Goal: Task Accomplishment & Management: Manage account settings

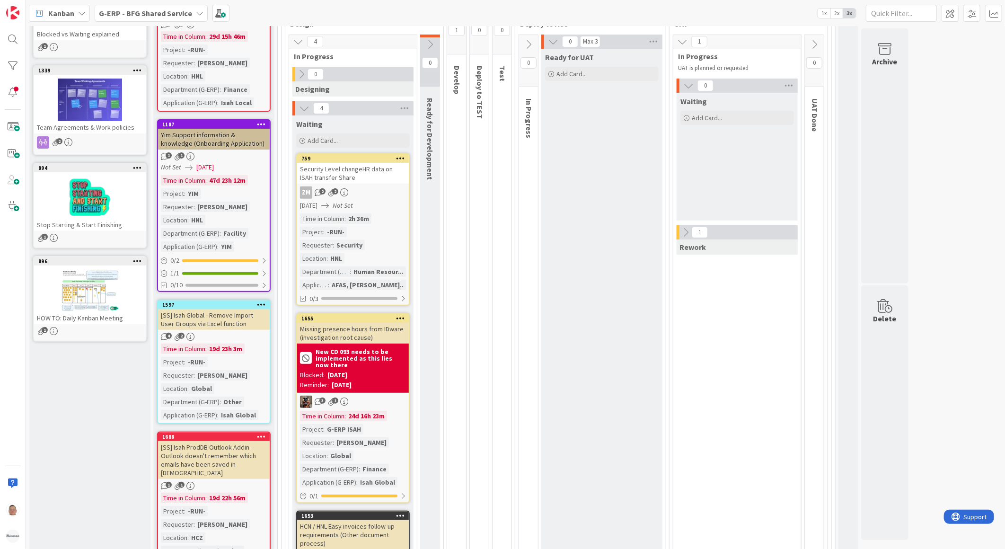
scroll to position [105, 0]
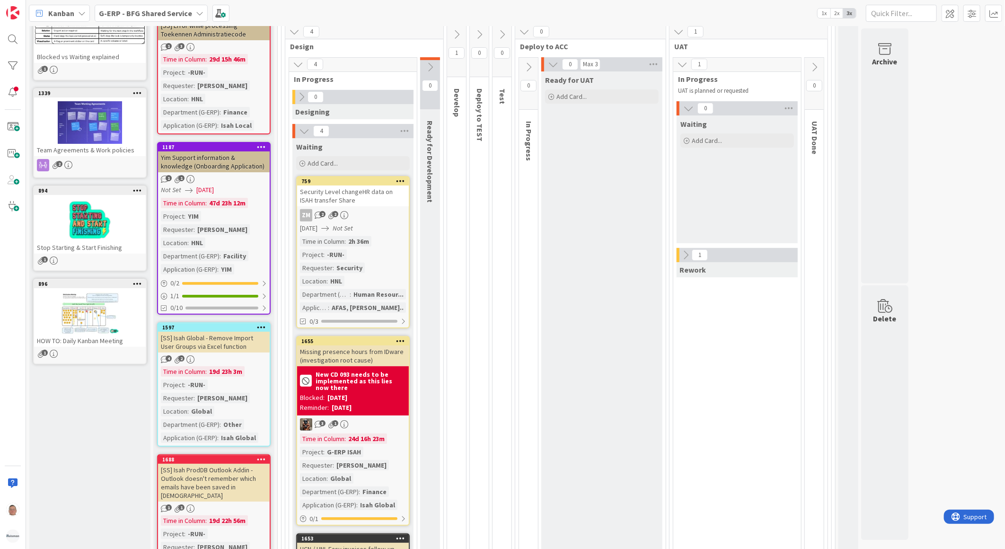
click at [380, 205] on div "Security Level changeHR data on ISAH transfer Share" at bounding box center [353, 196] width 112 height 21
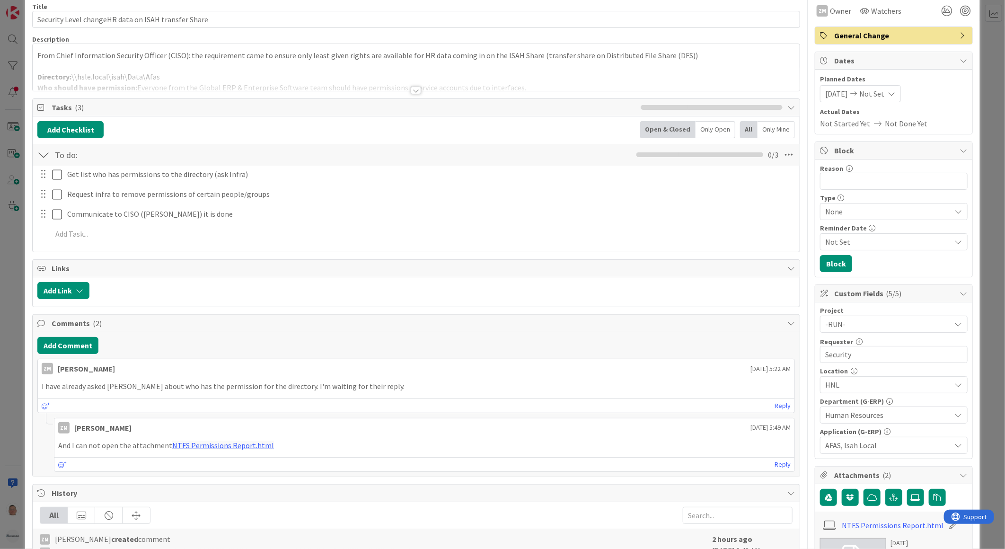
scroll to position [158, 0]
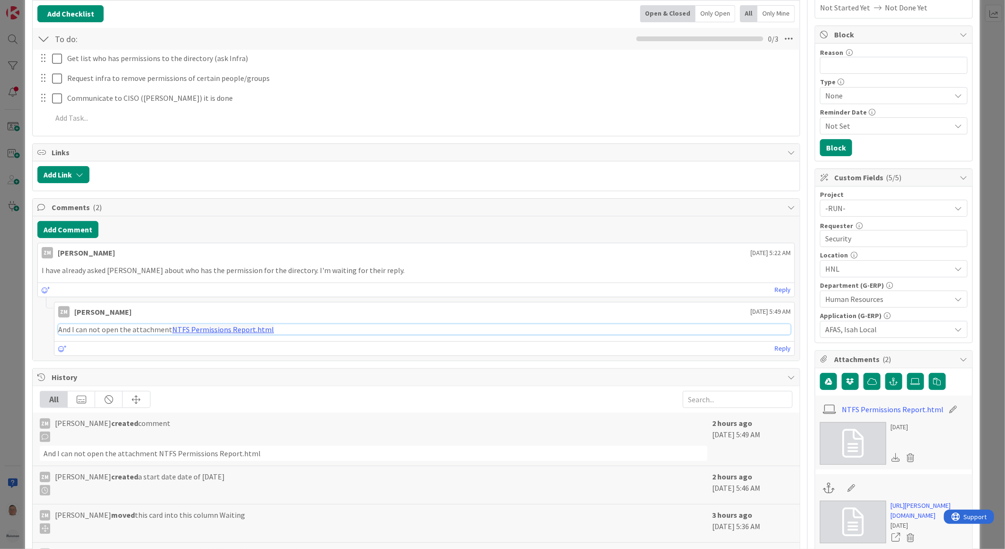
click at [226, 330] on link "NTFS Permissions Report.html" at bounding box center [223, 329] width 102 height 9
click at [894, 409] on link "NTFS Permissions Report.html" at bounding box center [893, 409] width 102 height 11
click at [901, 406] on link "NTFS Permissions Report.html" at bounding box center [893, 409] width 102 height 11
click at [911, 384] on icon at bounding box center [915, 382] width 9 height 8
click at [907, 373] on input "file" at bounding box center [907, 373] width 0 height 0
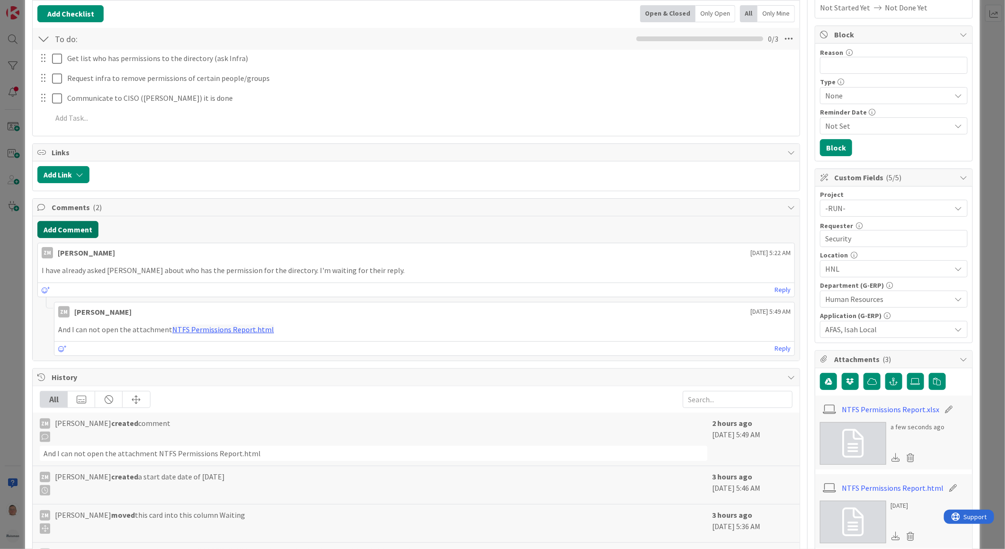
click at [74, 228] on button "Add Comment" at bounding box center [67, 229] width 61 height 17
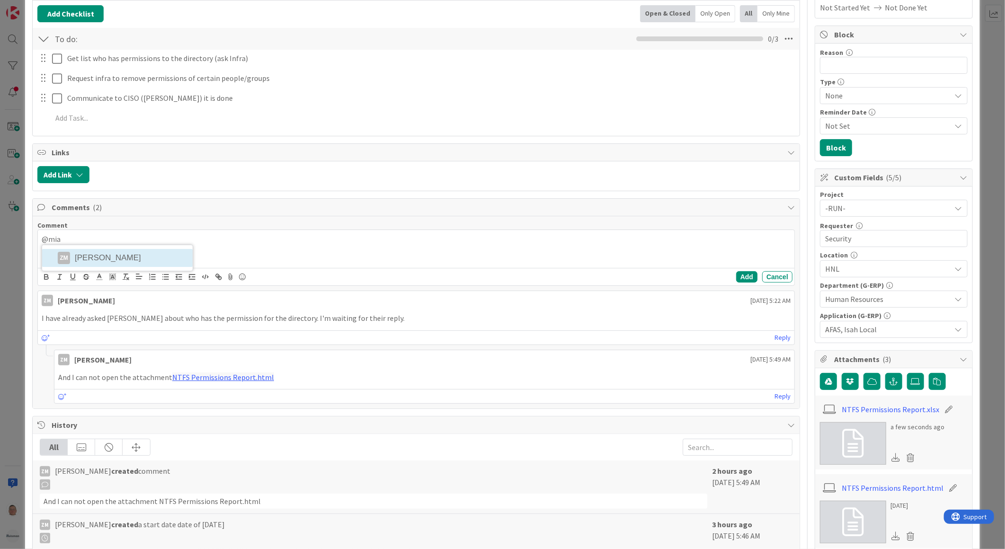
click at [158, 257] on div "@mia ZM Zheng Mia" at bounding box center [416, 249] width 757 height 38
click at [736, 278] on button "Add" at bounding box center [746, 276] width 21 height 11
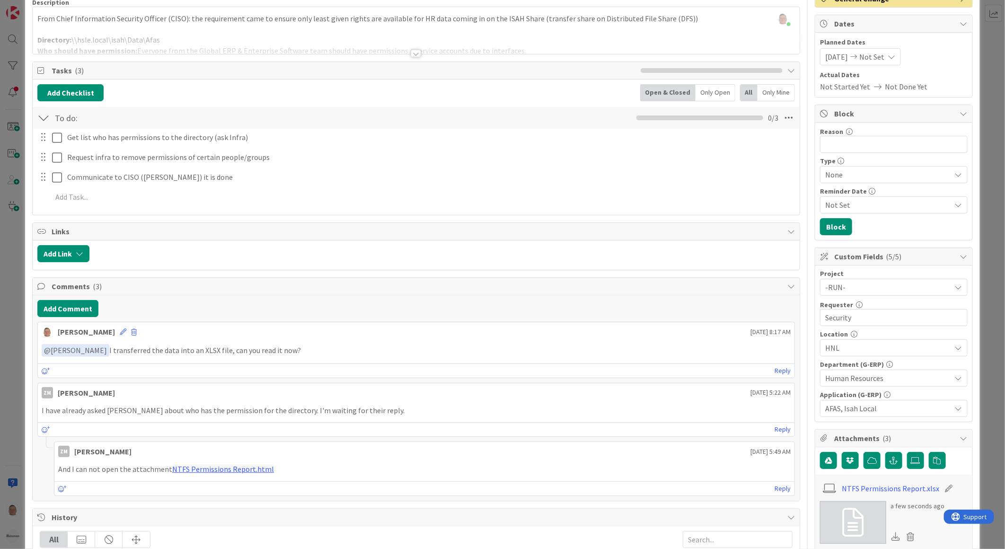
scroll to position [0, 0]
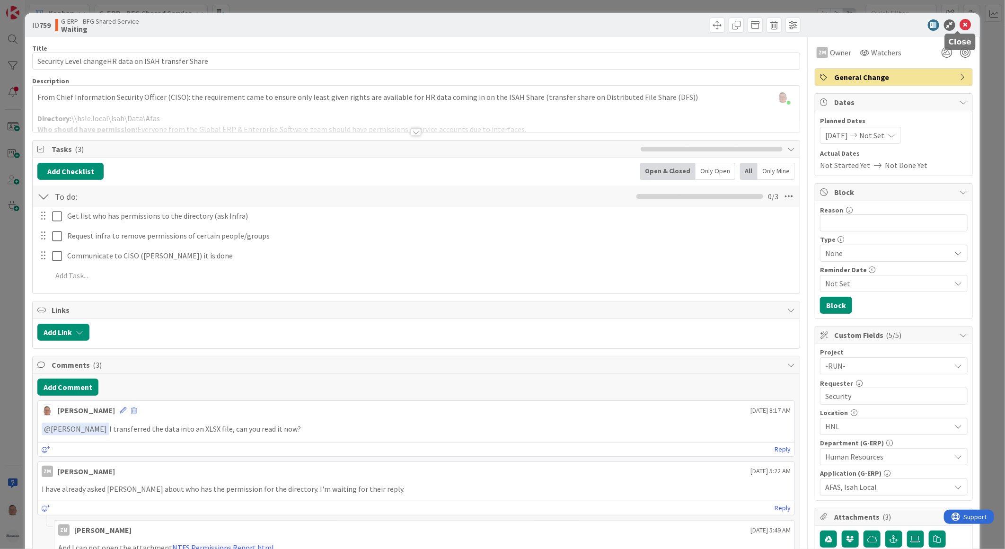
click at [963, 26] on icon at bounding box center [965, 24] width 11 height 11
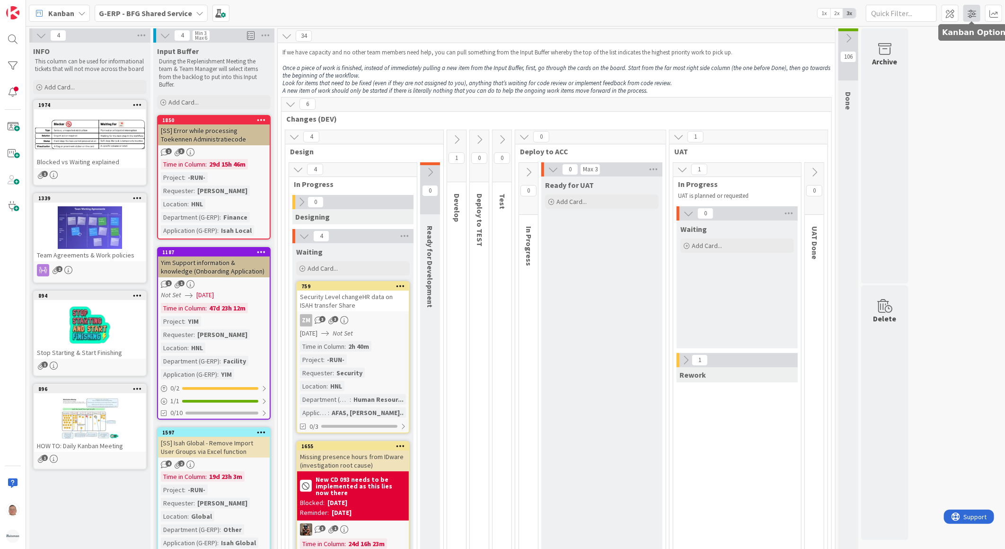
click at [972, 13] on span at bounding box center [972, 13] width 17 height 17
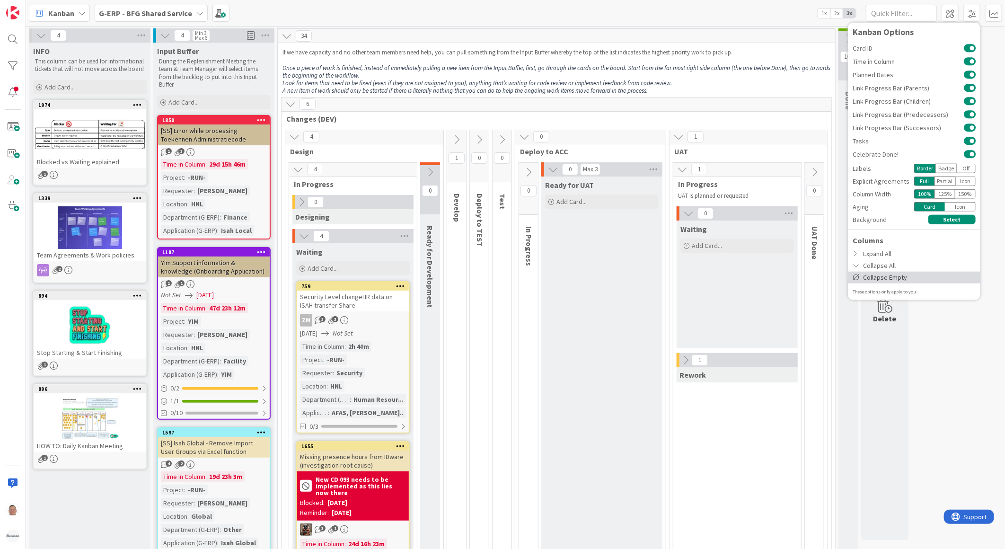
click at [882, 277] on div "Collapse Empty" at bounding box center [914, 277] width 133 height 12
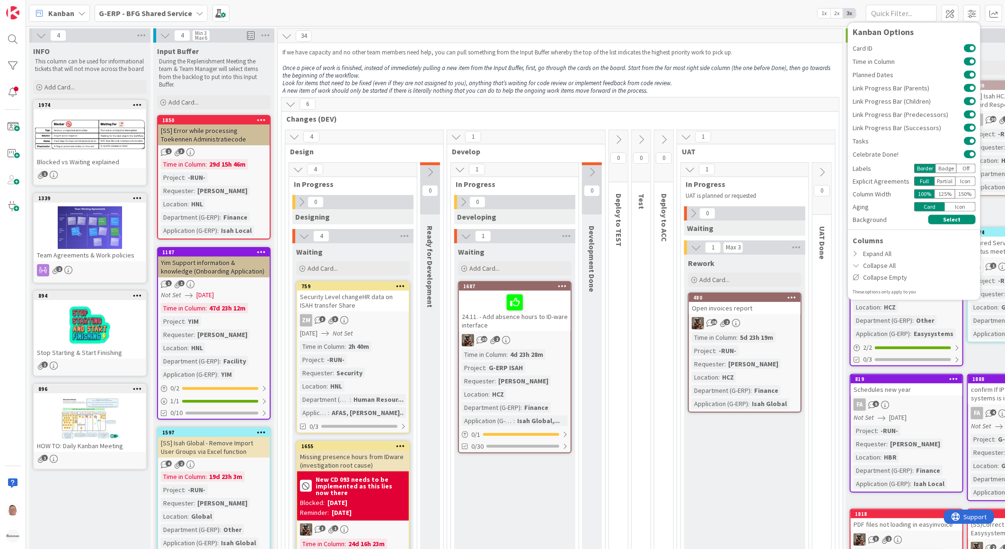
click at [791, 39] on div "34" at bounding box center [560, 36] width 565 height 14
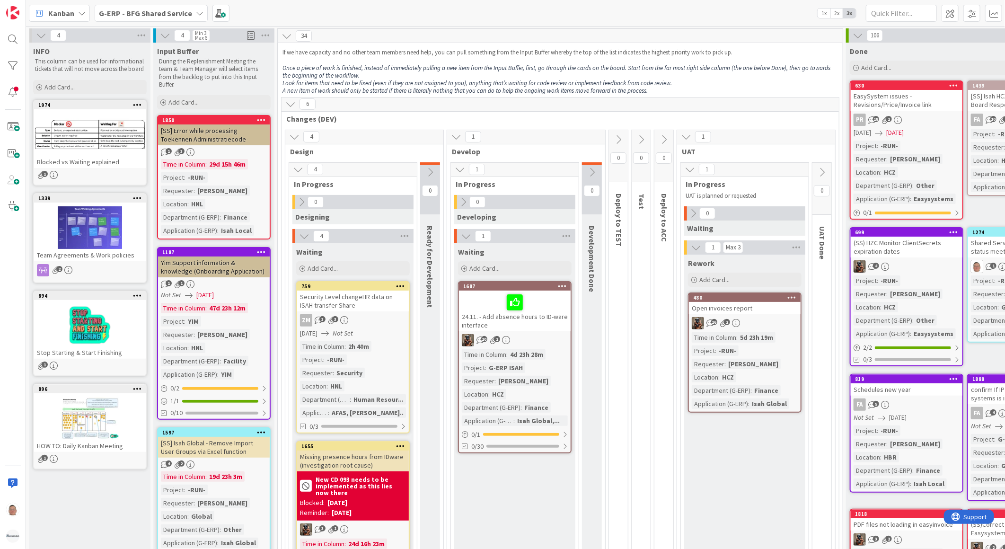
click at [859, 39] on icon at bounding box center [858, 35] width 10 height 10
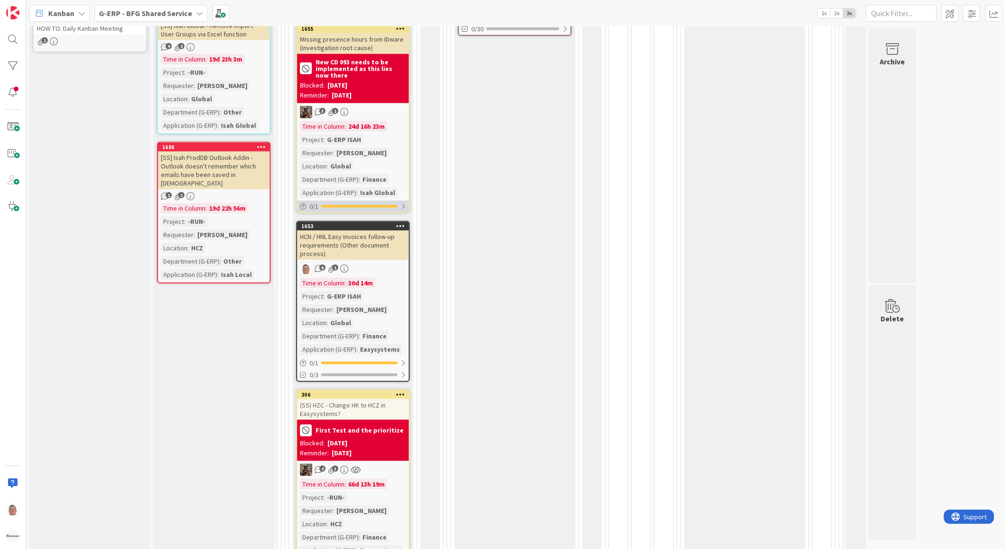
scroll to position [473, 0]
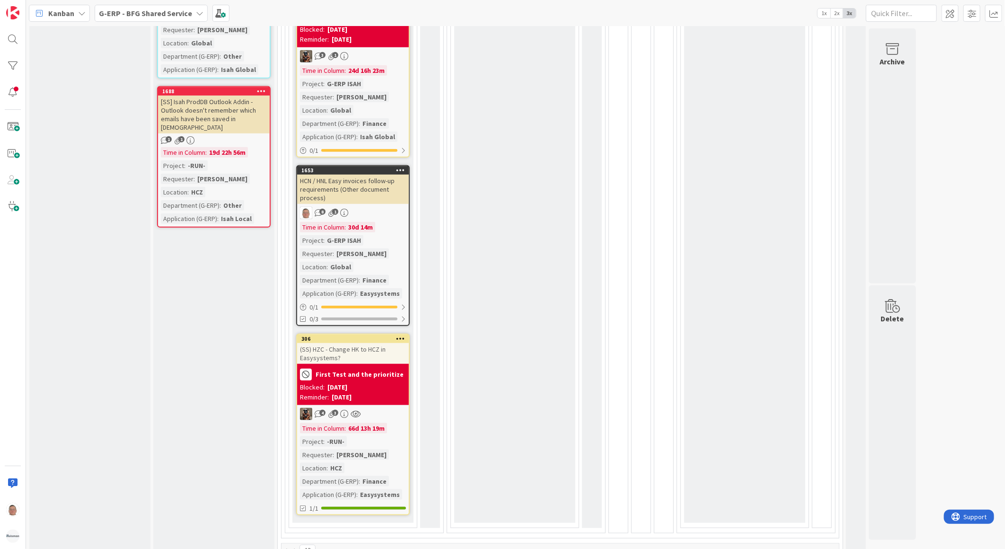
click at [362, 186] on div "HCN / HNL Easy invoices follow-up requirements (Other document process)" at bounding box center [353, 189] width 112 height 29
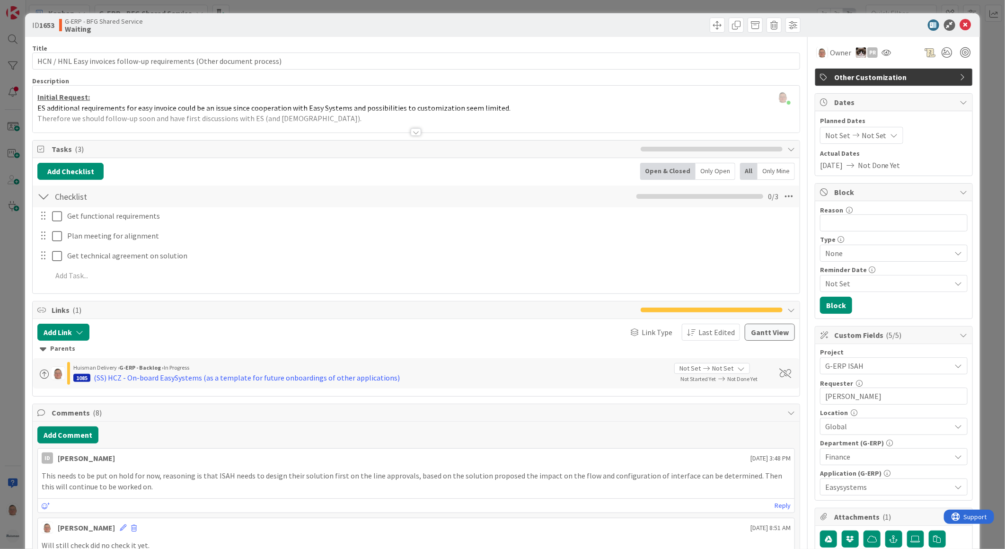
click at [411, 133] on div at bounding box center [416, 132] width 10 height 8
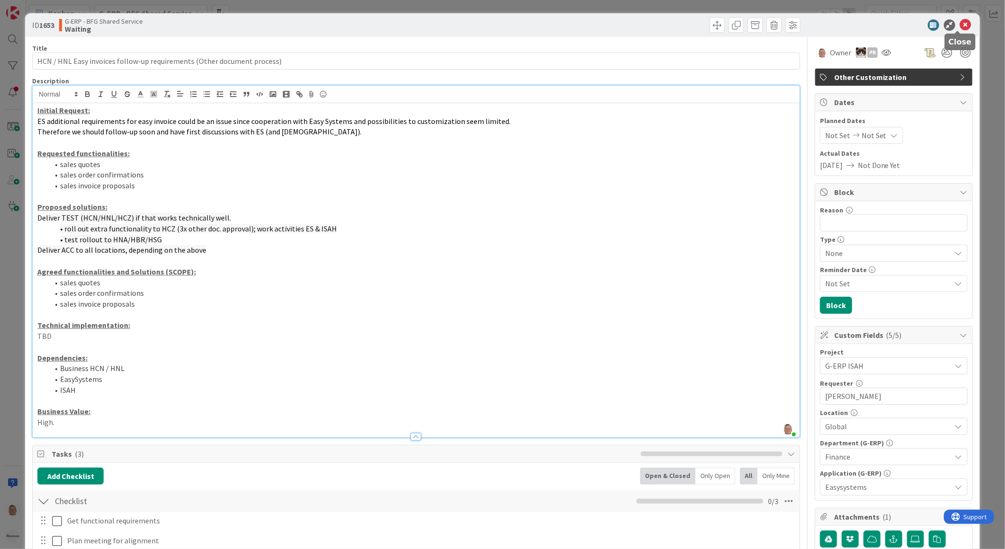
click at [960, 22] on icon at bounding box center [965, 24] width 11 height 11
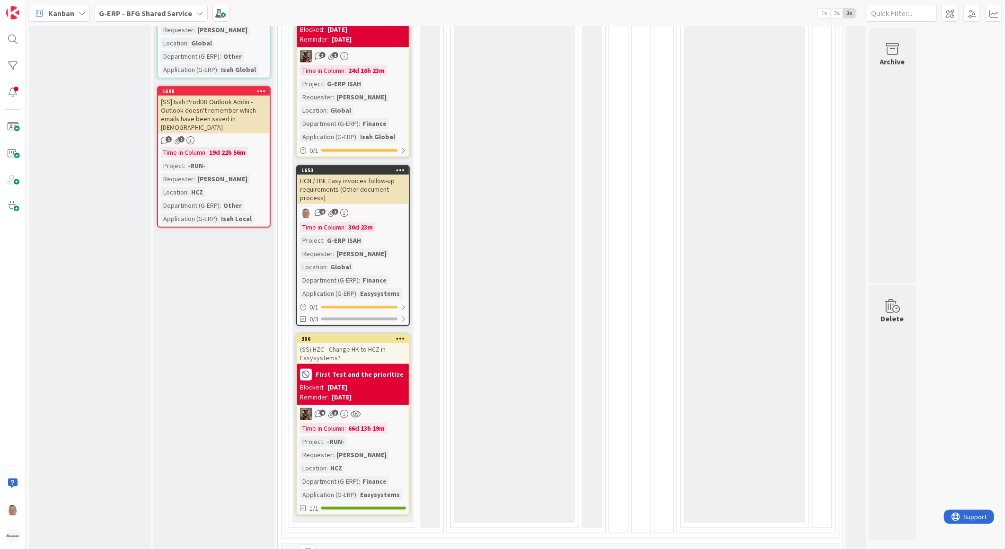
click at [401, 168] on icon at bounding box center [400, 170] width 9 height 7
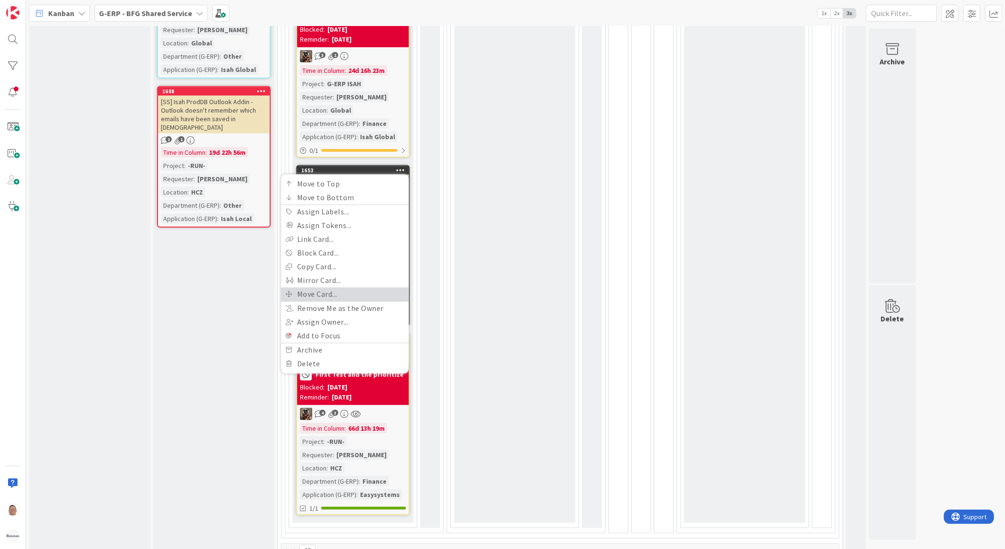
click at [327, 289] on link "Move Card..." at bounding box center [345, 294] width 128 height 14
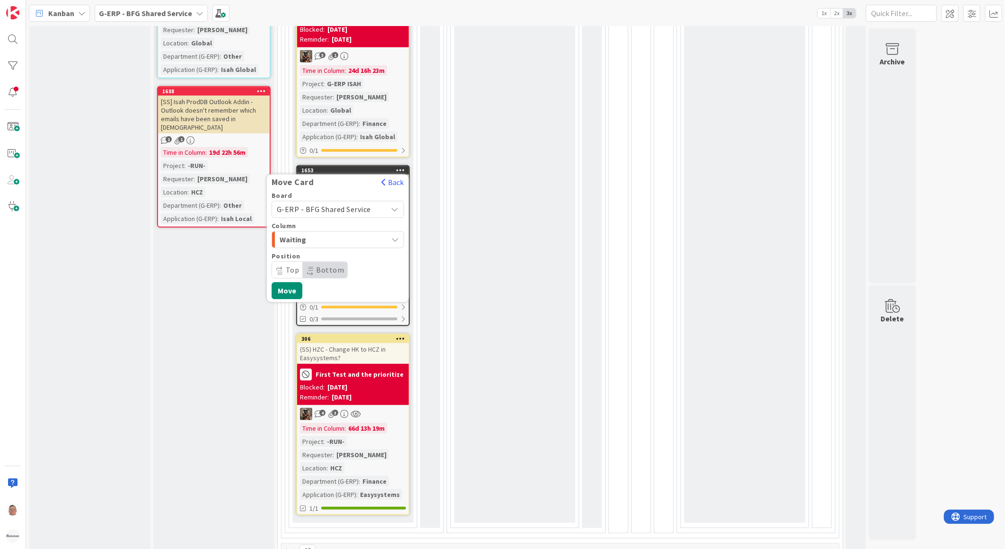
click at [328, 208] on span "G-ERP - BFG Shared Service" at bounding box center [324, 208] width 94 height 9
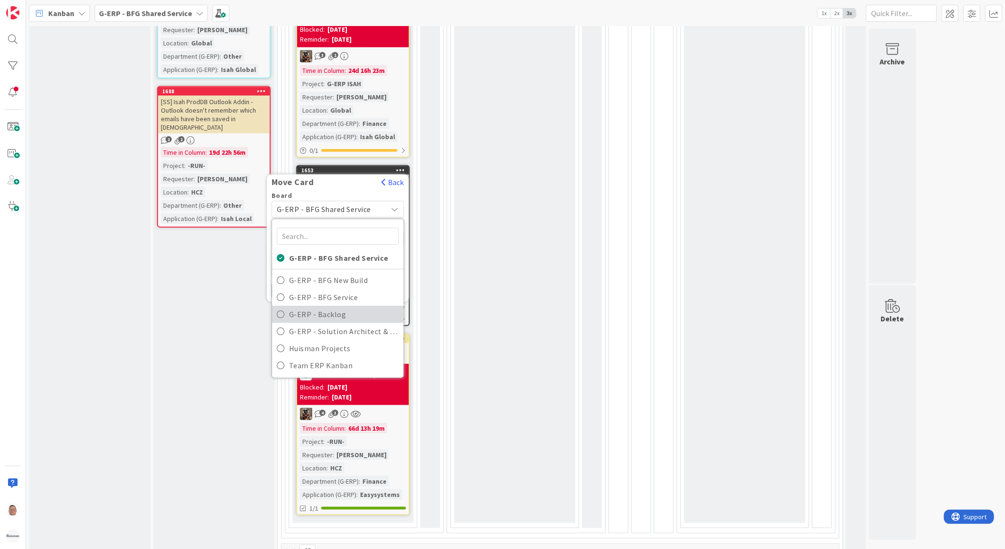
click at [315, 315] on span "G-ERP - Backlog" at bounding box center [344, 314] width 110 height 14
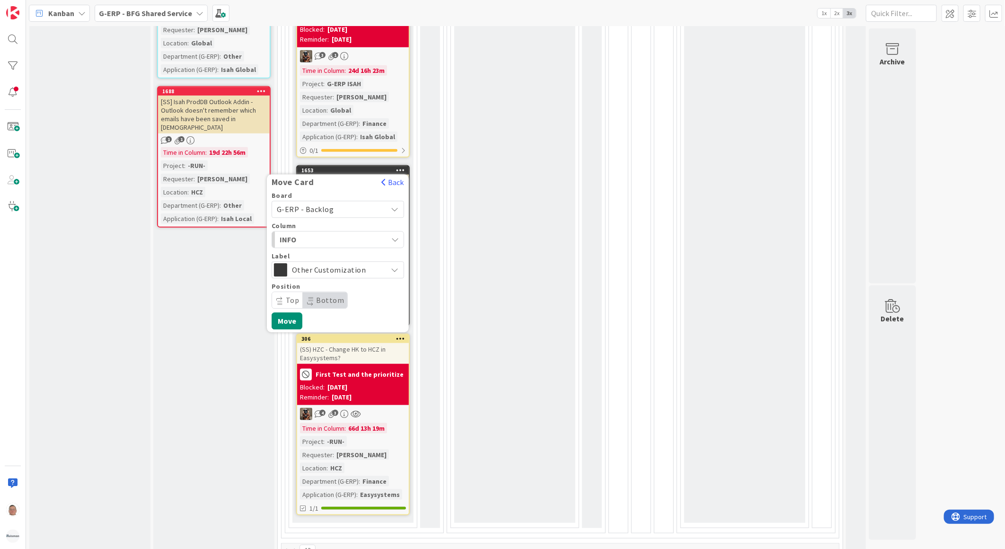
click at [349, 238] on span "INFO" at bounding box center [315, 239] width 71 height 12
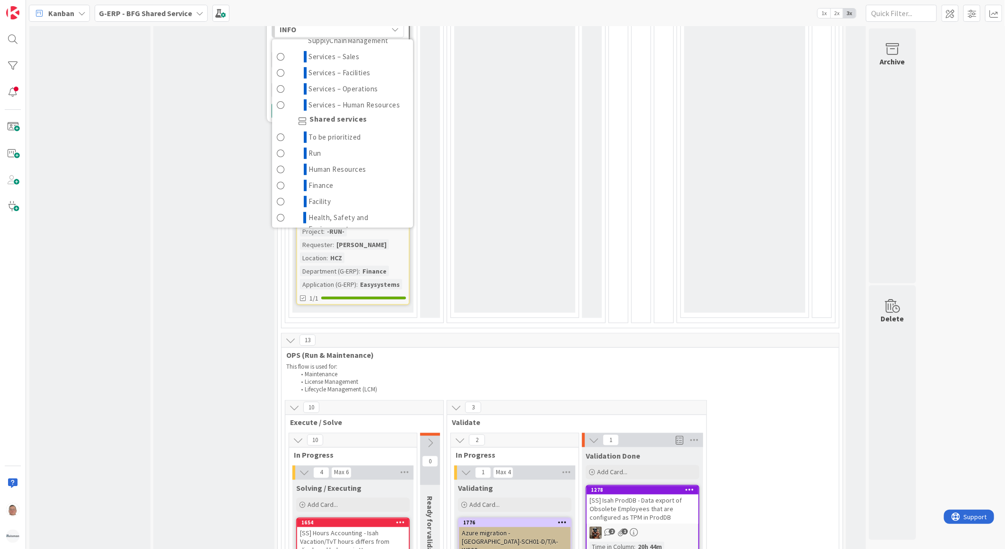
scroll to position [275, 0]
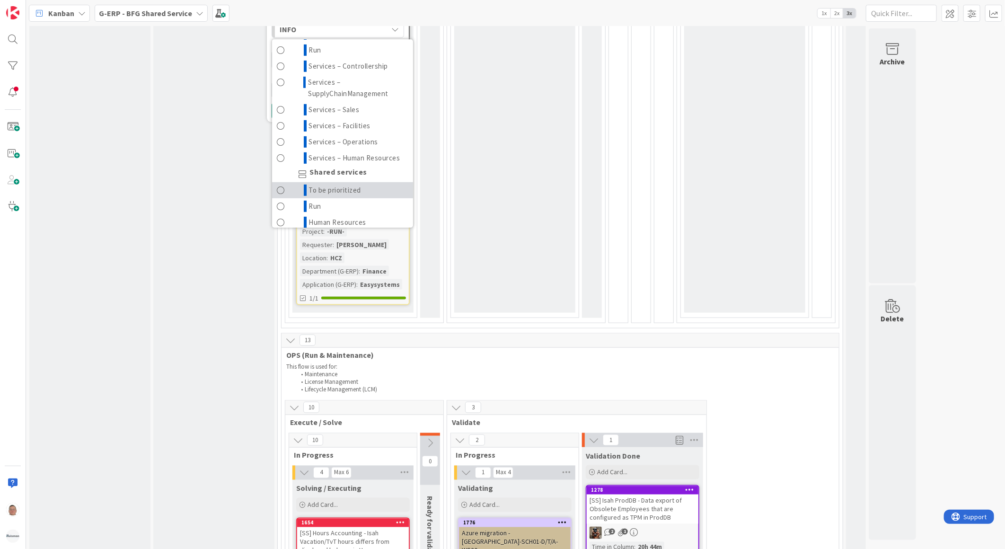
click at [329, 192] on span "To be prioritized" at bounding box center [335, 190] width 53 height 11
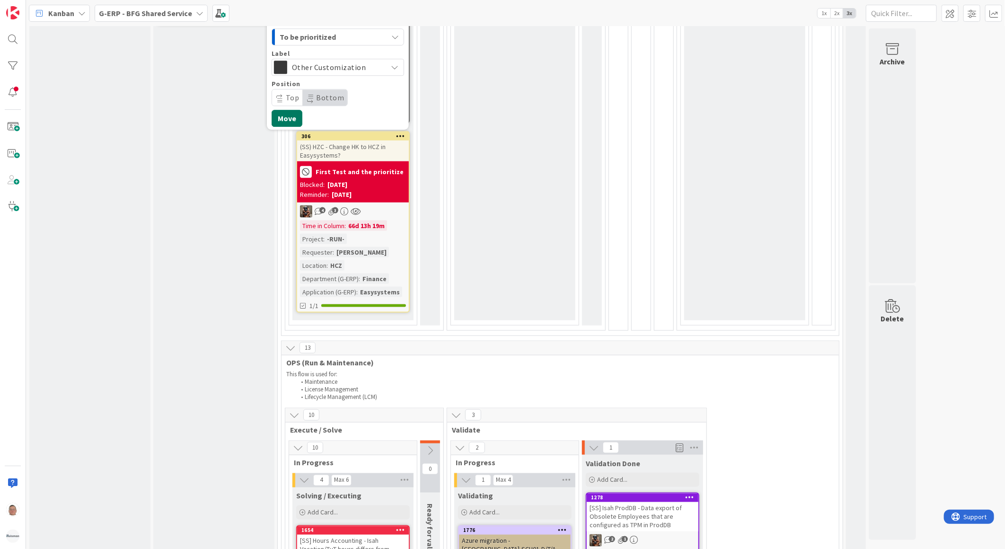
click at [287, 112] on button "Move" at bounding box center [287, 118] width 31 height 17
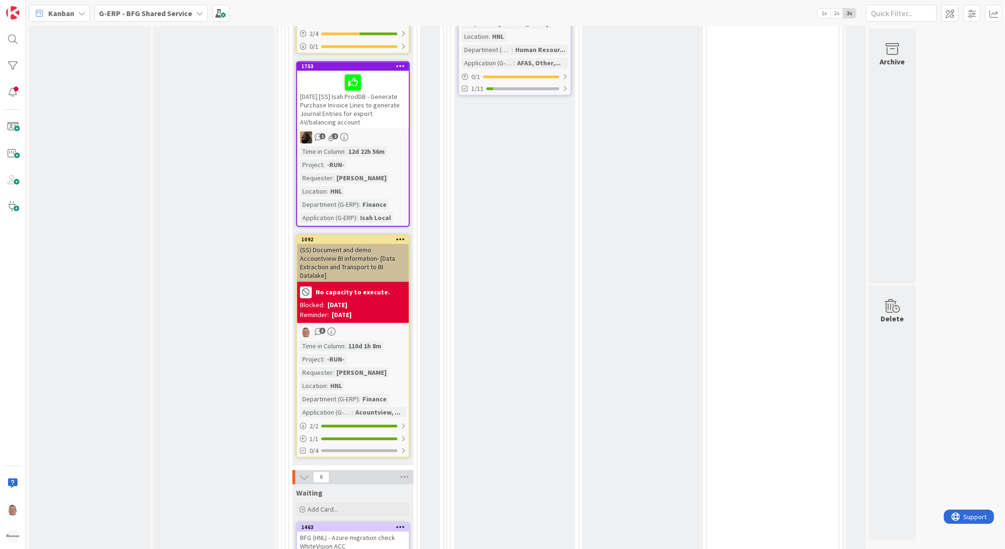
scroll to position [1360, 0]
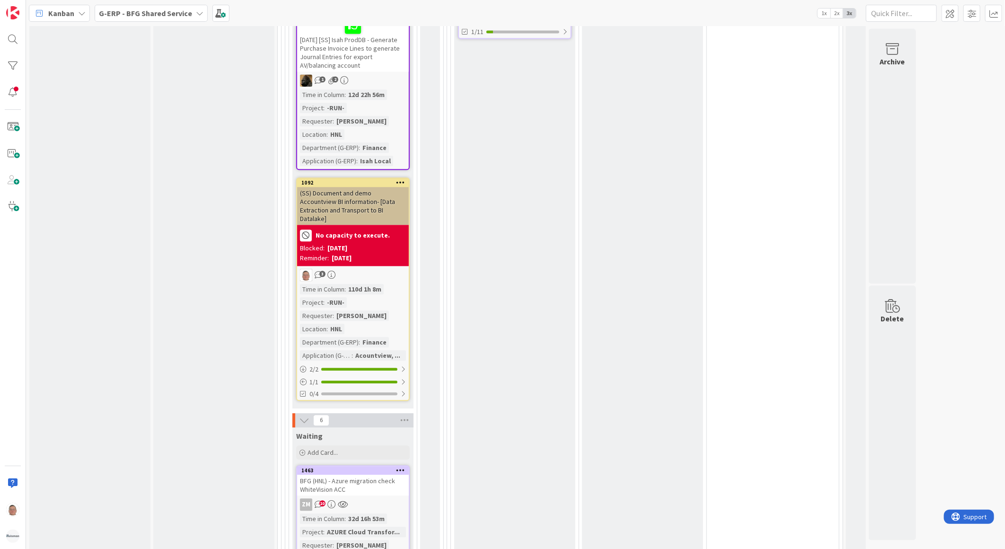
click at [401, 179] on icon at bounding box center [400, 182] width 9 height 7
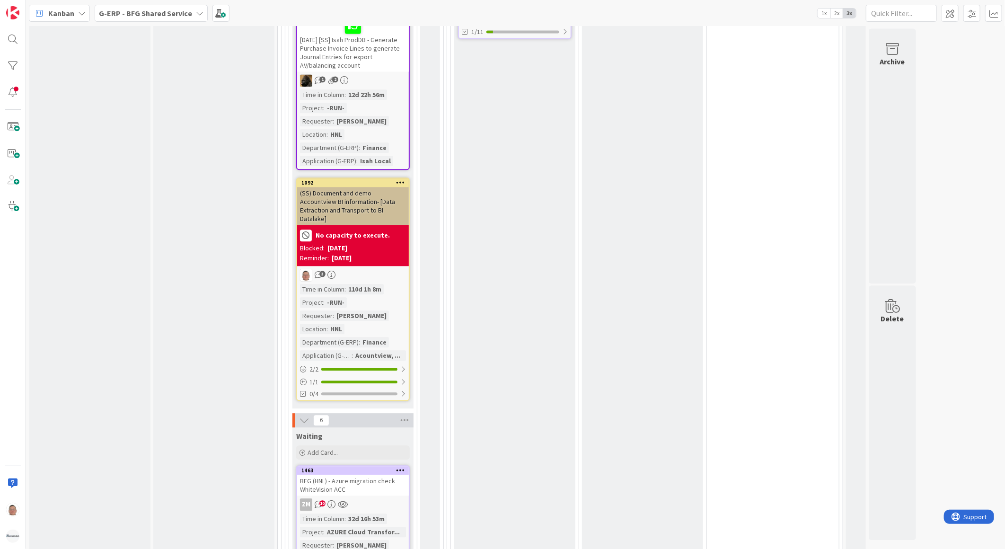
click at [360, 228] on div "No capacity to execute." at bounding box center [353, 236] width 106 height 16
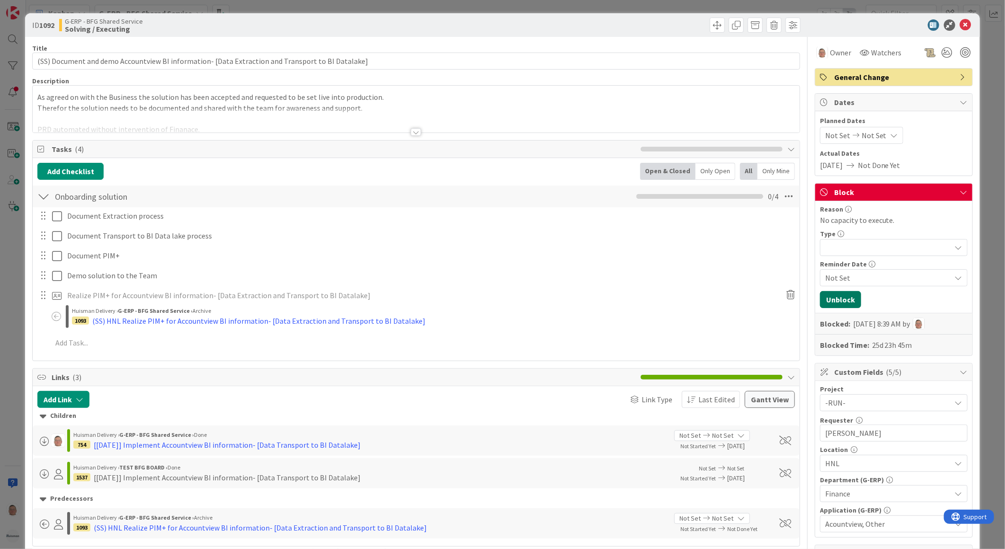
click at [831, 299] on button "Unblock" at bounding box center [840, 299] width 41 height 17
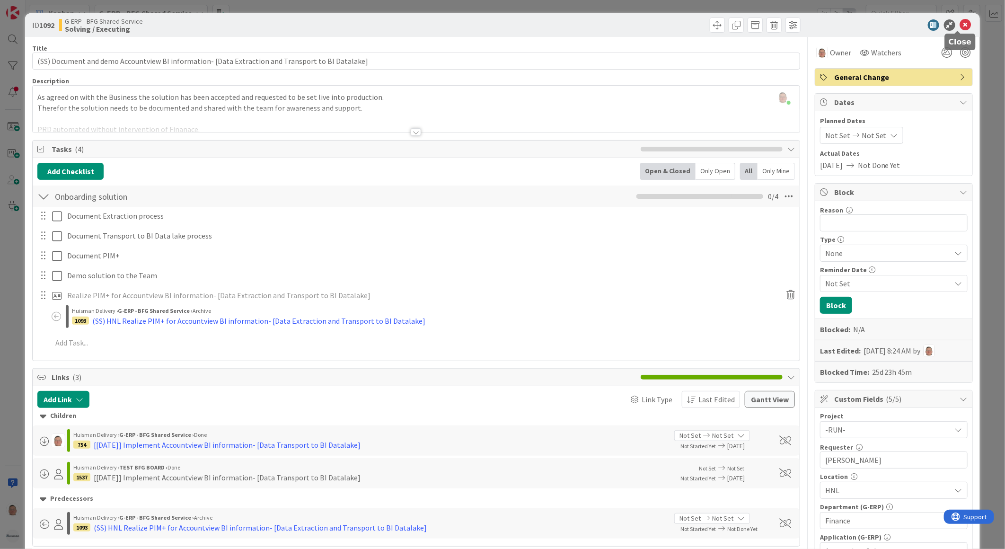
click at [960, 22] on icon at bounding box center [965, 24] width 11 height 11
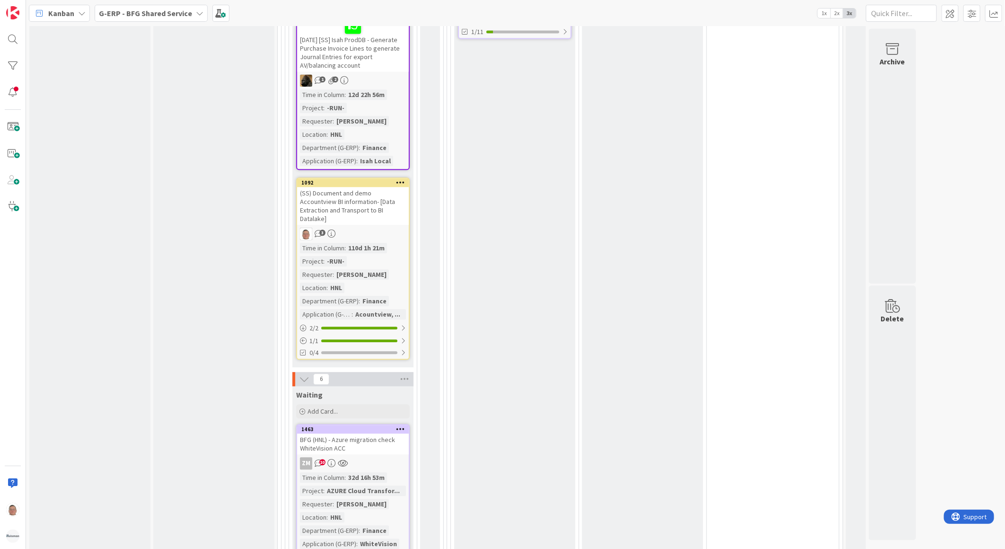
click at [399, 179] on icon at bounding box center [400, 182] width 9 height 7
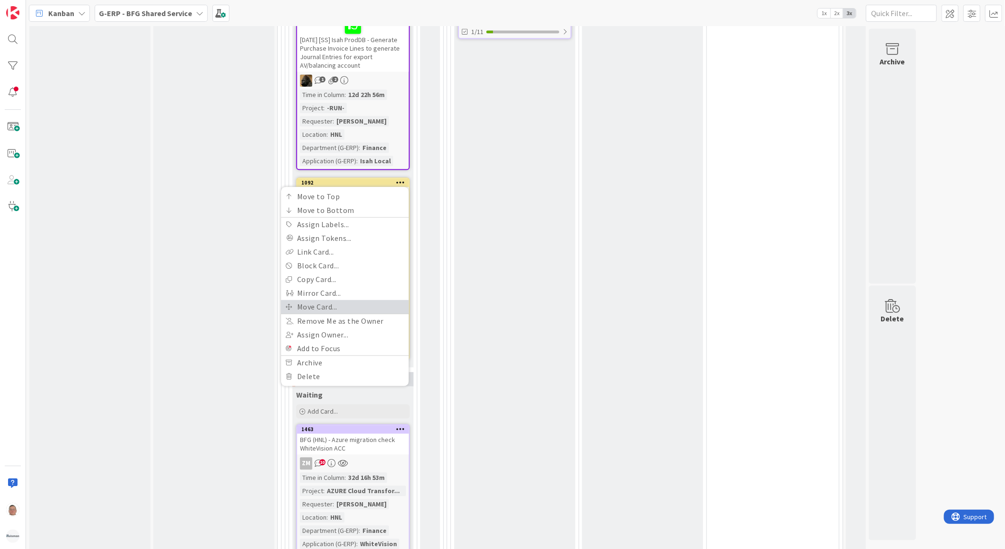
click at [320, 300] on link "Move Card..." at bounding box center [345, 307] width 128 height 14
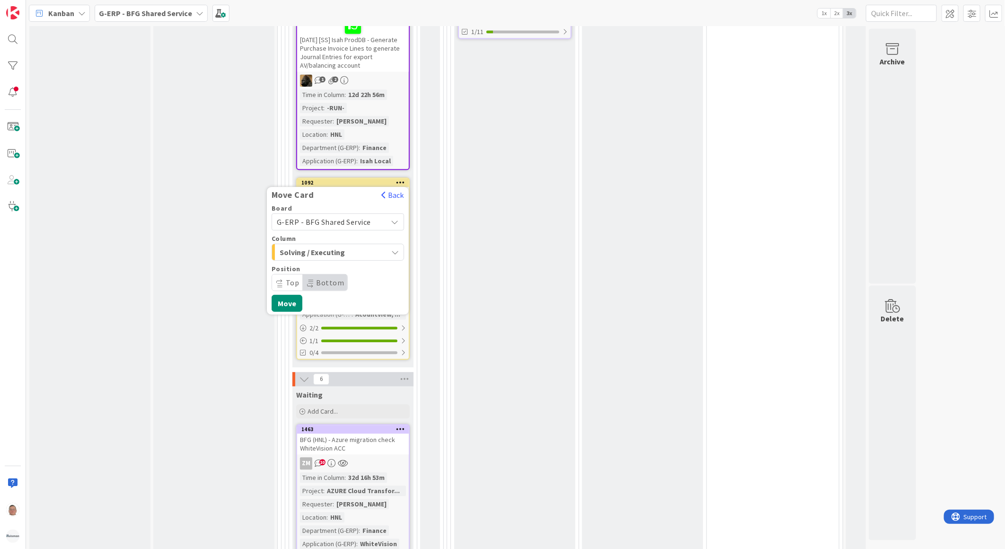
click at [329, 217] on span "G-ERP - BFG Shared Service" at bounding box center [324, 221] width 94 height 9
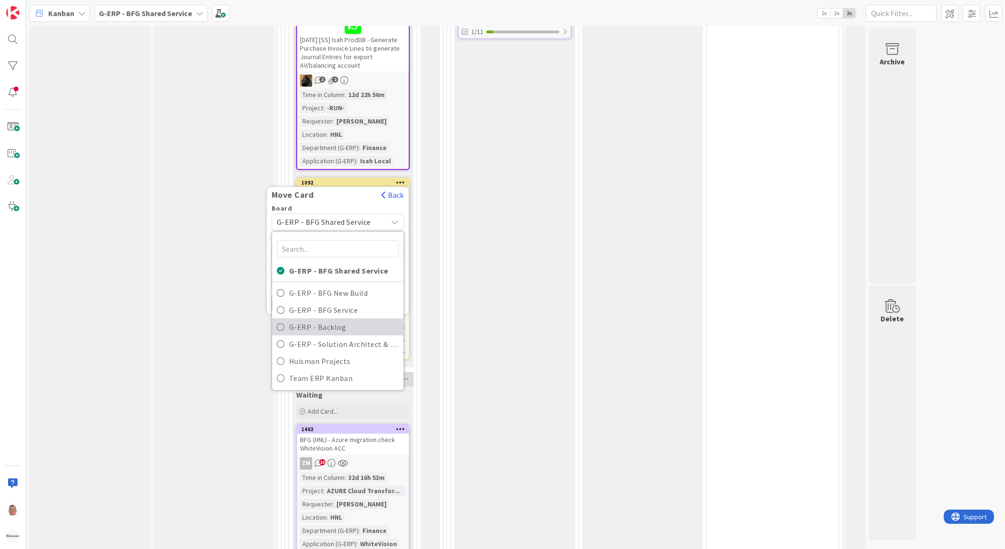
click at [319, 319] on span "G-ERP - Backlog" at bounding box center [344, 326] width 110 height 14
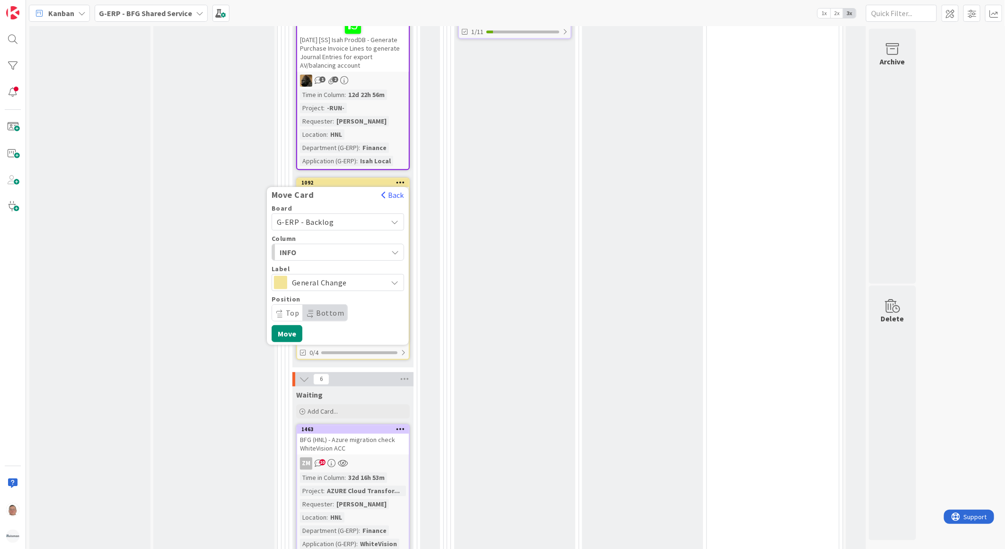
click at [326, 246] on span "INFO" at bounding box center [315, 252] width 71 height 12
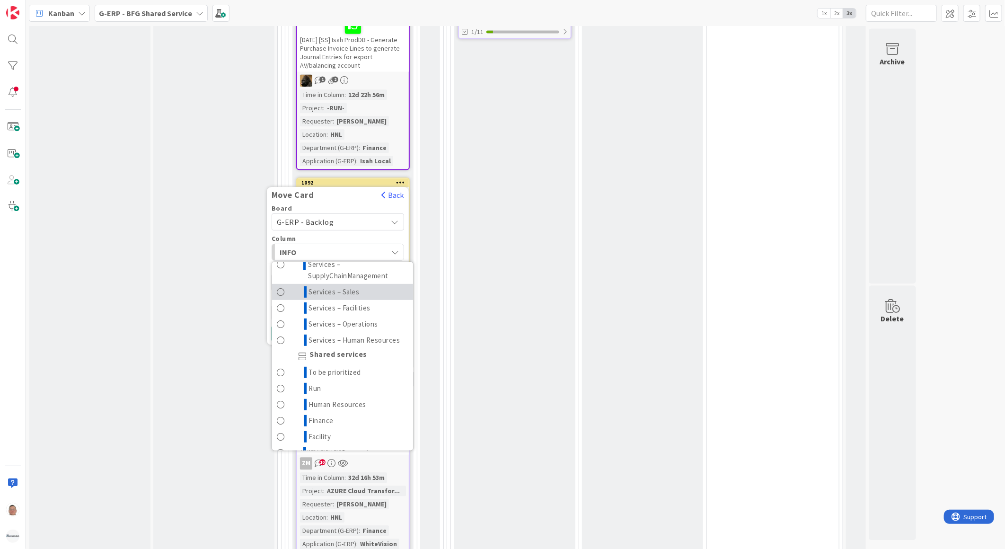
scroll to position [368, 0]
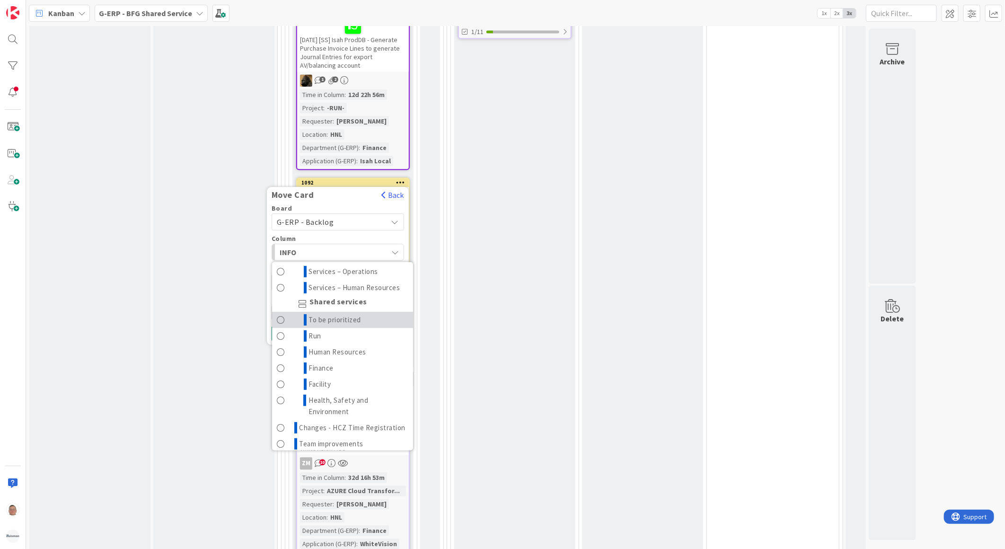
click at [320, 314] on span "To be prioritized" at bounding box center [335, 319] width 53 height 11
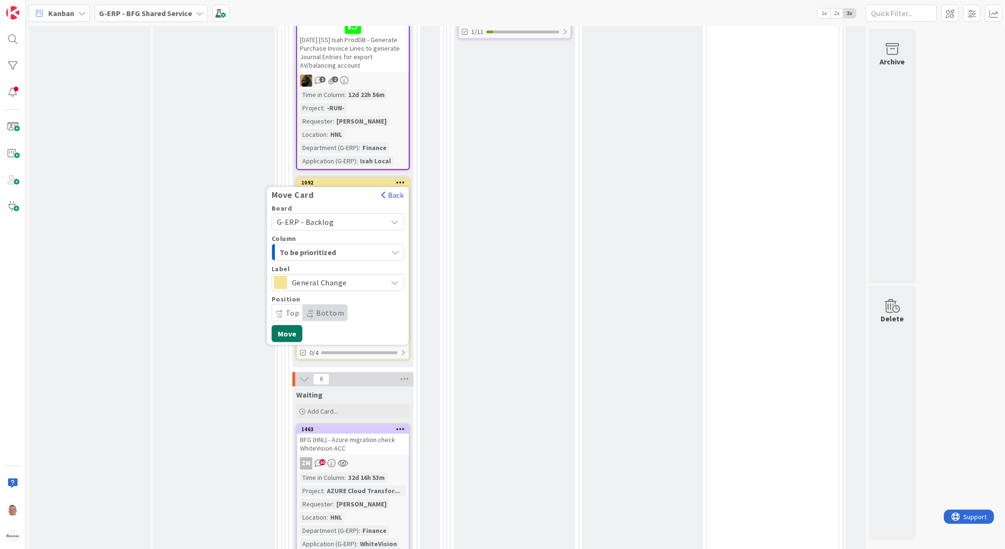
click at [290, 325] on button "Move" at bounding box center [287, 333] width 31 height 17
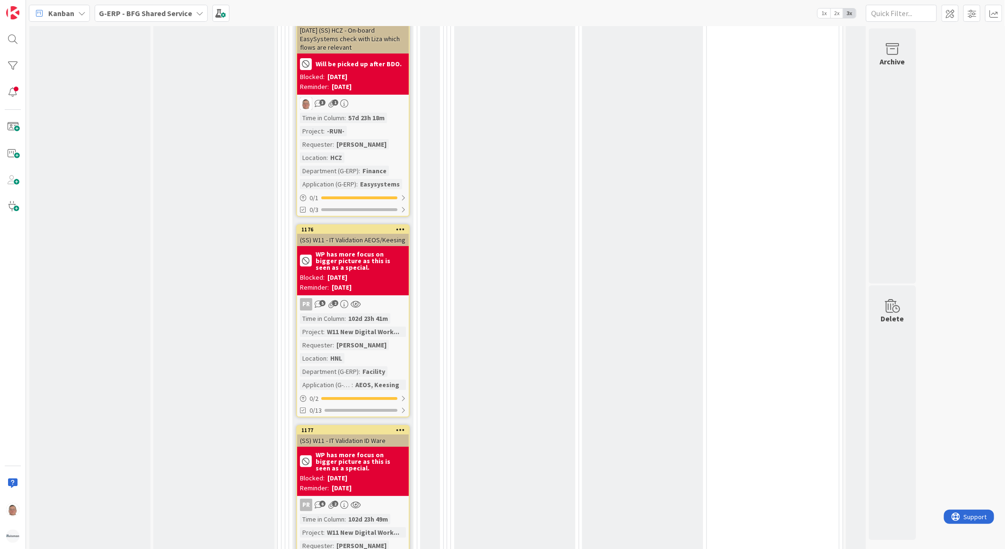
scroll to position [2201, 0]
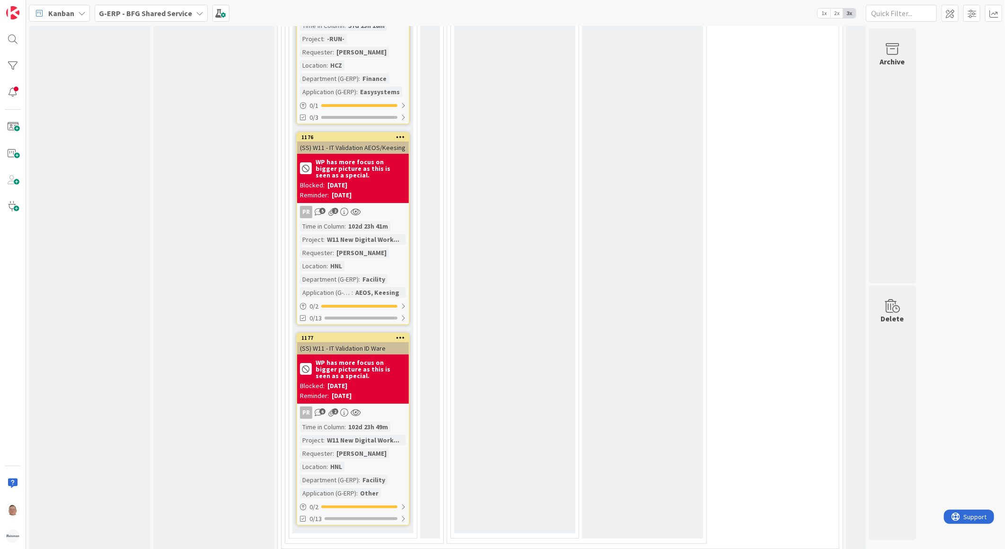
click at [368, 154] on div "WP has more focus on bigger picture as this is seen as a special. Blocked: 09/1…" at bounding box center [353, 178] width 112 height 49
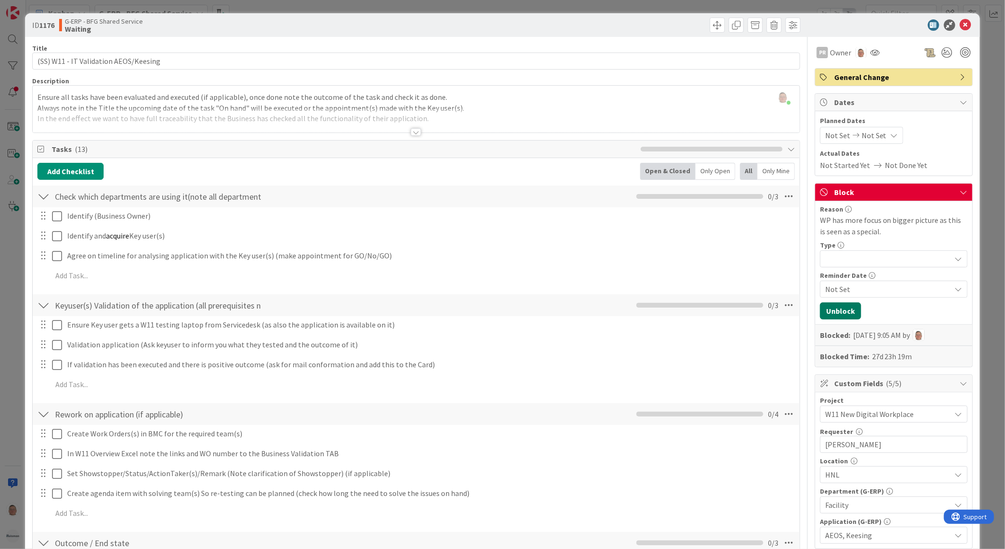
click at [841, 308] on button "Unblock" at bounding box center [840, 310] width 41 height 17
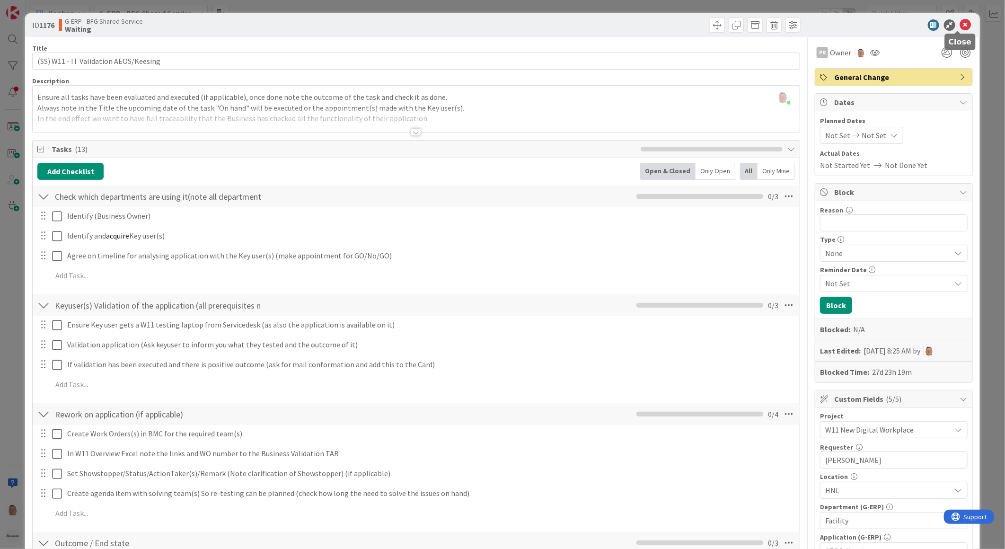
click at [962, 23] on icon at bounding box center [965, 24] width 11 height 11
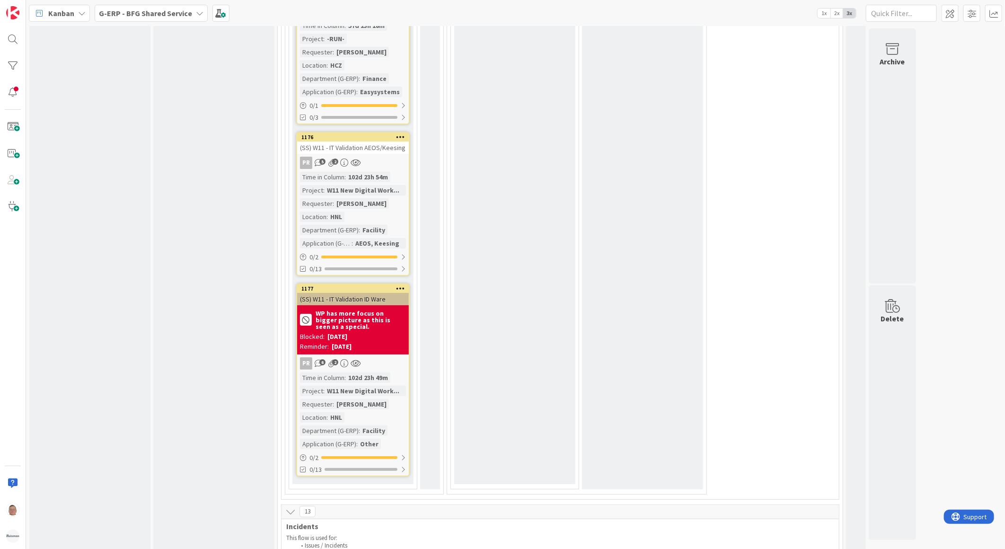
click at [402, 133] on icon at bounding box center [400, 136] width 9 height 7
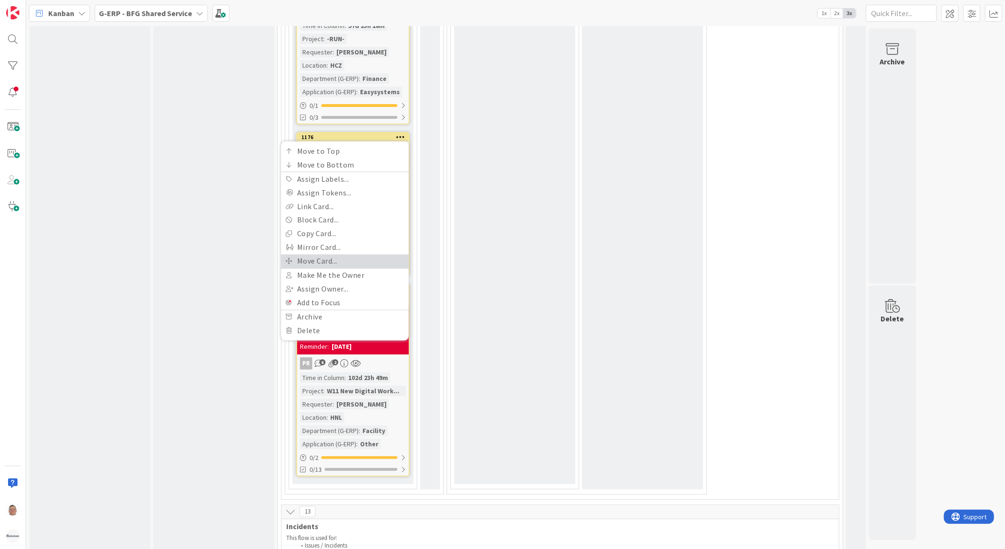
click at [319, 254] on link "Move Card..." at bounding box center [345, 261] width 128 height 14
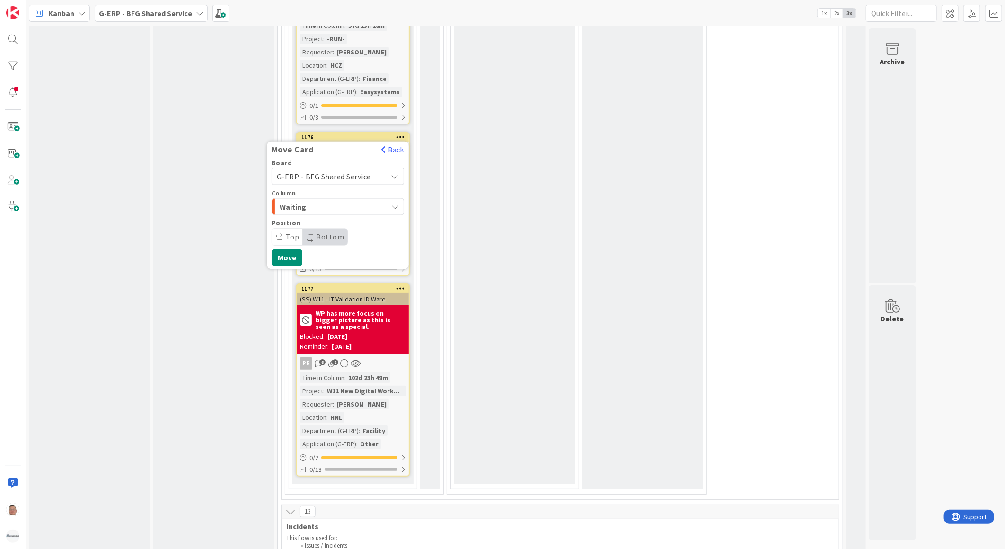
click at [341, 171] on span "G-ERP - BFG Shared Service" at bounding box center [324, 175] width 94 height 9
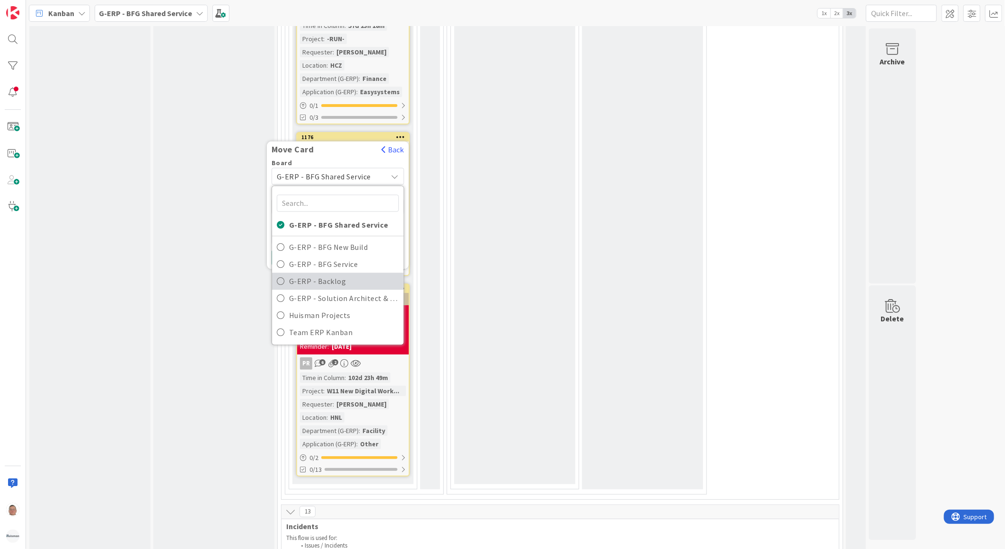
click at [334, 274] on span "G-ERP - Backlog" at bounding box center [344, 281] width 110 height 14
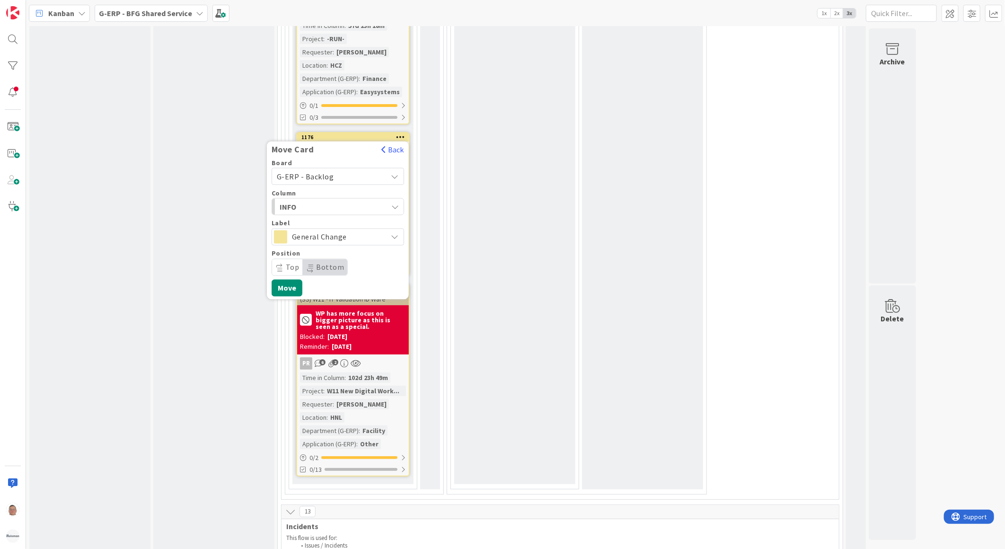
click at [329, 200] on span "INFO" at bounding box center [315, 206] width 71 height 12
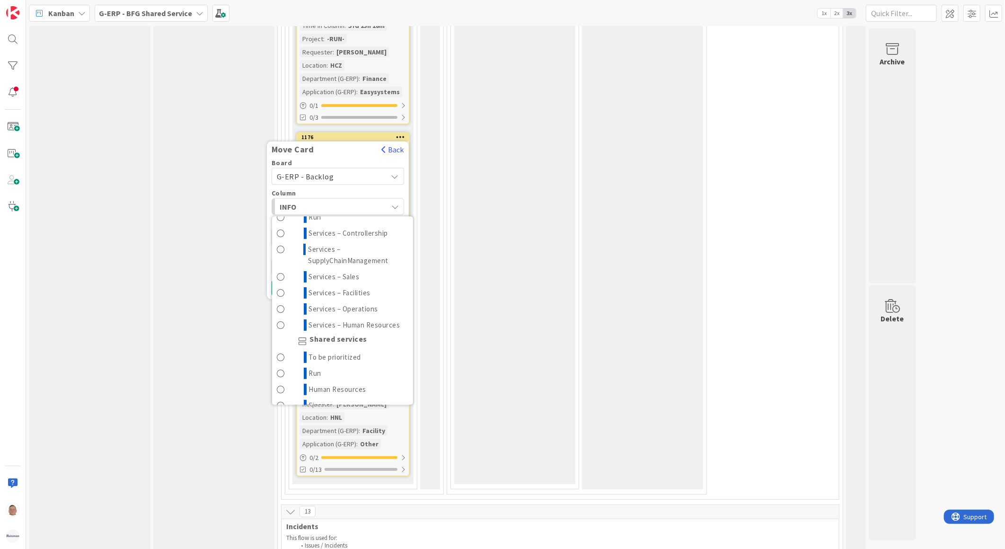
scroll to position [315, 0]
click at [319, 321] on span "To be prioritized" at bounding box center [335, 326] width 53 height 11
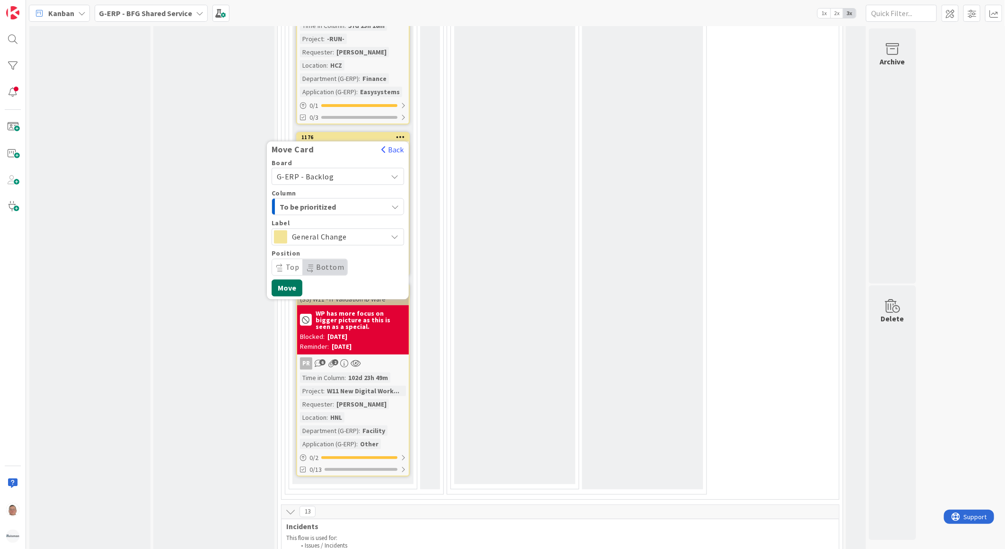
click at [284, 279] on button "Move" at bounding box center [287, 287] width 31 height 17
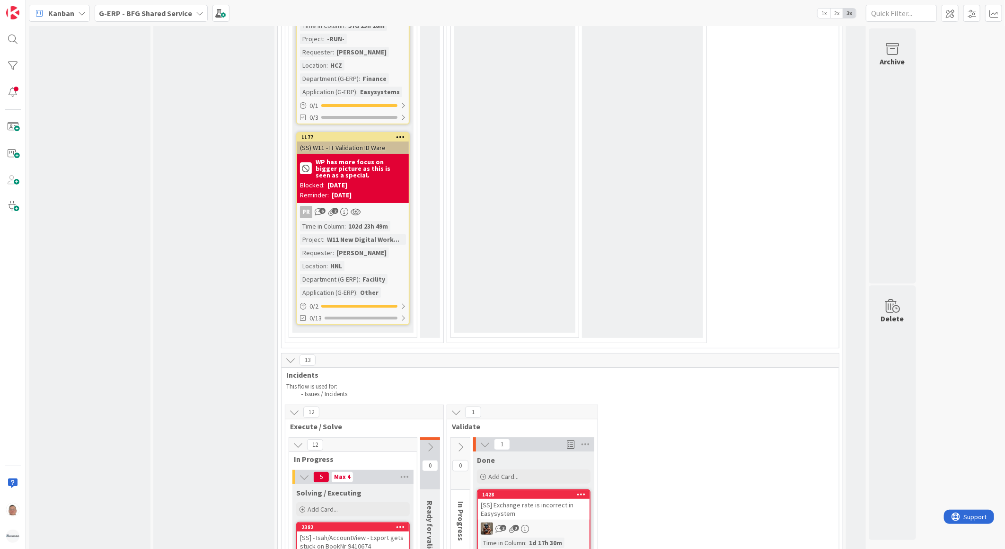
click at [376, 159] on b "WP has more focus on bigger picture as this is seen as a special." at bounding box center [361, 169] width 90 height 20
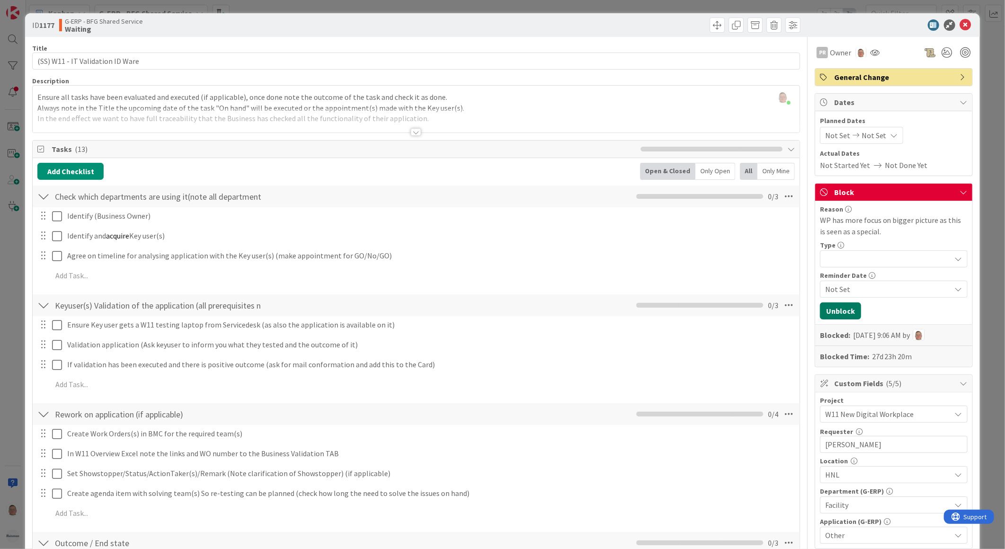
click at [841, 314] on button "Unblock" at bounding box center [840, 310] width 41 height 17
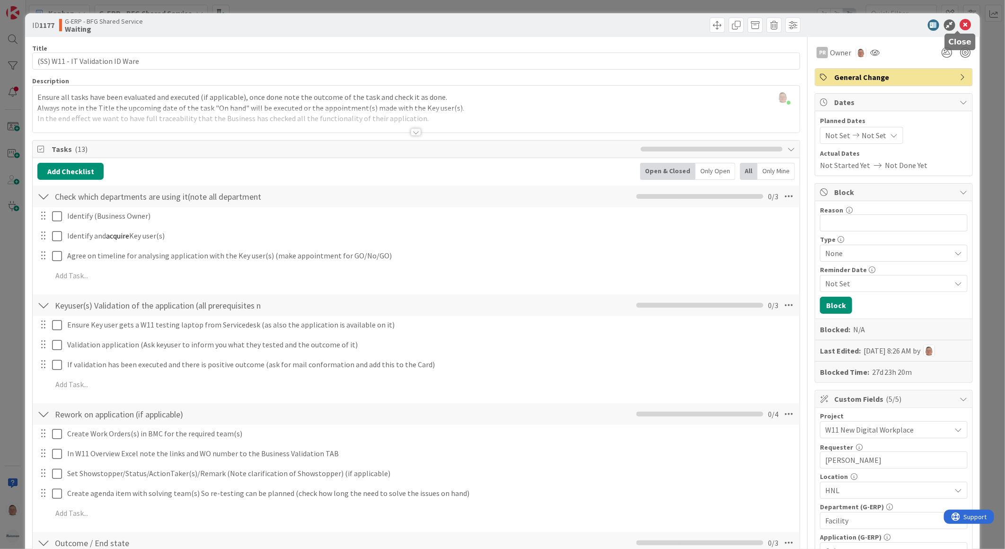
click at [960, 27] on icon at bounding box center [965, 24] width 11 height 11
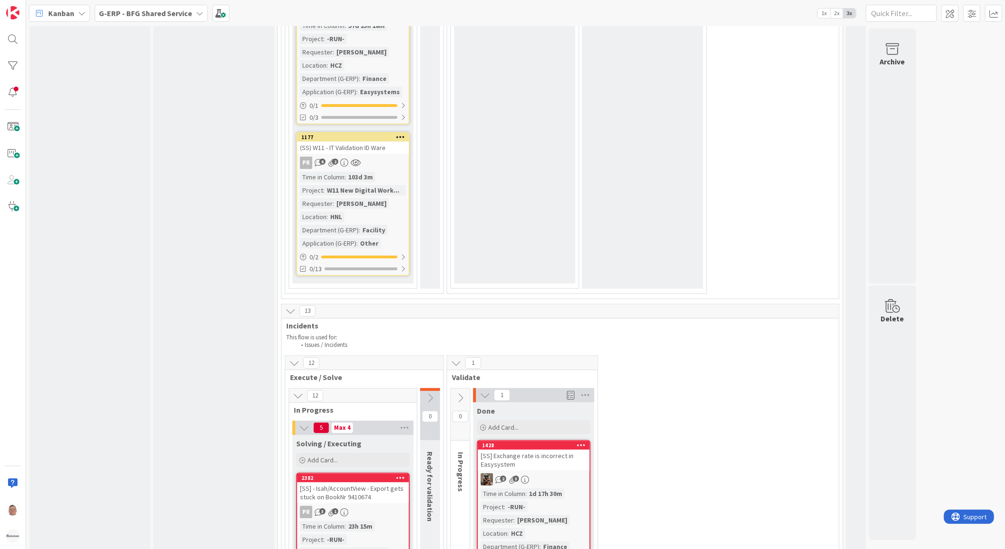
click at [400, 133] on icon at bounding box center [400, 136] width 9 height 7
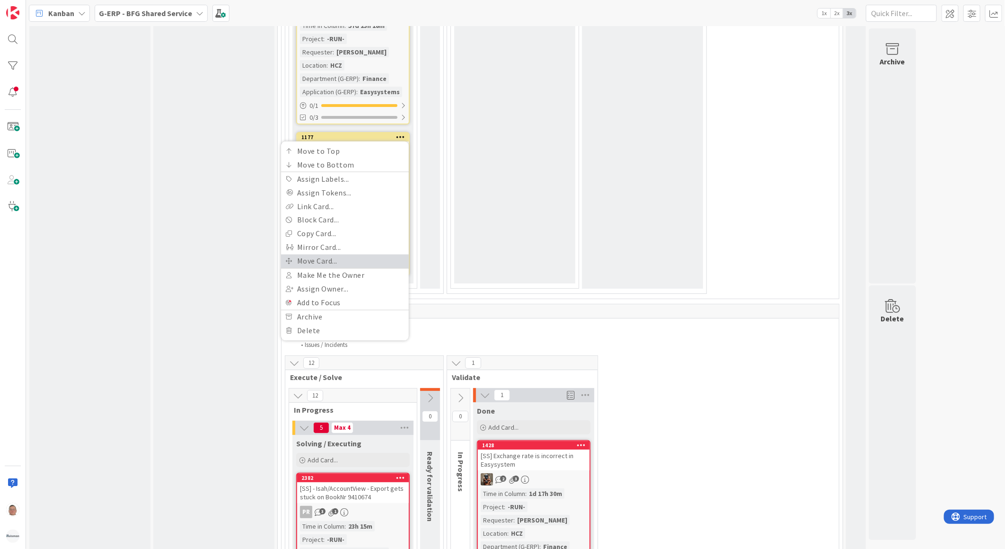
click at [325, 254] on link "Move Card..." at bounding box center [345, 261] width 128 height 14
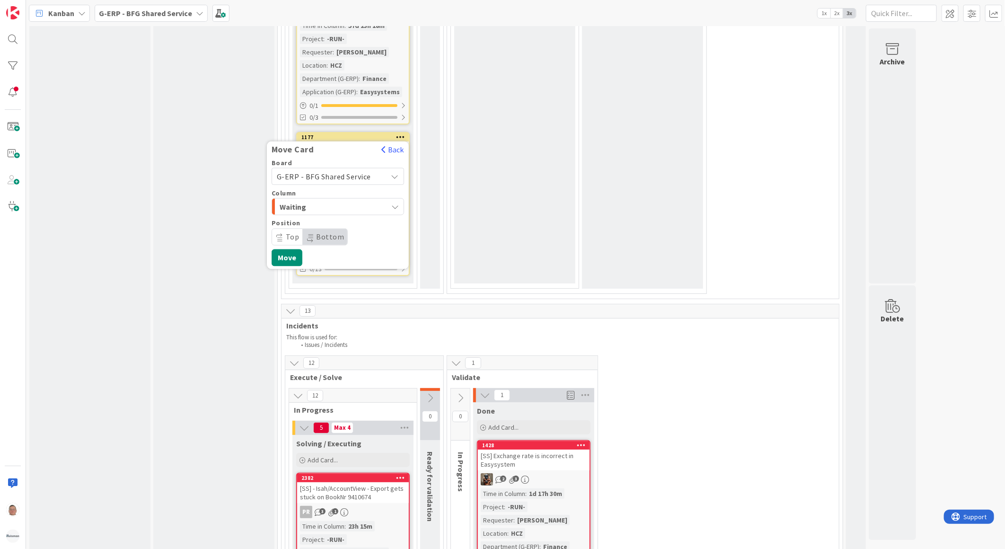
click at [327, 171] on span "G-ERP - BFG Shared Service" at bounding box center [324, 175] width 94 height 9
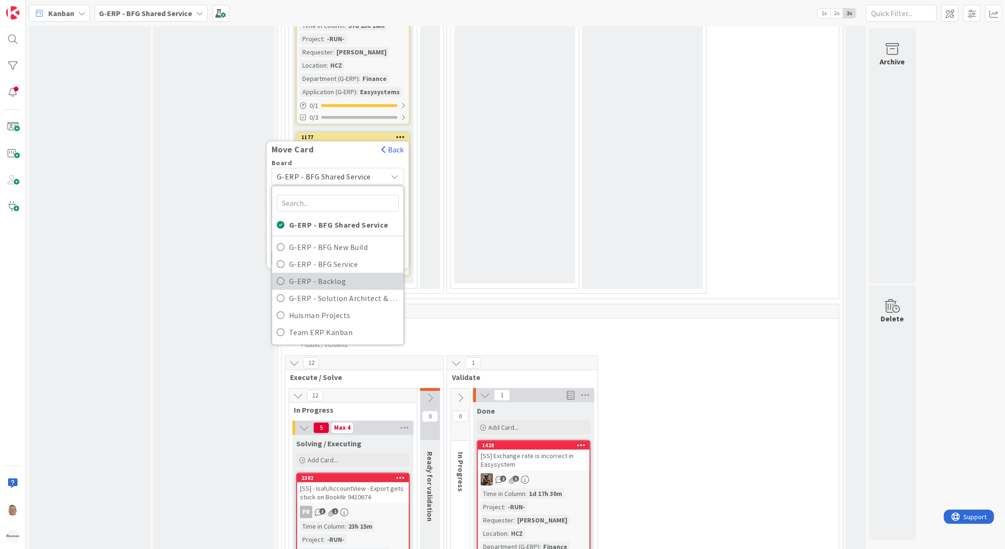
click at [320, 274] on span "G-ERP - Backlog" at bounding box center [344, 281] width 110 height 14
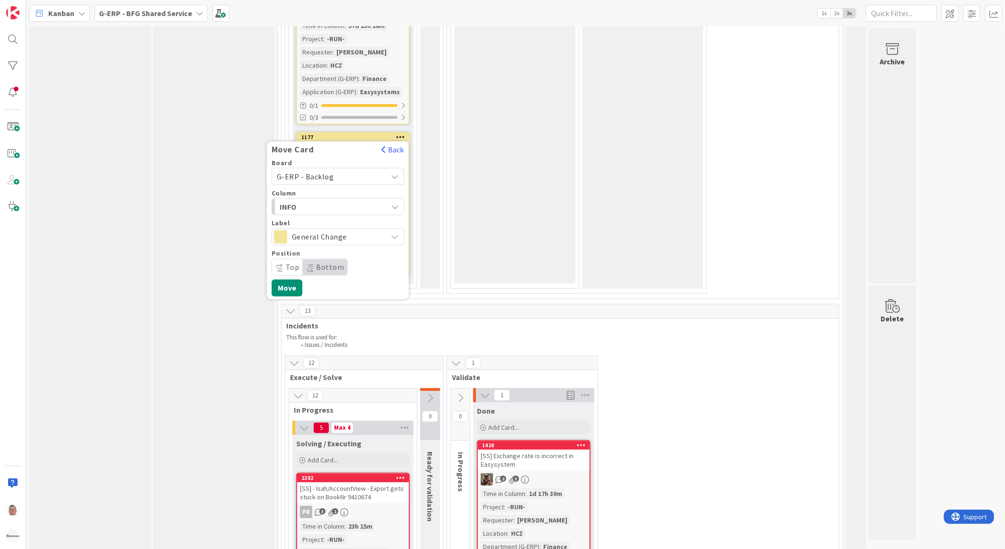
click at [320, 200] on span "INFO" at bounding box center [315, 206] width 71 height 12
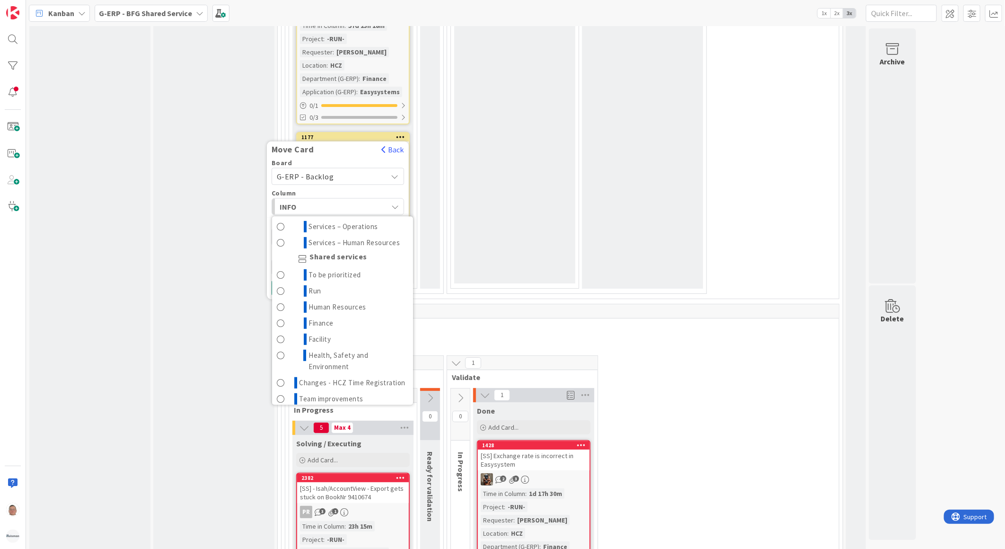
scroll to position [368, 0]
click at [323, 268] on span "To be prioritized" at bounding box center [335, 273] width 53 height 11
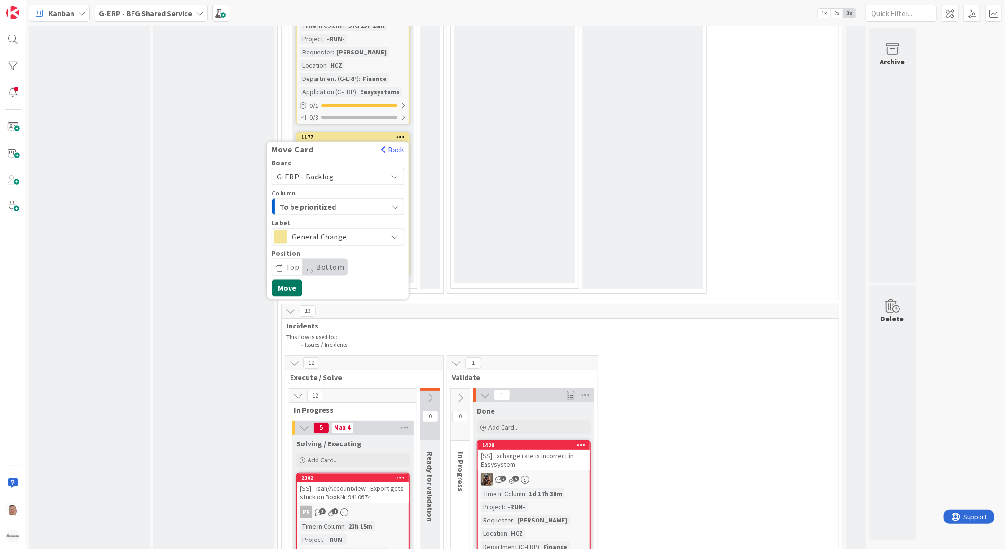
click at [286, 279] on button "Move" at bounding box center [287, 287] width 31 height 17
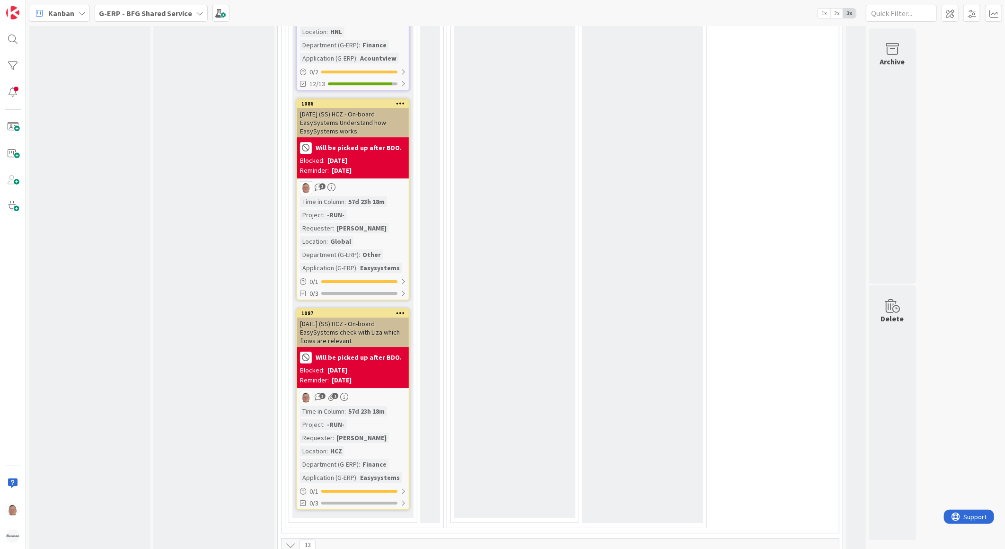
scroll to position [1833, 0]
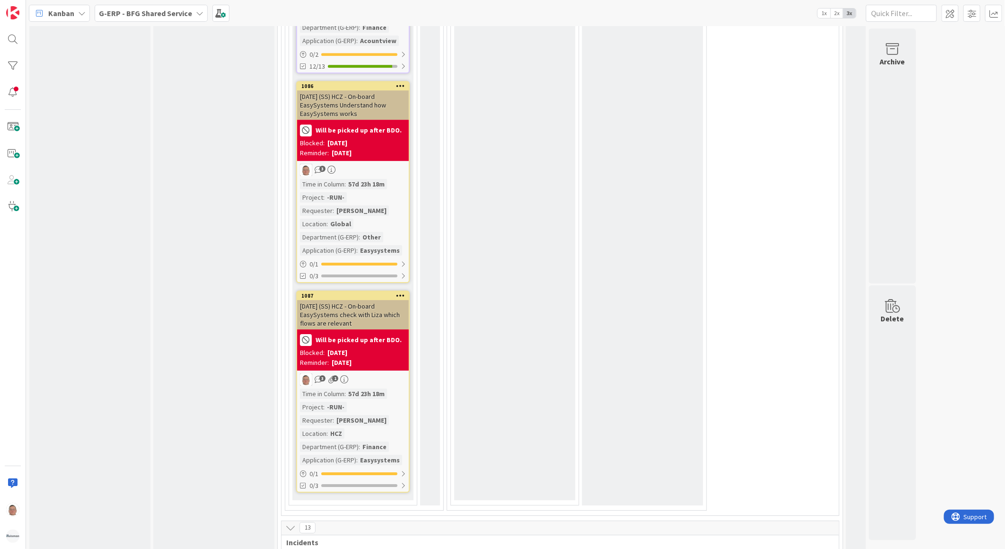
click at [352, 90] on div "12-9-2025 (SS) HCZ - On-board EasySystems Understand how EasySystems works" at bounding box center [353, 104] width 112 height 29
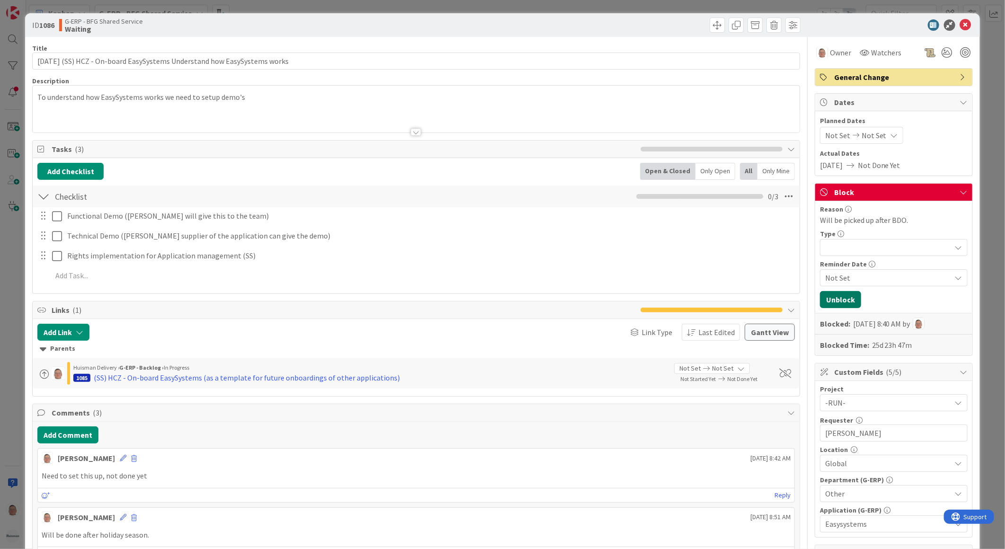
click at [834, 300] on button "Unblock" at bounding box center [840, 299] width 41 height 17
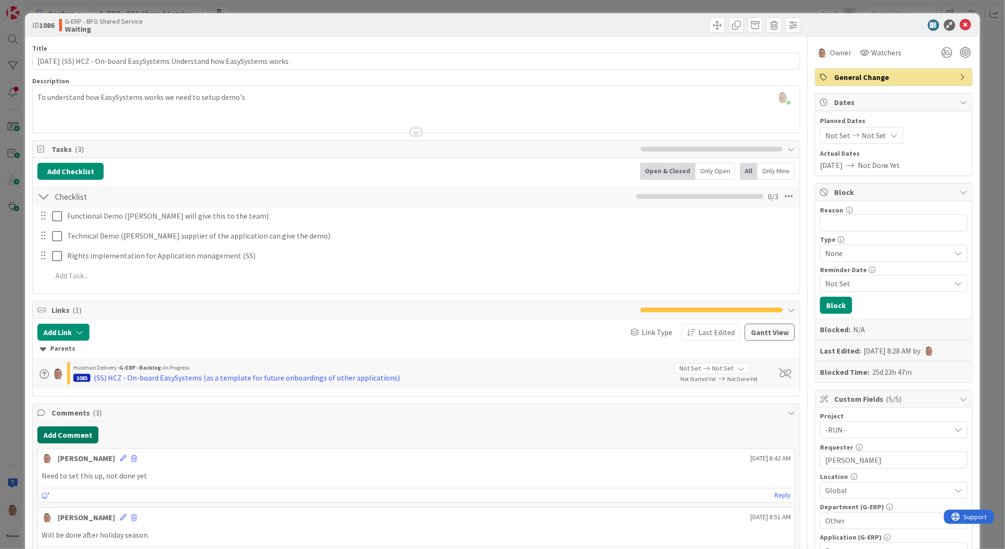
click at [63, 435] on button "Add Comment" at bounding box center [67, 434] width 61 height 17
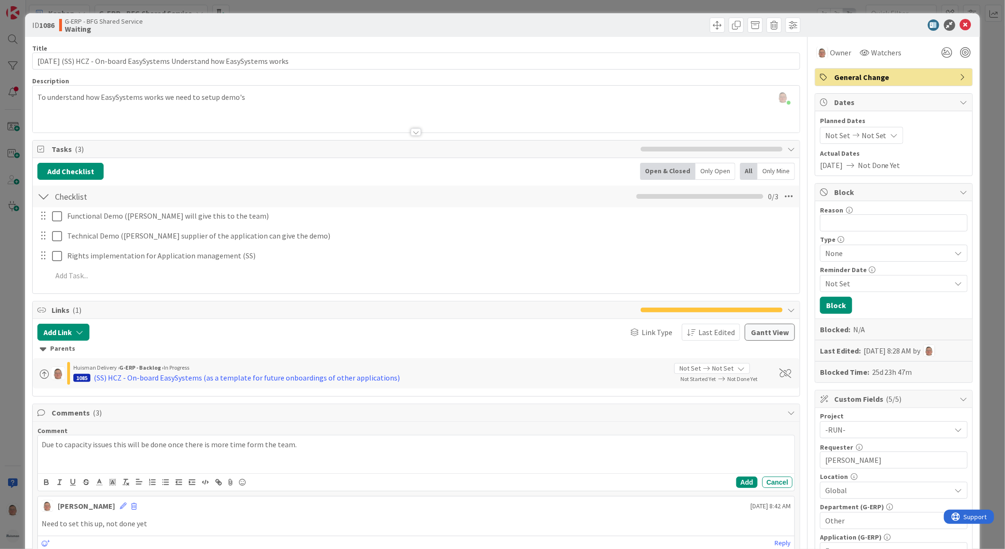
click at [248, 445] on p "Due to capacity issues this will be done once there is more time form the team." at bounding box center [416, 444] width 749 height 11
click at [382, 454] on div "Due to capacity issues this will be done once there is more time from the team." at bounding box center [416, 454] width 757 height 38
drag, startPoint x: 348, startPoint y: 448, endPoint x: -16, endPoint y: 429, distance: 364.5
click at [0, 429] on html "Kanban G-ERP - BFG Shared Service 1x 2x 3x Kanban Options Card ID Time in Colum…" at bounding box center [502, 274] width 1005 height 549
copy p "Due to capacity issues this will be done once there is more time from the team."
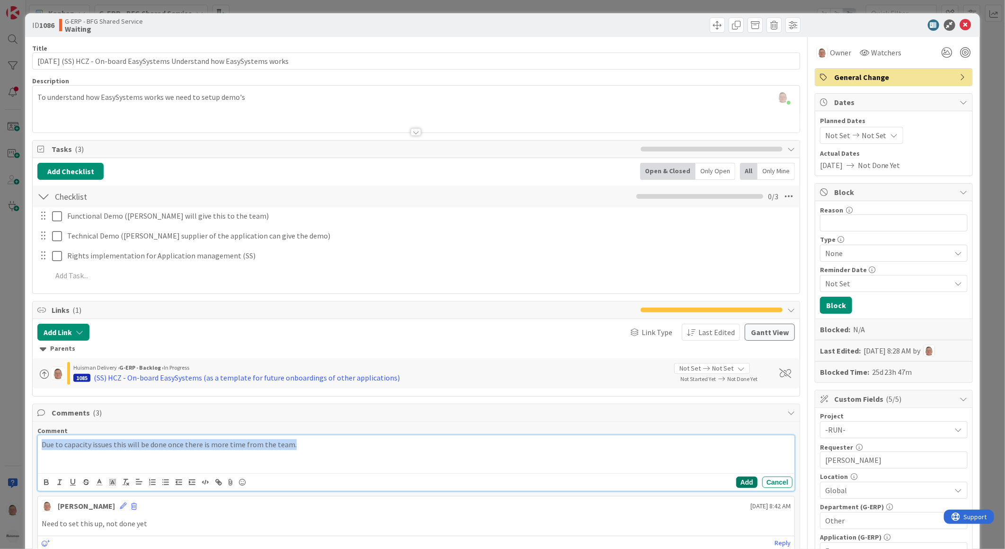
click at [742, 482] on button "Add" at bounding box center [746, 482] width 21 height 11
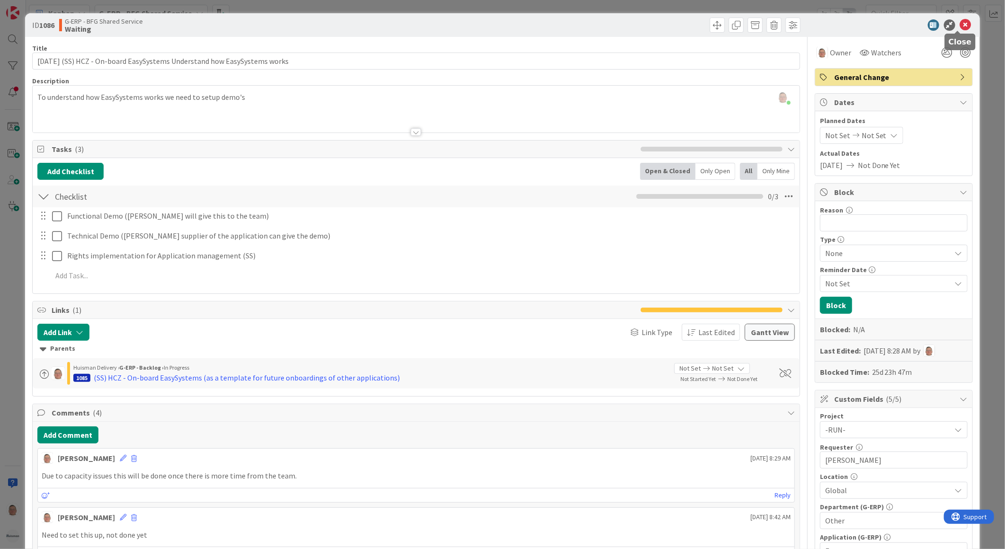
click at [961, 25] on icon at bounding box center [965, 24] width 11 height 11
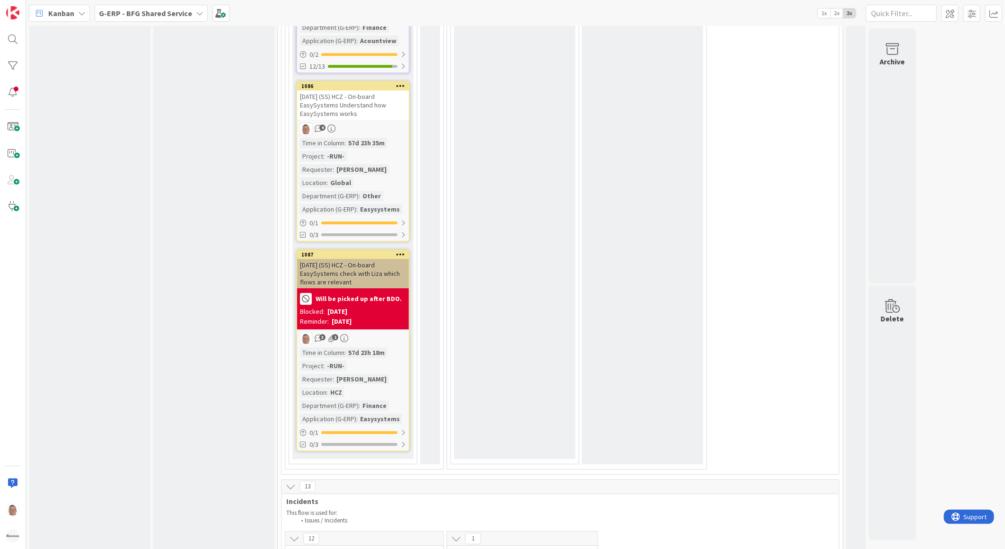
click at [401, 82] on icon at bounding box center [400, 85] width 9 height 7
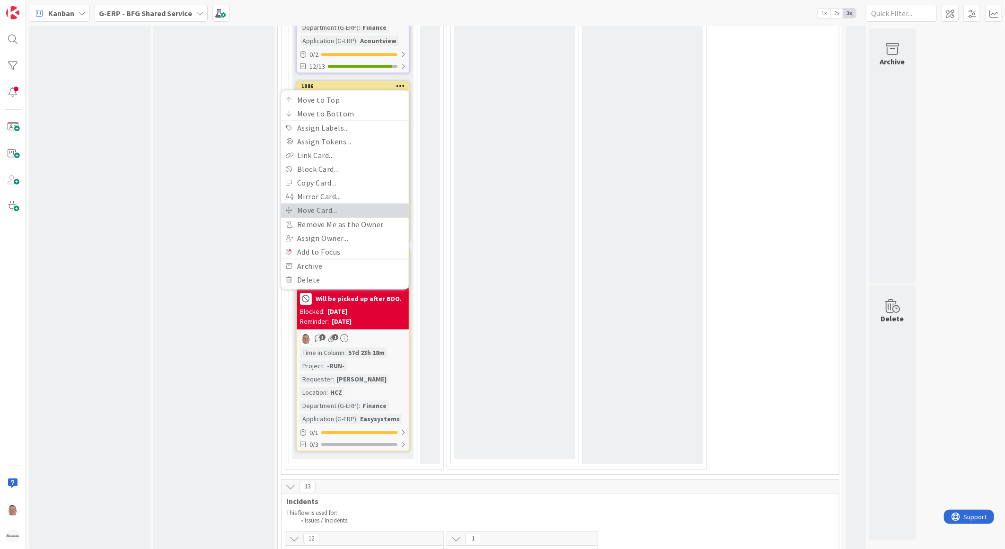
click at [319, 203] on link "Move Card..." at bounding box center [345, 210] width 128 height 14
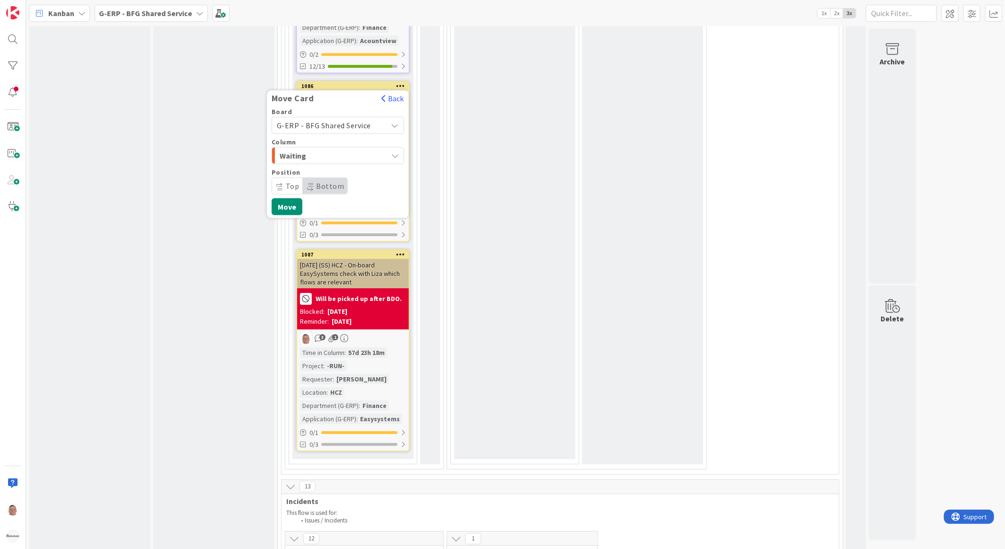
click at [326, 120] on span "G-ERP - BFG Shared Service" at bounding box center [324, 124] width 94 height 9
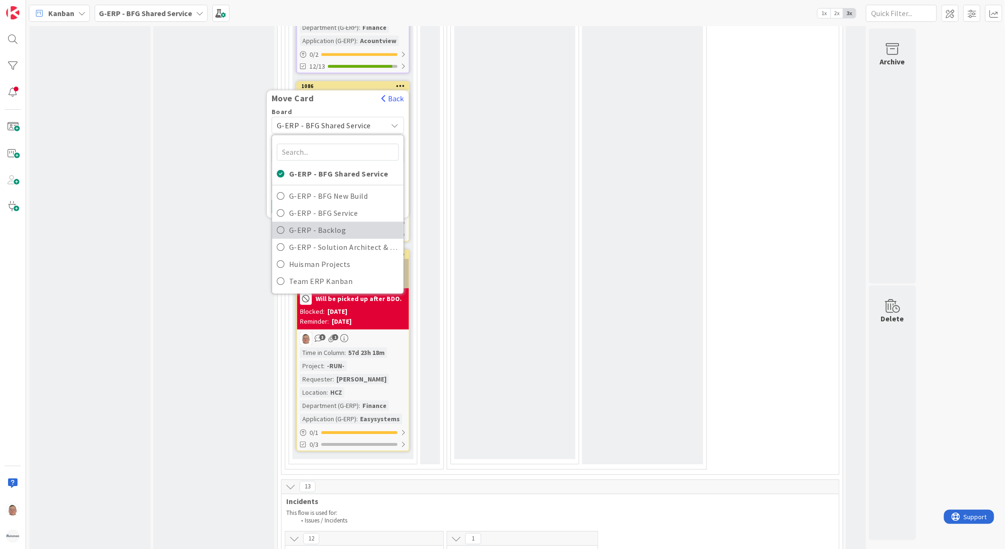
click at [306, 223] on span "G-ERP - Backlog" at bounding box center [344, 230] width 110 height 14
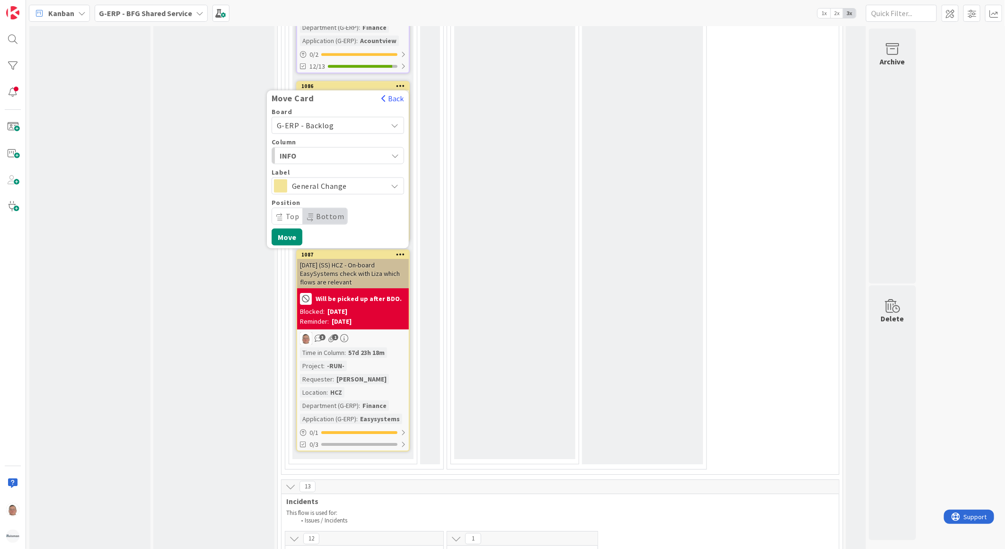
click at [310, 149] on span "INFO" at bounding box center [315, 155] width 71 height 12
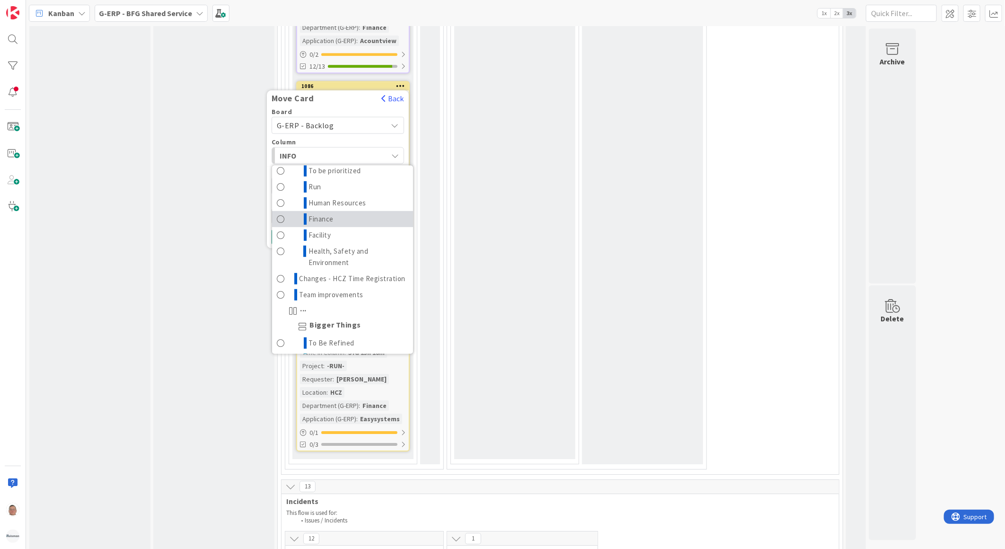
scroll to position [368, 0]
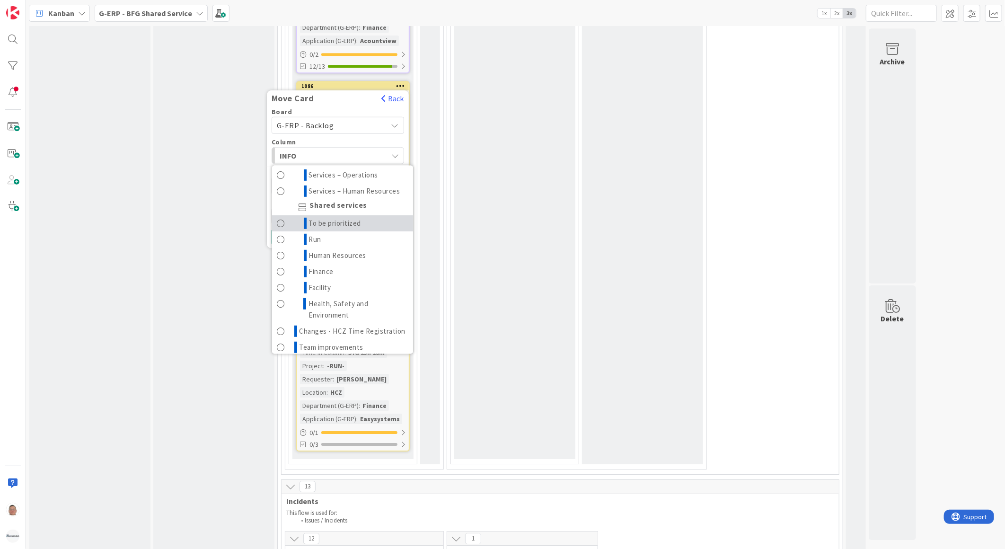
click at [318, 217] on span "To be prioritized" at bounding box center [335, 222] width 53 height 11
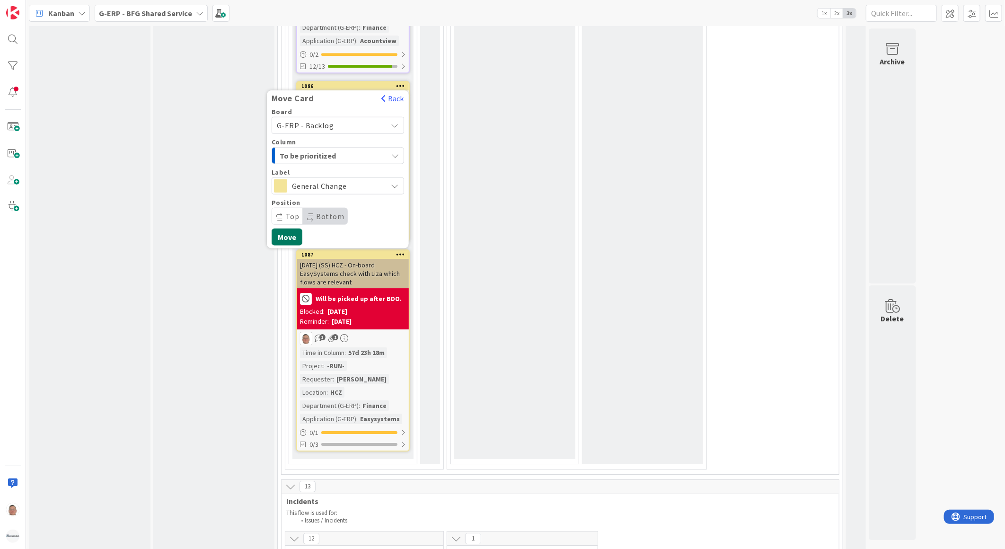
click at [287, 228] on button "Move" at bounding box center [287, 236] width 31 height 17
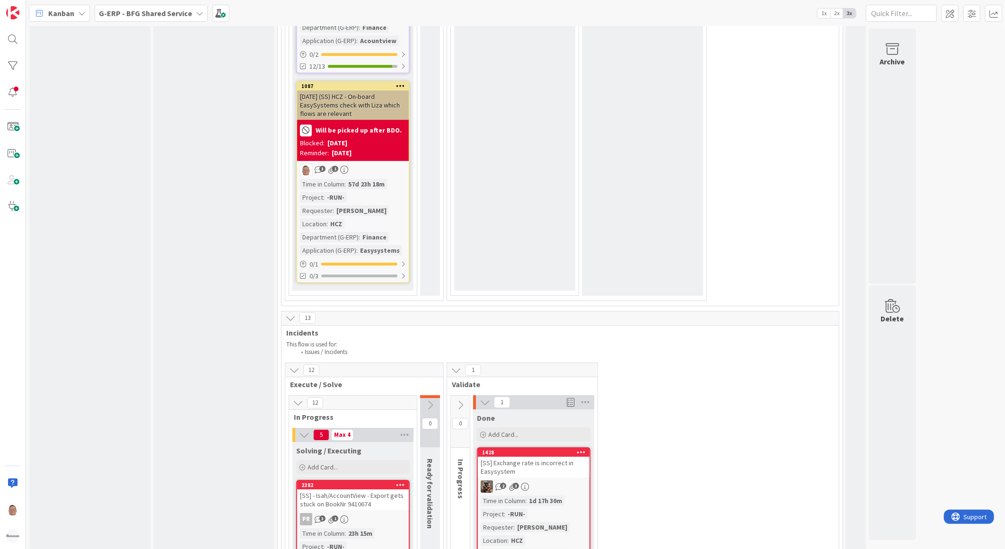
click at [372, 90] on div "10-9-2025 (SS) HCZ - On-board EasySystems check with Liza which flows are relev…" at bounding box center [353, 104] width 112 height 29
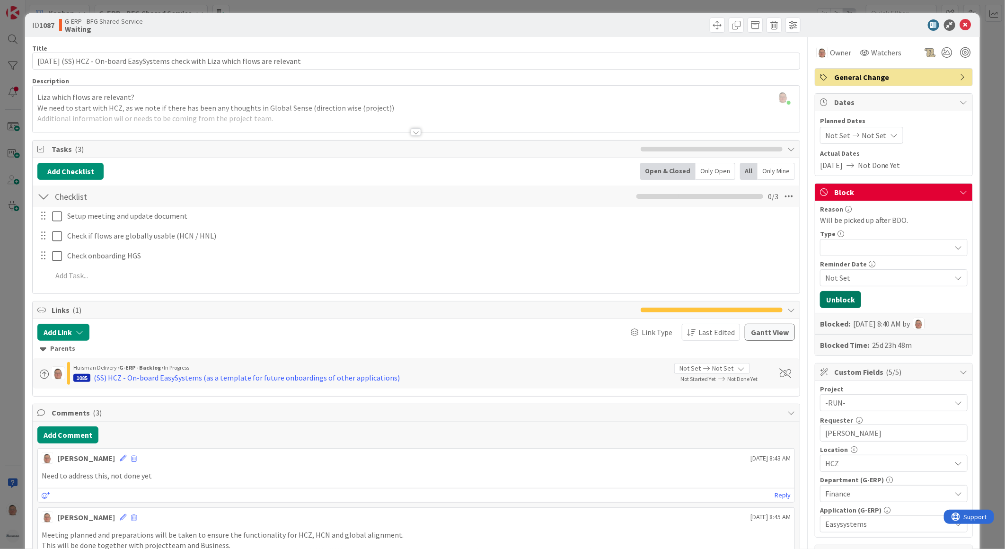
click at [825, 300] on button "Unblock" at bounding box center [840, 299] width 41 height 17
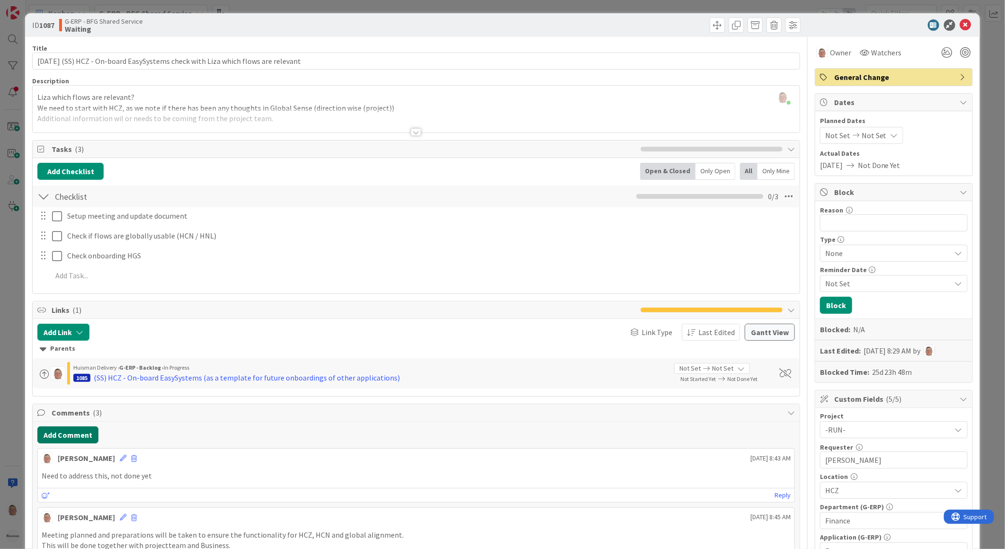
click at [65, 435] on button "Add Comment" at bounding box center [67, 434] width 61 height 17
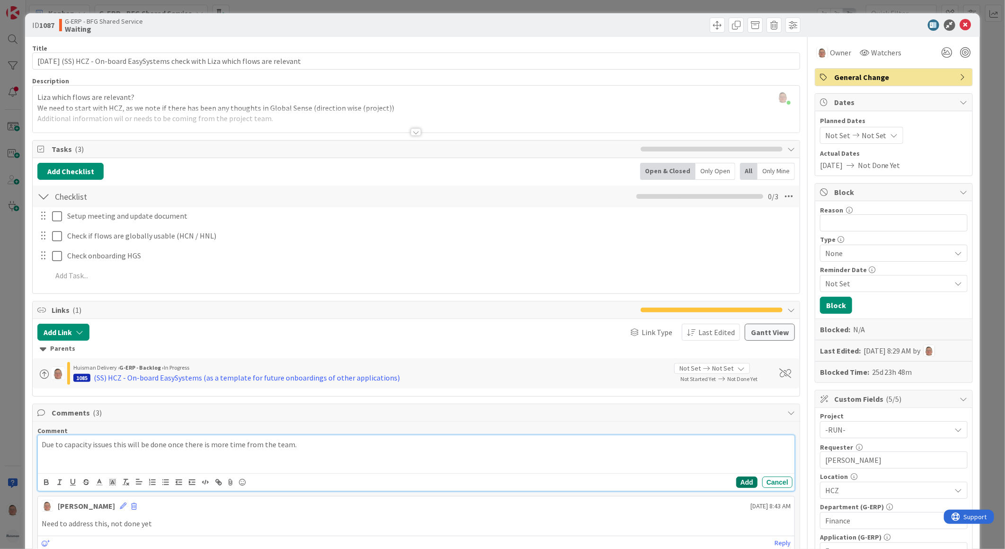
click at [737, 483] on button "Add" at bounding box center [746, 482] width 21 height 11
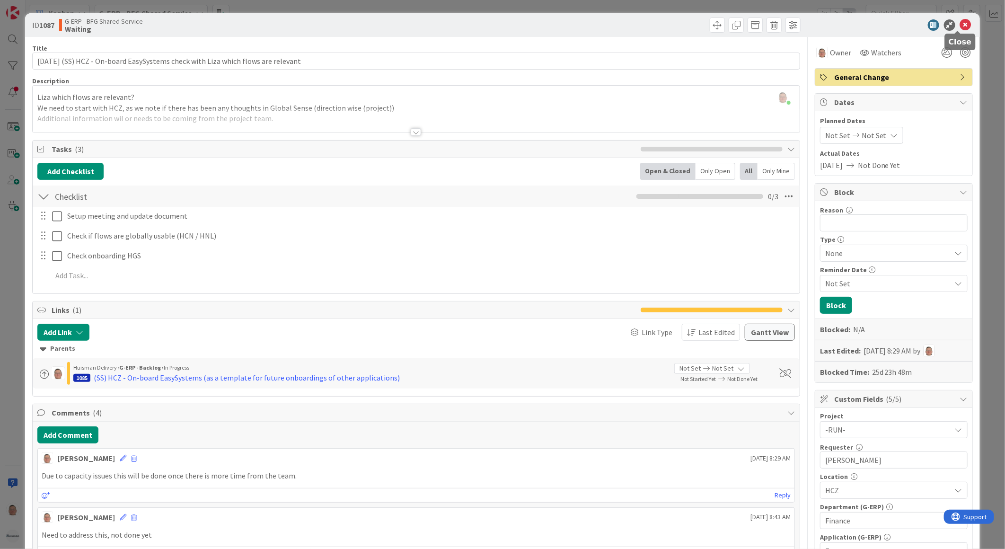
click at [960, 25] on icon at bounding box center [965, 24] width 11 height 11
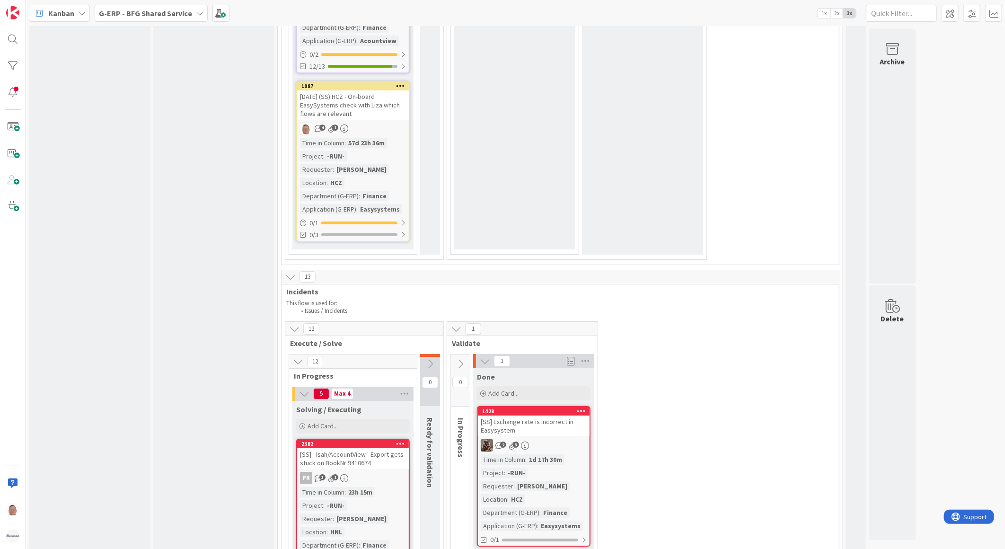
click at [399, 82] on icon at bounding box center [400, 85] width 9 height 7
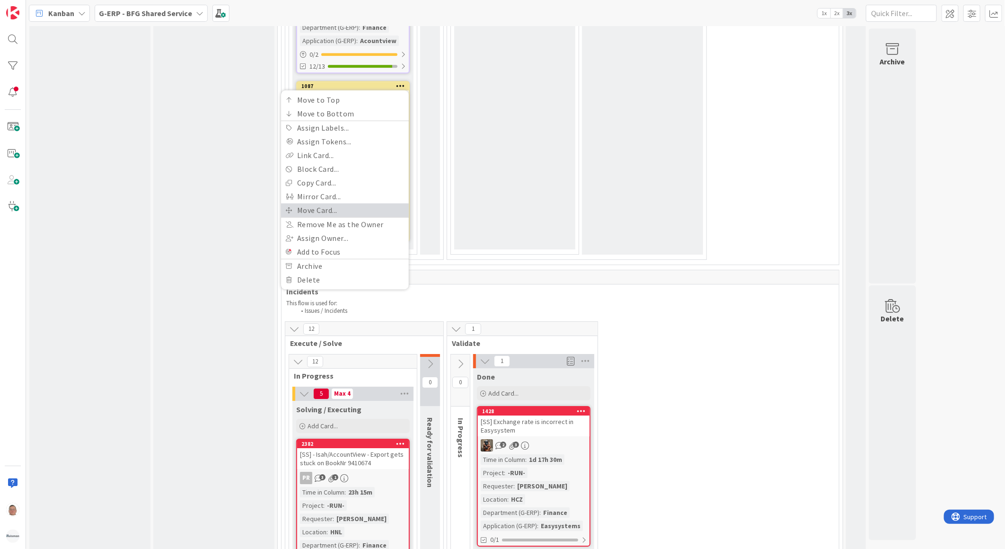
click at [326, 203] on link "Move Card..." at bounding box center [345, 210] width 128 height 14
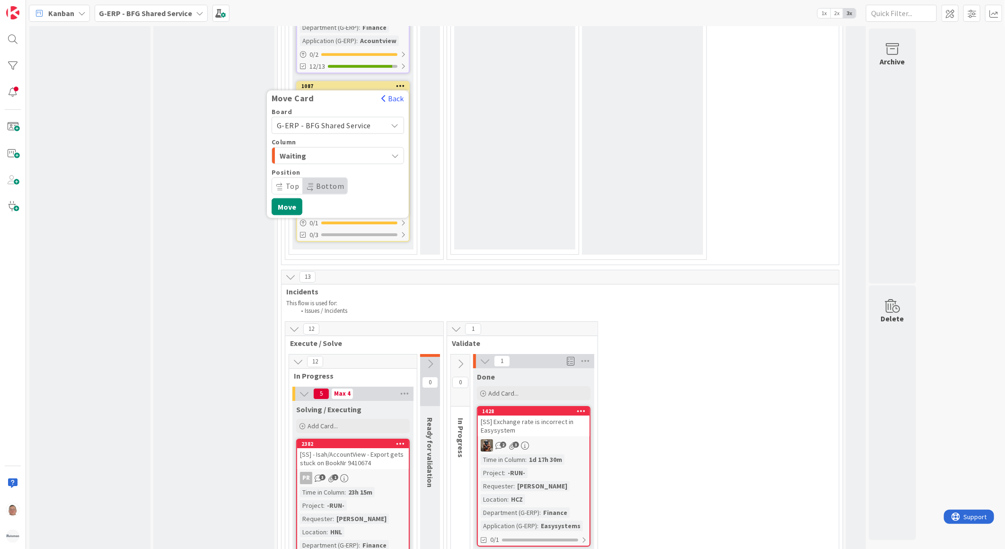
click at [319, 120] on span "G-ERP - BFG Shared Service" at bounding box center [324, 124] width 94 height 9
click at [311, 223] on span "G-ERP - Backlog" at bounding box center [344, 230] width 110 height 14
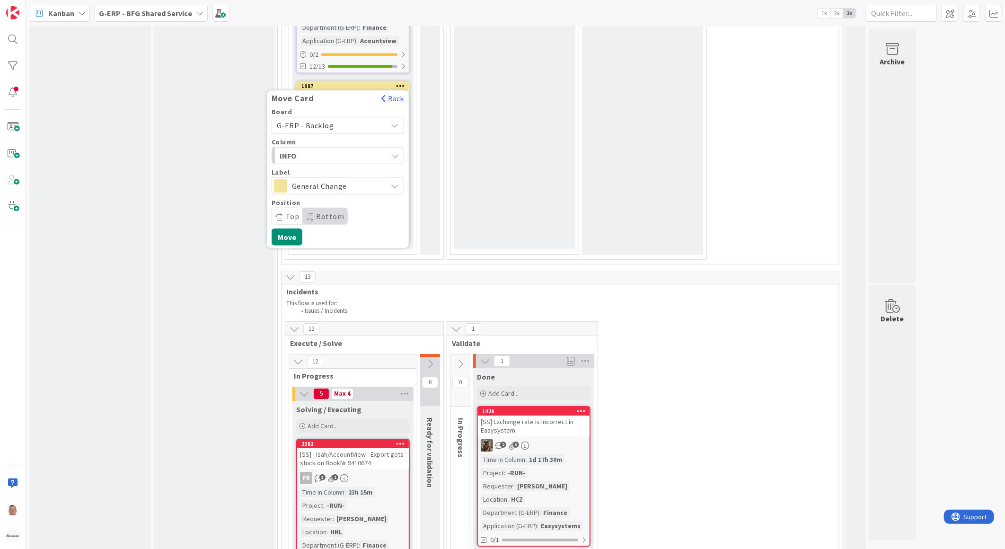
click at [312, 149] on span "INFO" at bounding box center [315, 155] width 71 height 12
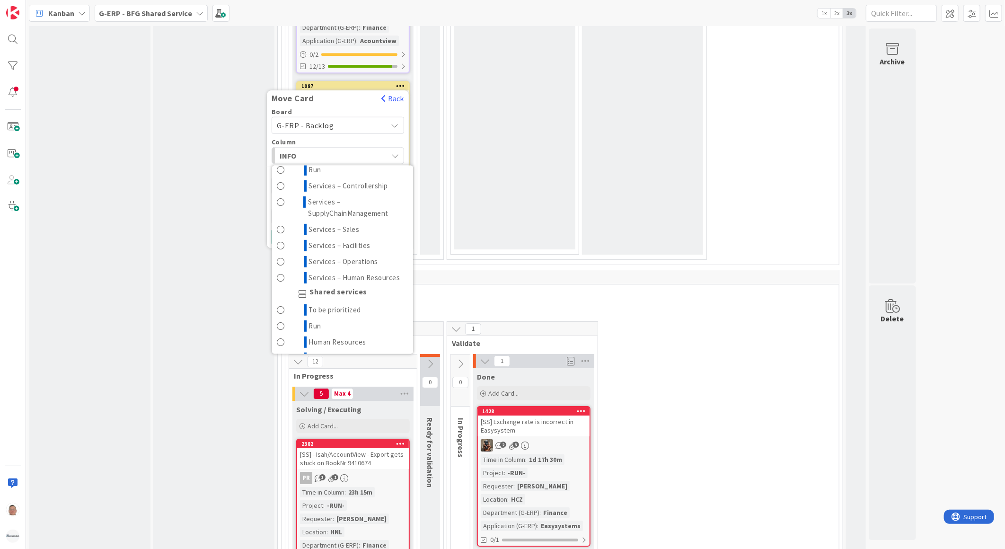
scroll to position [315, 0]
click at [328, 270] on span "To be prioritized" at bounding box center [335, 275] width 53 height 11
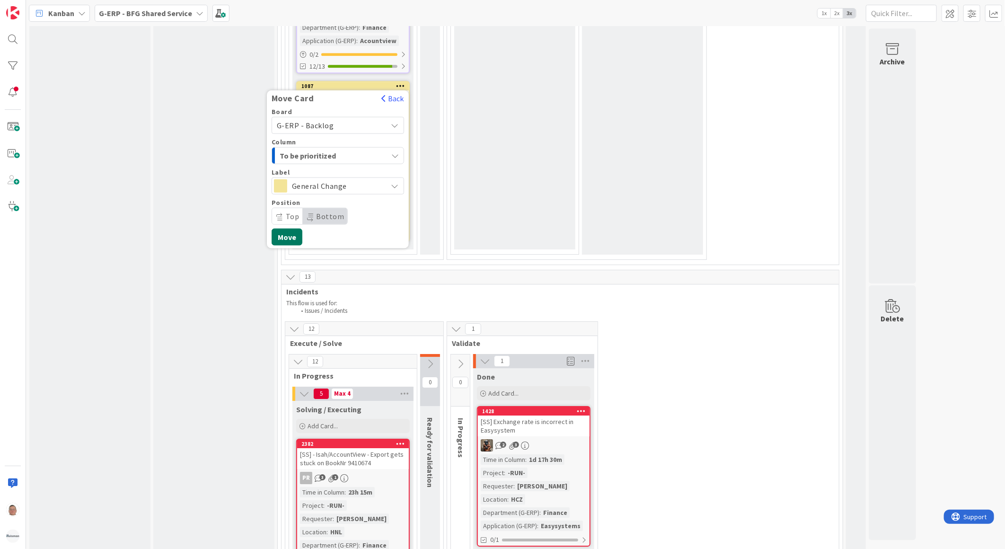
click at [291, 228] on button "Move" at bounding box center [287, 236] width 31 height 17
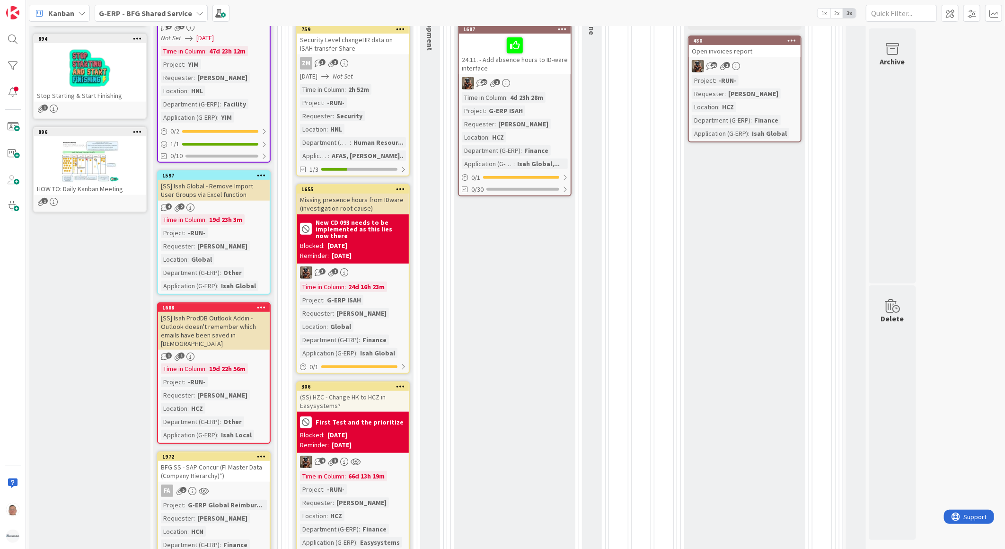
scroll to position [263, 0]
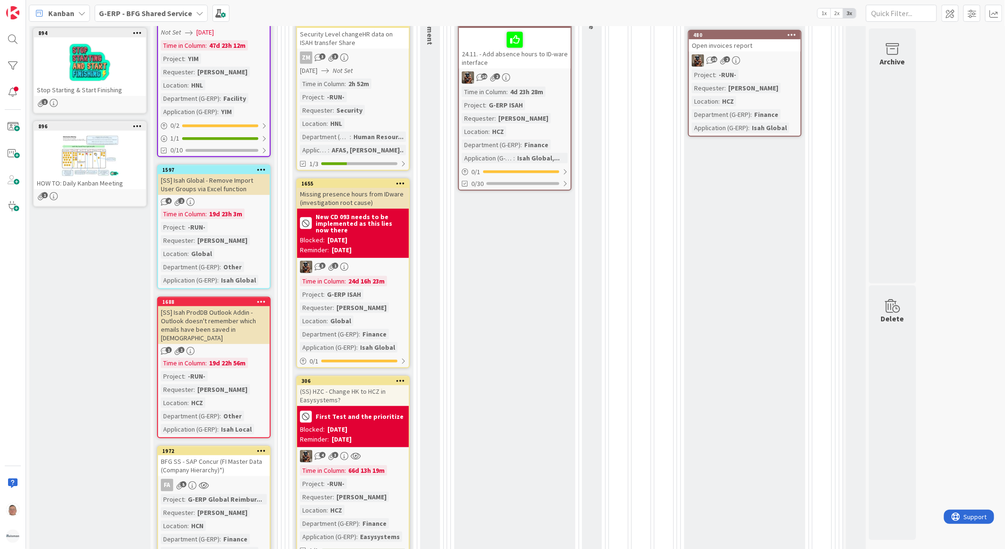
click at [521, 83] on div "1687 24.11. - Add absence hours to ID-ware interface 10 2 Time in Column : 4d 2…" at bounding box center [515, 104] width 114 height 172
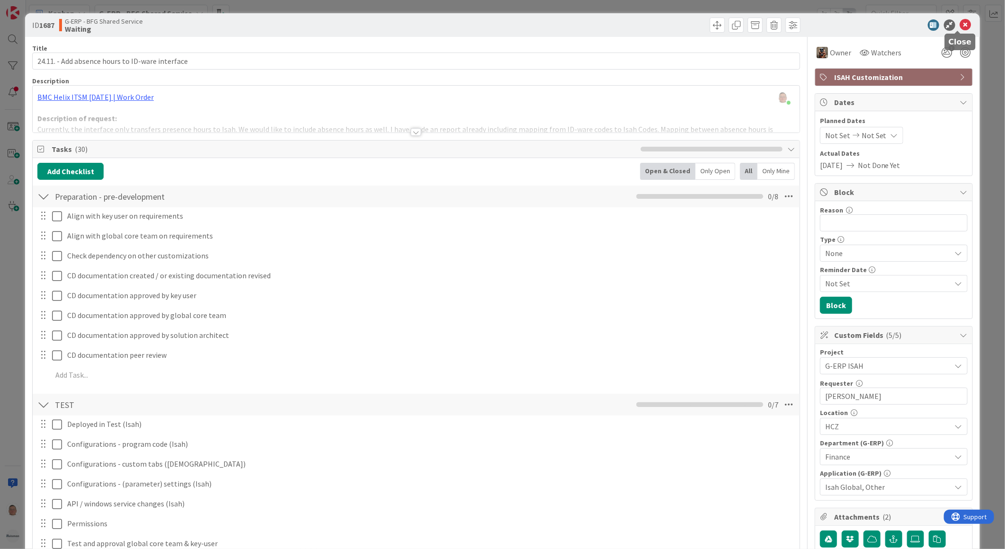
click at [960, 21] on icon at bounding box center [965, 24] width 11 height 11
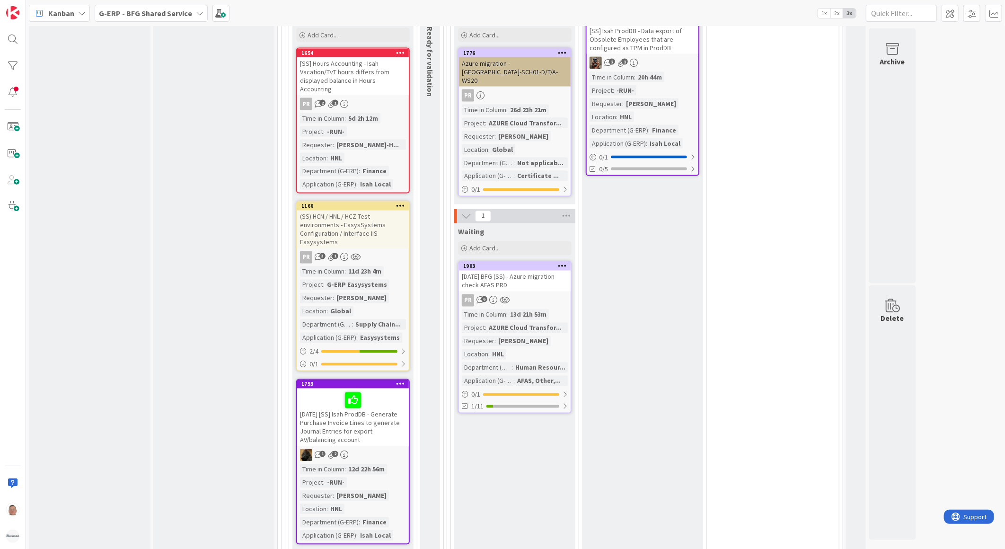
scroll to position [999, 0]
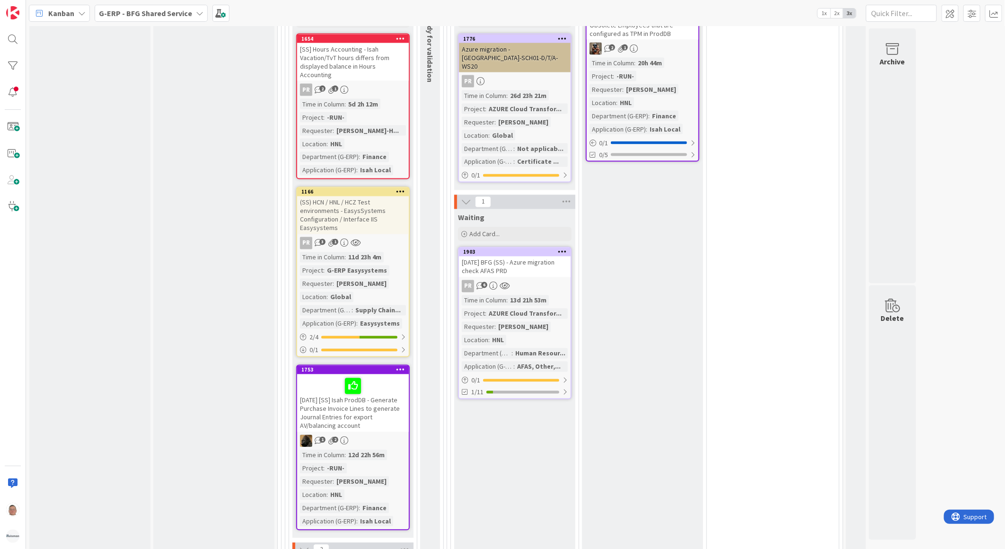
click at [517, 257] on div "3-10-2025 BFG (SS) - Azure migration check AFAS PRD" at bounding box center [515, 267] width 112 height 21
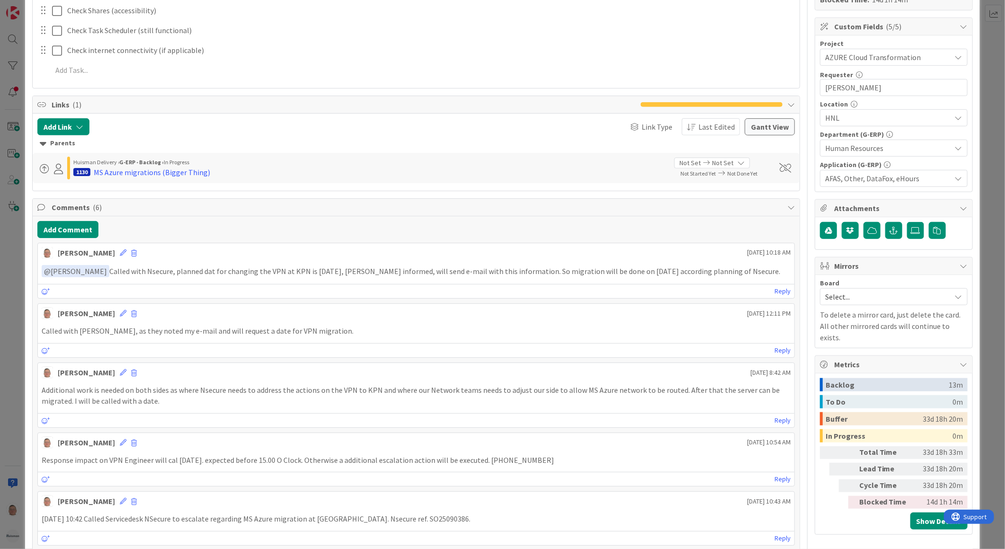
scroll to position [420, 0]
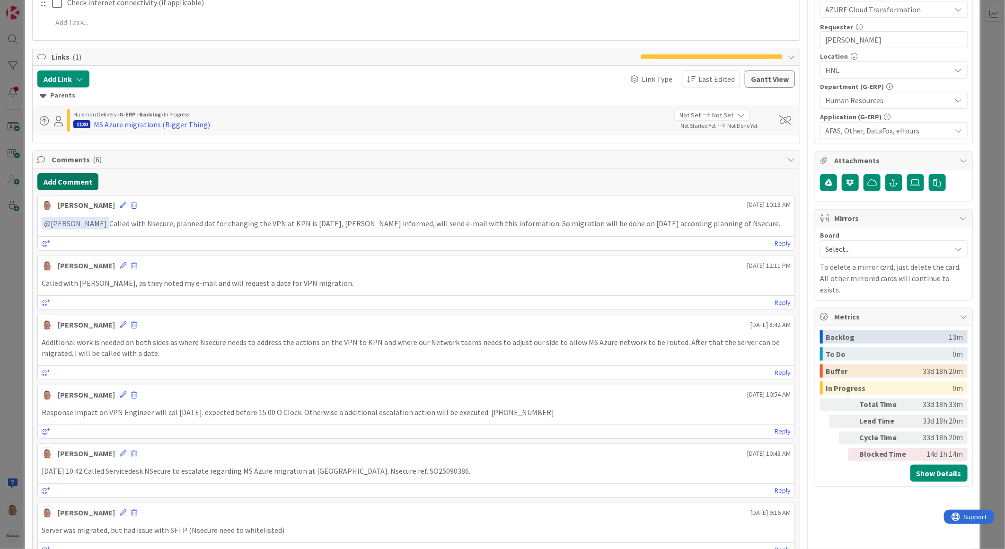
click at [62, 181] on button "Add Comment" at bounding box center [67, 181] width 61 height 17
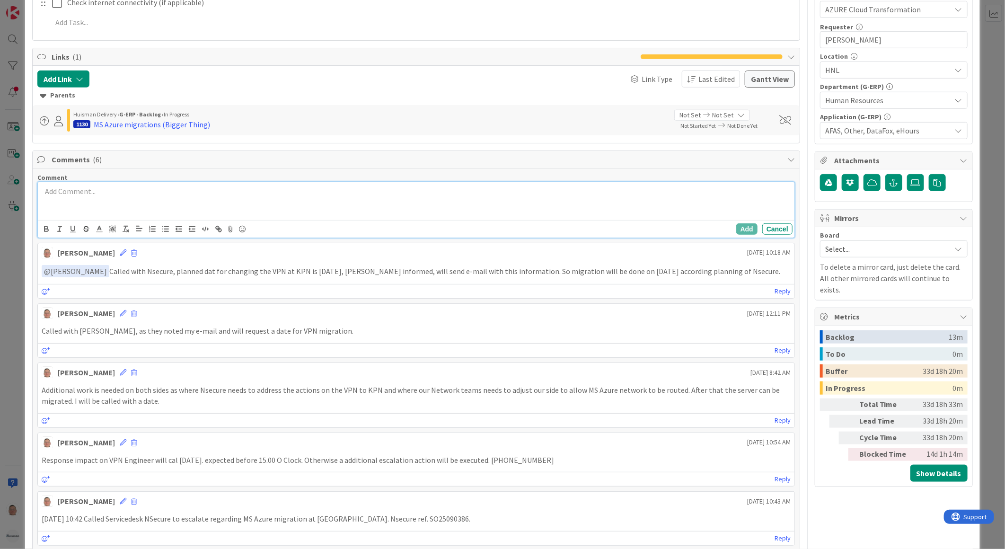
click at [93, 190] on p at bounding box center [416, 191] width 749 height 11
click at [739, 226] on button "Add" at bounding box center [746, 228] width 21 height 11
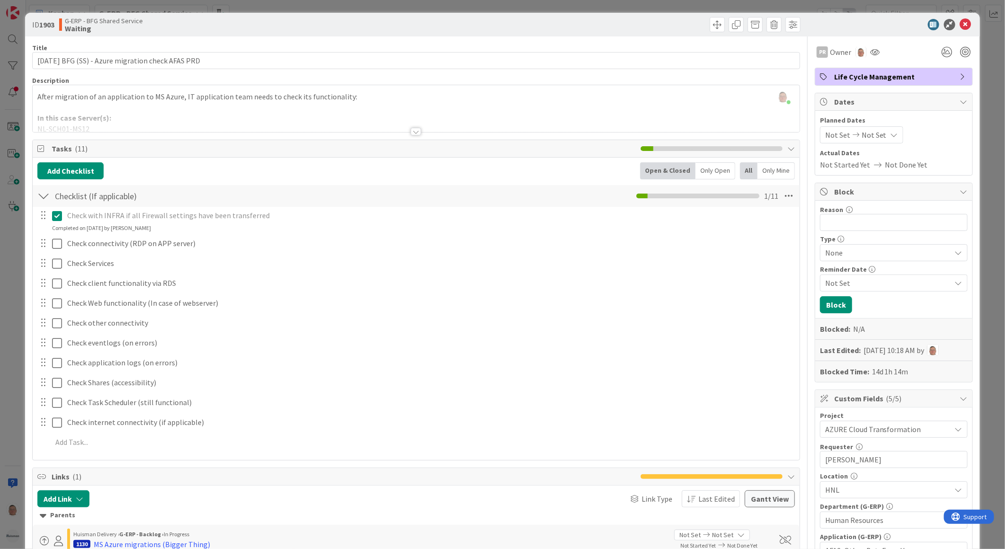
scroll to position [0, 0]
click at [960, 22] on icon at bounding box center [965, 24] width 11 height 11
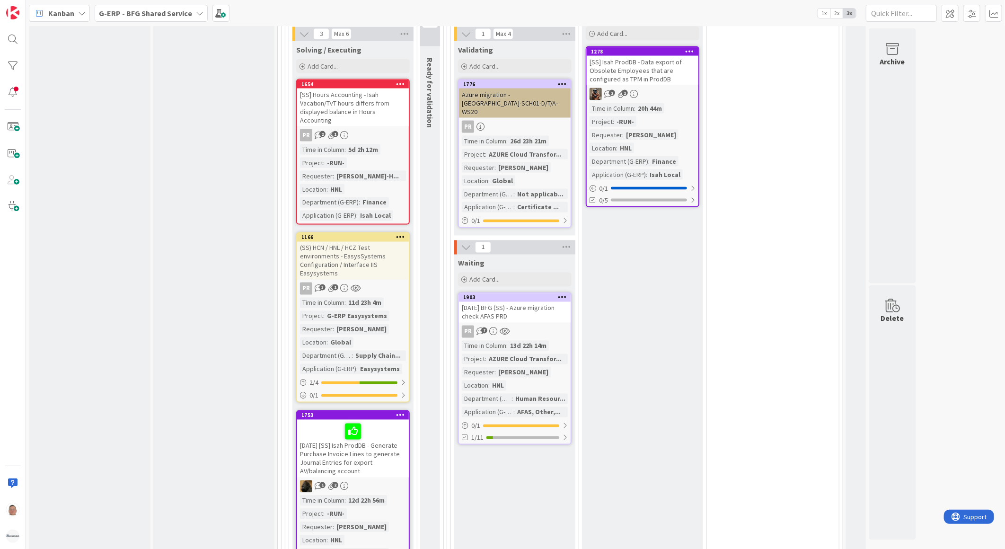
scroll to position [894, 0]
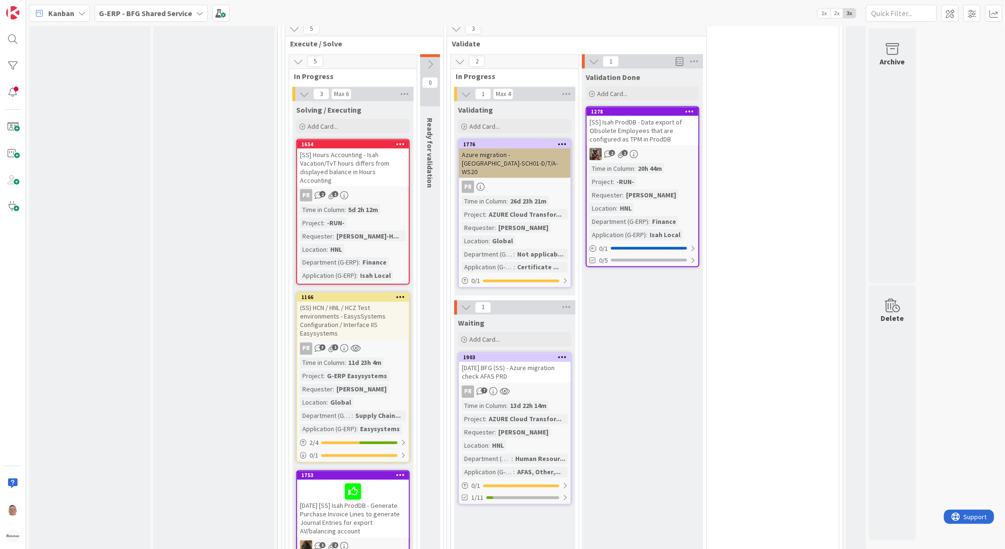
click at [508, 362] on div "3-10-2025 BFG (SS) - Azure migration check AFAS PRD" at bounding box center [515, 372] width 112 height 21
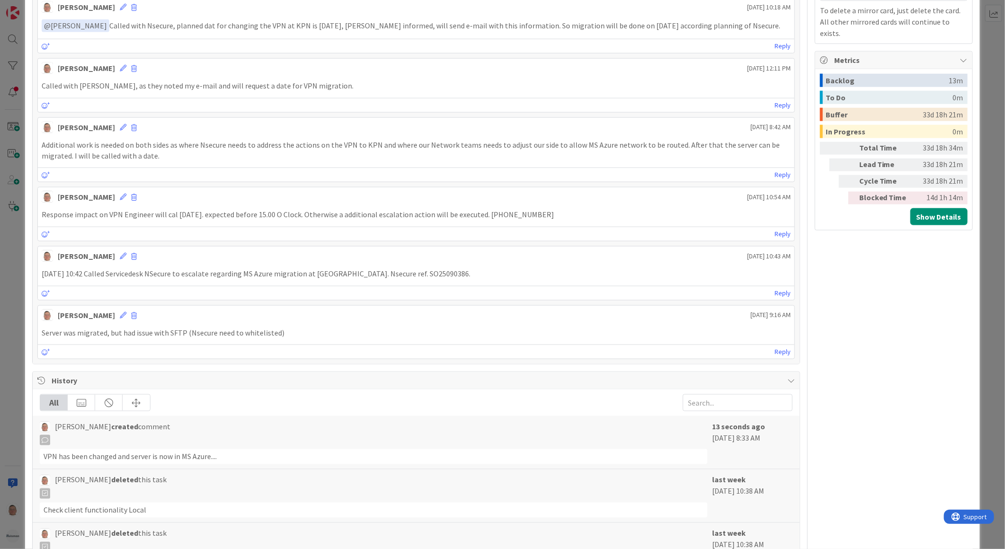
scroll to position [879, 0]
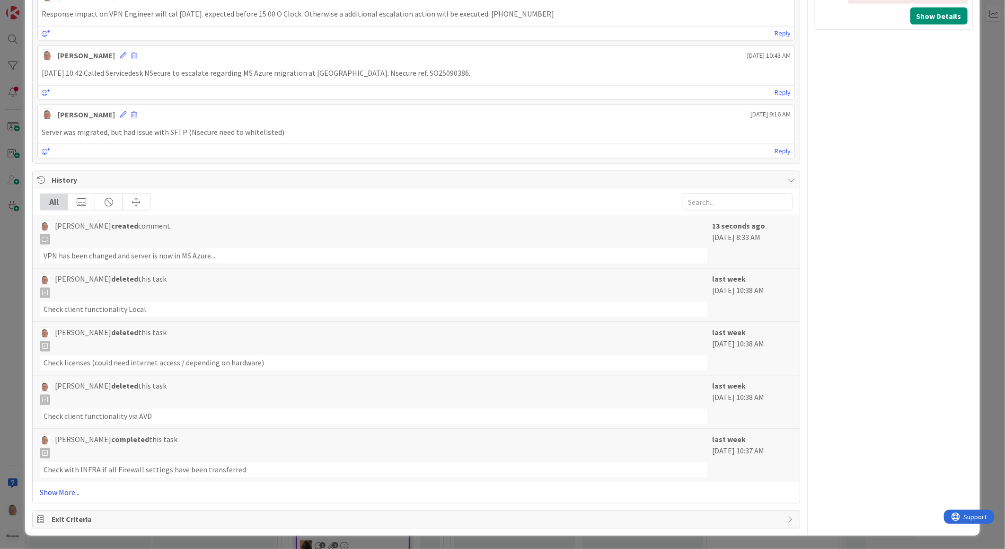
click at [65, 493] on link "Show More..." at bounding box center [416, 492] width 753 height 11
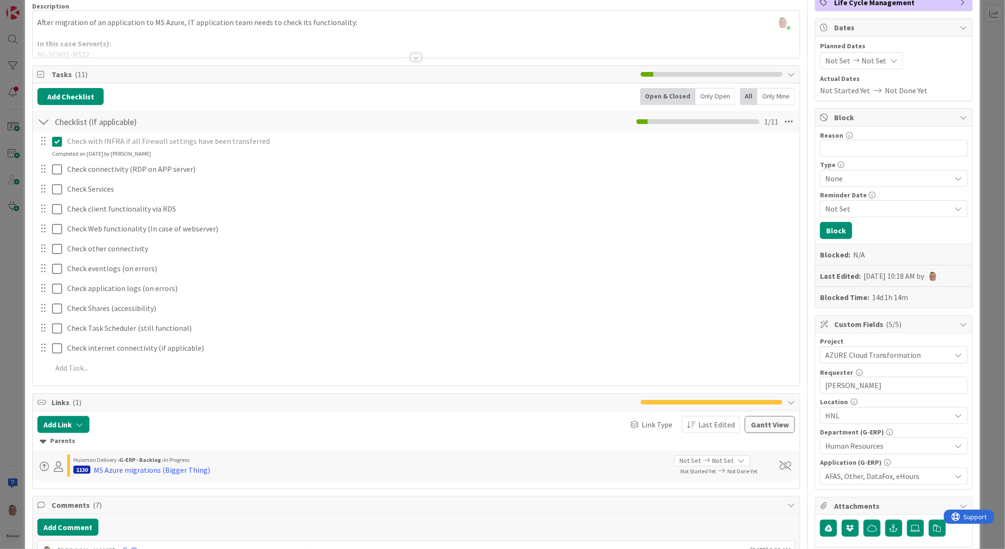
scroll to position [0, 0]
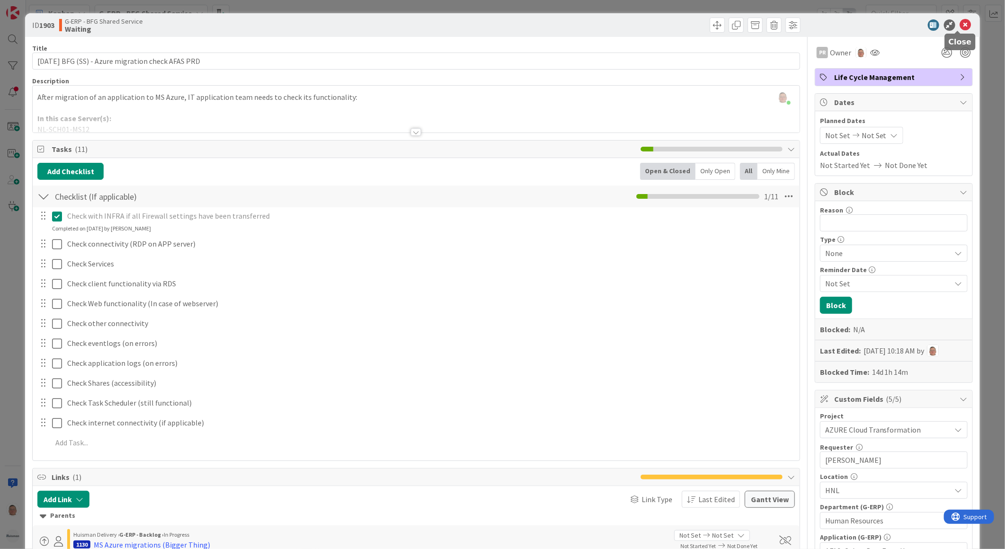
click at [960, 22] on icon at bounding box center [965, 24] width 11 height 11
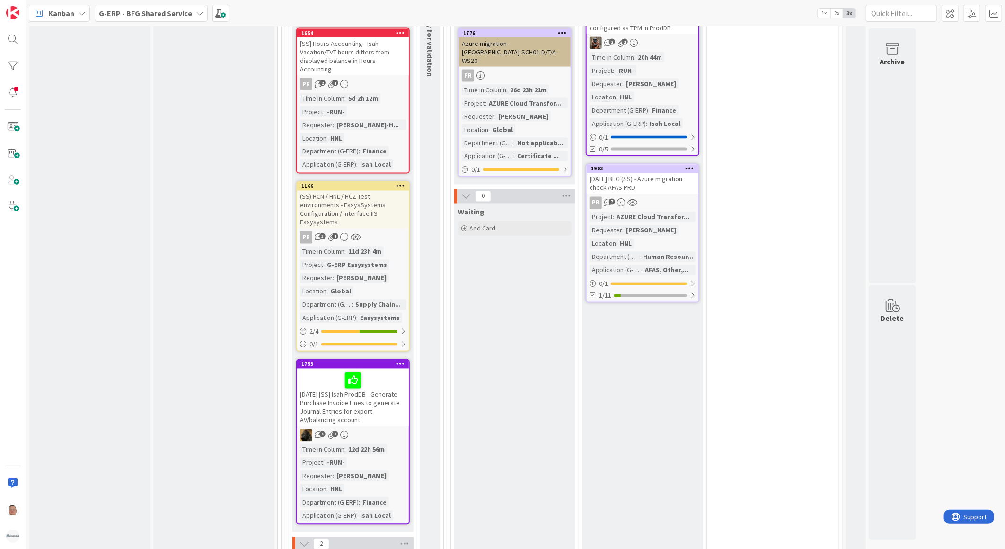
scroll to position [1052, 0]
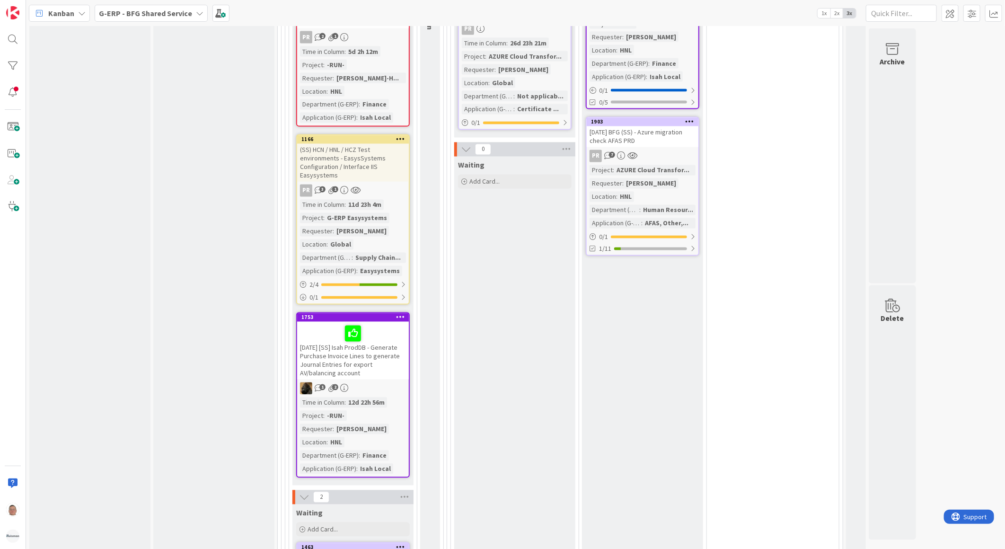
click at [360, 149] on div "(SS) HCN / HNL / HCZ Test environments - EasysSystems Configuration / Interface…" at bounding box center [353, 163] width 112 height 38
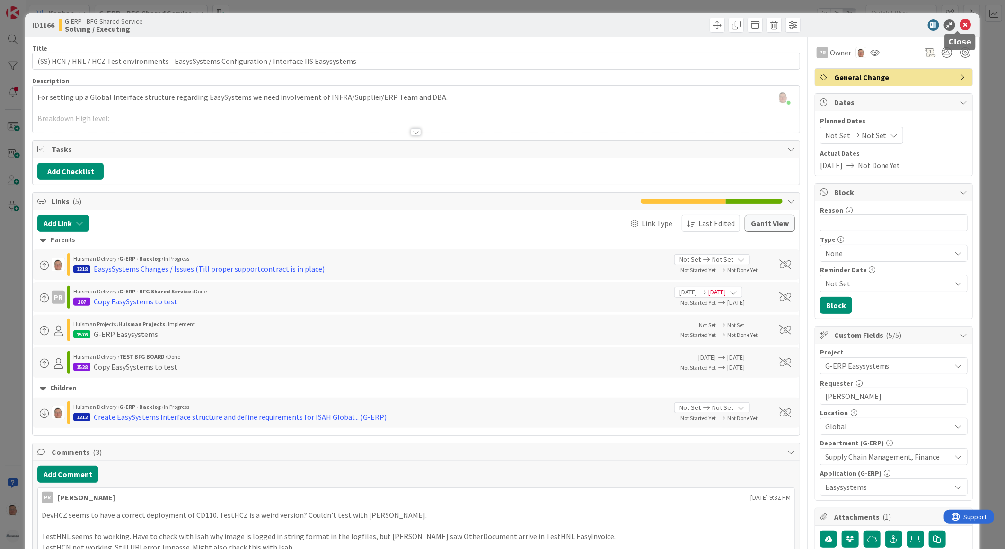
click at [960, 22] on icon at bounding box center [965, 24] width 11 height 11
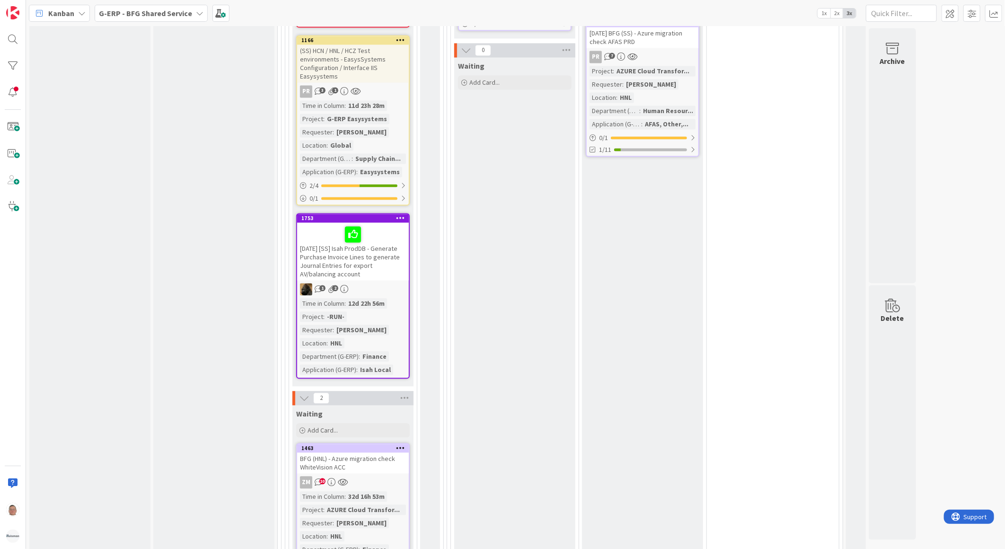
scroll to position [1157, 0]
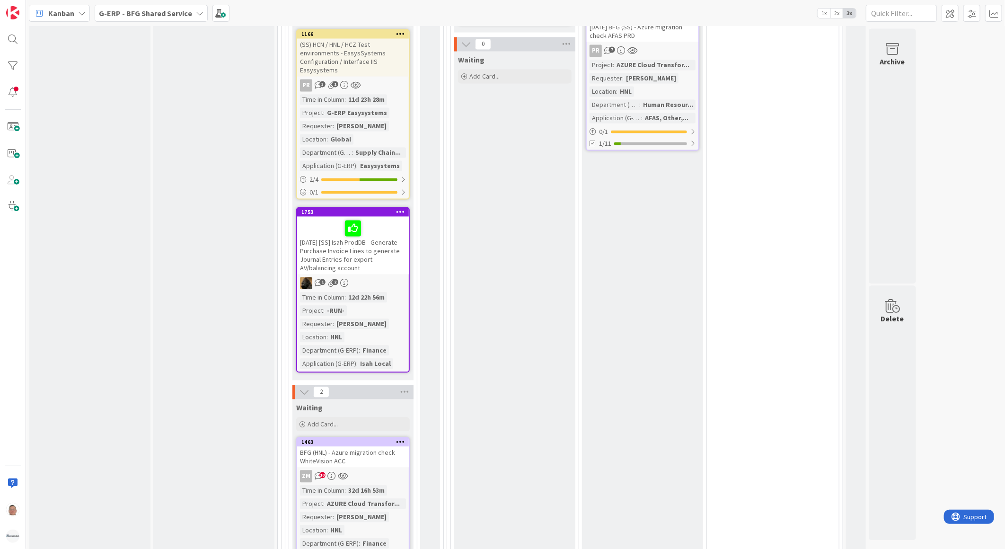
click at [381, 224] on div "9-10-2025 [SS] Isah ProdDB - Generate Purchase Invoice Lines to generate Journa…" at bounding box center [353, 246] width 112 height 58
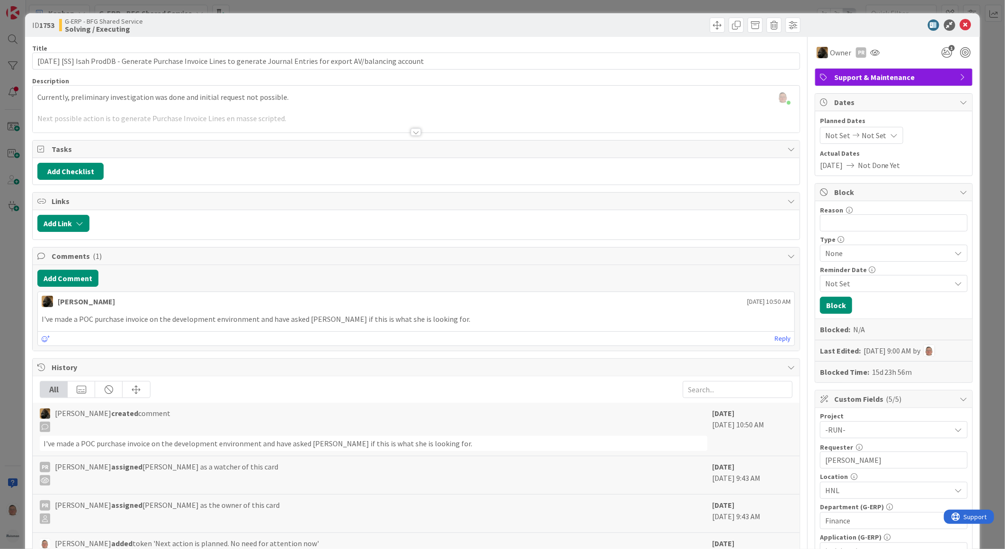
click at [411, 133] on div at bounding box center [416, 132] width 10 height 8
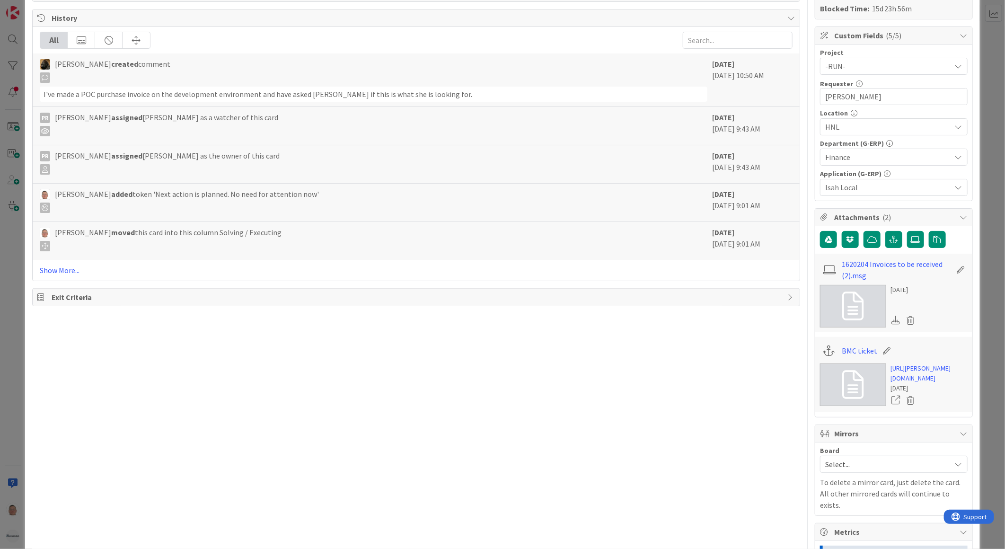
scroll to position [368, 0]
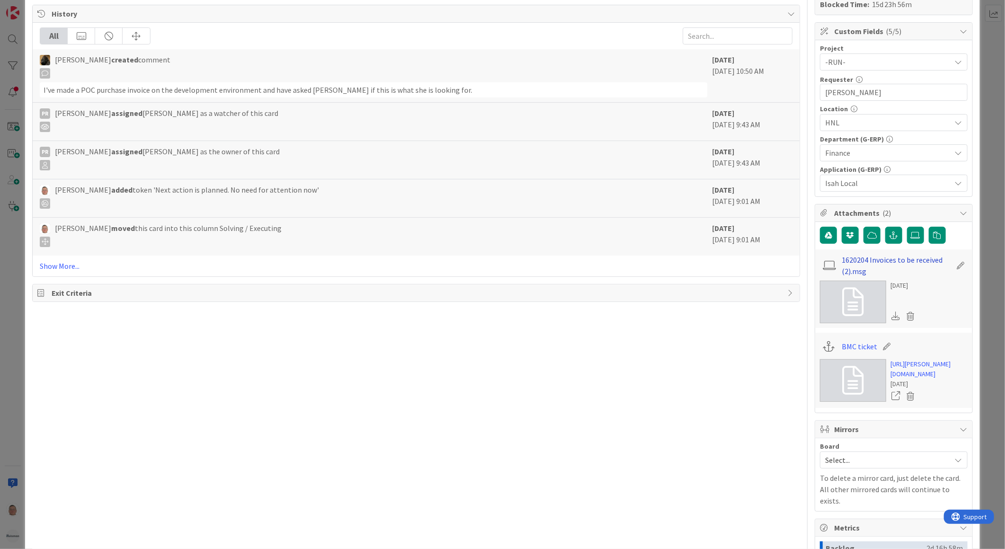
click at [862, 259] on link "1620204 Invoices to be received (2).msg" at bounding box center [897, 265] width 110 height 23
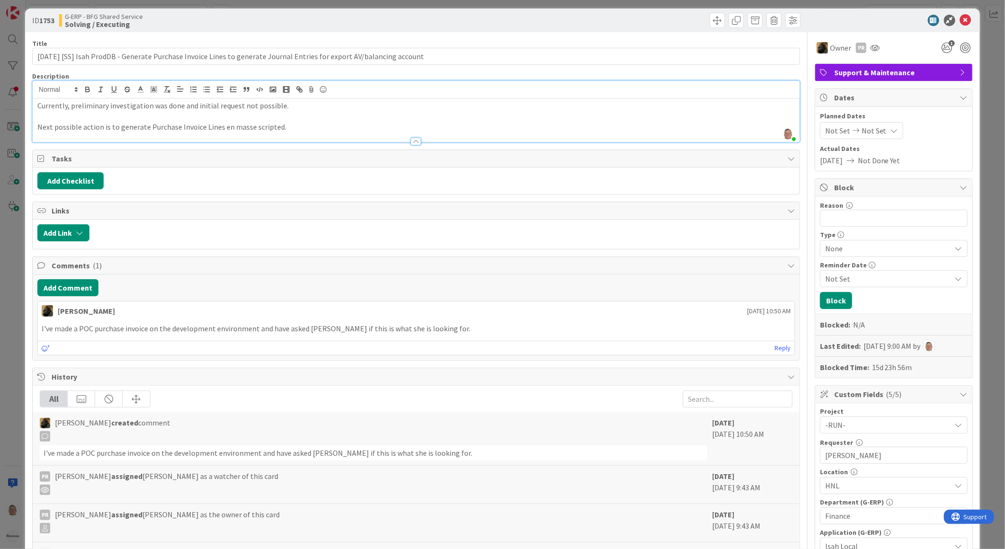
scroll to position [0, 0]
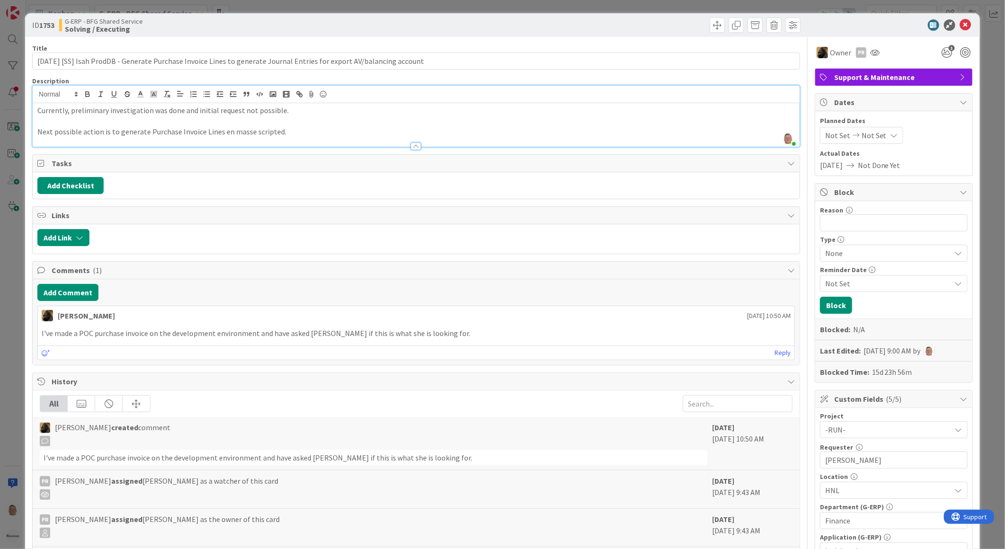
click at [286, 133] on p "Next possible action is to generate Purchase Invoice Lines en masse scripted." at bounding box center [416, 131] width 758 height 11
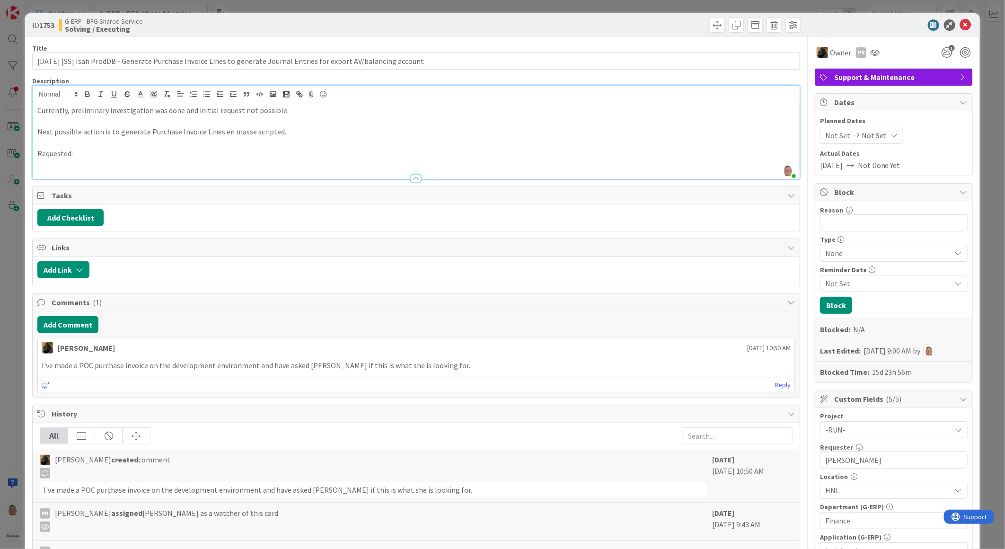
scroll to position [105, 0]
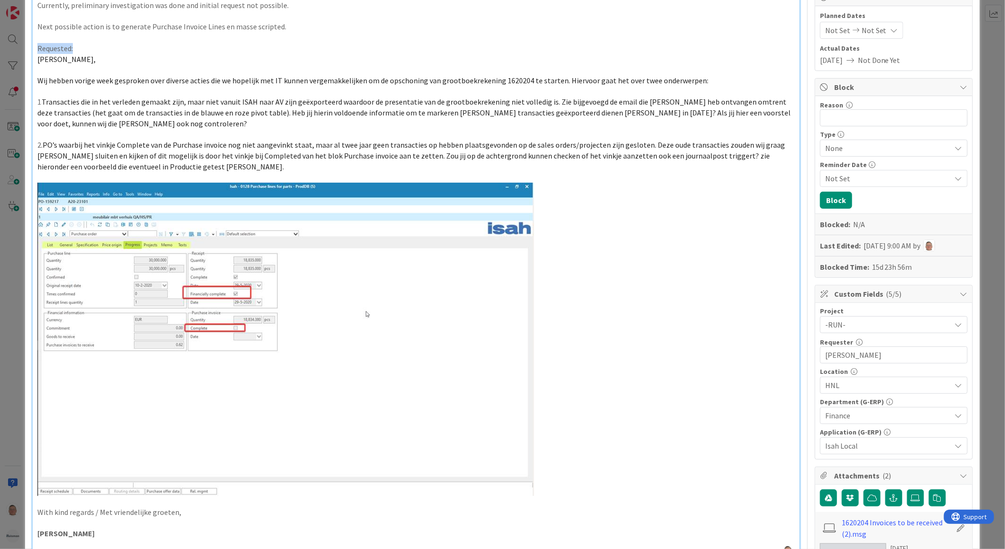
drag, startPoint x: 77, startPoint y: 45, endPoint x: 19, endPoint y: 44, distance: 57.7
click at [19, 44] on div "ID 1753 G-ERP - BFG Shared Service Solving / Executing Title 120 / 128 9-10-202…" at bounding box center [502, 274] width 1005 height 549
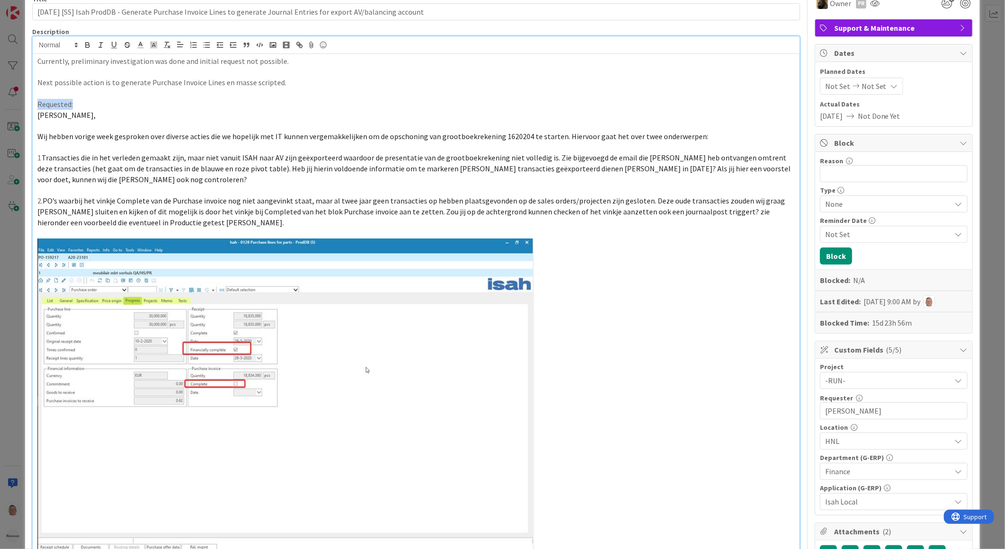
scroll to position [0, 0]
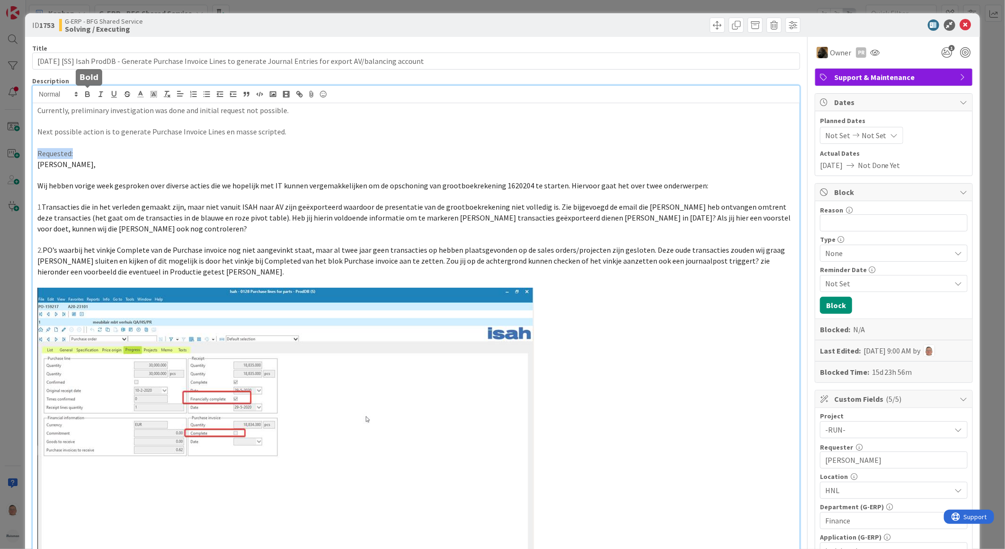
click at [88, 96] on icon "button" at bounding box center [88, 95] width 4 height 2
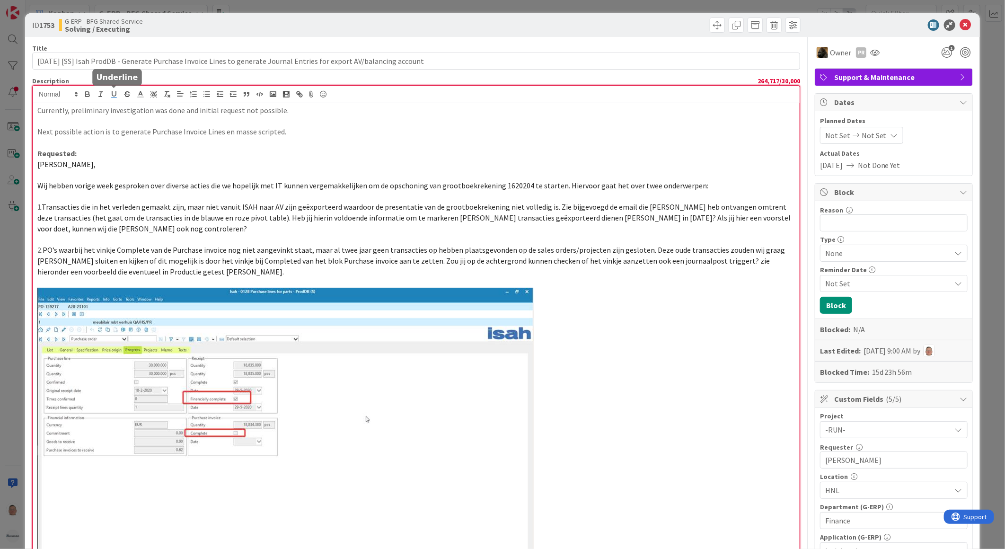
click at [114, 95] on icon "button" at bounding box center [114, 94] width 9 height 9
click at [218, 159] on p "Hoi Parveen," at bounding box center [416, 164] width 758 height 11
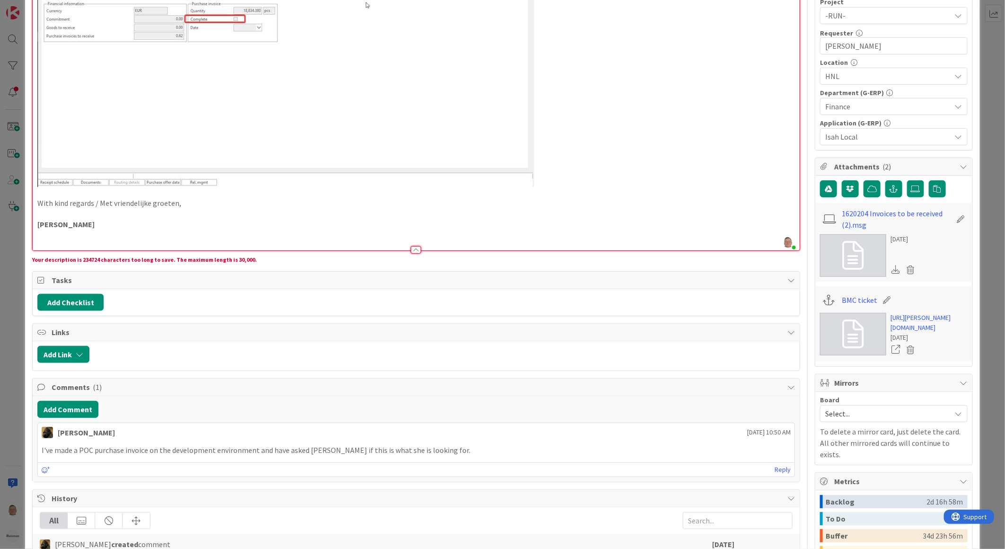
scroll to position [420, 0]
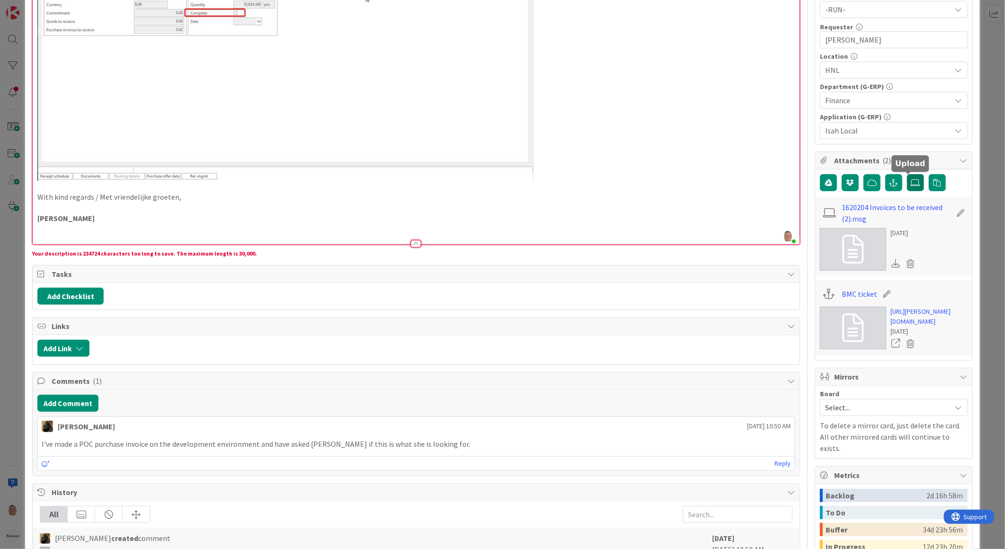
click at [911, 186] on icon at bounding box center [915, 183] width 9 height 8
click at [907, 174] on input "file" at bounding box center [907, 174] width 0 height 0
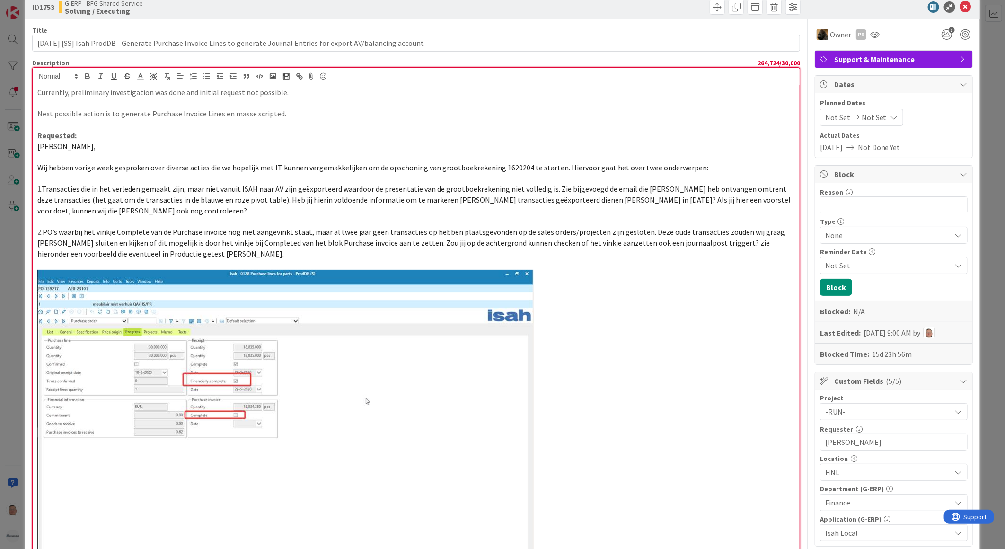
scroll to position [0, 0]
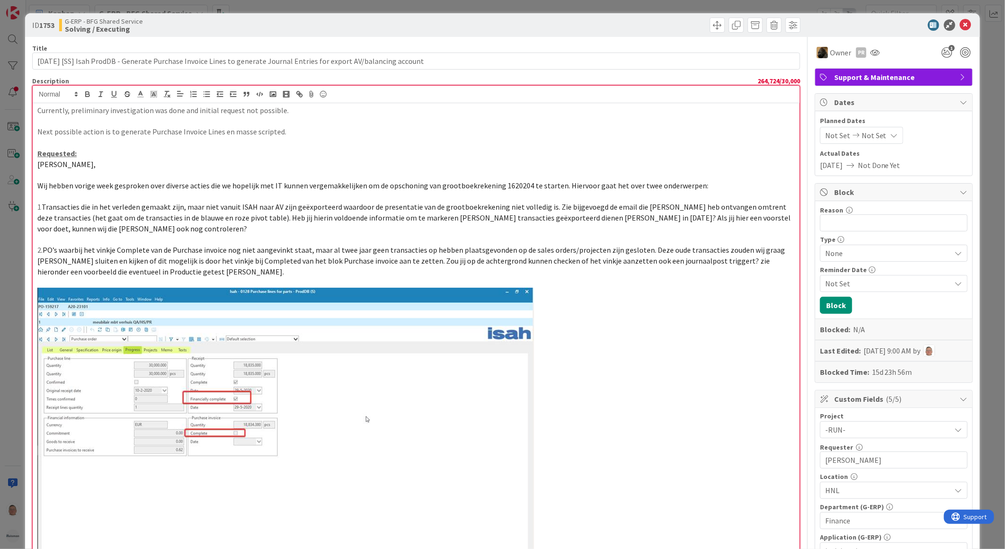
click at [478, 230] on p "1. Transacties die in het verleden gemaakt zijn, maar niet vanuit ISAH naar AV …" at bounding box center [416, 218] width 758 height 32
click at [408, 424] on img at bounding box center [285, 444] width 497 height 313
click at [257, 273] on p "2. PO’s waarbij het vinkje Complete van de Purchase invoice nog niet aangevinkt…" at bounding box center [416, 261] width 758 height 32
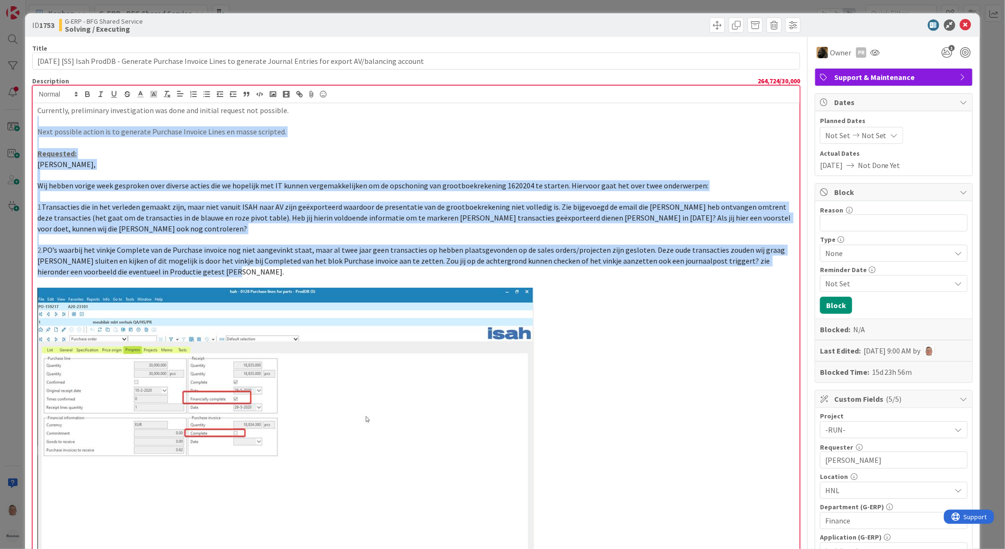
drag, startPoint x: 257, startPoint y: 273, endPoint x: -111, endPoint y: 119, distance: 398.6
click at [0, 119] on html "Kanban G-ERP - BFG Shared Service 1x 2x 3x Kanban Options Card ID Time in Colum…" at bounding box center [502, 274] width 1005 height 549
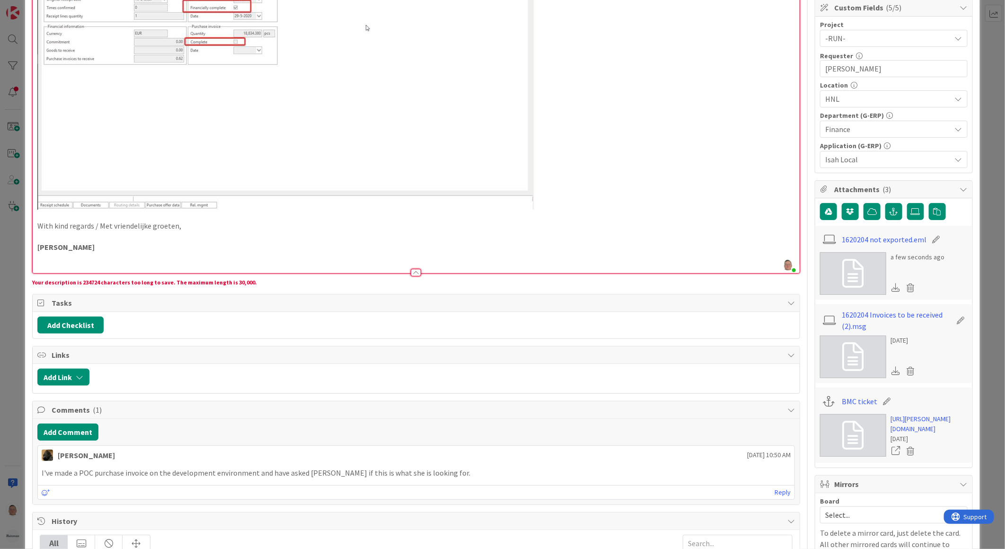
scroll to position [420, 0]
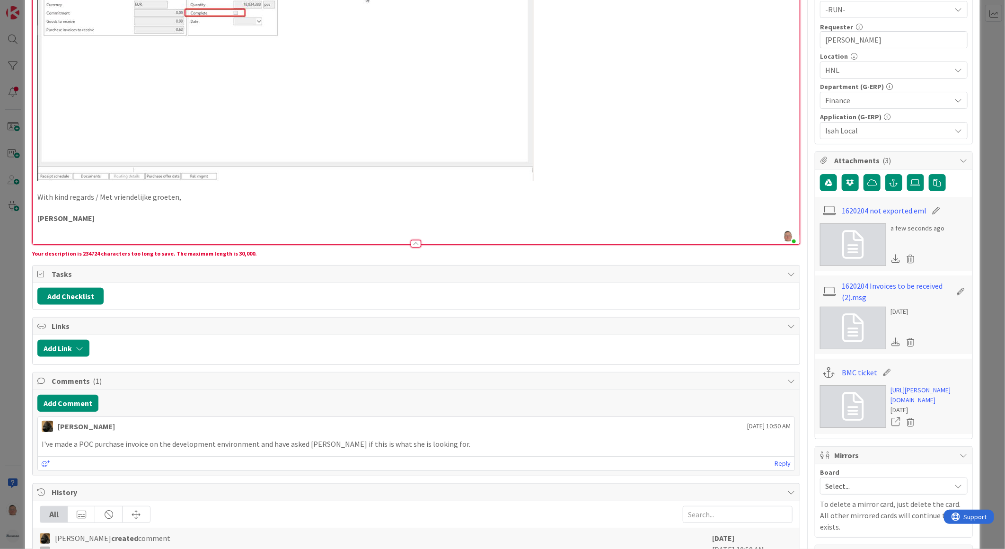
click at [242, 197] on p "With kind regards / Met vriendelijke groeten," at bounding box center [416, 197] width 758 height 11
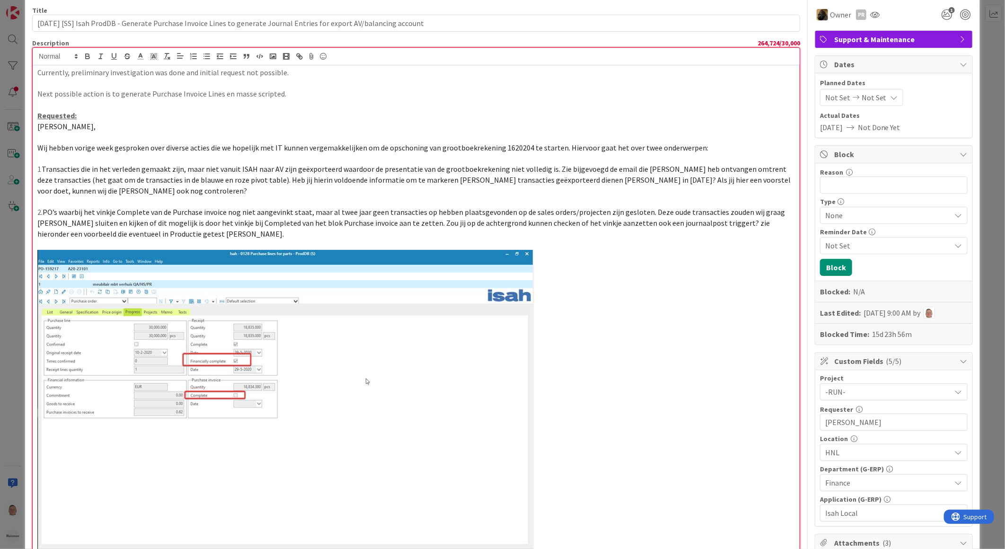
scroll to position [0, 0]
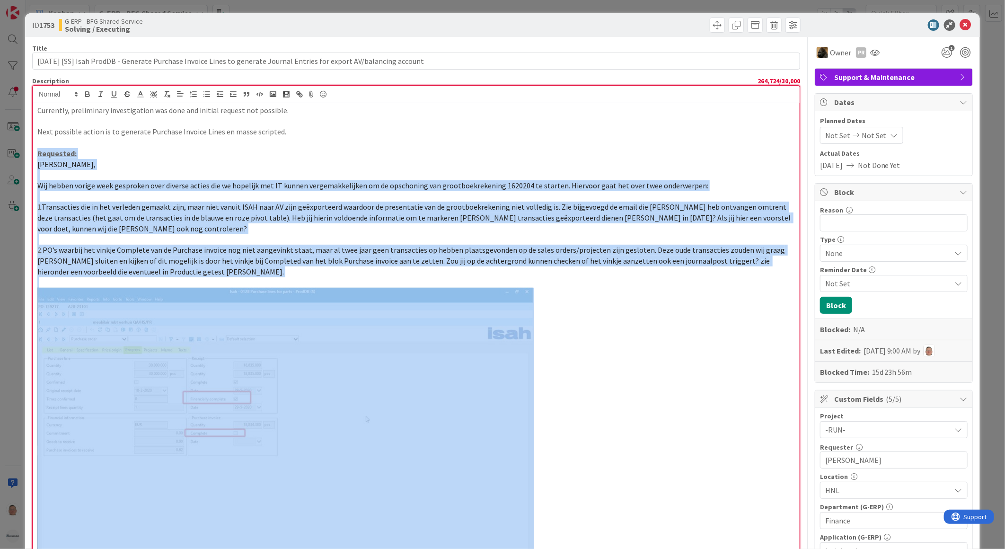
drag, startPoint x: 36, startPoint y: 151, endPoint x: 674, endPoint y: 493, distance: 724.0
click at [674, 493] on div "Currently, preliminary investigation was done and initial request not possible.…" at bounding box center [416, 383] width 767 height 561
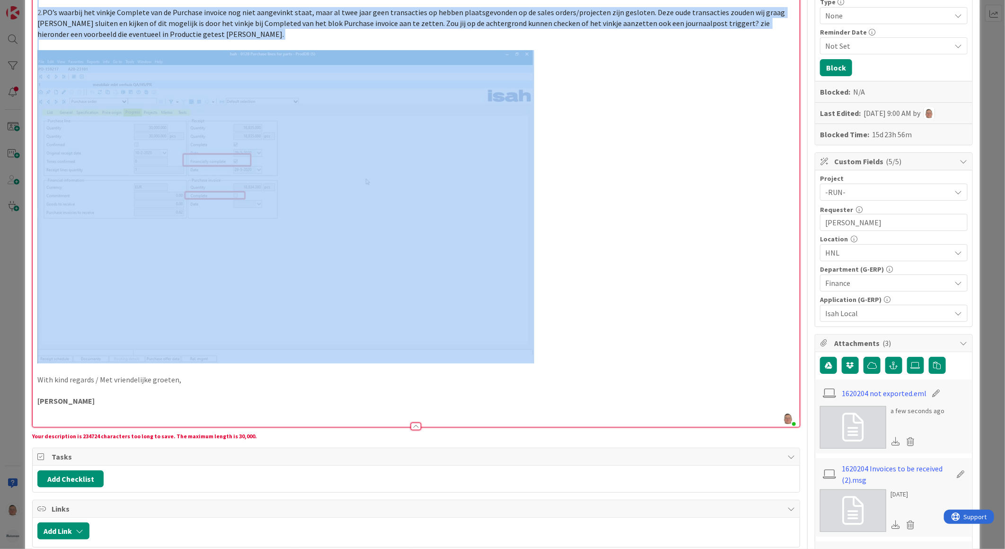
scroll to position [315, 0]
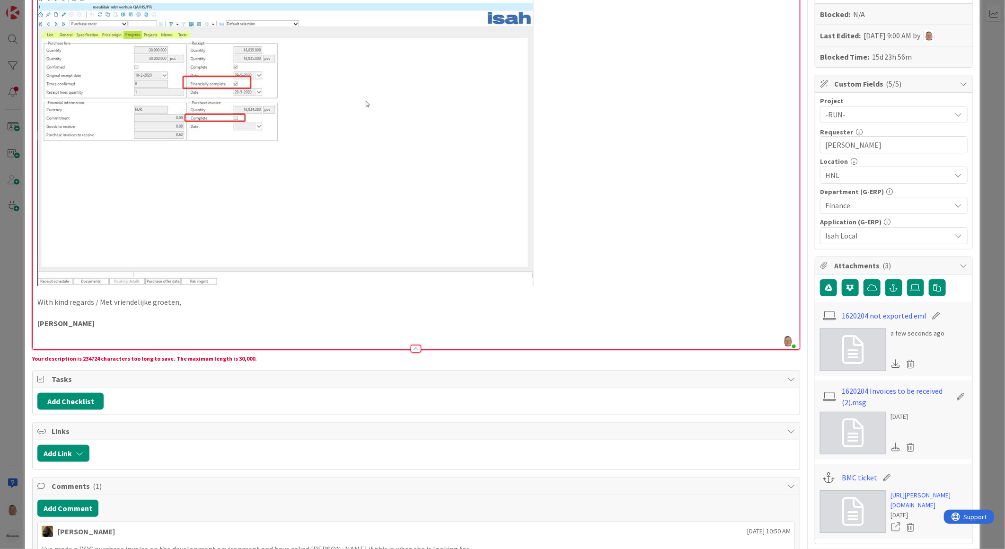
click at [130, 330] on p at bounding box center [416, 334] width 758 height 11
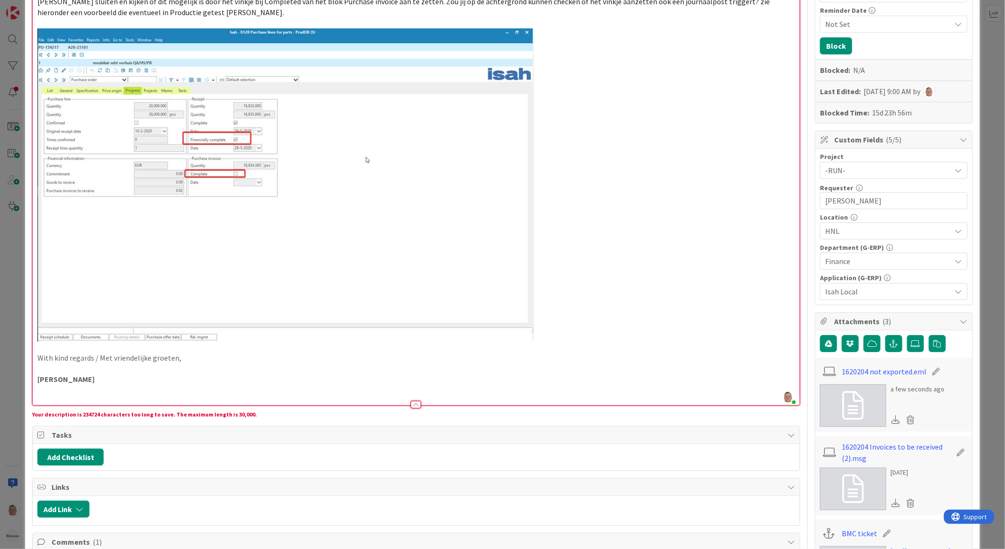
scroll to position [263, 0]
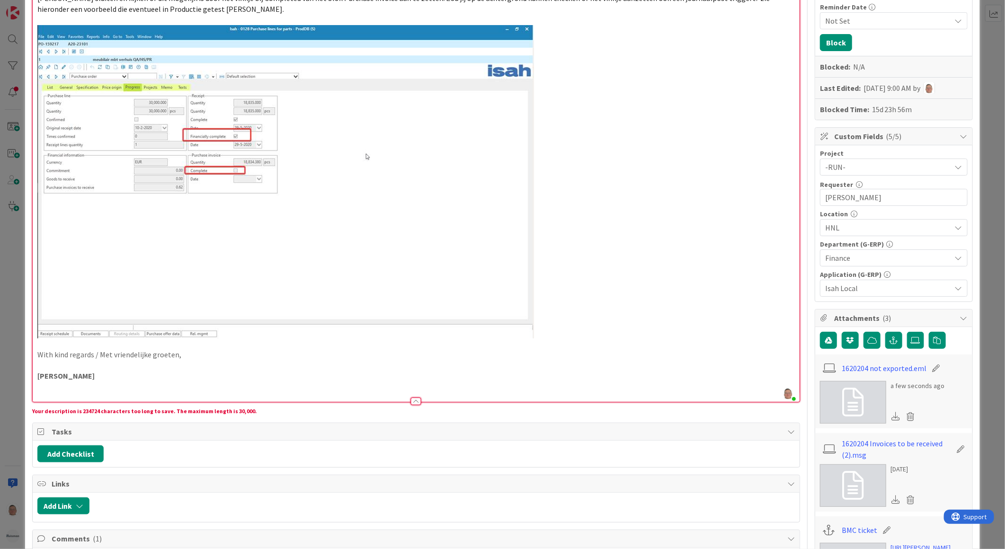
click at [346, 167] on img at bounding box center [285, 181] width 497 height 313
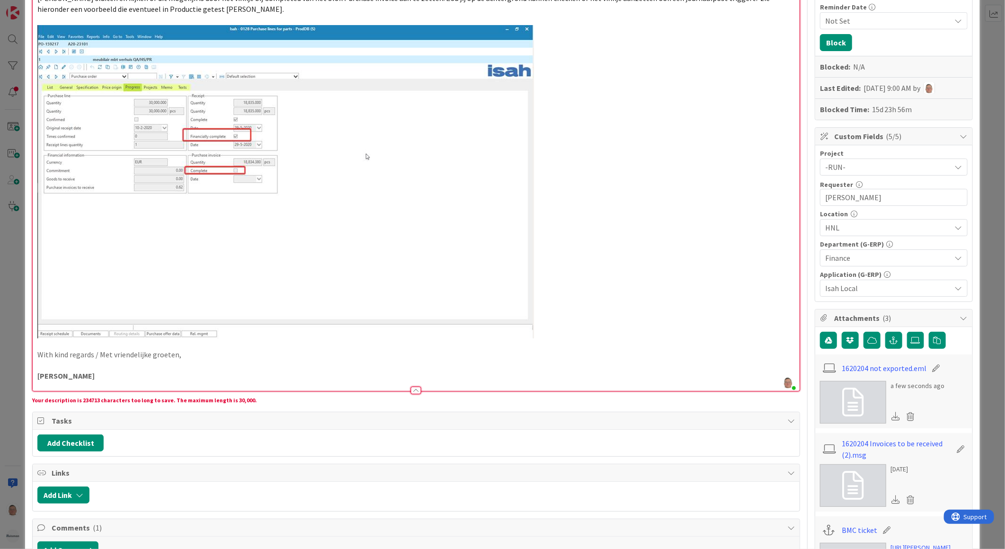
click at [292, 186] on img at bounding box center [285, 181] width 497 height 313
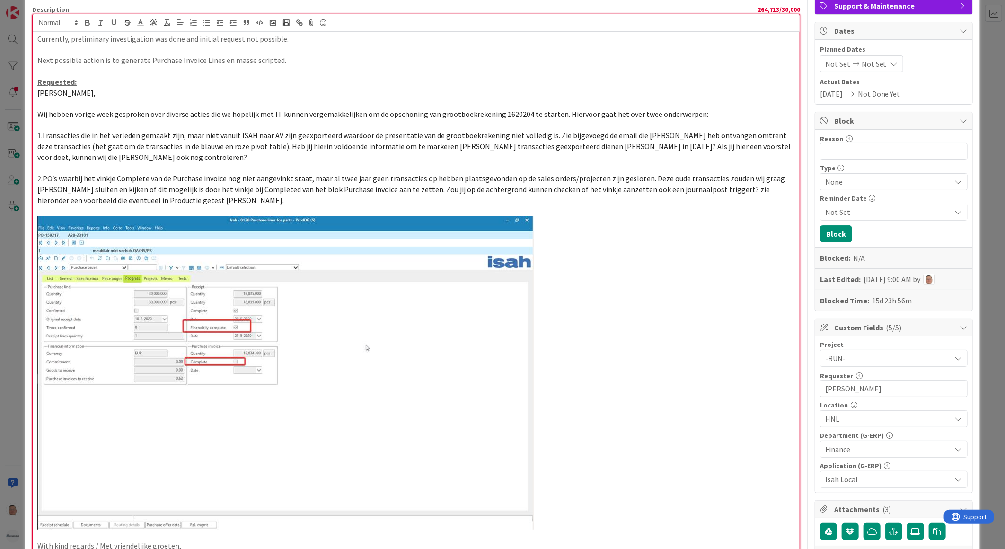
scroll to position [0, 0]
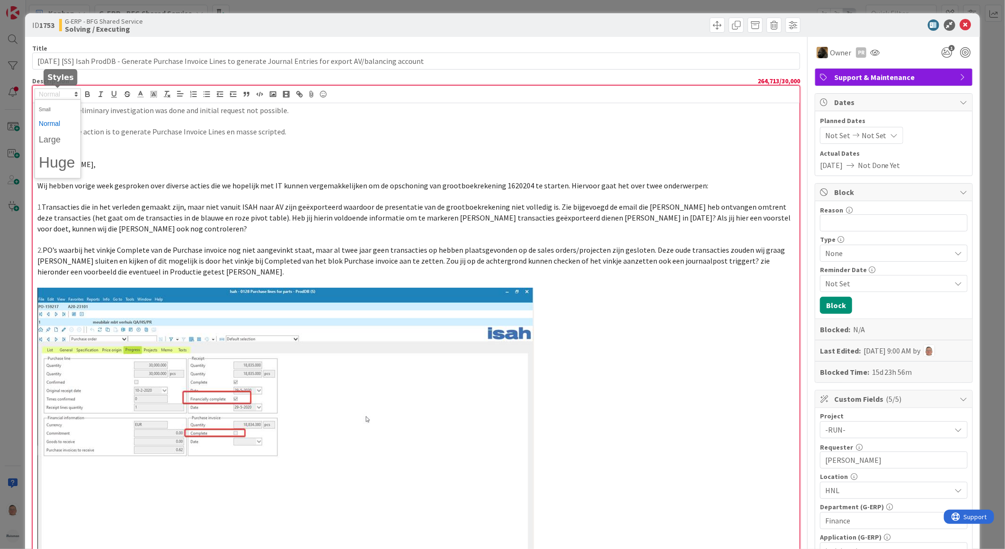
click at [67, 93] on span at bounding box center [58, 94] width 46 height 11
click at [148, 158] on p "Requested:" at bounding box center [416, 153] width 758 height 11
drag, startPoint x: 218, startPoint y: 186, endPoint x: 242, endPoint y: 163, distance: 33.1
click at [242, 163] on p "Hoi Parveen," at bounding box center [416, 164] width 758 height 11
click at [960, 26] on icon at bounding box center [965, 24] width 11 height 11
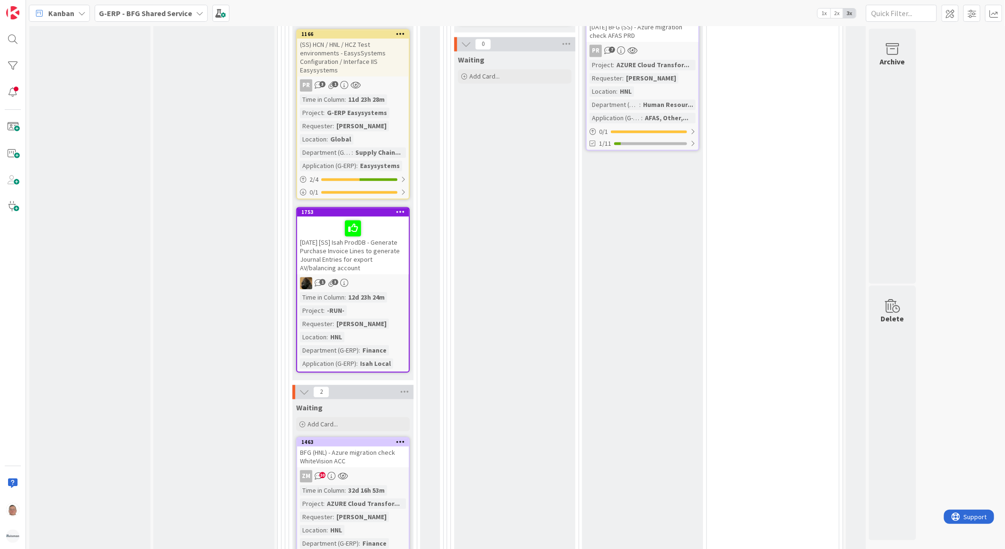
click at [381, 251] on div "9-10-2025 [SS] Isah ProdDB - Generate Purchase Invoice Lines to generate Journa…" at bounding box center [353, 246] width 112 height 58
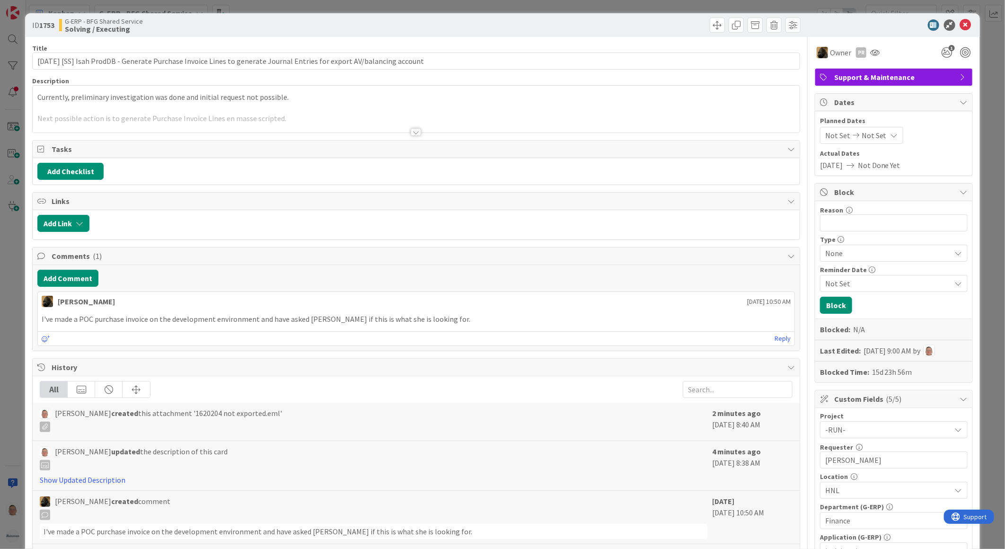
click at [411, 132] on div at bounding box center [416, 132] width 10 height 8
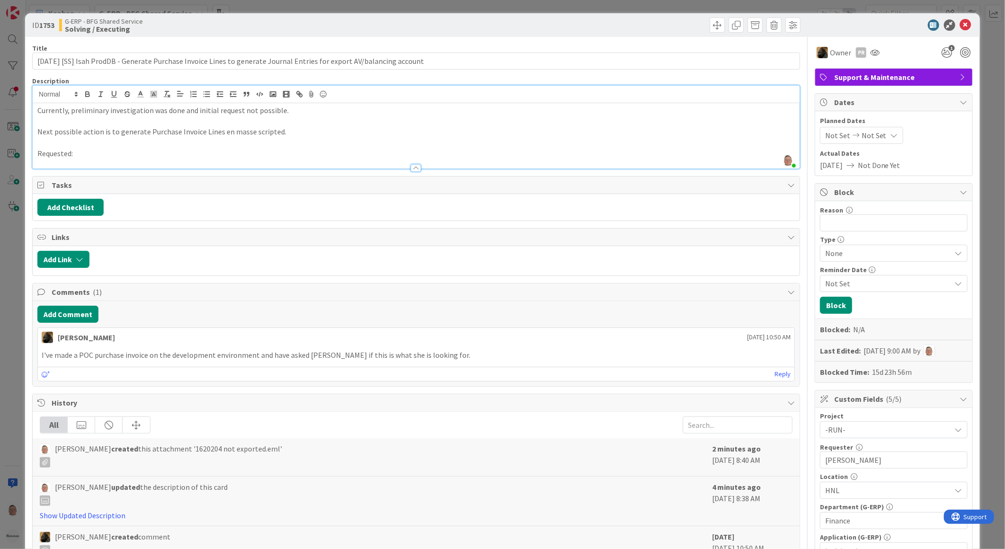
click at [102, 152] on p "Requested:" at bounding box center [416, 153] width 758 height 11
drag, startPoint x: 103, startPoint y: 152, endPoint x: -35, endPoint y: 149, distance: 137.3
click at [0, 149] on html "Kanban G-ERP - BFG Shared Service 1x 2x 3x Kanban Options Card ID Time in Colum…" at bounding box center [502, 274] width 1005 height 549
click at [89, 93] on icon "button" at bounding box center [87, 94] width 9 height 9
click at [112, 94] on icon "button" at bounding box center [114, 94] width 9 height 9
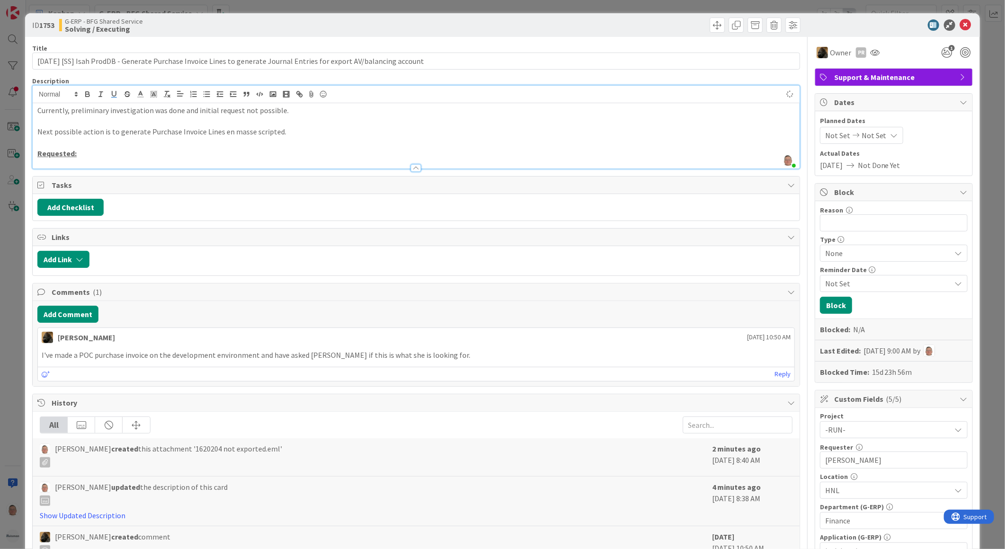
click at [81, 160] on div at bounding box center [416, 164] width 767 height 10
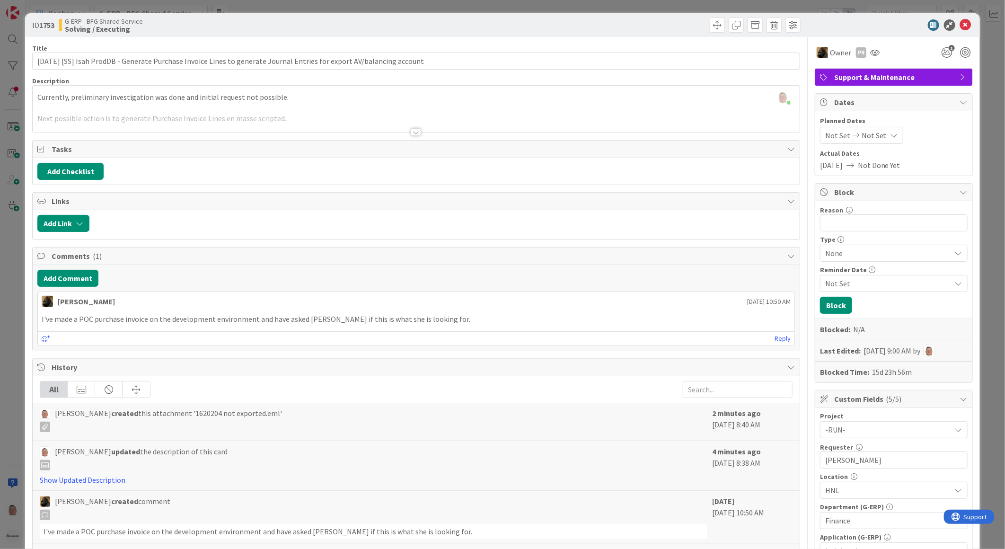
click at [416, 134] on div at bounding box center [416, 132] width 10 height 8
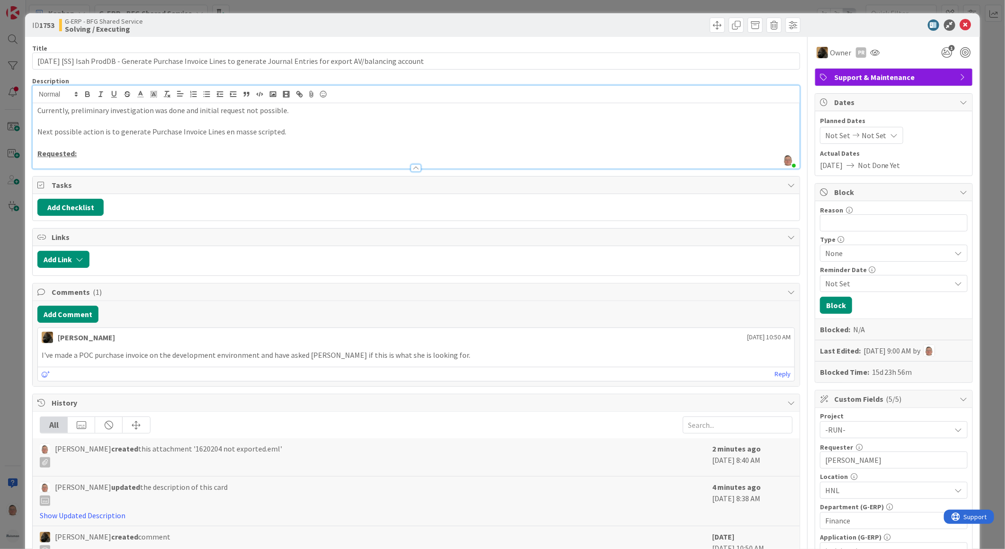
click at [106, 157] on p "Requested:" at bounding box center [416, 153] width 758 height 11
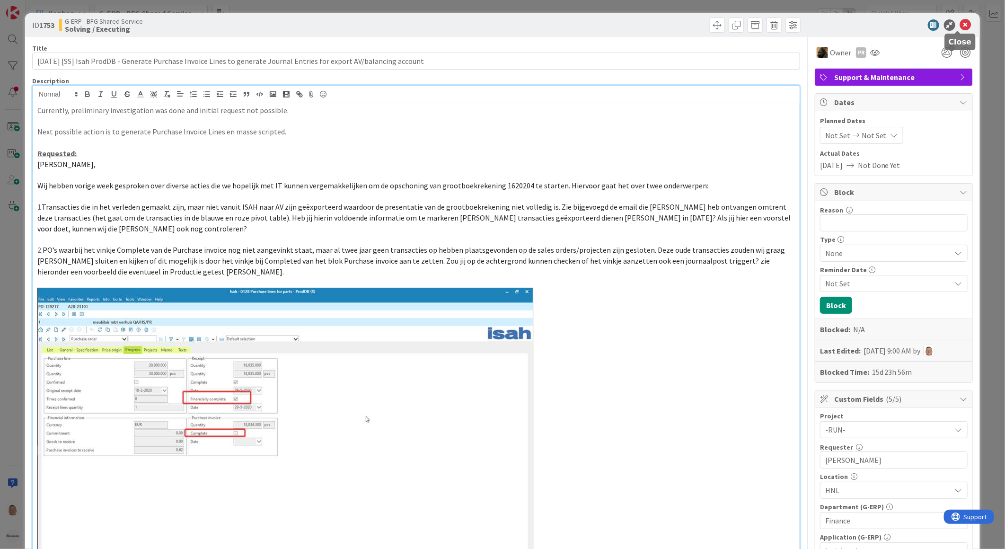
drag, startPoint x: 961, startPoint y: 18, endPoint x: 953, endPoint y: 25, distance: 10.4
click at [961, 19] on div "ID 1753 G-ERP - BFG Shared Service Solving / Executing" at bounding box center [502, 25] width 955 height 24
click at [960, 26] on icon at bounding box center [965, 24] width 11 height 11
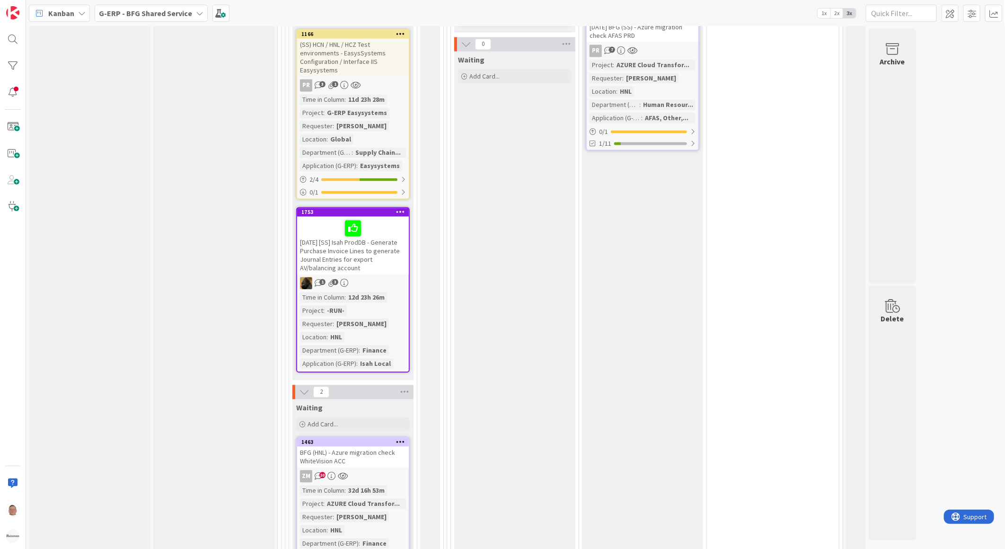
click at [367, 232] on div "9-10-2025 [SS] Isah ProdDB - Generate Purchase Invoice Lines to generate Journa…" at bounding box center [353, 246] width 112 height 58
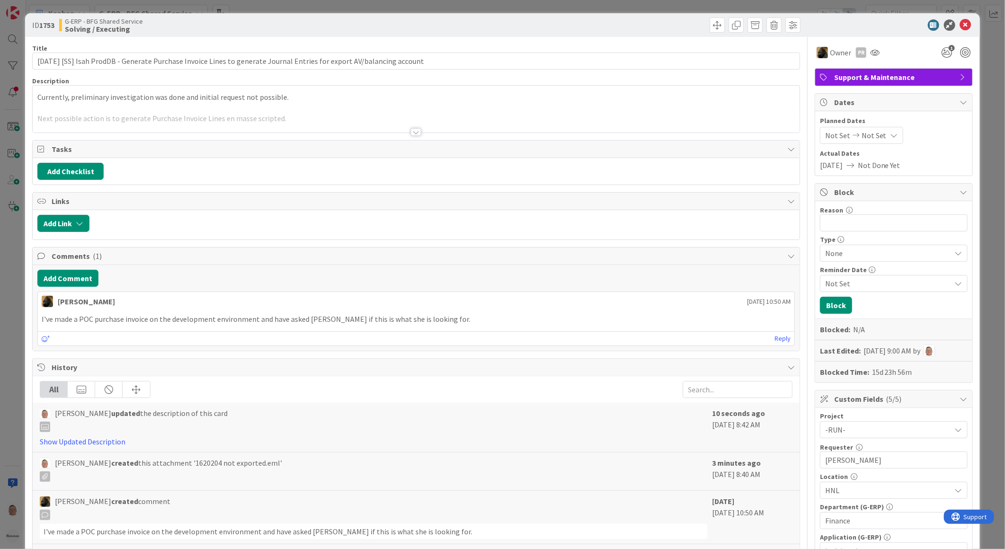
click at [409, 127] on div at bounding box center [416, 120] width 767 height 24
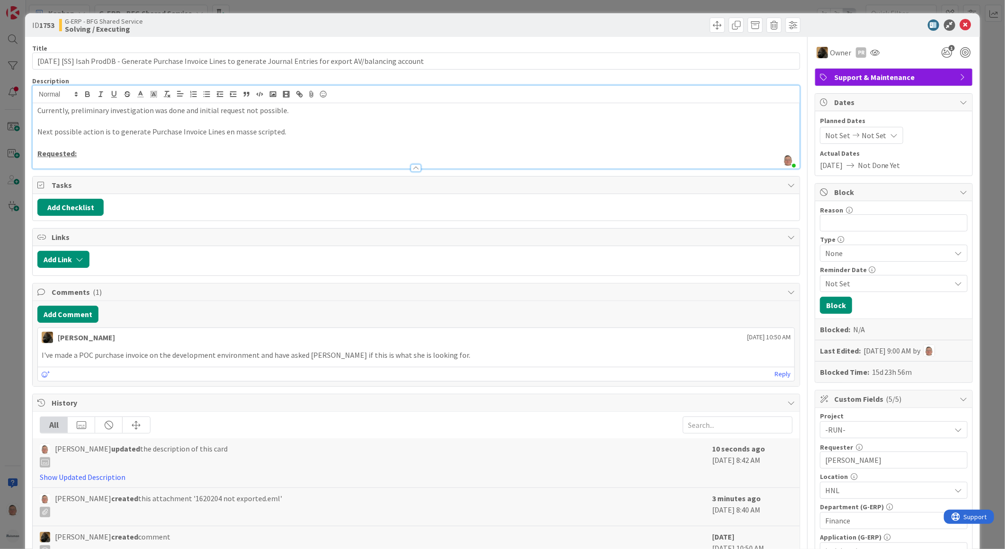
click at [91, 153] on p "Requested:" at bounding box center [416, 153] width 758 height 11
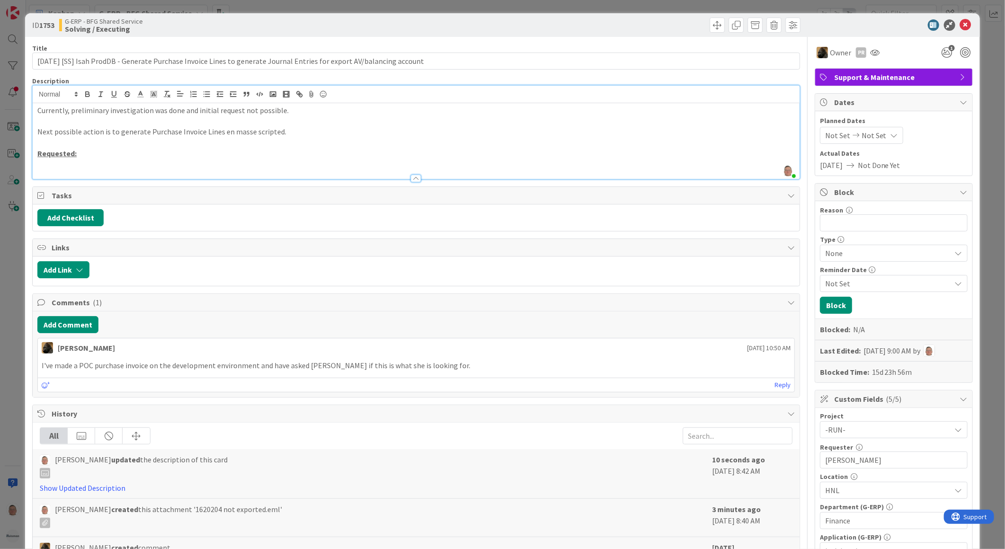
scroll to position [105, 0]
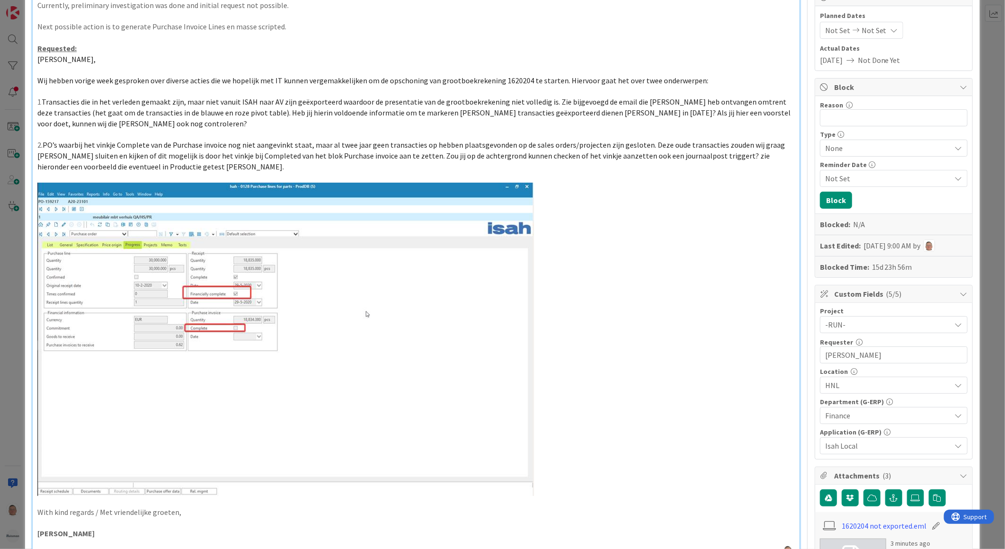
click at [902, 192] on div "Reason 0 / 256 Type None Reminder Date Not Set Block Blocked: N/A Last Edited: …" at bounding box center [893, 186] width 157 height 181
click at [892, 210] on div "Reason 0 / 256 Type None Reminder Date Not Set Block Blocked: N/A Last Edited: …" at bounding box center [893, 186] width 157 height 181
click at [626, 373] on p at bounding box center [416, 339] width 758 height 313
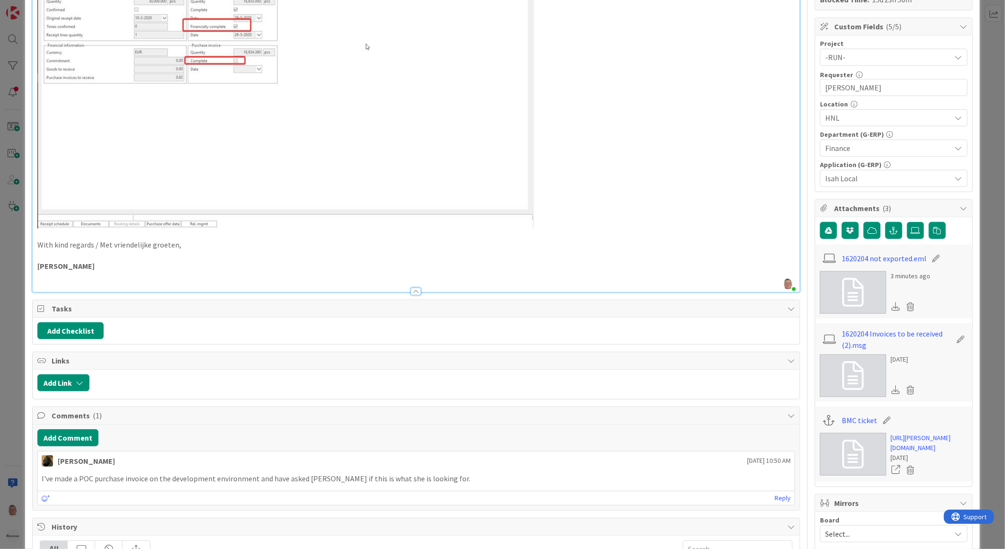
scroll to position [473, 0]
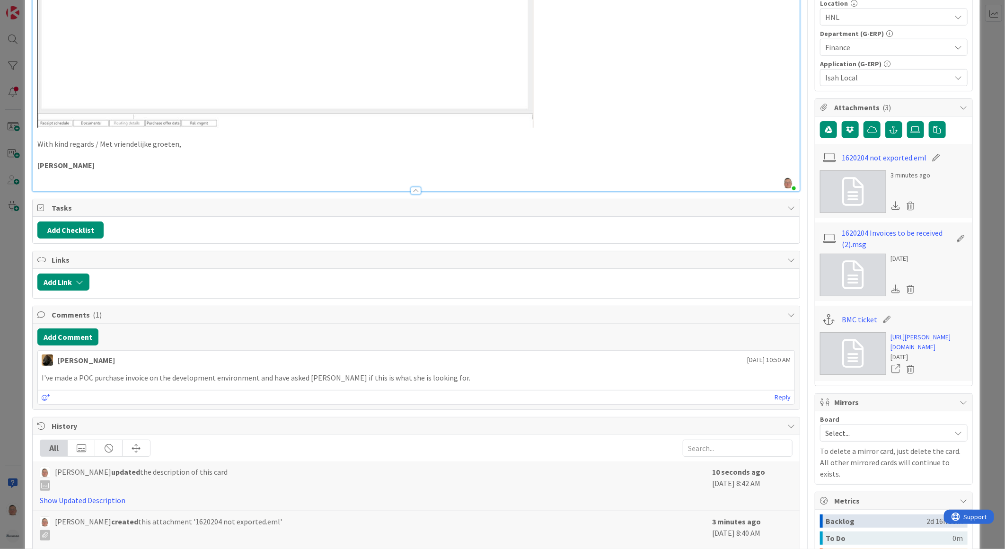
click at [156, 209] on span "Tasks" at bounding box center [417, 207] width 731 height 11
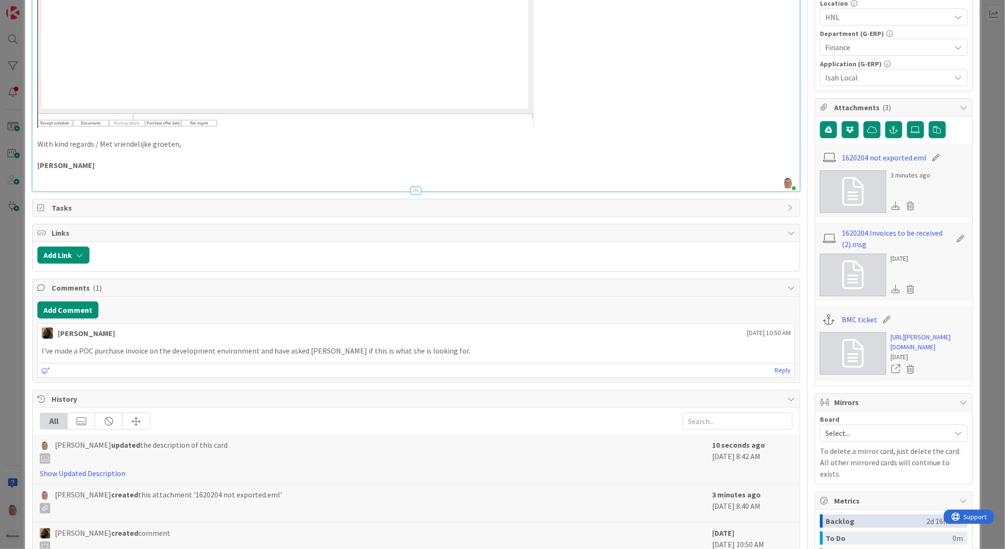
click at [160, 207] on span "Tasks" at bounding box center [417, 207] width 731 height 11
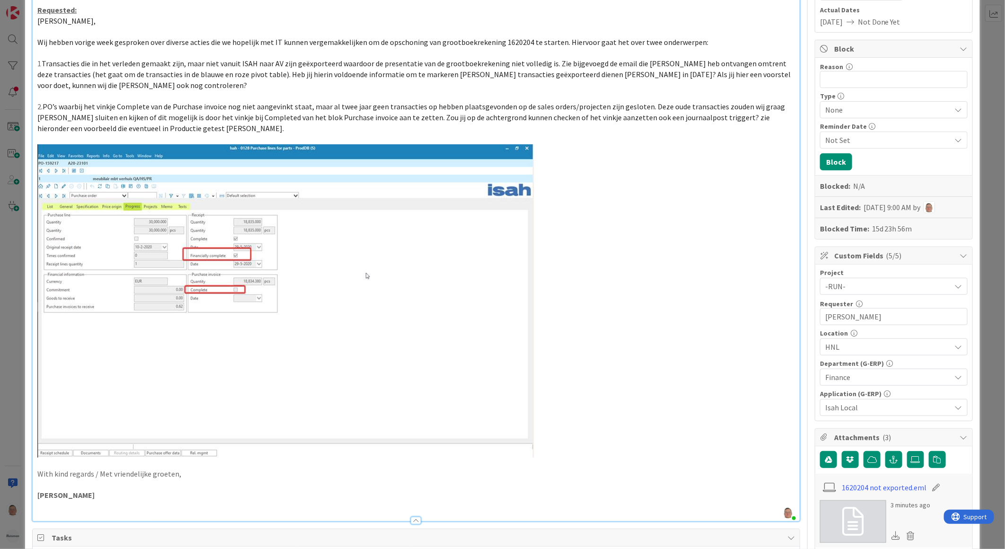
scroll to position [0, 0]
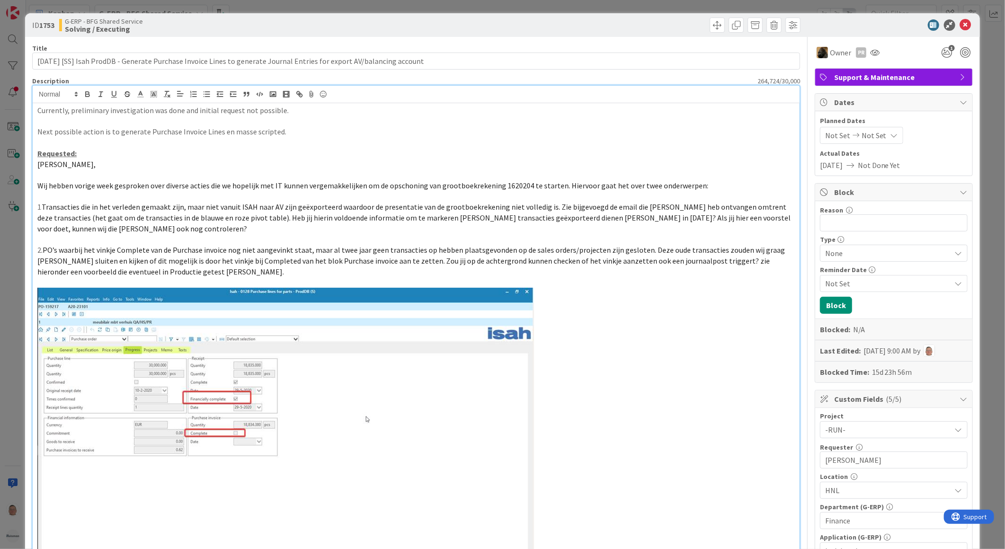
drag, startPoint x: 619, startPoint y: 25, endPoint x: 664, endPoint y: 37, distance: 46.6
click at [635, 34] on div "ID 1753 G-ERP - BFG Shared Service Solving / Executing" at bounding box center [502, 25] width 955 height 24
click at [960, 24] on icon at bounding box center [965, 24] width 11 height 11
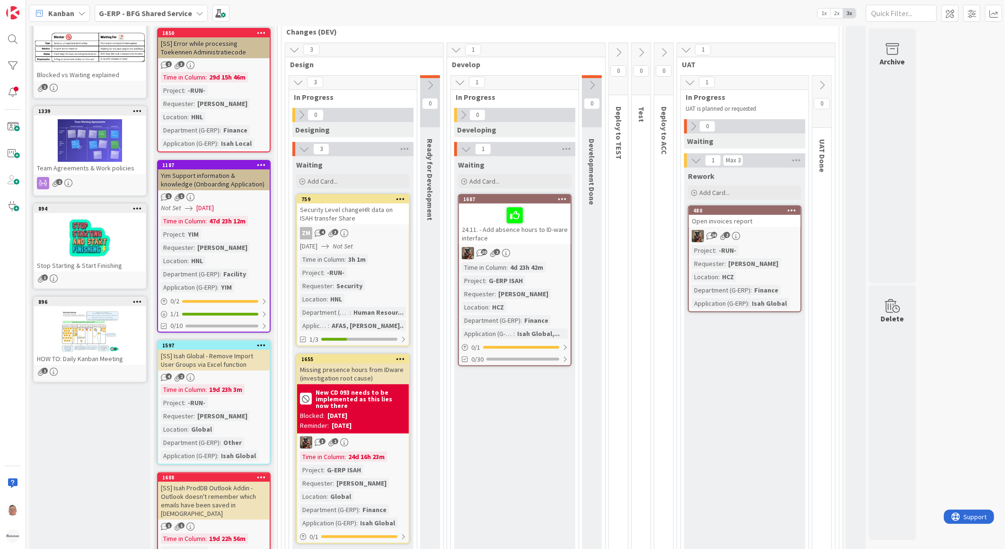
scroll to position [105, 0]
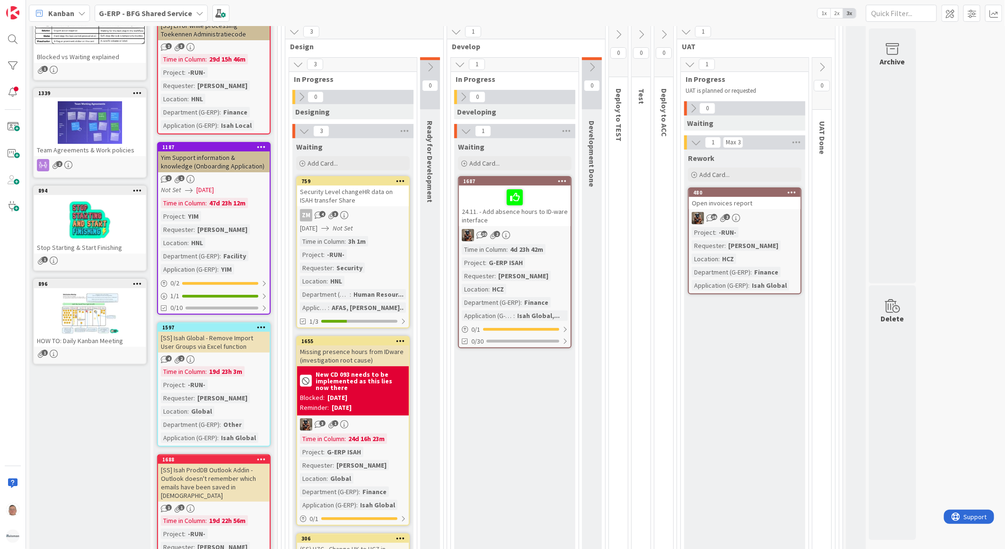
click at [691, 106] on icon at bounding box center [693, 108] width 10 height 10
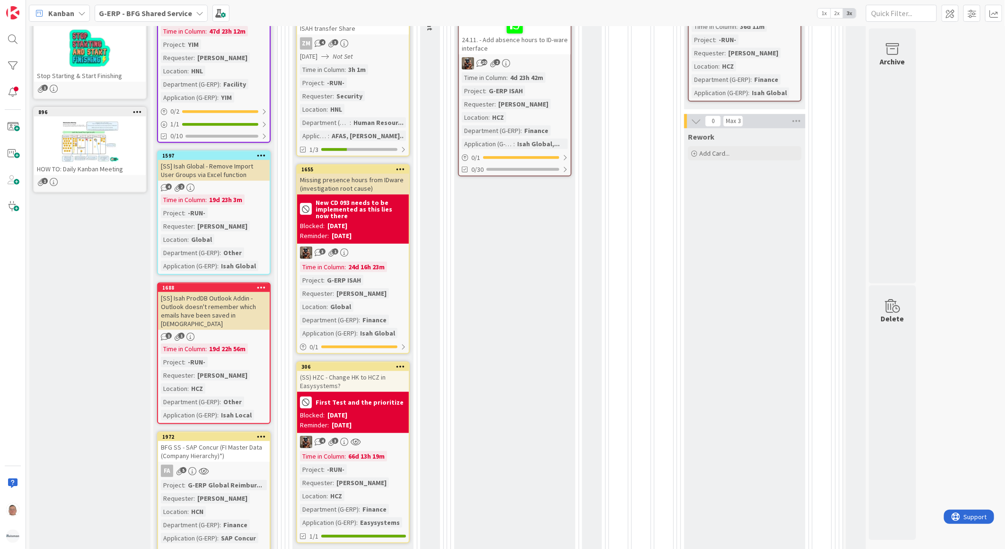
scroll to position [263, 0]
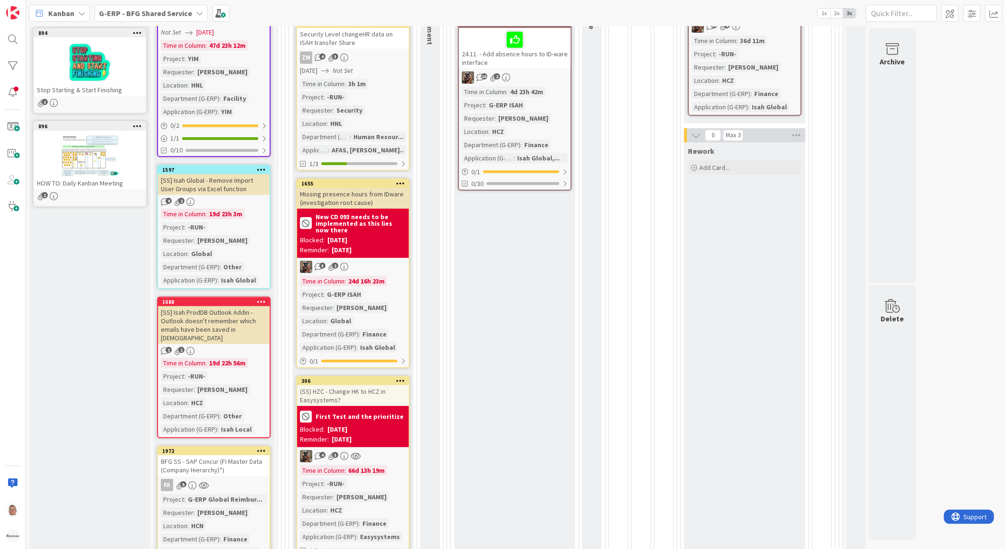
click at [490, 53] on div "24.11. - Add absence hours to ID-ware interface" at bounding box center [515, 48] width 112 height 41
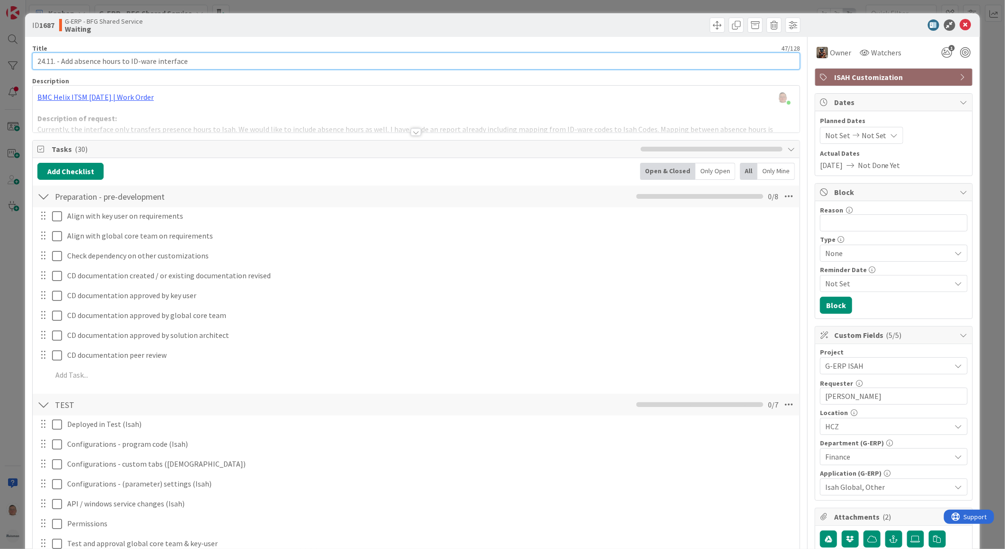
drag, startPoint x: 195, startPoint y: 54, endPoint x: 18, endPoint y: 58, distance: 177.5
click at [18, 58] on div "ID 1687 G-ERP - BFG Shared Service Waiting Title 47 / 128 24.11. - Add absence …" at bounding box center [502, 274] width 1005 height 549
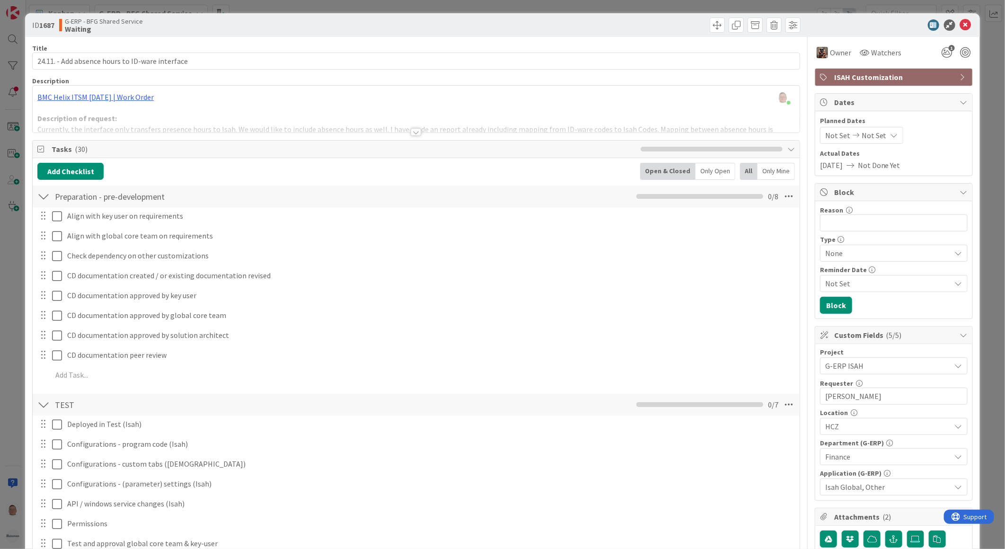
click at [966, 23] on div "ID 1687 G-ERP - BFG Shared Service Waiting" at bounding box center [502, 25] width 955 height 24
click at [960, 25] on icon at bounding box center [965, 24] width 11 height 11
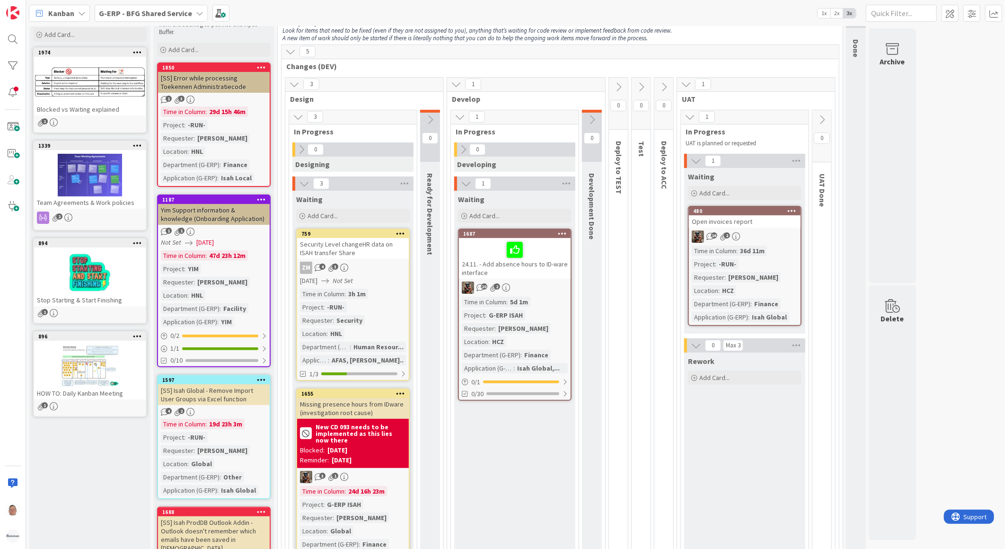
click at [547, 259] on div "24.11. - Add absence hours to ID-ware interface" at bounding box center [515, 258] width 112 height 41
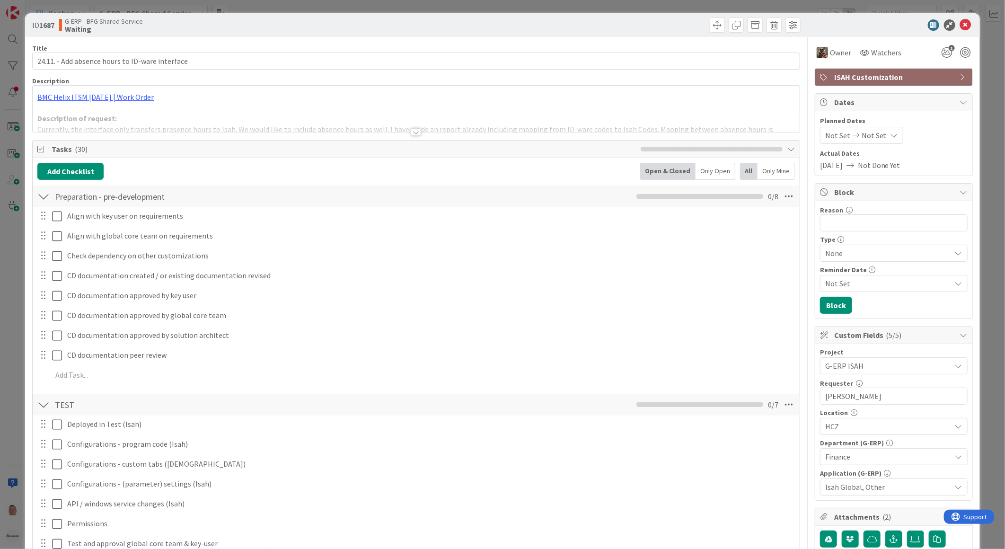
scroll to position [772, 0]
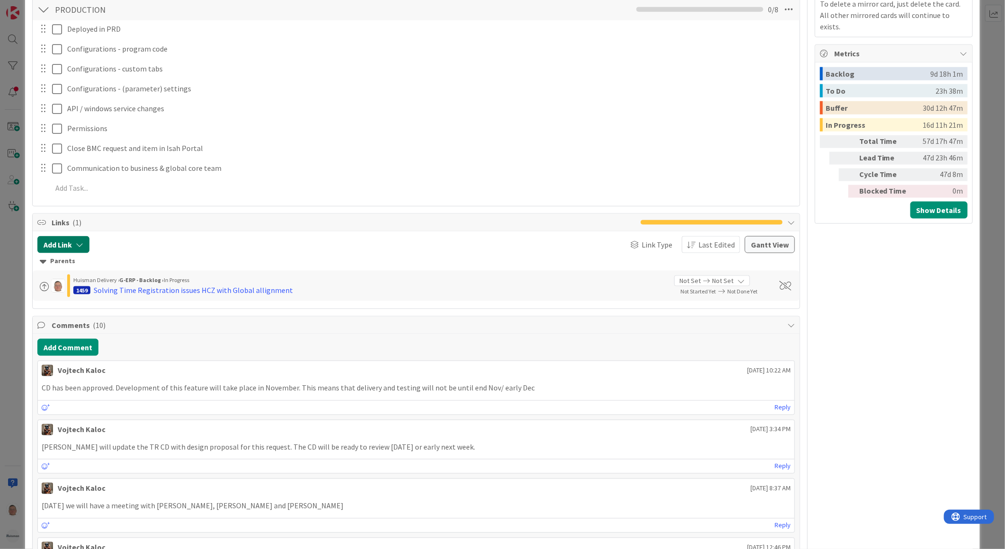
click at [68, 242] on button "Add Link" at bounding box center [63, 244] width 52 height 17
click at [88, 281] on div "New" at bounding box center [76, 282] width 66 height 16
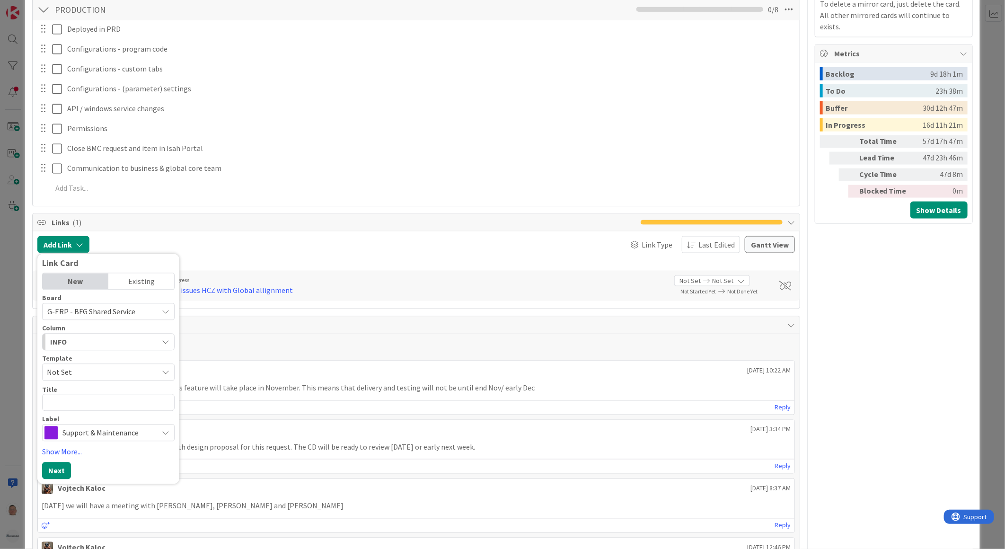
click at [281, 237] on div at bounding box center [225, 244] width 263 height 17
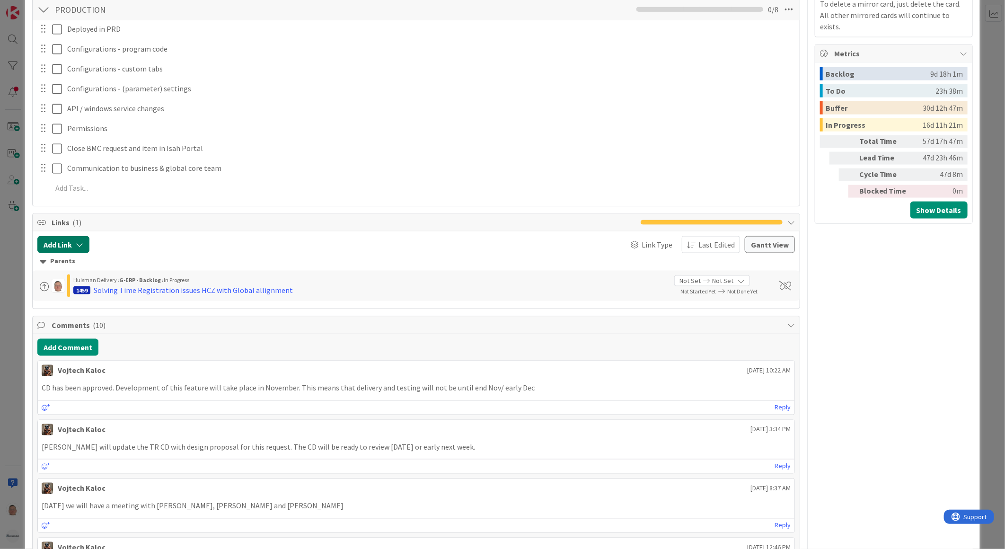
click at [77, 247] on icon "button" at bounding box center [80, 245] width 8 height 8
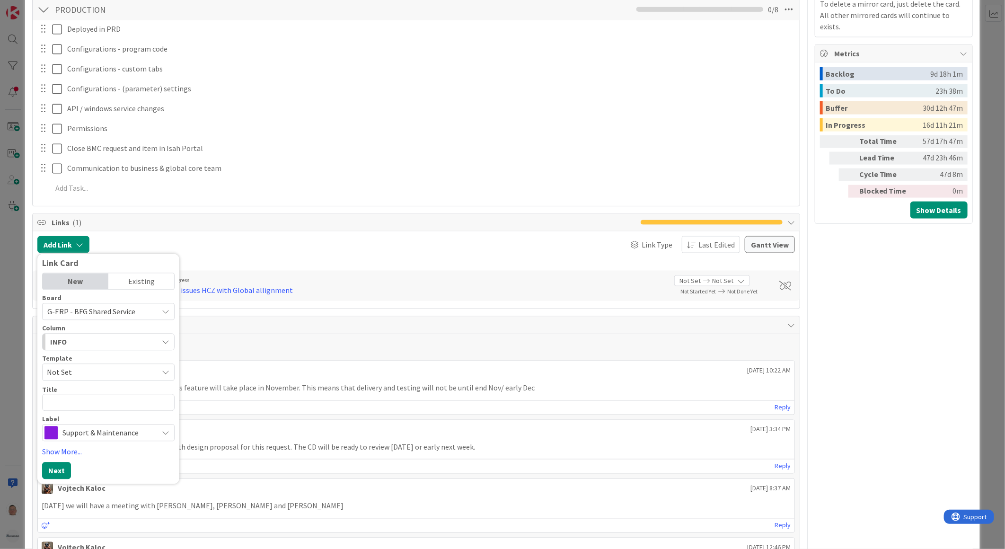
click at [316, 252] on div at bounding box center [225, 244] width 263 height 17
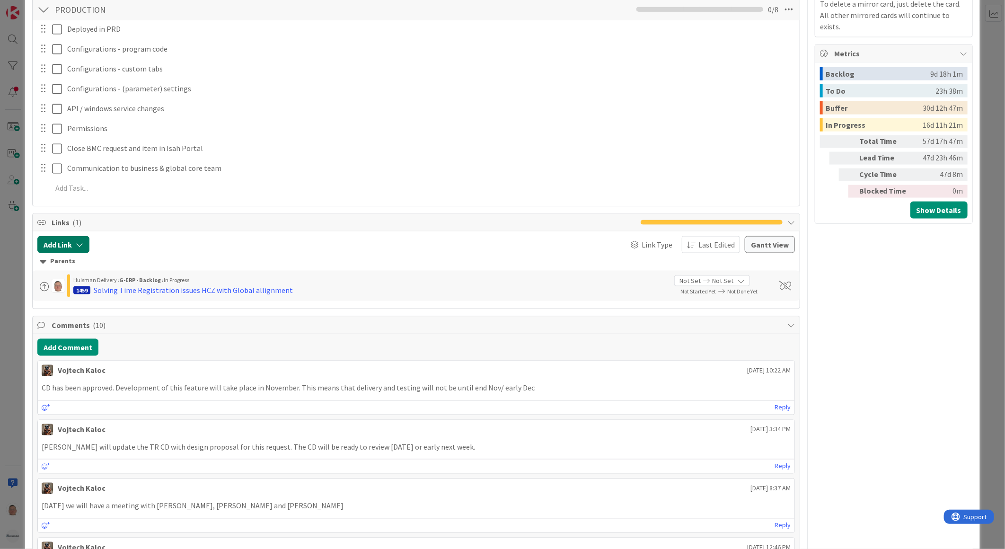
click at [83, 246] on icon "button" at bounding box center [80, 245] width 8 height 8
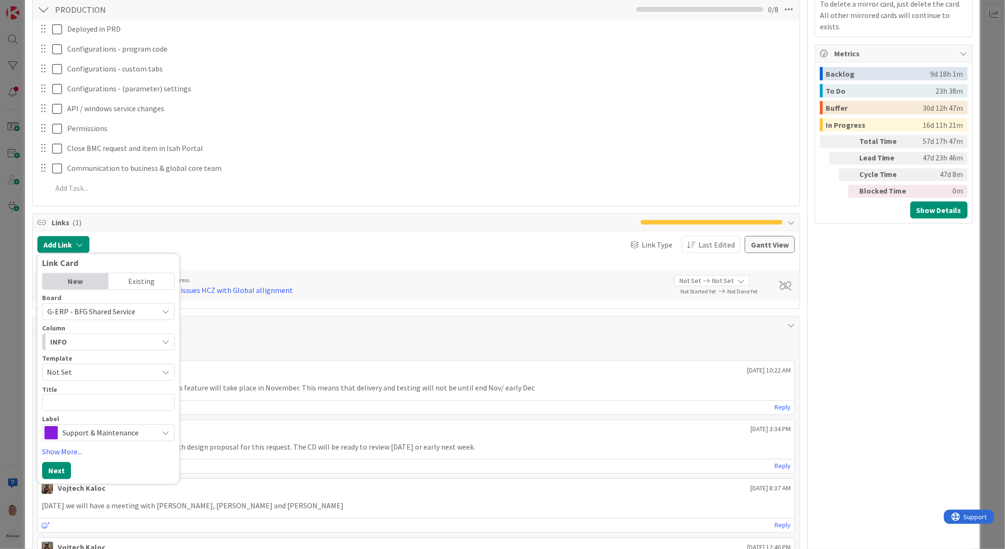
click at [90, 284] on div "New" at bounding box center [76, 282] width 66 height 16
click at [91, 345] on div "INFO" at bounding box center [103, 342] width 110 height 15
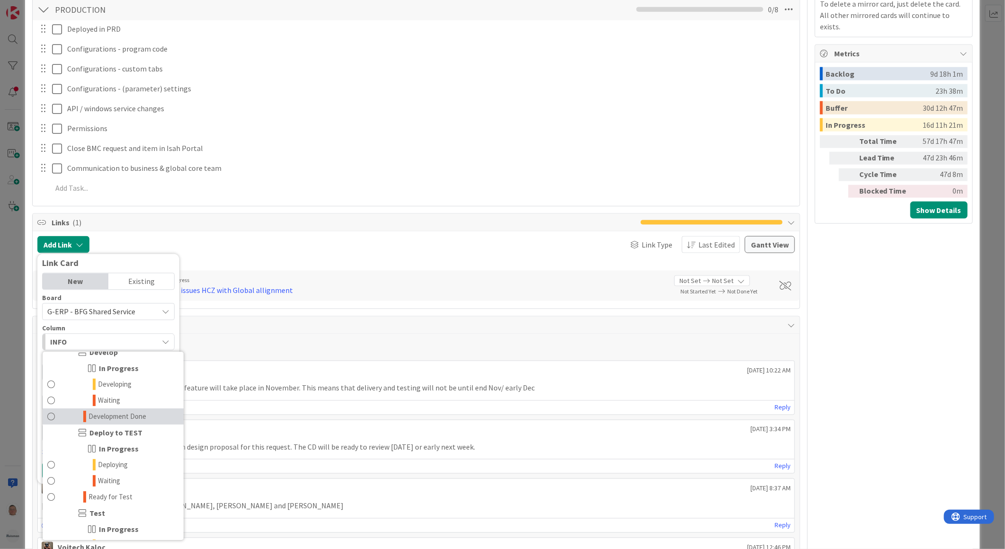
scroll to position [158, 0]
click at [358, 243] on div "Add Link Link Card New Existing Board G-ERP - BFG Shared Service Column INFO IN…" at bounding box center [416, 244] width 758 height 17
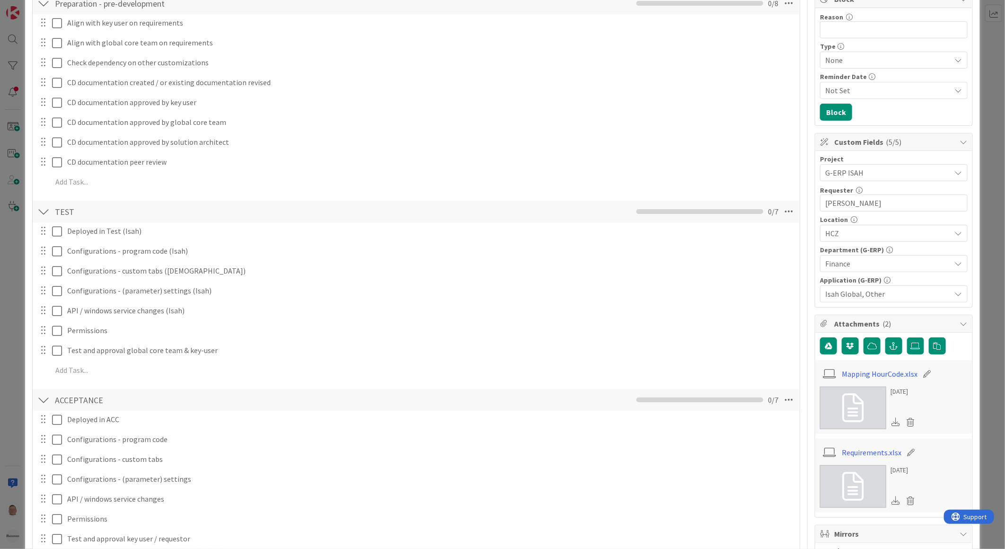
scroll to position [0, 0]
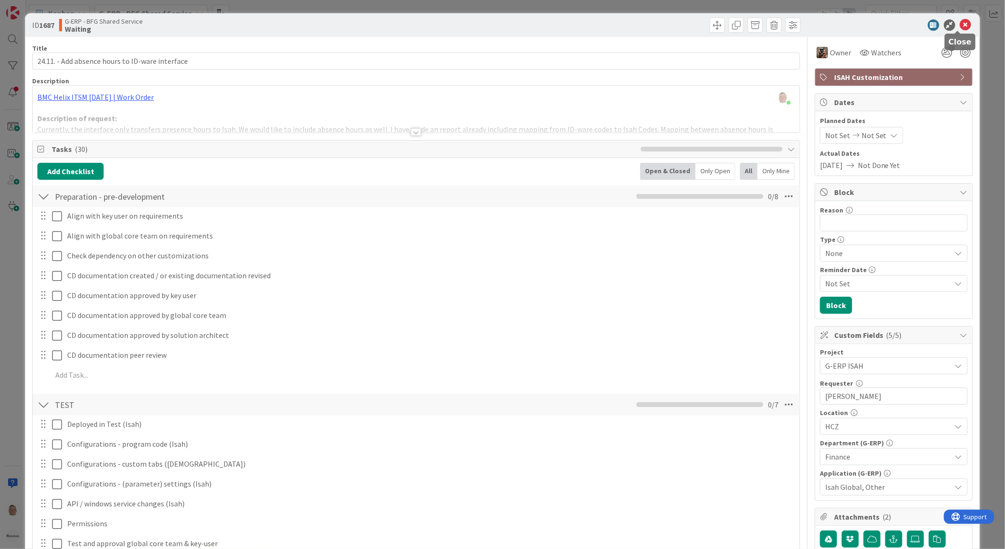
click at [960, 26] on icon at bounding box center [965, 24] width 11 height 11
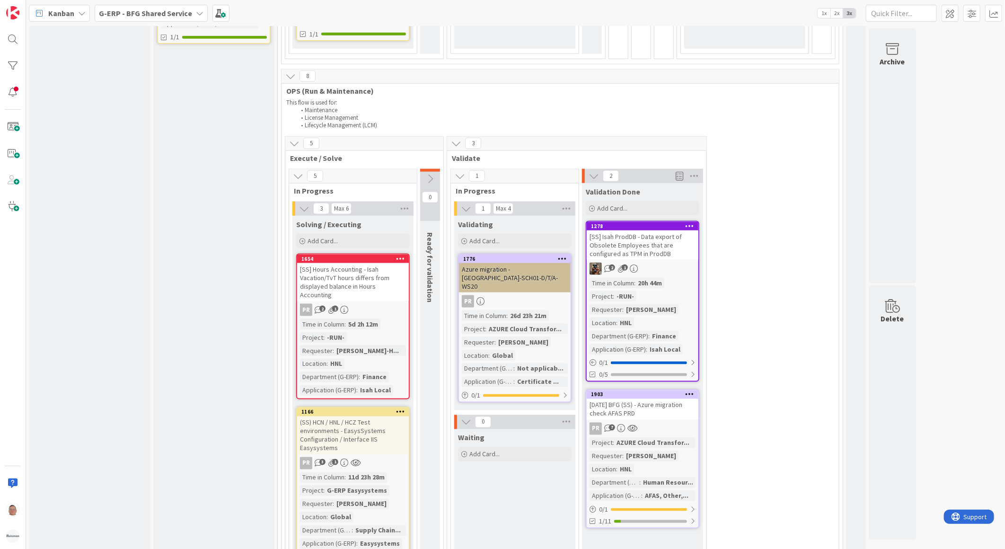
scroll to position [841, 0]
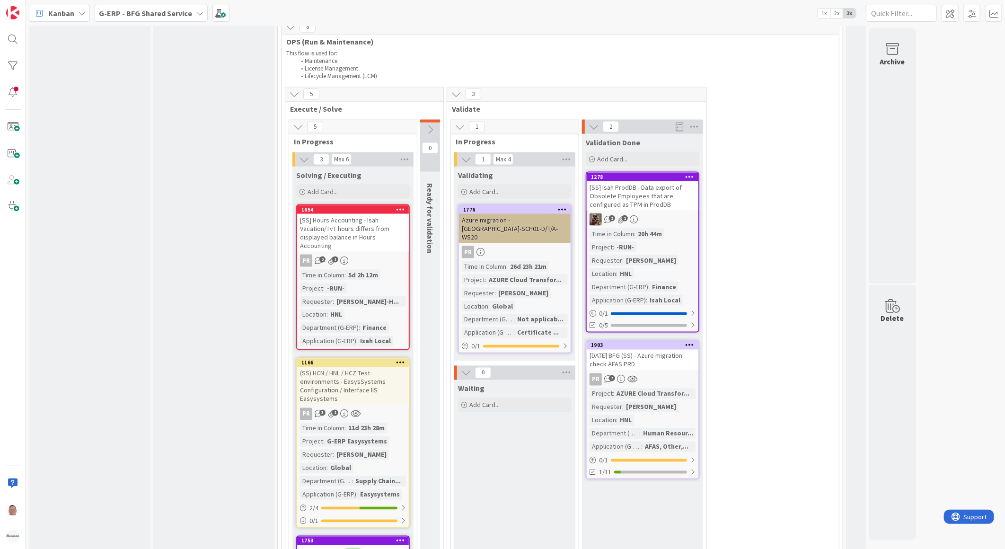
click at [370, 228] on div "[SS] Hours Accounting - Isah Vacation/TvT hours differs from displayed balance …" at bounding box center [353, 233] width 112 height 38
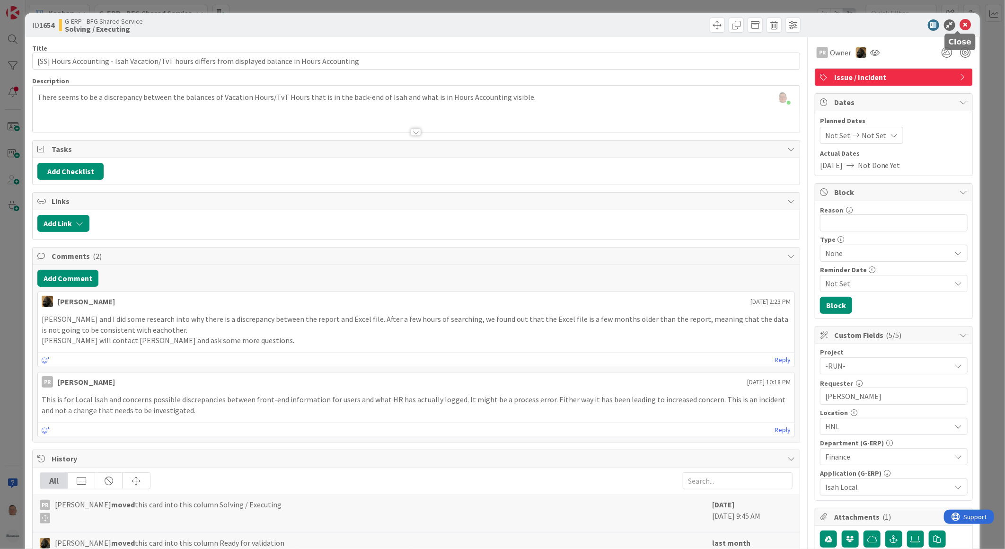
drag, startPoint x: 956, startPoint y: 24, endPoint x: 938, endPoint y: 35, distance: 21.0
click at [960, 24] on icon at bounding box center [965, 24] width 11 height 11
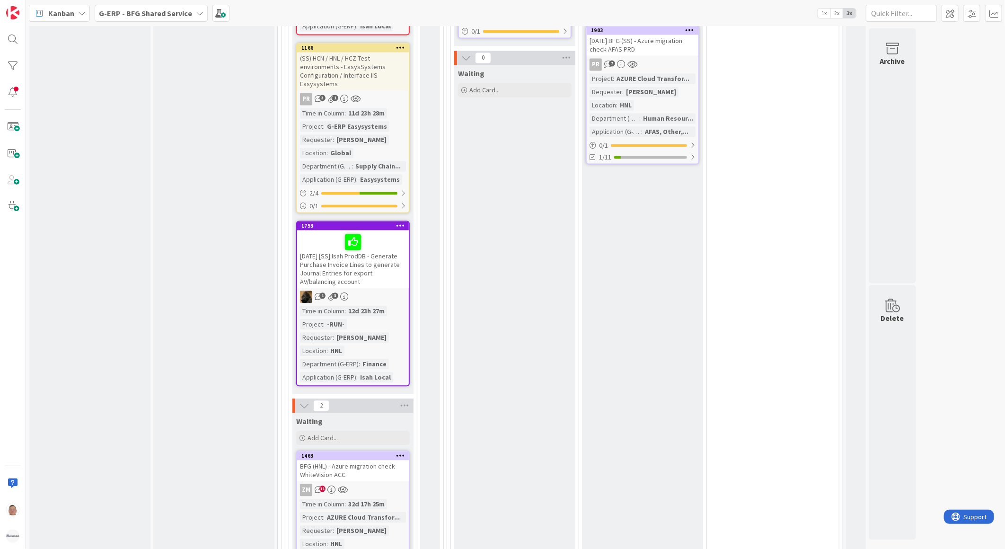
scroll to position [1157, 0]
click at [348, 233] on icon at bounding box center [353, 240] width 16 height 15
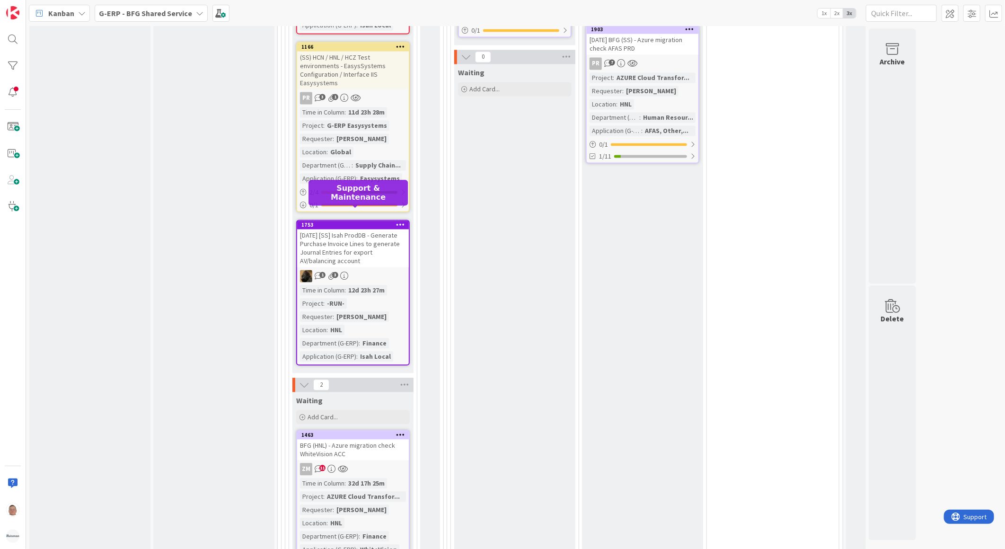
click at [374, 222] on div "1753" at bounding box center [354, 225] width 107 height 7
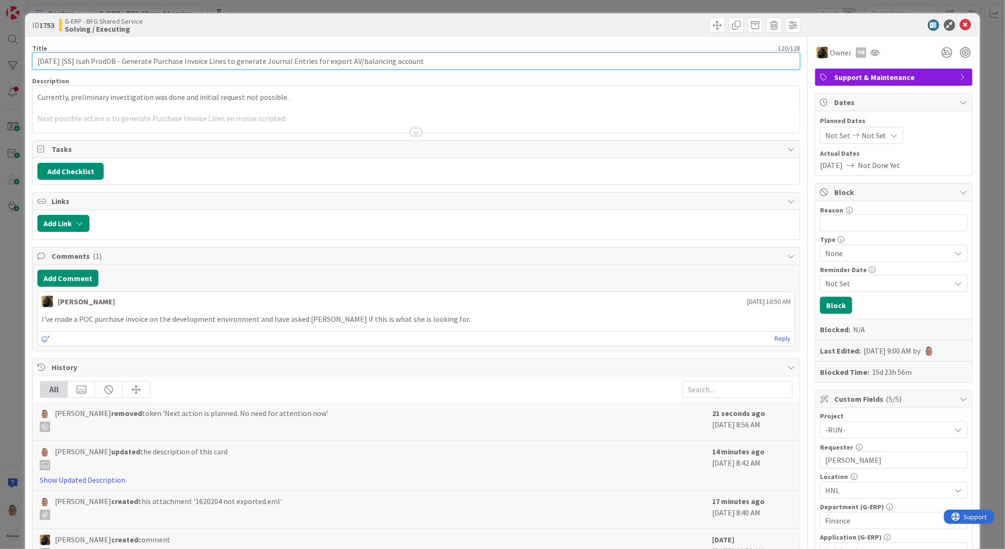
drag, startPoint x: 70, startPoint y: 60, endPoint x: -3, endPoint y: 369, distance: 318.0
click at [0, 369] on html "Kanban G-ERP - BFG Shared Service 1x 2x 3x Kanban Options Card ID Time in Colum…" at bounding box center [502, 274] width 1005 height 549
type input "[SS] Isah ProdDB - Generate Purchase Invoice Lines to generate Journal Entries …"
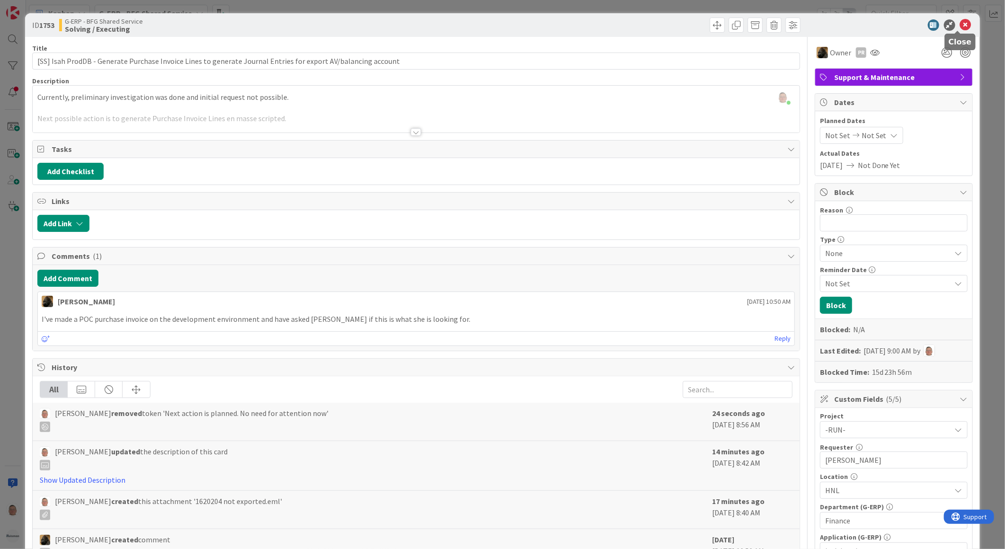
drag, startPoint x: 955, startPoint y: 22, endPoint x: 939, endPoint y: 32, distance: 19.2
click at [960, 22] on icon at bounding box center [965, 24] width 11 height 11
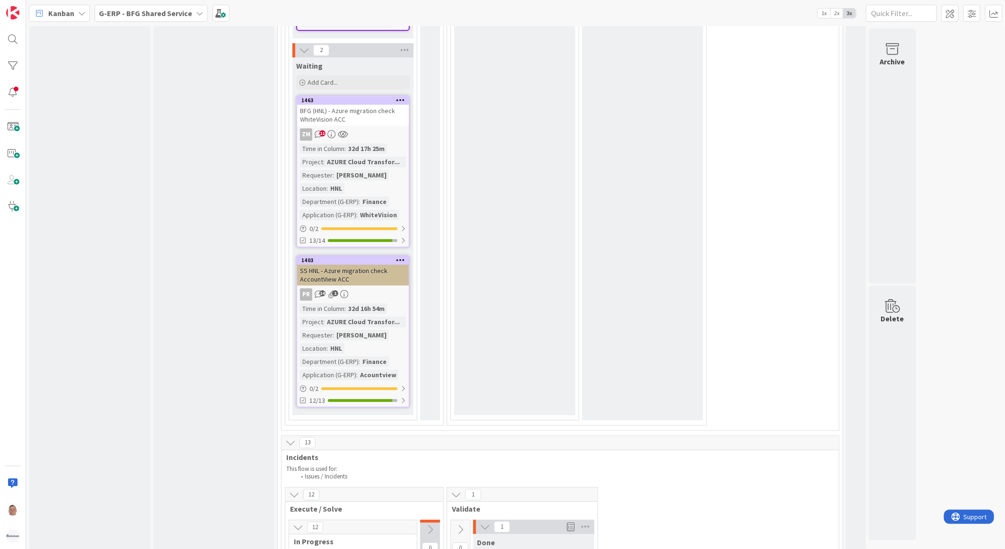
scroll to position [1525, 0]
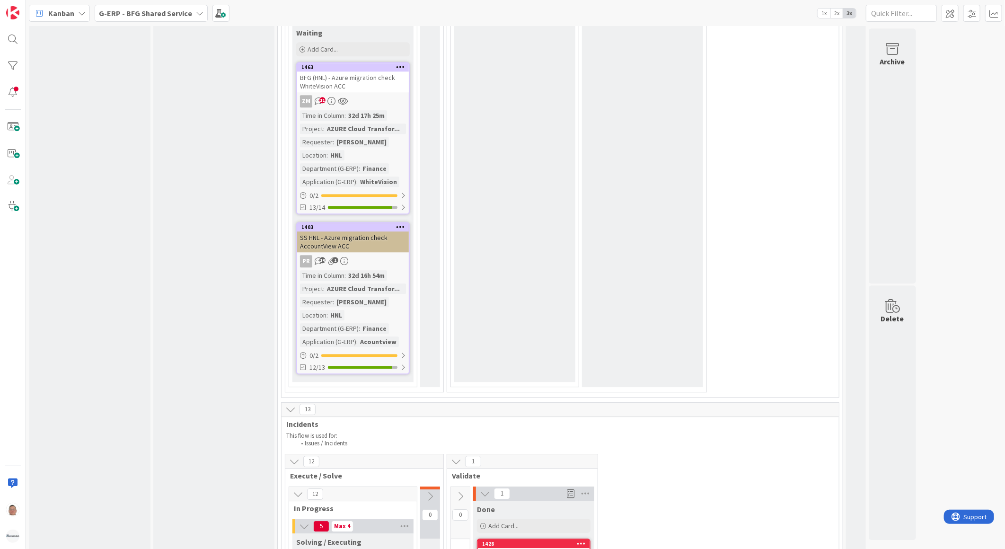
click at [362, 231] on div "SS HNL - Azure migration check AccountView ACC" at bounding box center [353, 241] width 112 height 21
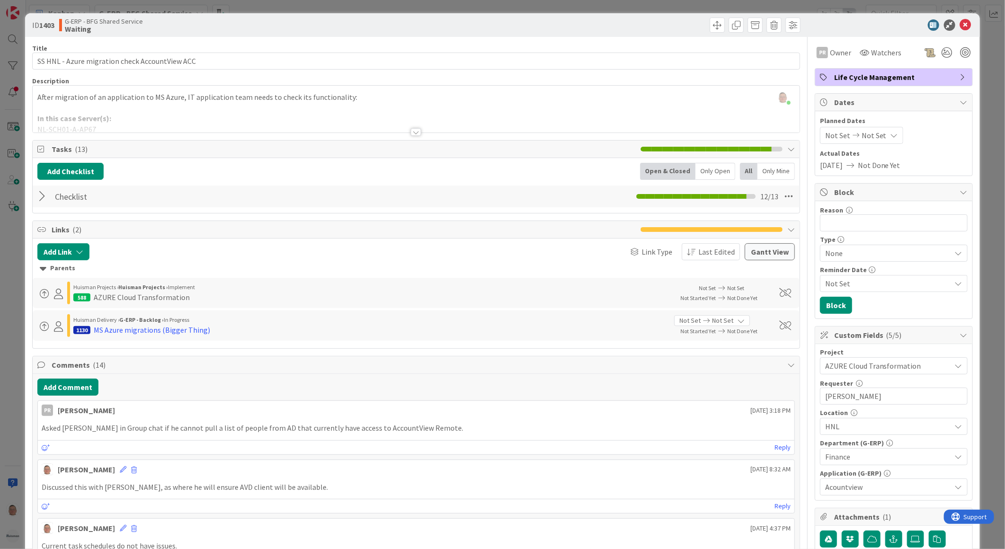
click at [40, 196] on div at bounding box center [43, 196] width 12 height 17
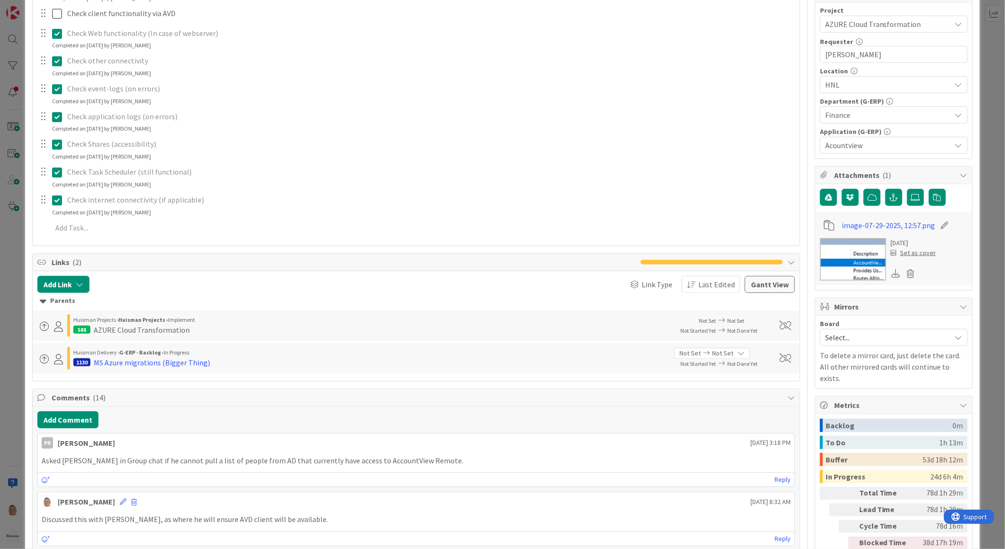
scroll to position [368, 0]
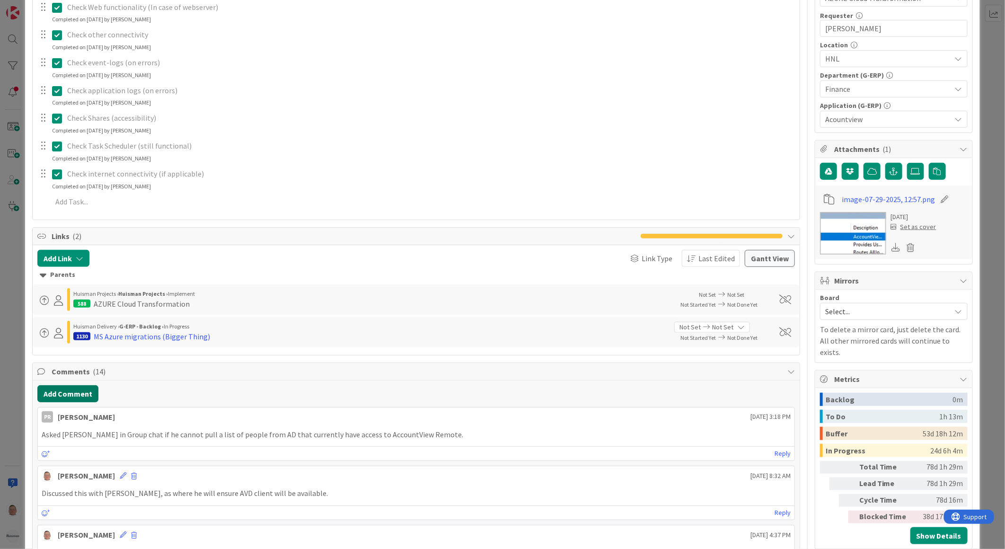
click at [71, 389] on button "Add Comment" at bounding box center [67, 393] width 61 height 17
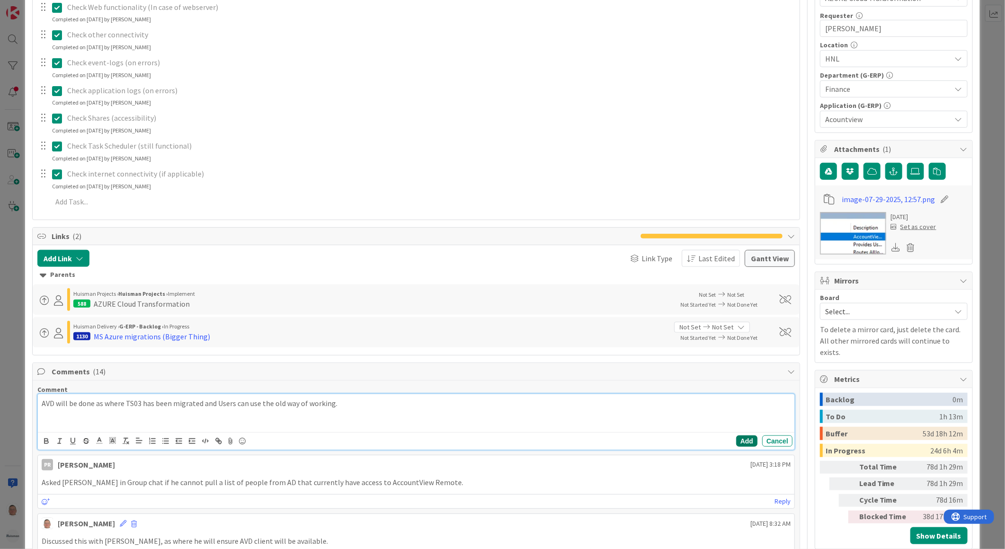
click at [736, 439] on button "Add" at bounding box center [746, 440] width 21 height 11
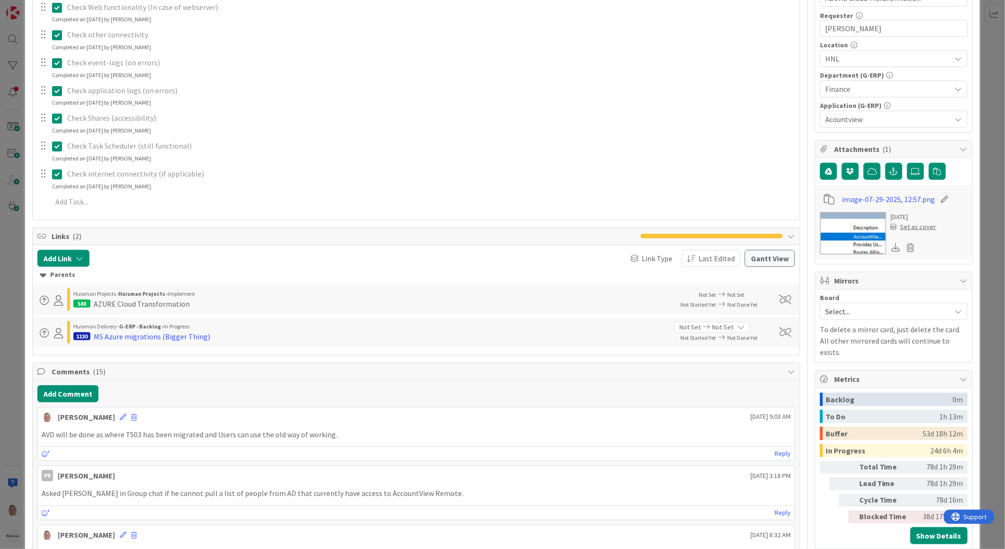
scroll to position [105, 0]
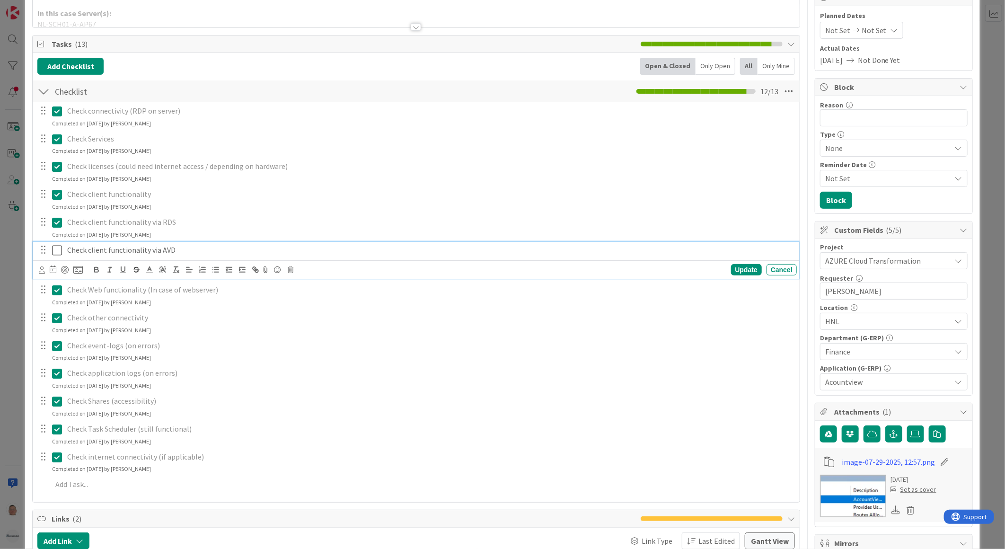
click at [56, 248] on icon at bounding box center [57, 250] width 10 height 11
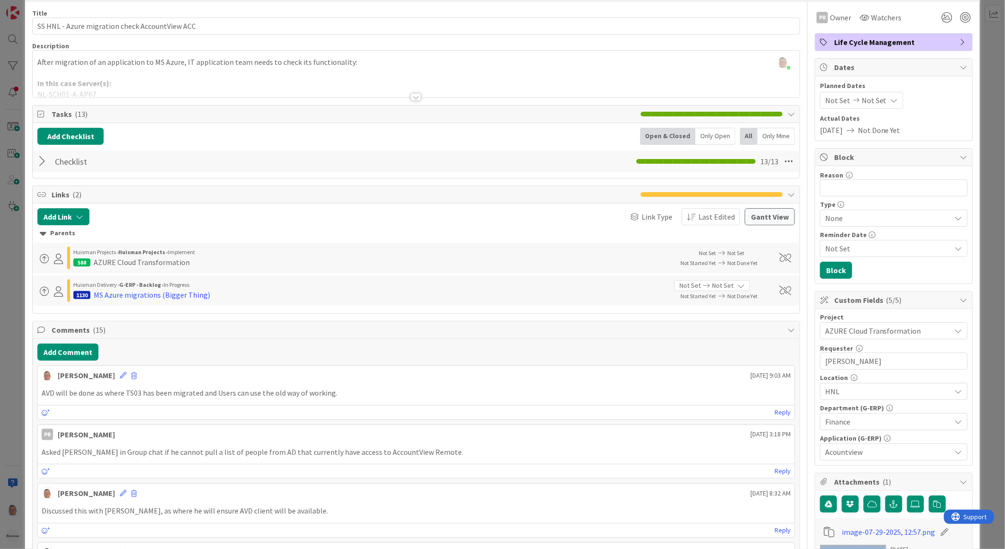
scroll to position [0, 0]
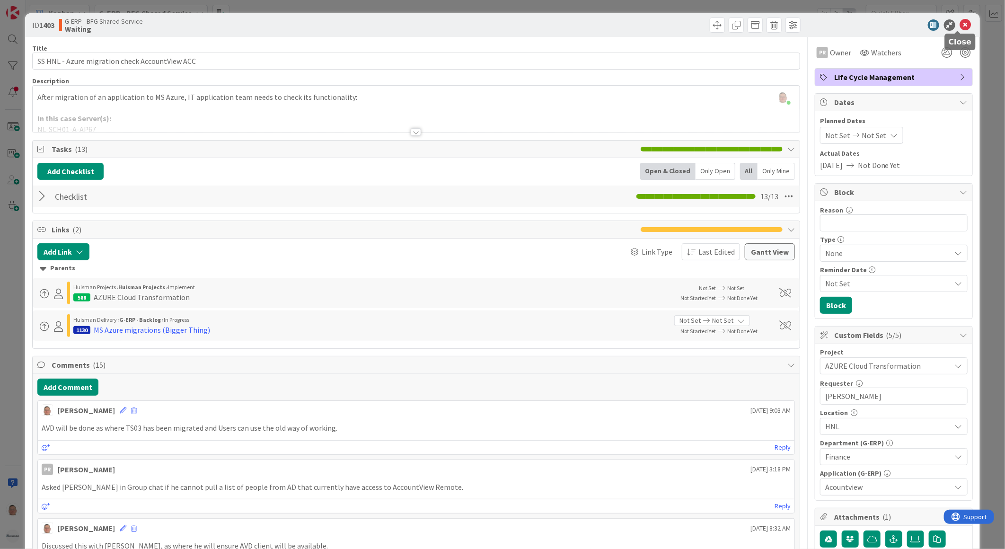
click at [960, 25] on icon at bounding box center [965, 24] width 11 height 11
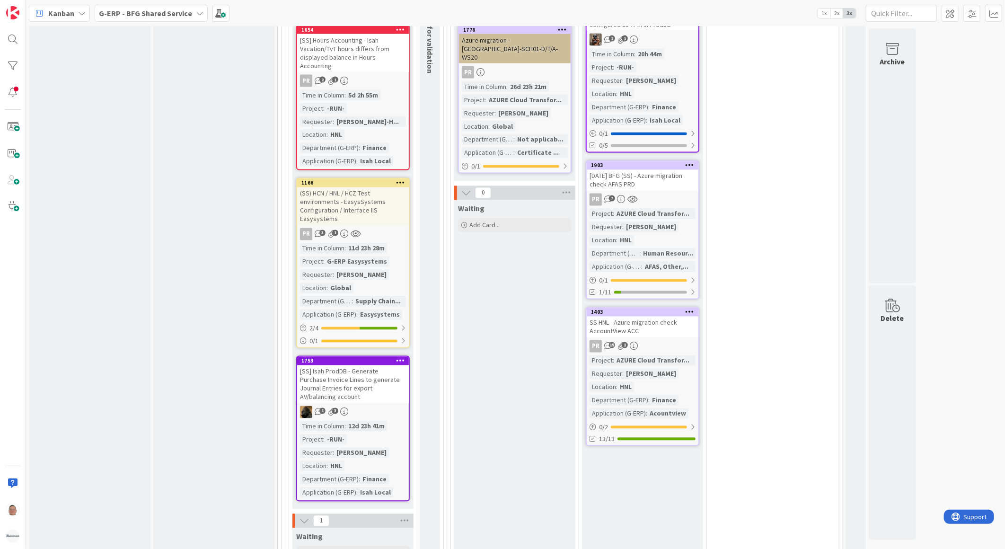
scroll to position [822, 0]
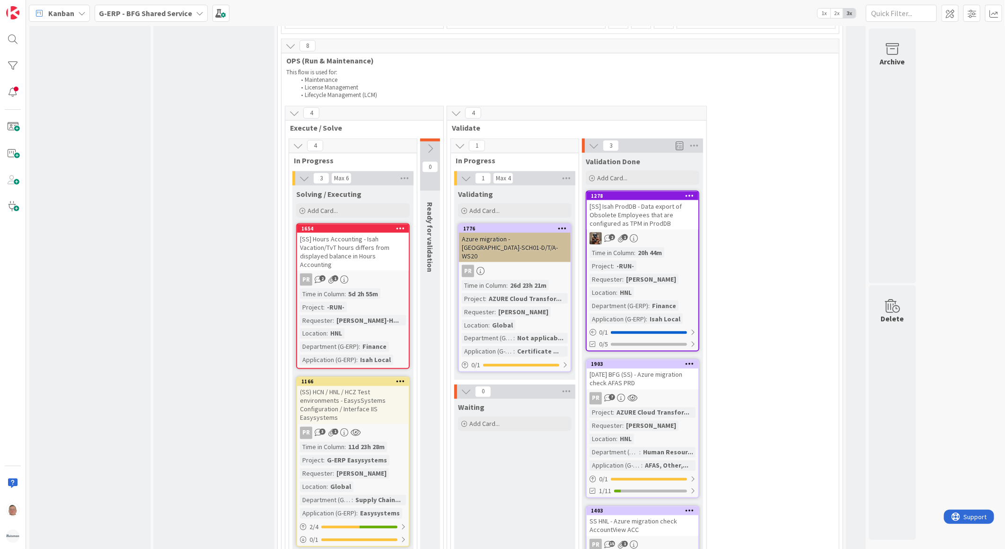
click at [513, 248] on div "Azure migration - NL-SCH01-D/T/A-WS20" at bounding box center [515, 247] width 112 height 29
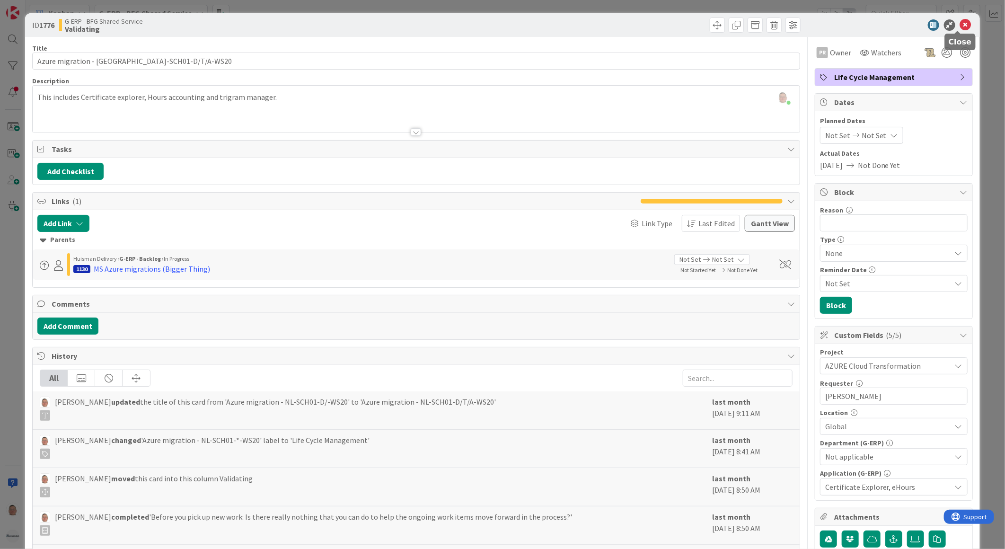
drag, startPoint x: 960, startPoint y: 23, endPoint x: 950, endPoint y: 30, distance: 12.2
click at [960, 24] on icon at bounding box center [965, 24] width 11 height 11
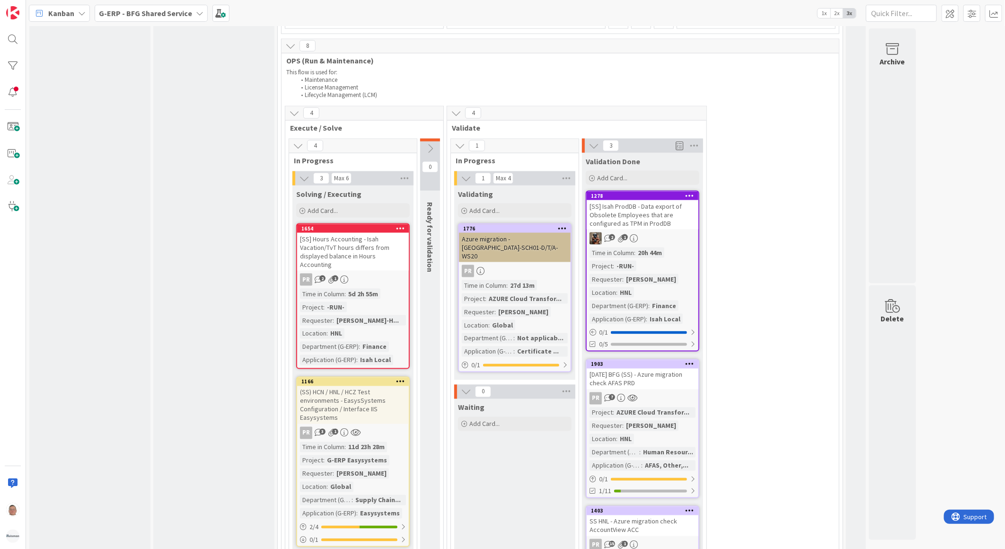
click at [512, 236] on div "Azure migration - NL-SCH01-D/T/A-WS20" at bounding box center [515, 247] width 112 height 29
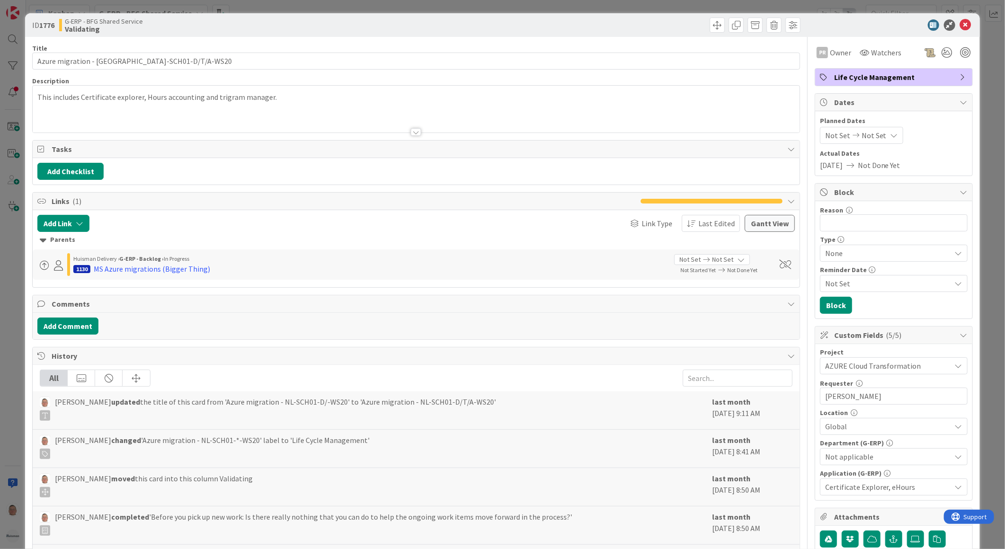
click at [224, 102] on div "This includes Certificate explorer, Hours accounting and trigram manager." at bounding box center [416, 109] width 767 height 47
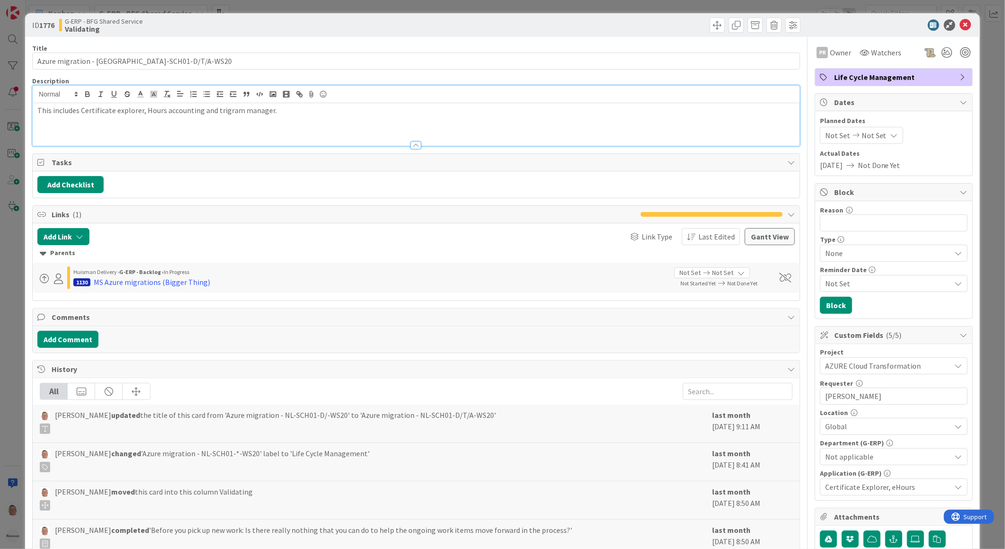
click at [224, 102] on div at bounding box center [416, 95] width 767 height 18
drag, startPoint x: 278, startPoint y: 111, endPoint x: 212, endPoint y: 115, distance: 66.4
click at [212, 115] on p "This includes Certificate explorer, Hours accounting and trigram manager." at bounding box center [416, 110] width 758 height 11
click at [960, 24] on icon at bounding box center [965, 24] width 11 height 11
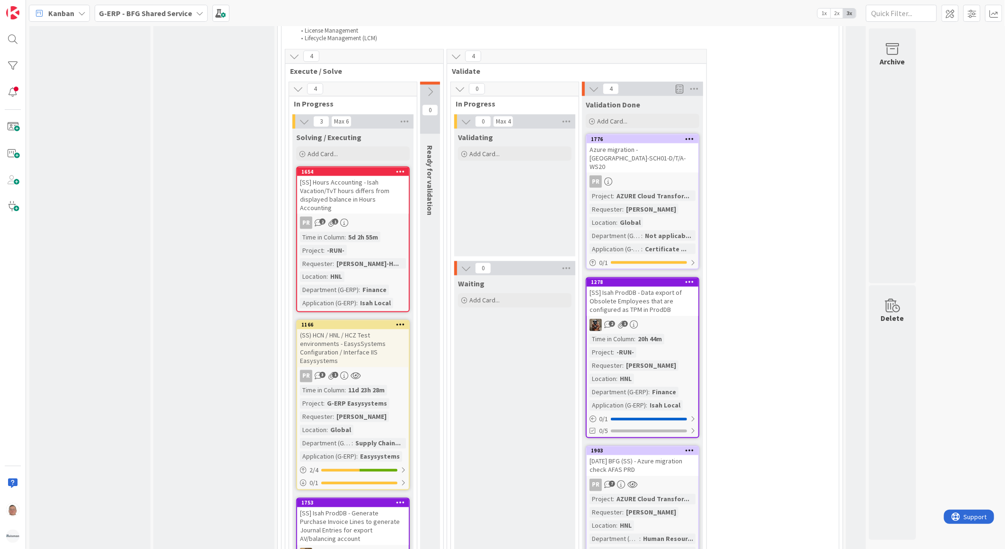
scroll to position [875, 0]
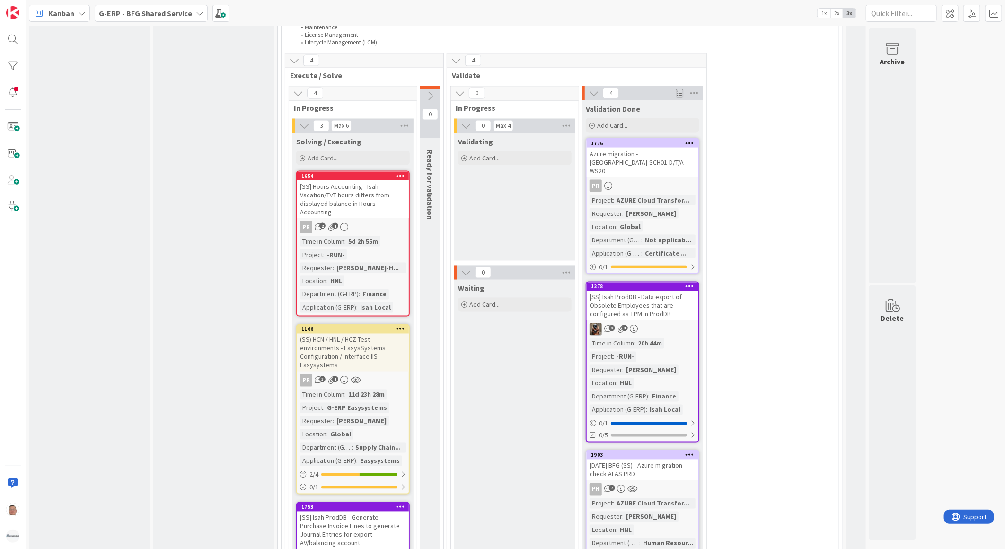
click at [692, 140] on icon at bounding box center [690, 143] width 9 height 7
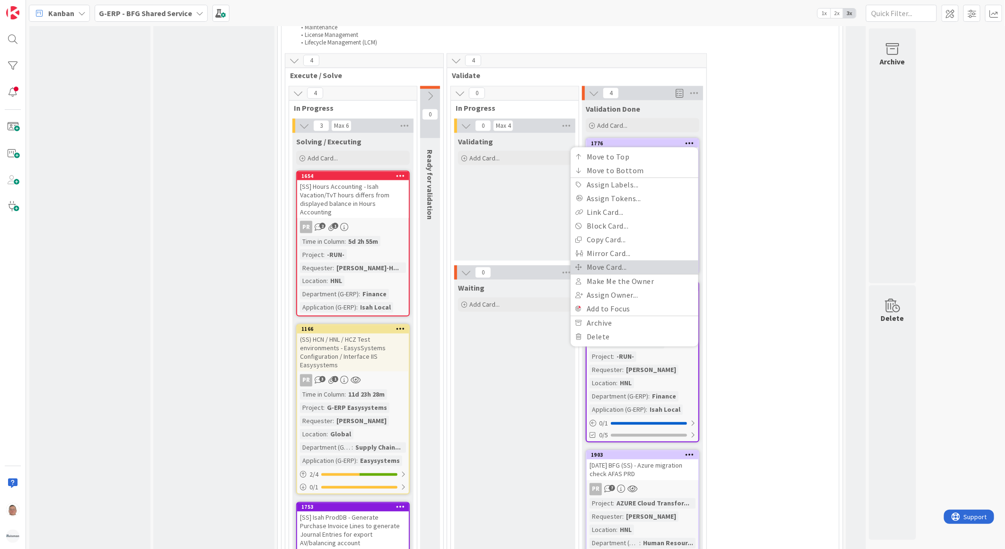
click at [604, 264] on link "Move Card..." at bounding box center [635, 267] width 128 height 14
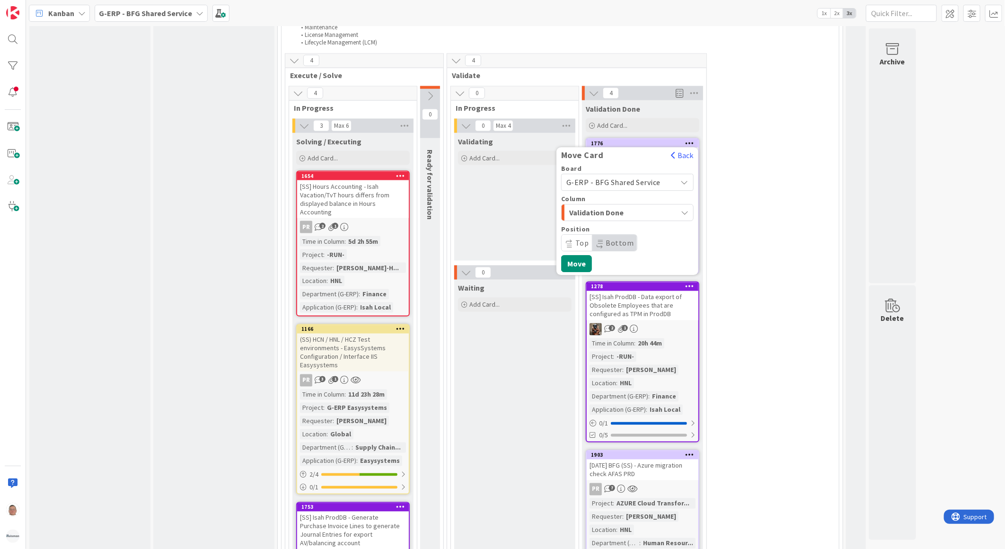
click at [599, 209] on span "Validation Done" at bounding box center [604, 212] width 71 height 12
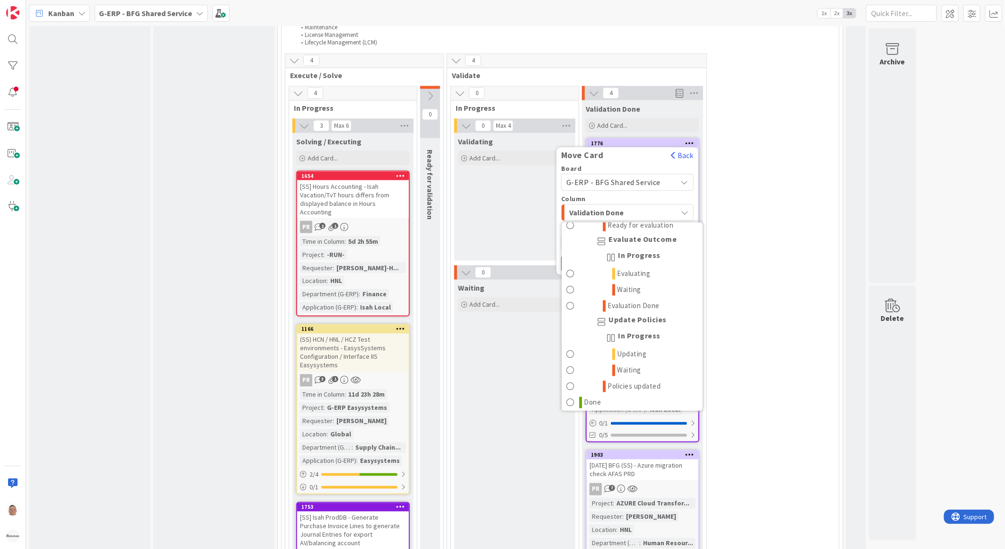
scroll to position [1198, 0]
click at [581, 393] on icon at bounding box center [580, 398] width 3 height 11
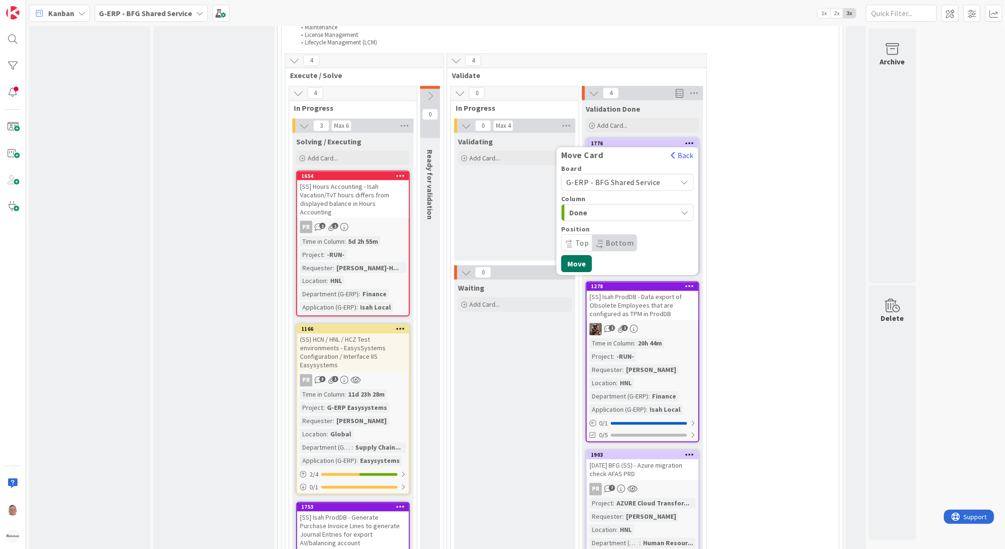
click at [577, 259] on button "Move" at bounding box center [576, 263] width 31 height 17
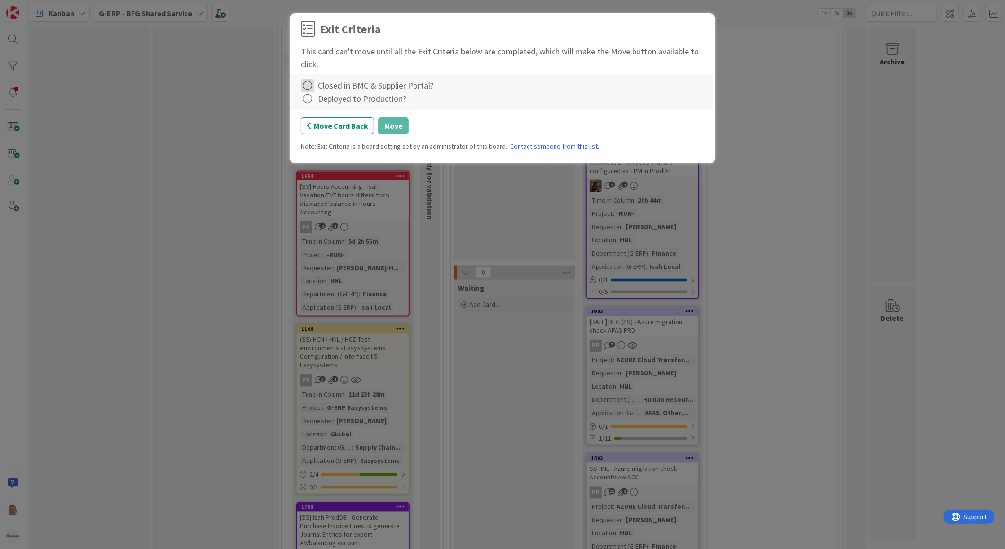
click at [313, 87] on icon at bounding box center [307, 85] width 13 height 13
click at [333, 104] on link "Complete" at bounding box center [360, 105] width 118 height 14
click at [309, 100] on icon at bounding box center [307, 98] width 13 height 13
click at [318, 112] on link "Complete" at bounding box center [360, 119] width 118 height 14
click at [392, 124] on button "Move" at bounding box center [393, 125] width 31 height 17
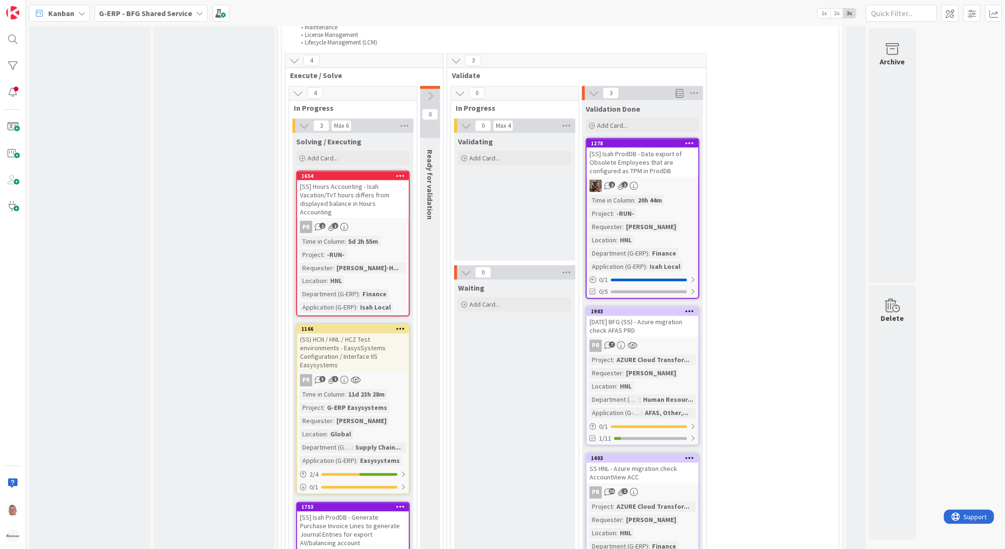
click at [693, 140] on icon at bounding box center [690, 143] width 9 height 7
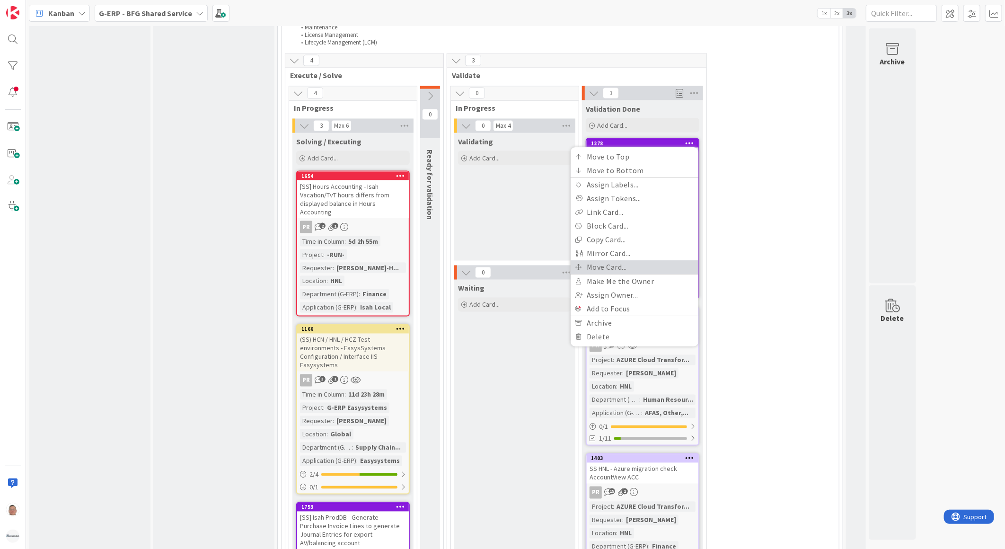
click at [615, 264] on link "Move Card..." at bounding box center [635, 267] width 128 height 14
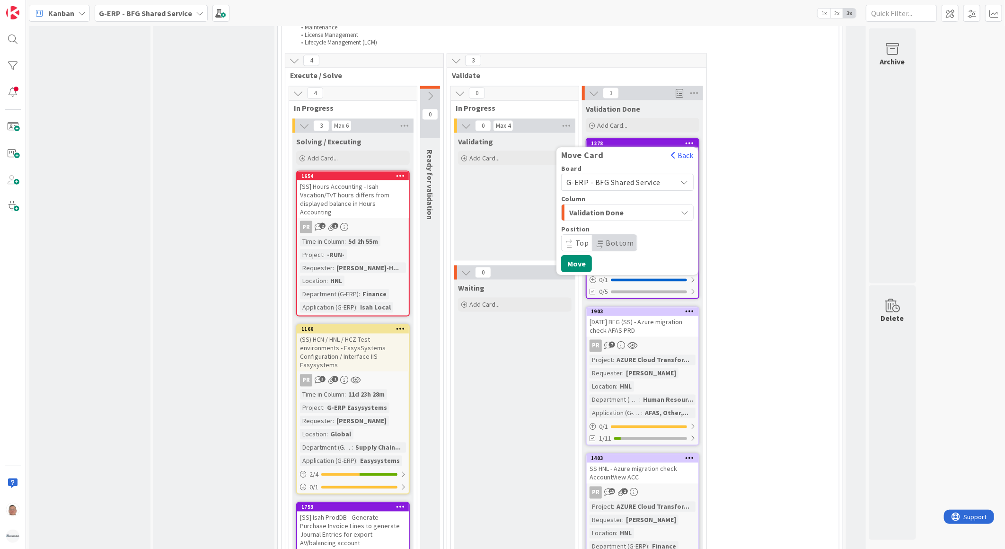
click at [599, 209] on span "Validation Done" at bounding box center [604, 212] width 71 height 12
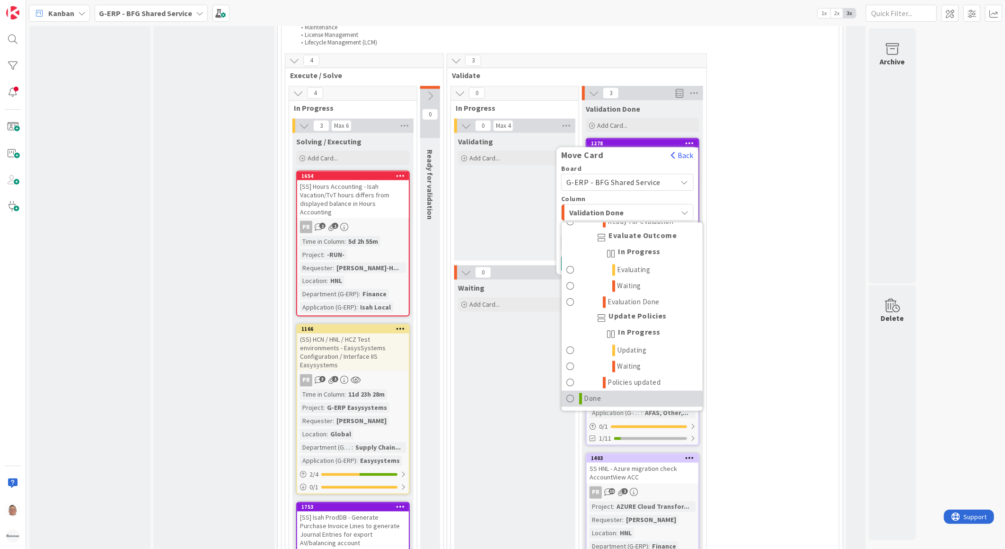
click at [592, 400] on span "Done" at bounding box center [593, 398] width 17 height 11
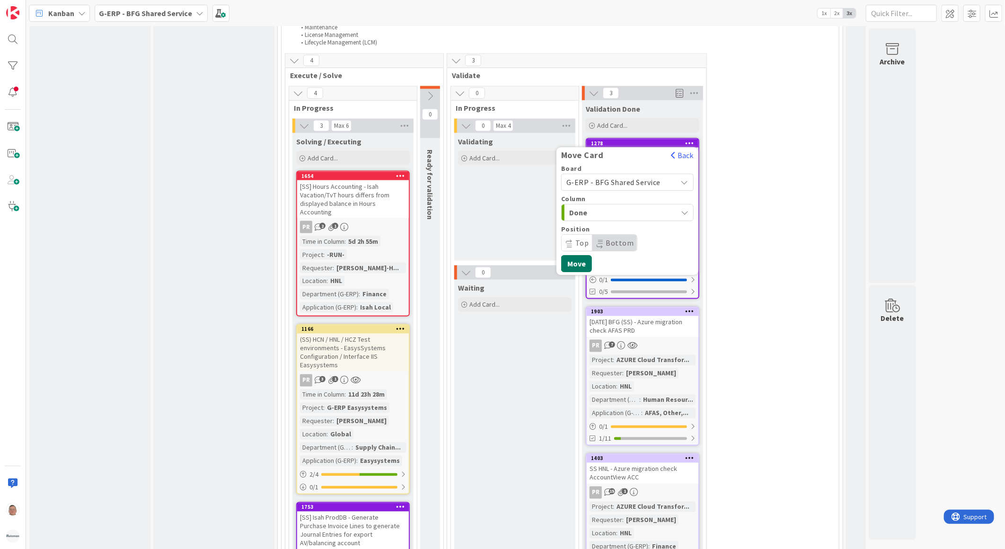
click at [581, 256] on button "Move" at bounding box center [576, 263] width 31 height 17
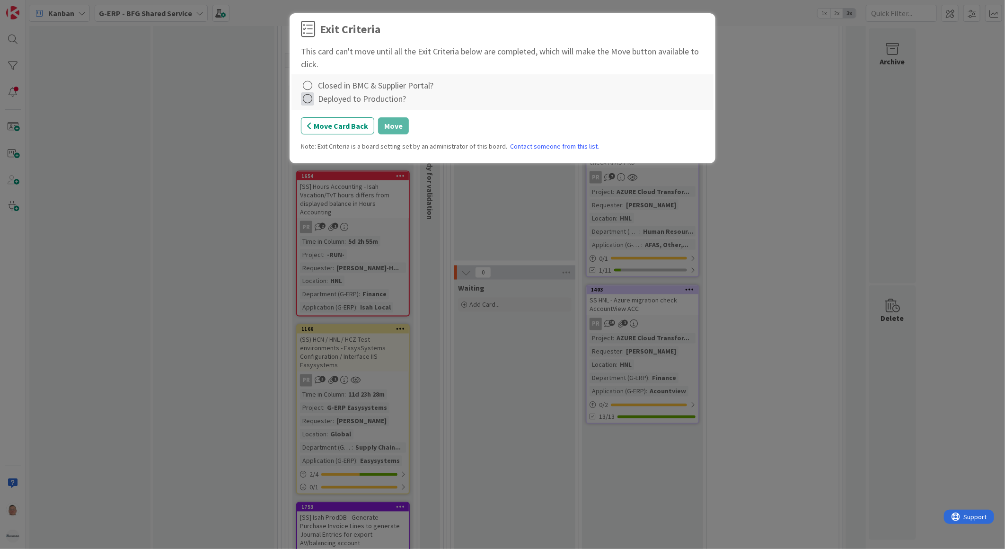
drag, startPoint x: 308, startPoint y: 84, endPoint x: 310, endPoint y: 92, distance: 8.2
click at [309, 84] on icon at bounding box center [307, 85] width 13 height 13
click at [338, 105] on link "Complete" at bounding box center [360, 105] width 118 height 14
click at [303, 97] on icon at bounding box center [307, 98] width 13 height 13
click at [329, 117] on link "Complete" at bounding box center [360, 119] width 118 height 14
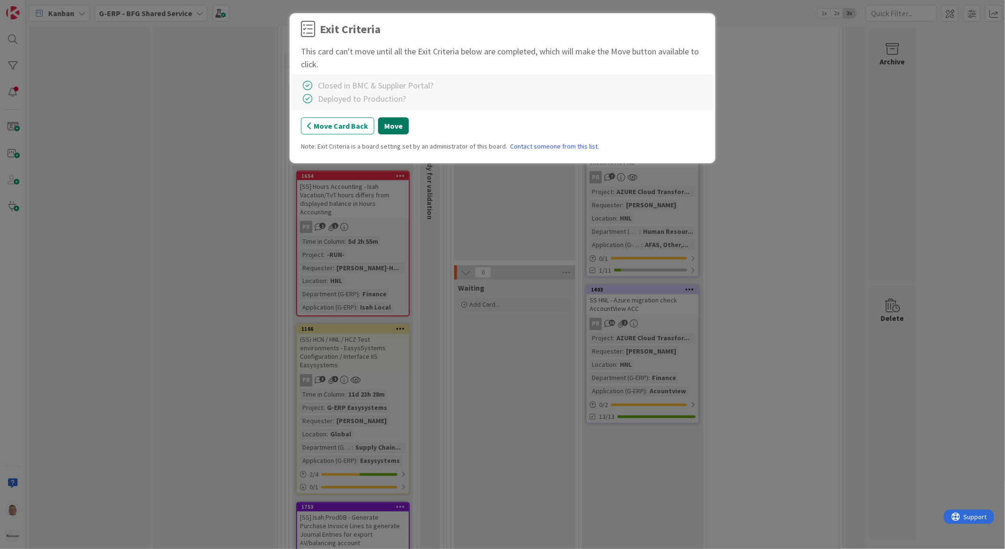
click at [389, 124] on button "Move" at bounding box center [393, 125] width 31 height 17
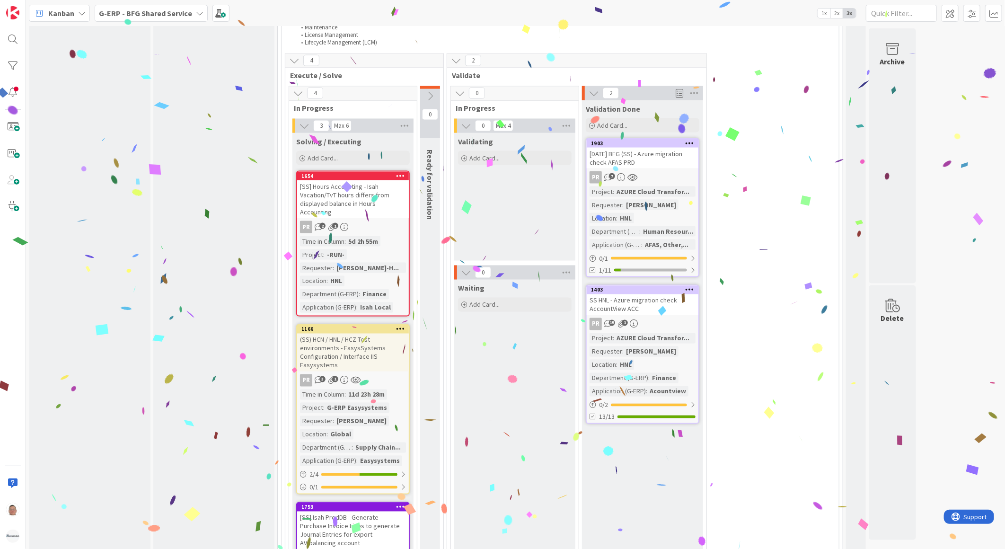
click at [689, 141] on icon at bounding box center [690, 143] width 9 height 7
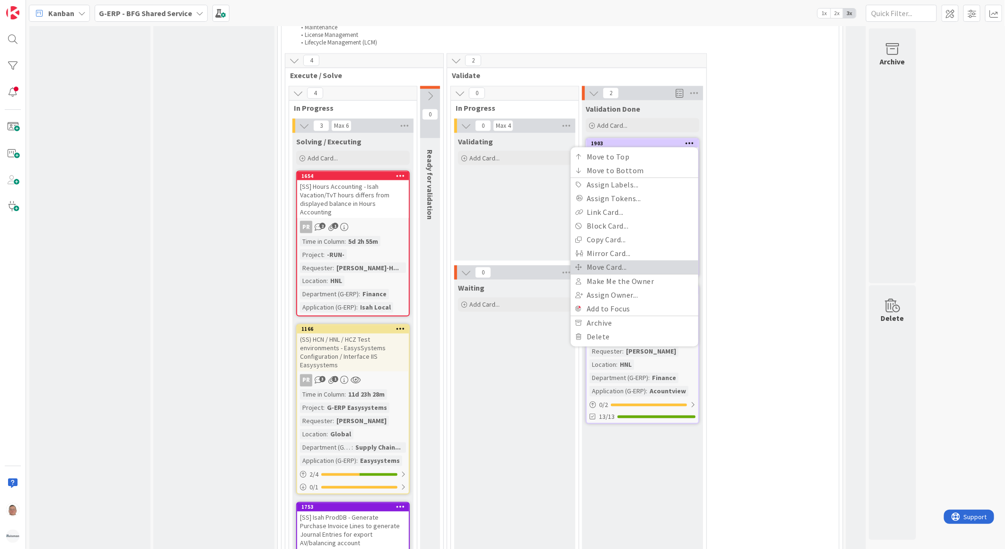
click at [614, 266] on link "Move Card..." at bounding box center [635, 267] width 128 height 14
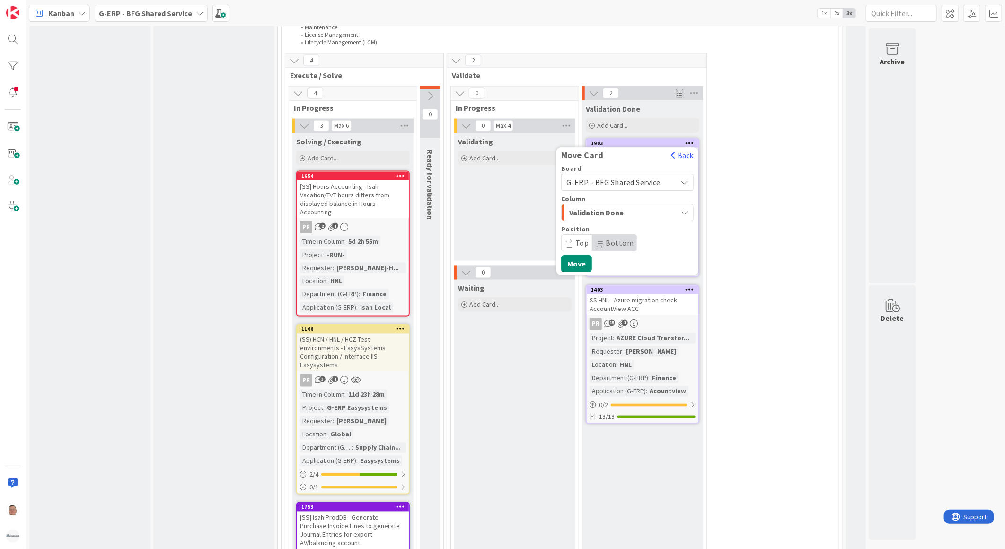
click at [588, 212] on span "Validation Done" at bounding box center [604, 212] width 71 height 12
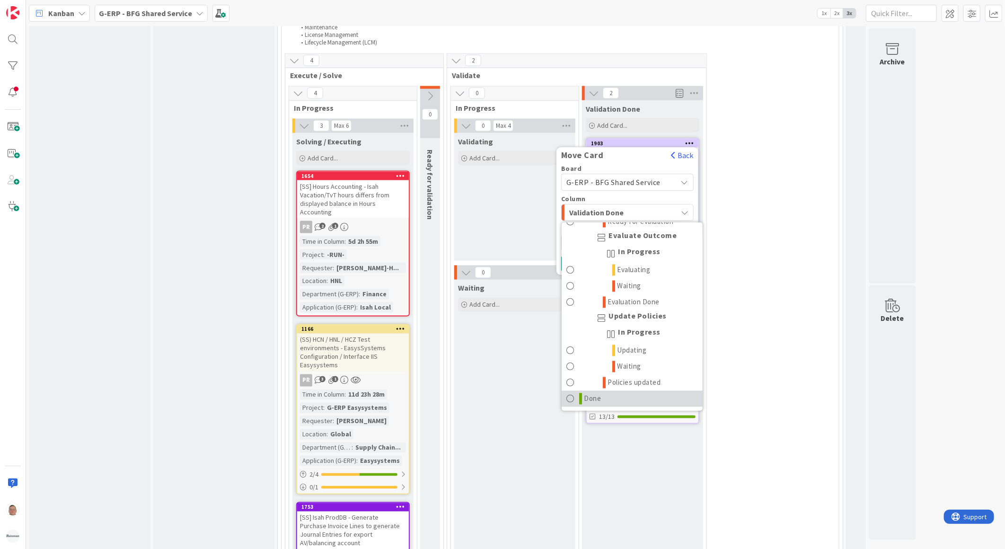
click at [595, 393] on span "Done" at bounding box center [593, 398] width 17 height 11
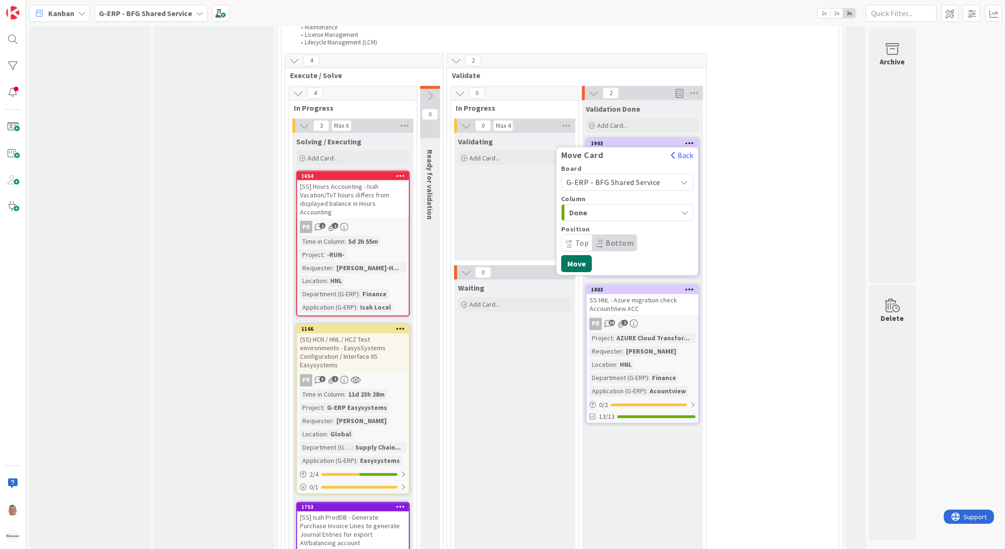
click at [581, 260] on button "Move" at bounding box center [576, 263] width 31 height 17
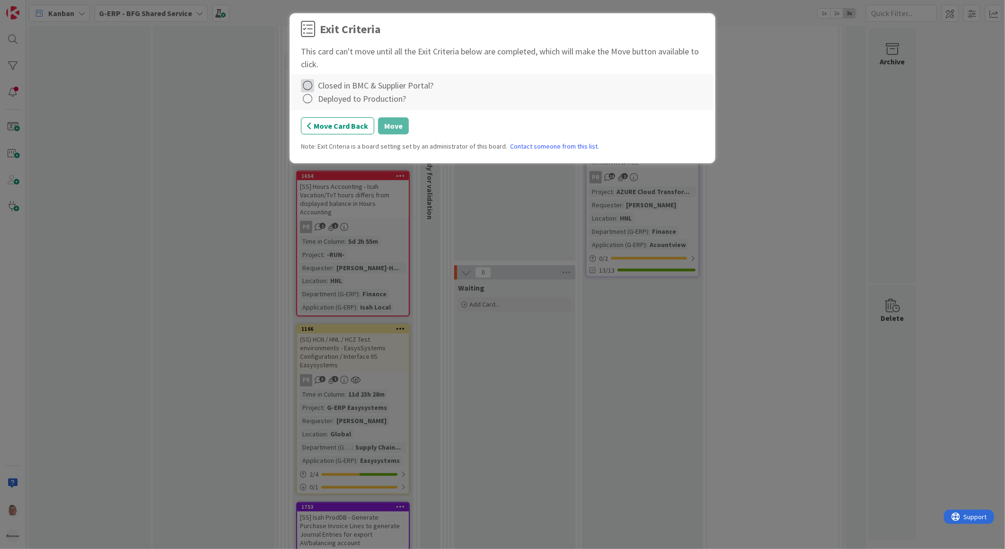
drag, startPoint x: 302, startPoint y: 83, endPoint x: 305, endPoint y: 88, distance: 5.1
click at [303, 83] on icon at bounding box center [307, 85] width 13 height 13
click at [325, 102] on link "Complete" at bounding box center [360, 105] width 118 height 14
click at [308, 99] on icon at bounding box center [307, 98] width 13 height 13
click at [353, 116] on link "Complete" at bounding box center [360, 119] width 118 height 14
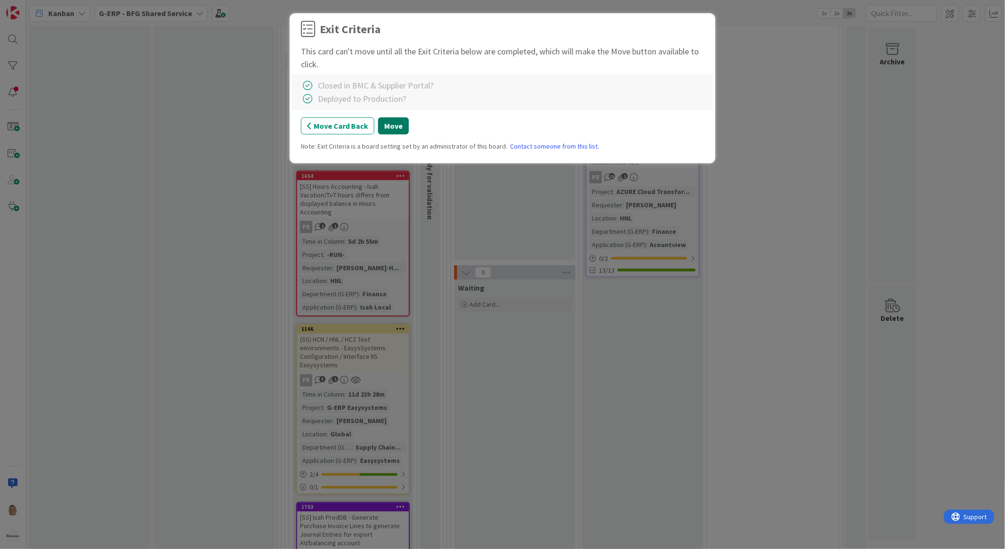
click at [391, 128] on button "Move" at bounding box center [393, 125] width 31 height 17
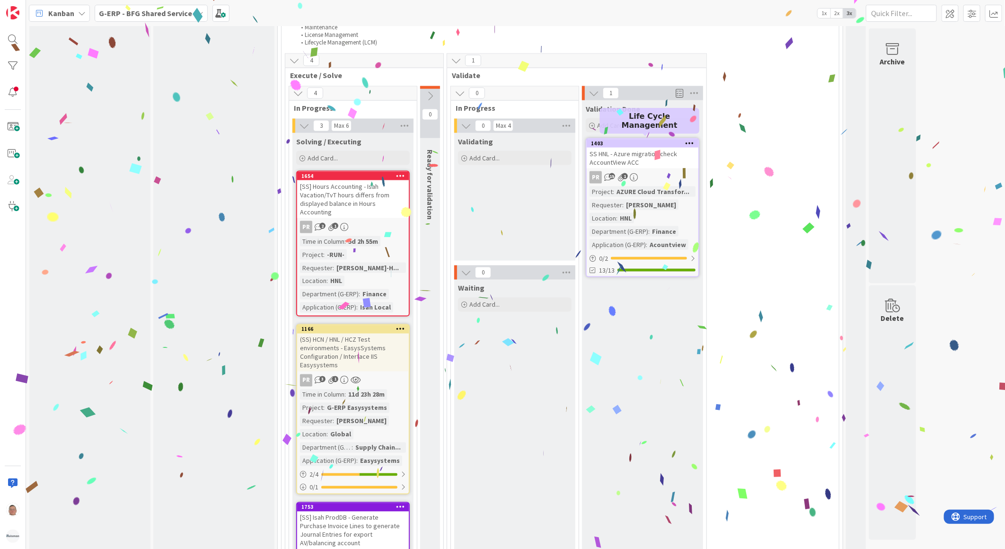
click at [692, 140] on icon at bounding box center [690, 143] width 9 height 7
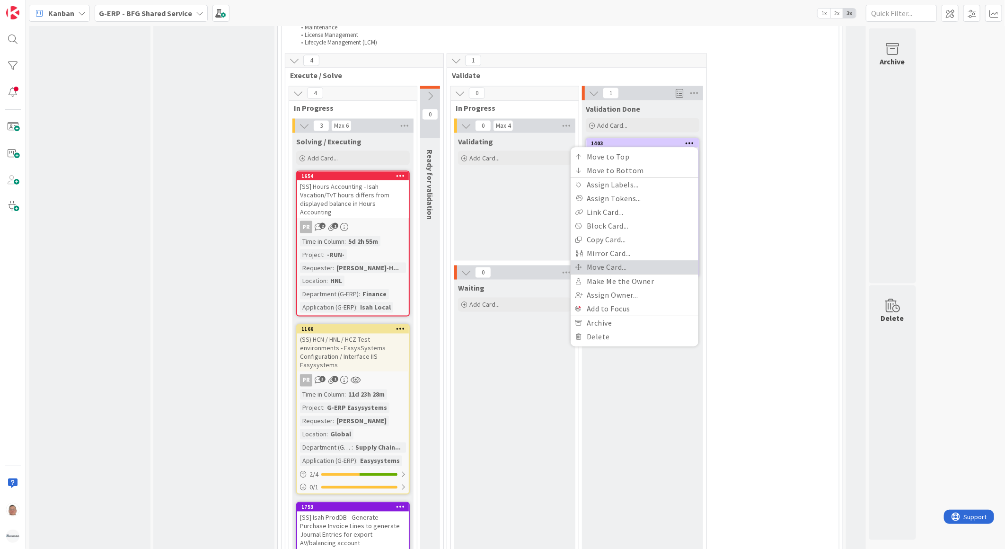
click at [614, 265] on link "Move Card..." at bounding box center [635, 267] width 128 height 14
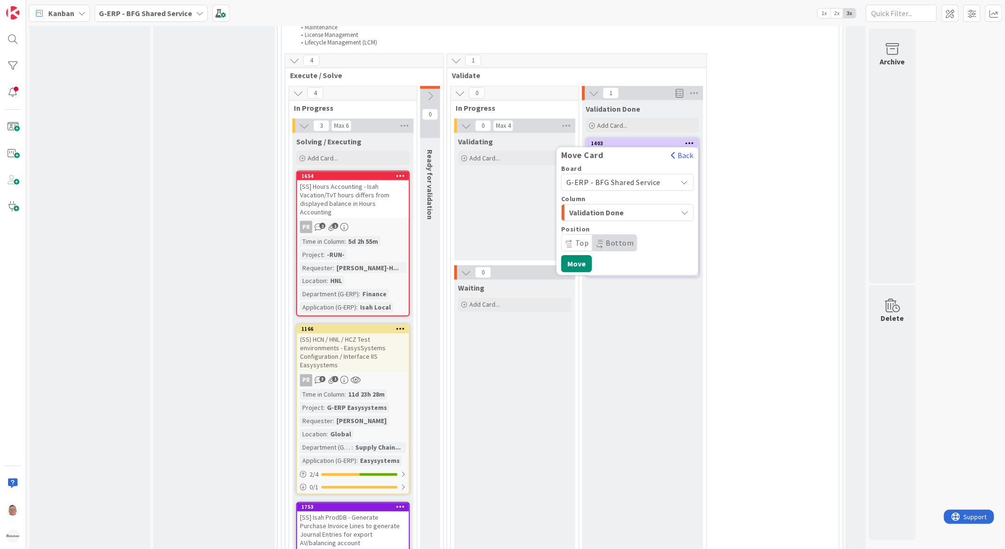
click at [574, 211] on span "Validation Done" at bounding box center [604, 212] width 71 height 12
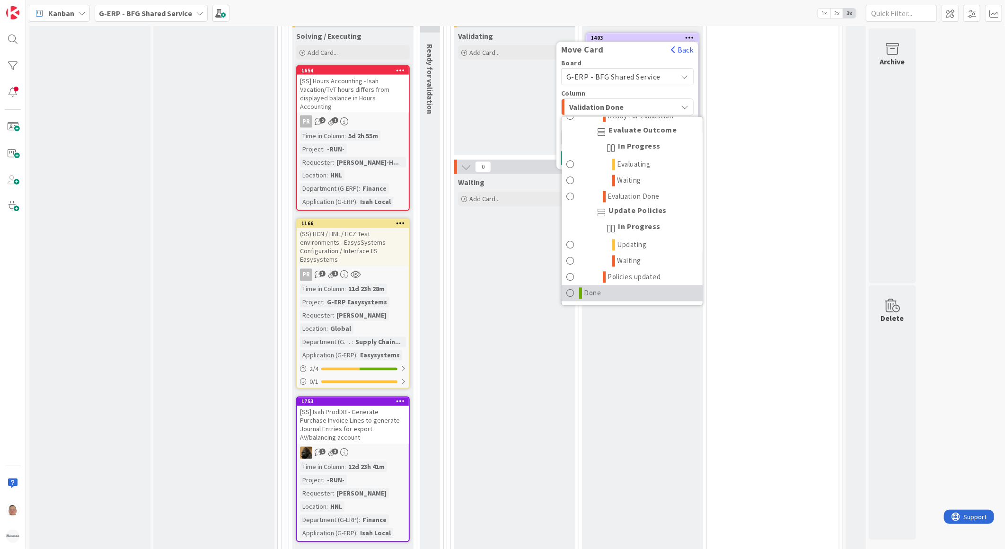
click at [593, 288] on span "Done" at bounding box center [593, 293] width 17 height 11
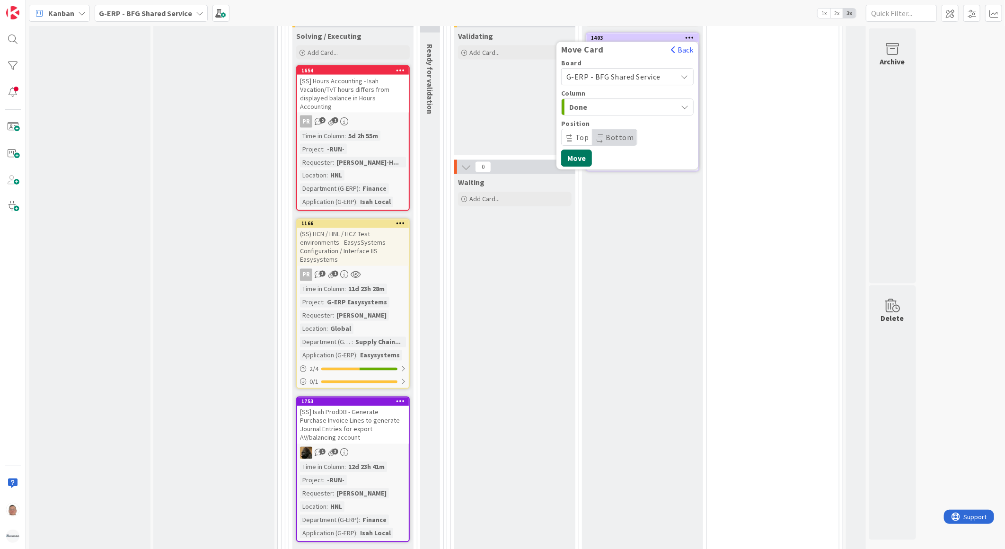
click at [583, 150] on button "Move" at bounding box center [576, 158] width 31 height 17
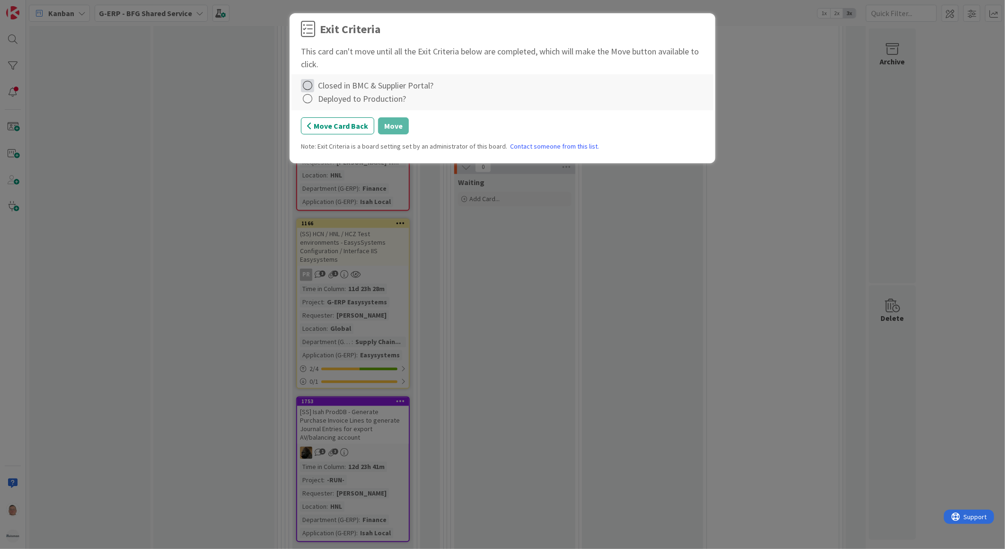
click at [309, 85] on icon at bounding box center [307, 85] width 13 height 13
click at [350, 106] on link "Complete" at bounding box center [360, 105] width 118 height 14
click at [311, 99] on icon at bounding box center [307, 98] width 13 height 13
click at [326, 112] on link "Complete" at bounding box center [360, 119] width 118 height 14
click at [400, 130] on button "Move" at bounding box center [393, 125] width 31 height 17
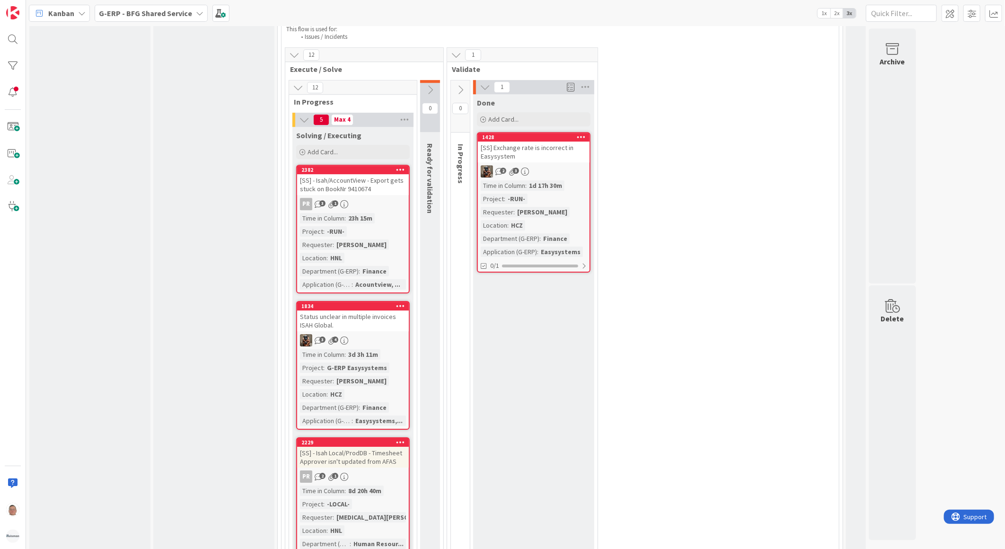
scroll to position [1769, 0]
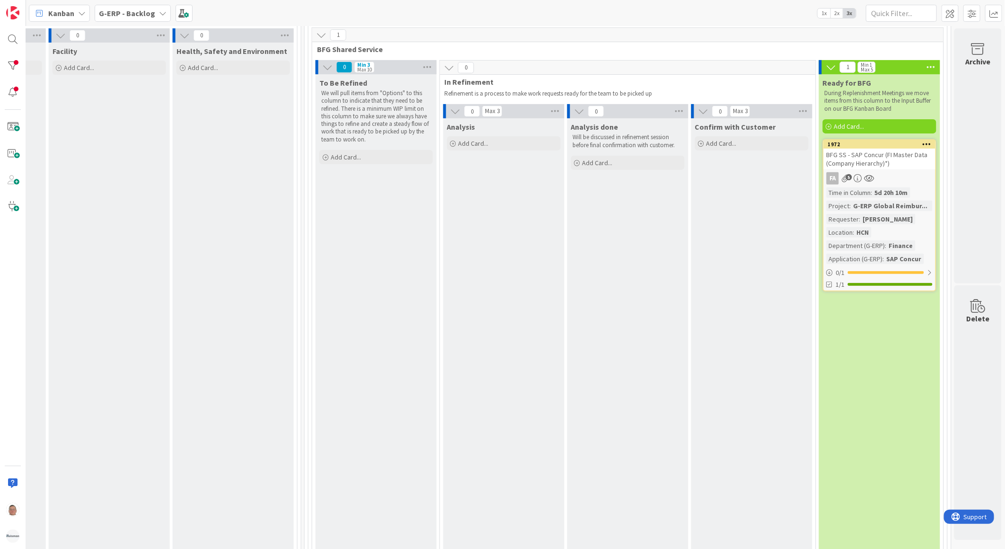
scroll to position [165, 747]
click at [923, 145] on icon at bounding box center [927, 145] width 9 height 7
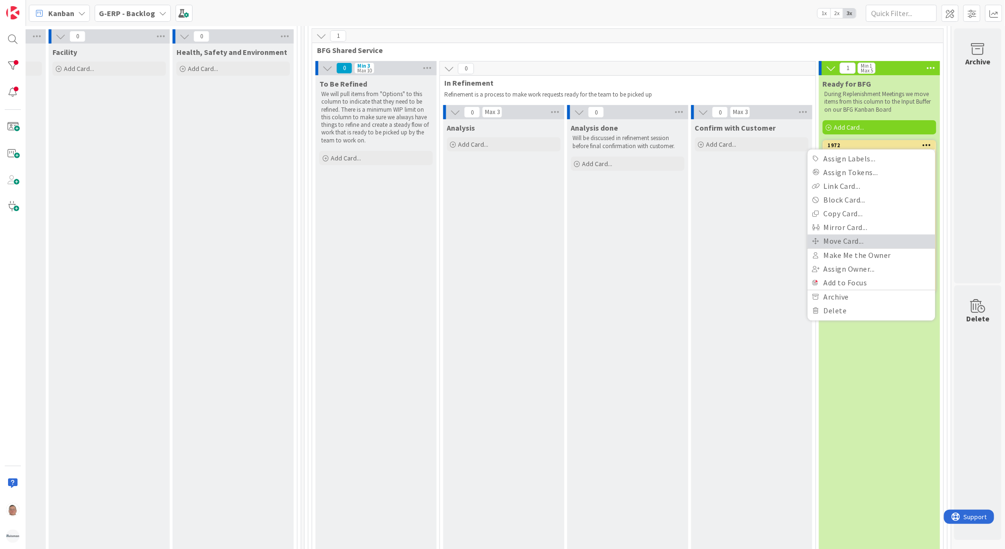
click at [846, 242] on link "Move Card..." at bounding box center [872, 241] width 128 height 14
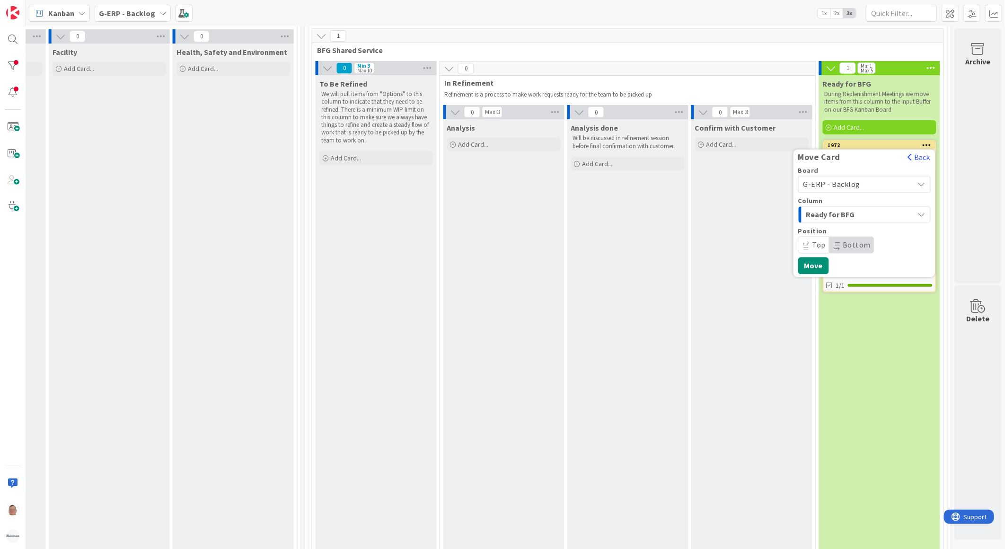
click at [823, 185] on span "G-ERP - Backlog" at bounding box center [832, 183] width 57 height 9
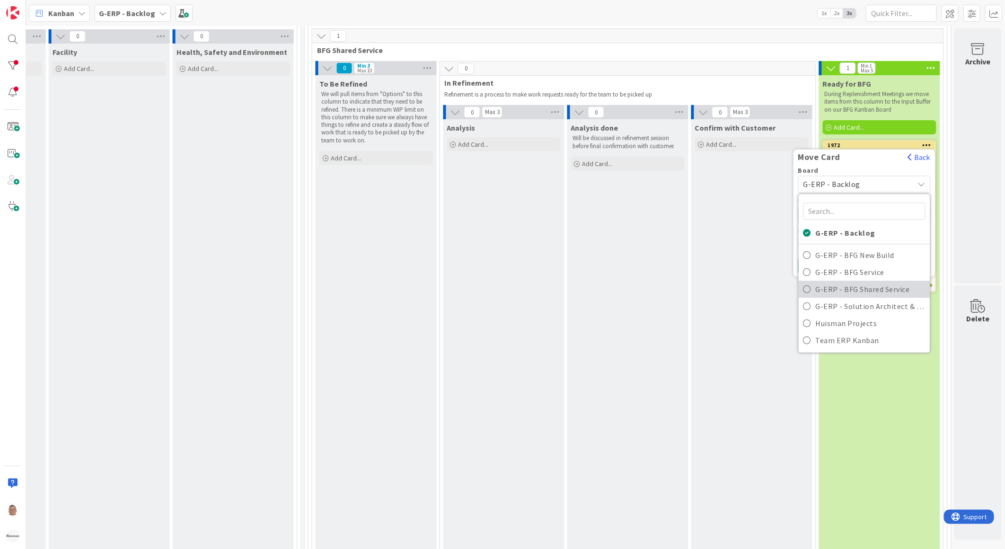
click at [847, 289] on span "G-ERP - BFG Shared Service" at bounding box center [871, 289] width 110 height 14
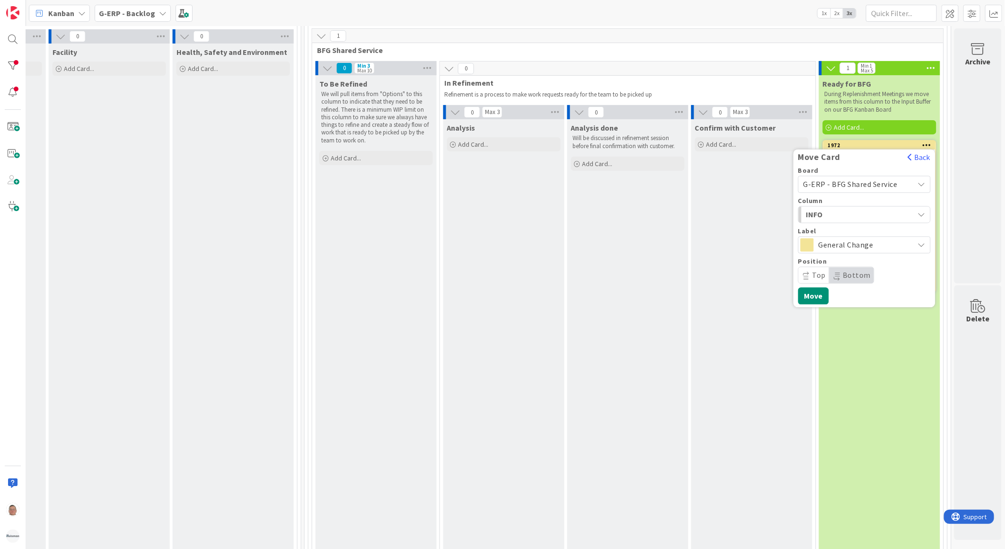
click at [822, 215] on span "INFO" at bounding box center [841, 214] width 71 height 12
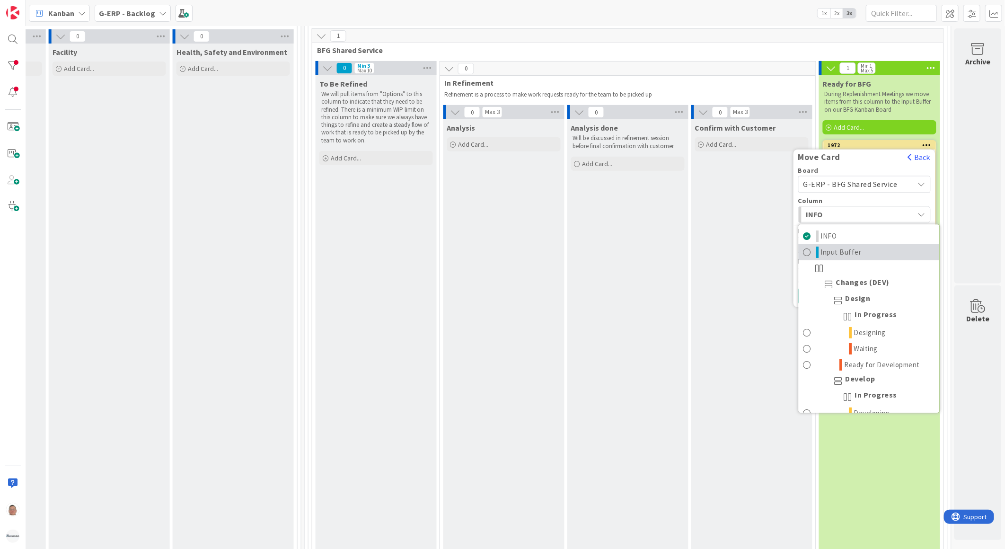
click at [831, 254] on span "Input Buffer" at bounding box center [842, 252] width 41 height 11
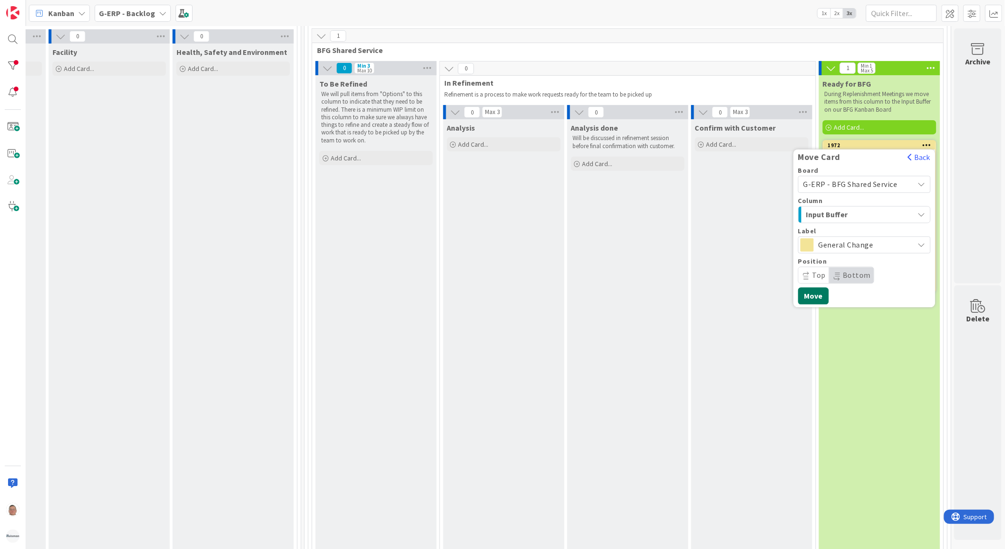
click at [806, 297] on button "Move" at bounding box center [813, 295] width 31 height 17
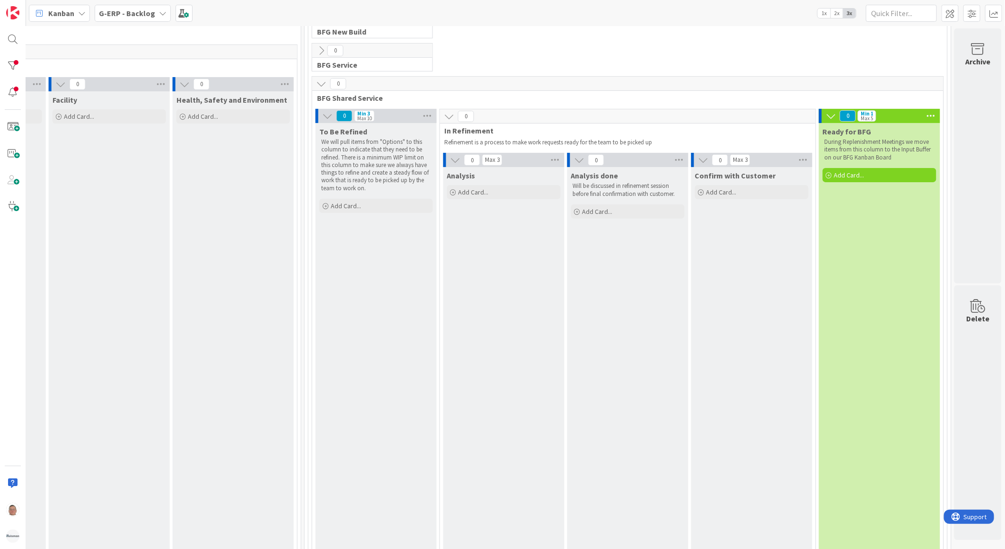
scroll to position [0, 747]
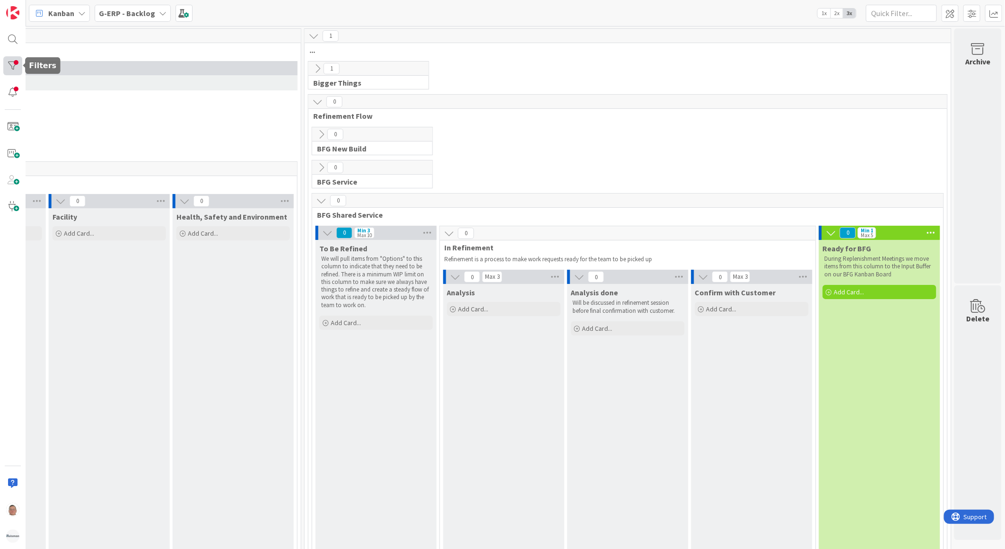
click at [12, 62] on div at bounding box center [12, 65] width 19 height 19
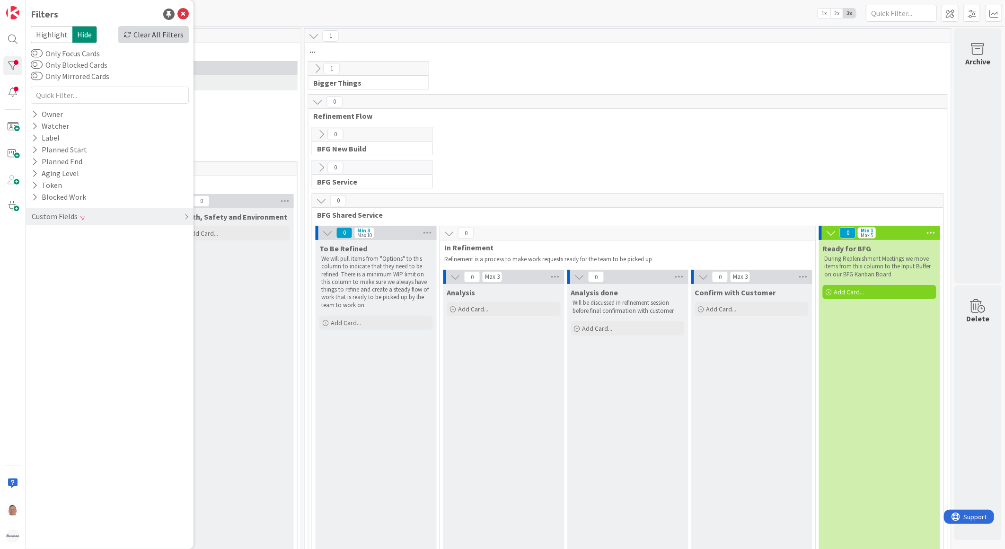
click at [159, 36] on div "Clear All Filters" at bounding box center [153, 34] width 71 height 17
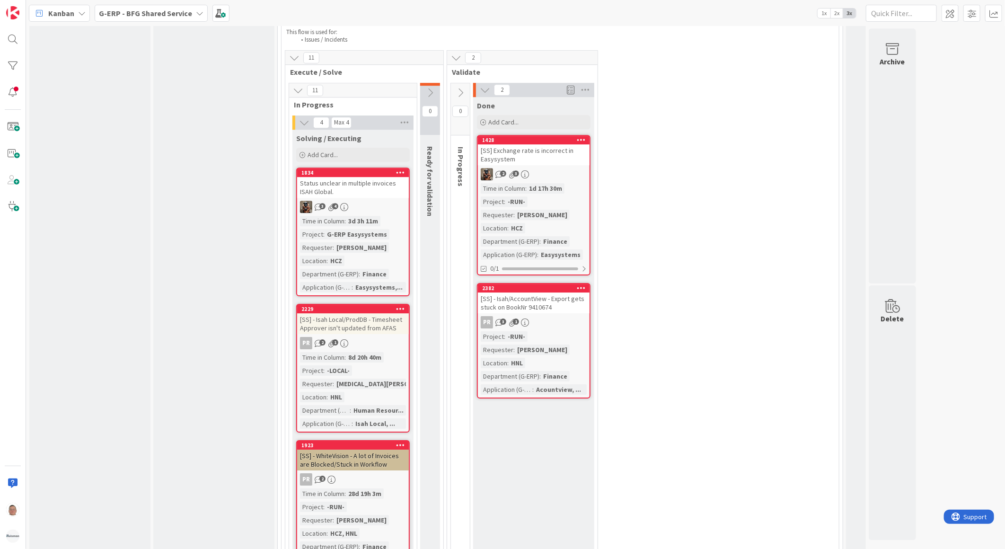
click at [357, 313] on div "[SS] - Isah Local/ProdDB - Timesheet Approver isn't updated from AFAS" at bounding box center [353, 323] width 112 height 21
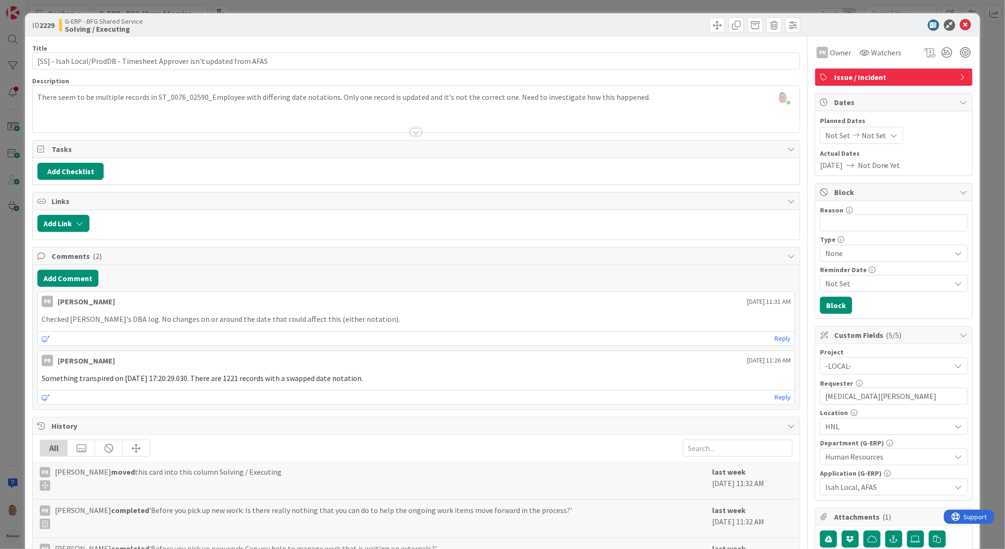
click at [411, 127] on div at bounding box center [416, 120] width 767 height 24
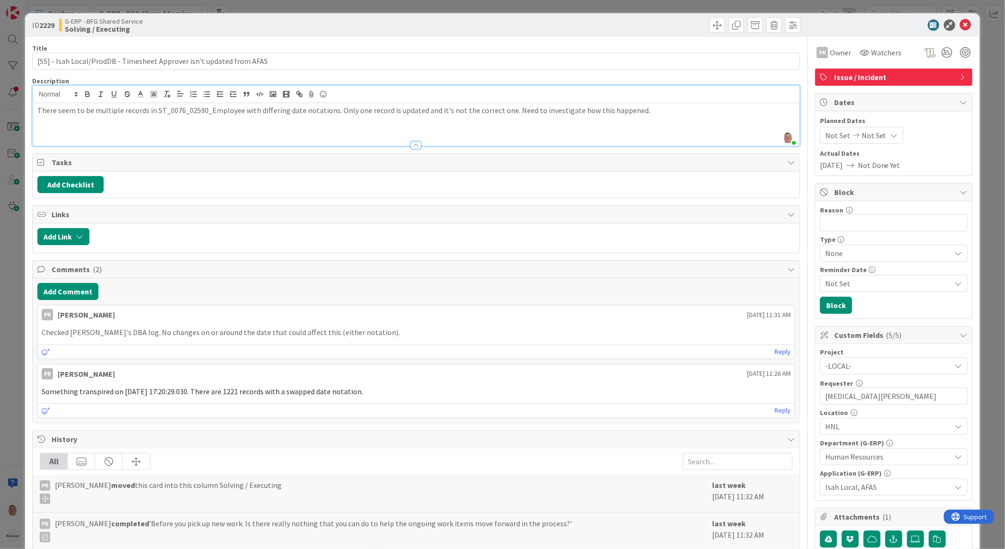
click at [560, 122] on div "There seem to be multiple records in ST_0076_02590_Employee with differing date…" at bounding box center [416, 124] width 767 height 43
drag, startPoint x: 43, startPoint y: 332, endPoint x: 370, endPoint y: 328, distance: 327.5
click at [370, 328] on p "Checked [PERSON_NAME]'s DBA log. No changes on or around the date that could af…" at bounding box center [416, 332] width 749 height 11
click at [960, 24] on icon at bounding box center [965, 24] width 11 height 11
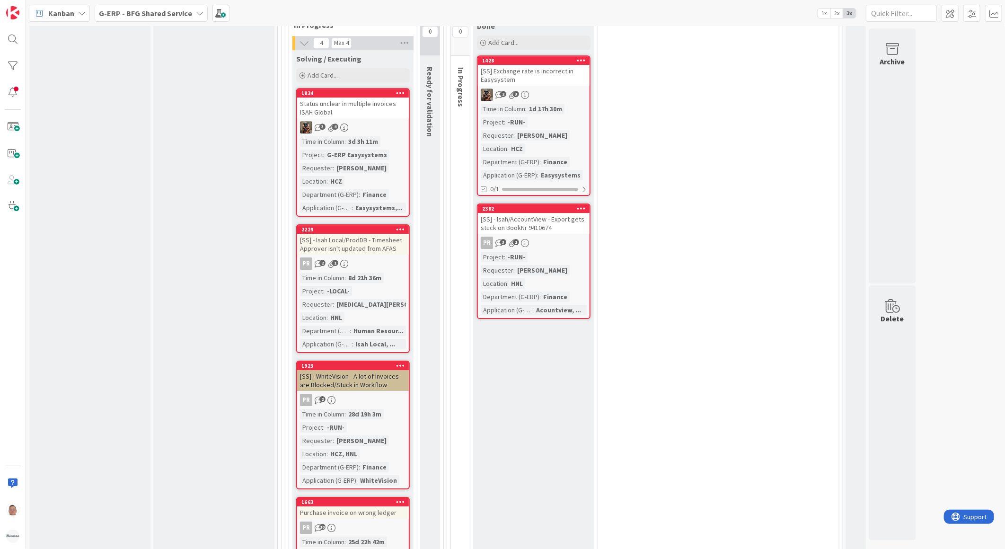
scroll to position [1874, 0]
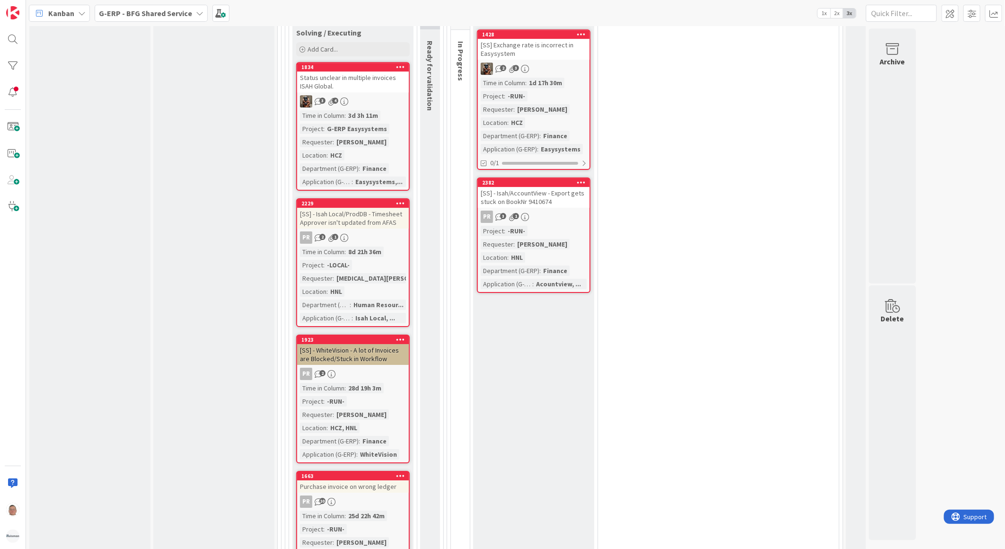
click at [366, 344] on div "[SS] - WhiteVision - A lot of Invoices are Blocked/Stuck in Workflow" at bounding box center [353, 354] width 112 height 21
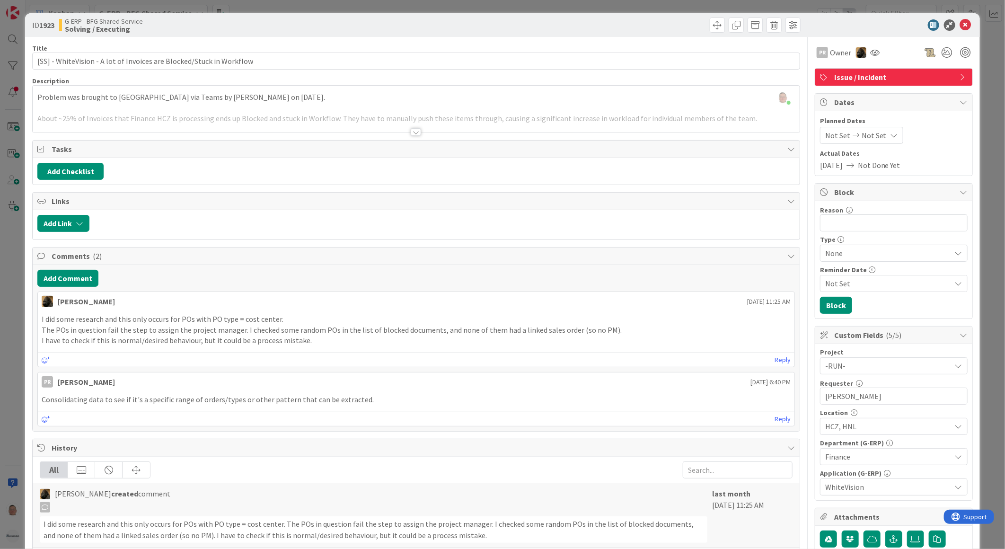
click at [320, 345] on p "I have to check if this is normal/desired behaviour, but it could be a process …" at bounding box center [416, 340] width 749 height 11
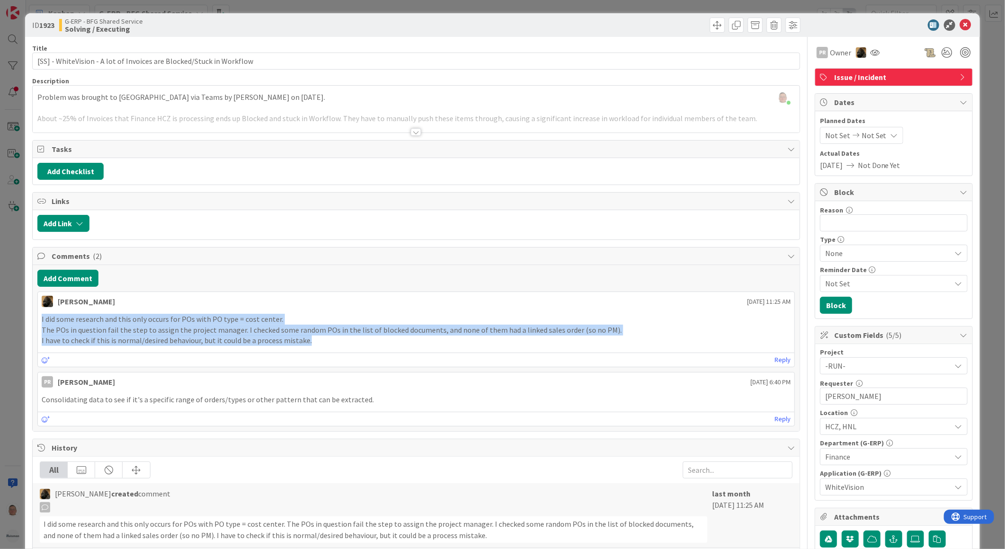
drag, startPoint x: 311, startPoint y: 342, endPoint x: 25, endPoint y: 312, distance: 288.3
click at [25, 312] on div "ID 1923 G-ERP - BFG Shared Service Solving / Executing Title 68 / 128 [SS] - Wh…" at bounding box center [502, 431] width 955 height 837
click at [327, 342] on p "I have to check if this is normal/desired behaviour, but it could be a process …" at bounding box center [416, 340] width 749 height 11
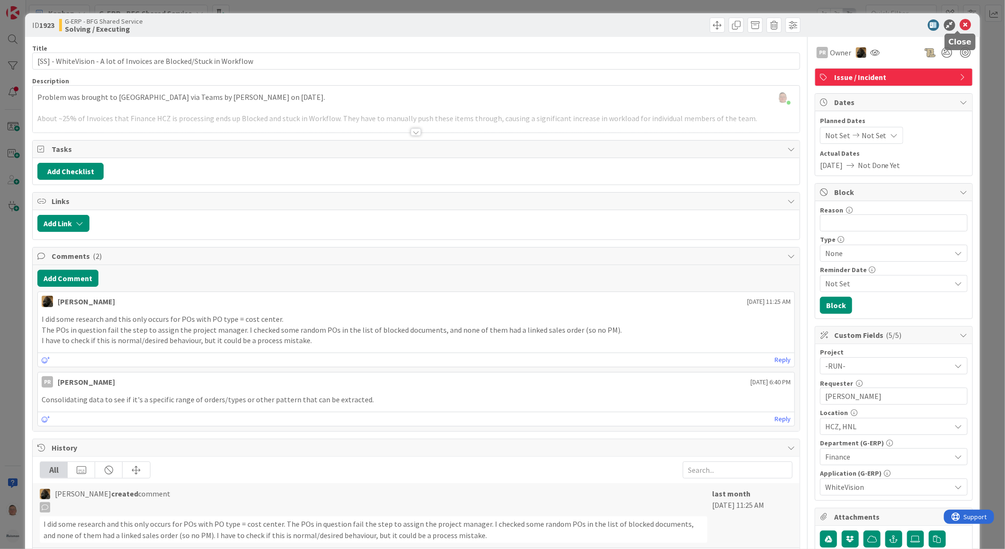
click at [960, 25] on icon at bounding box center [965, 24] width 11 height 11
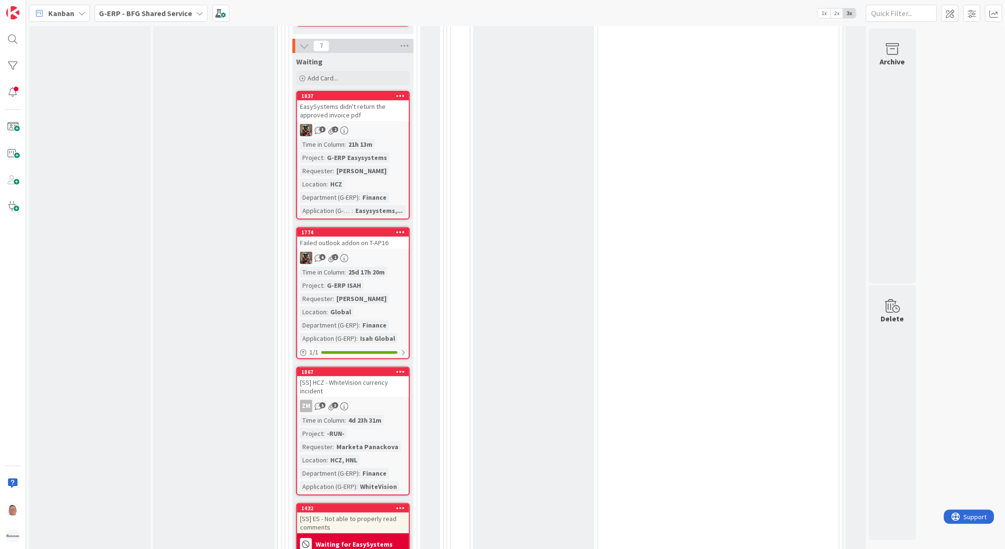
scroll to position [2453, 0]
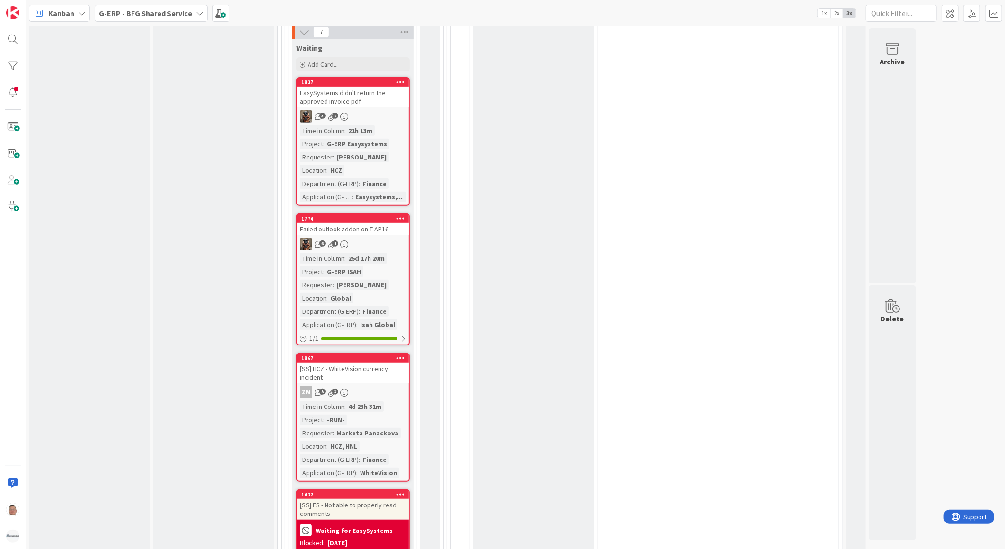
click at [352, 223] on div "Failed outlook addon on T-AP16" at bounding box center [353, 229] width 112 height 12
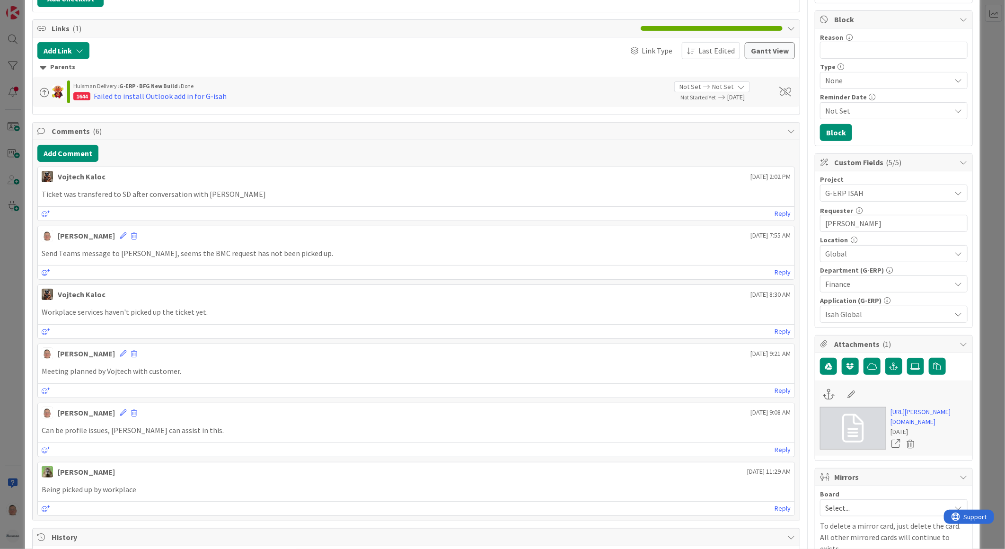
scroll to position [210, 0]
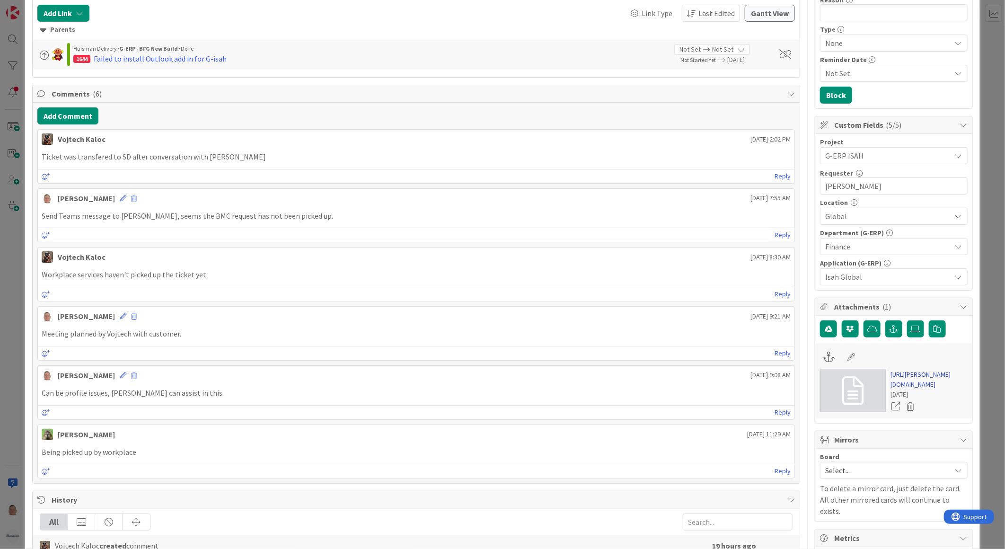
click at [909, 384] on link "[URL][PERSON_NAME][DOMAIN_NAME]" at bounding box center [929, 380] width 77 height 20
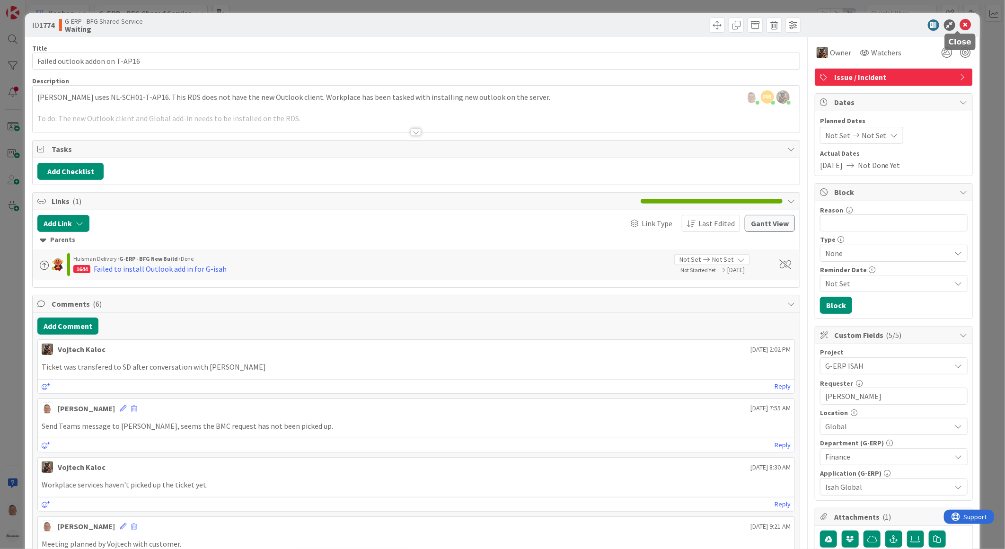
click at [960, 25] on icon at bounding box center [965, 24] width 11 height 11
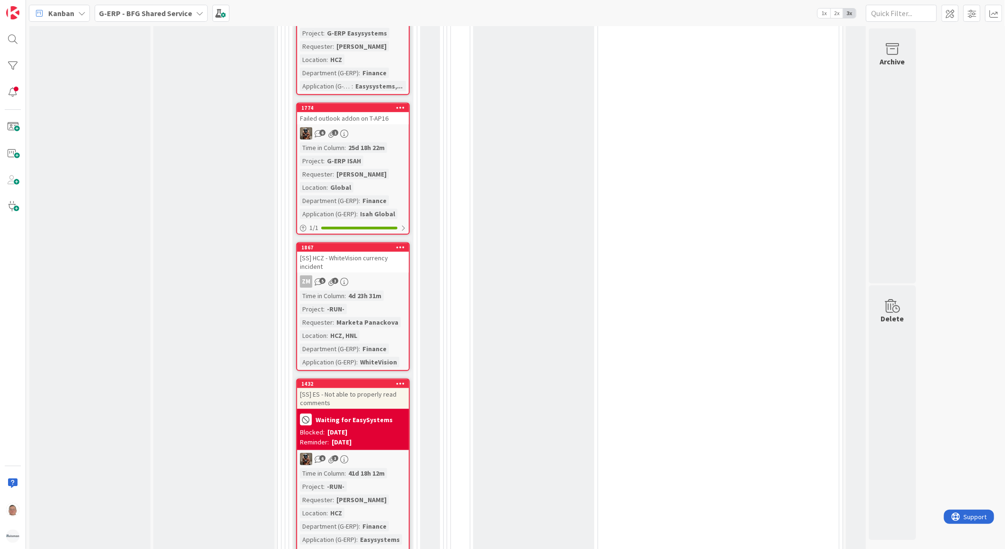
scroll to position [2610, 0]
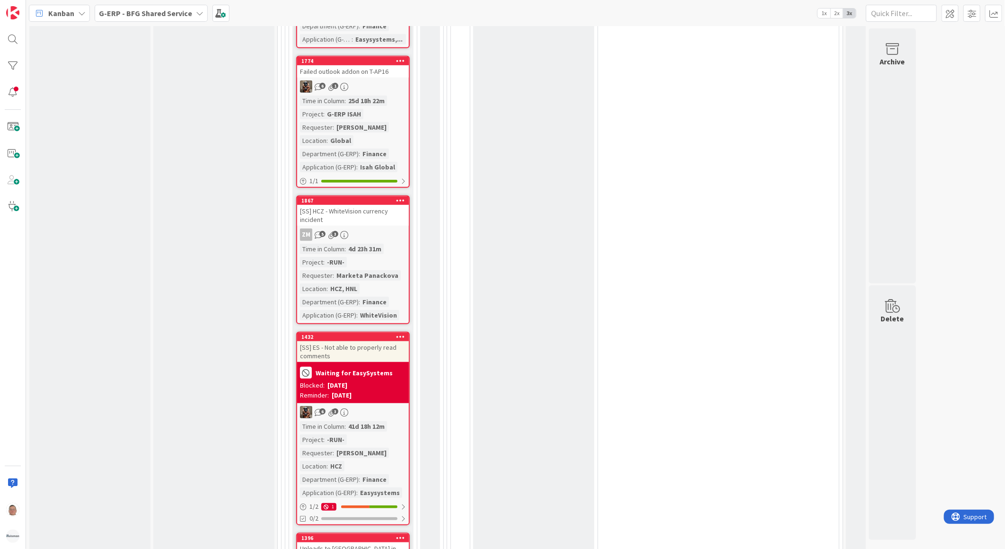
click at [371, 205] on div "[SS] HCZ - WhiteVision currency incident" at bounding box center [353, 215] width 112 height 21
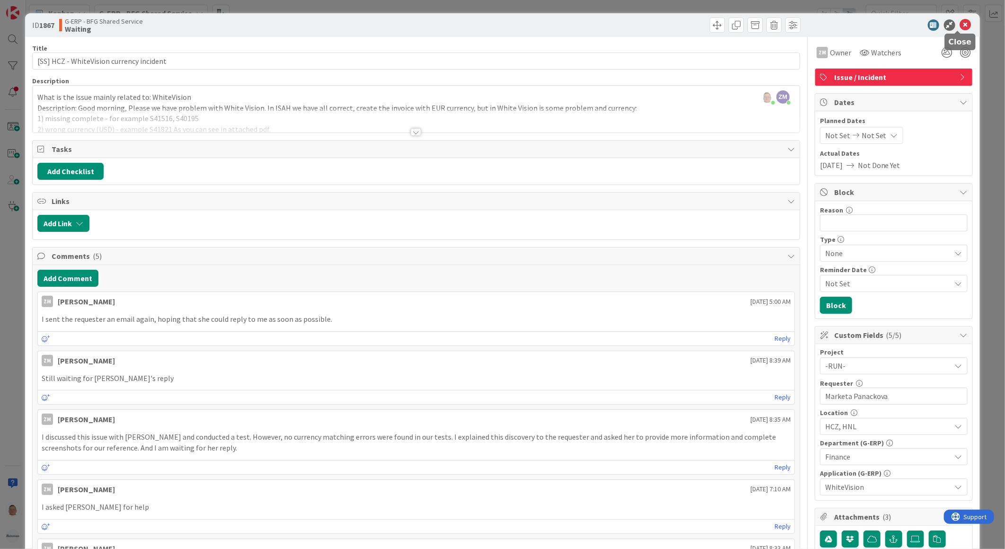
click at [960, 29] on icon at bounding box center [965, 24] width 11 height 11
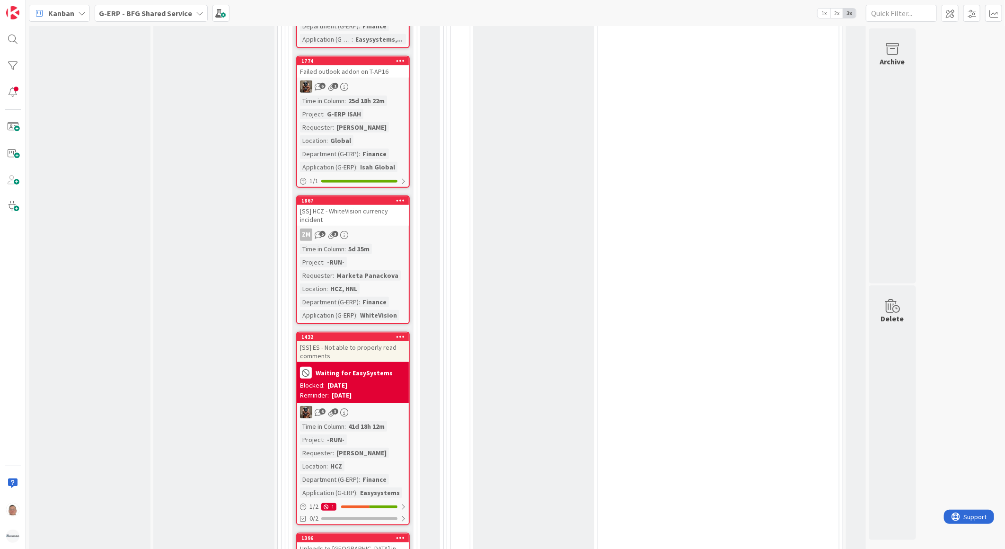
scroll to position [2663, 0]
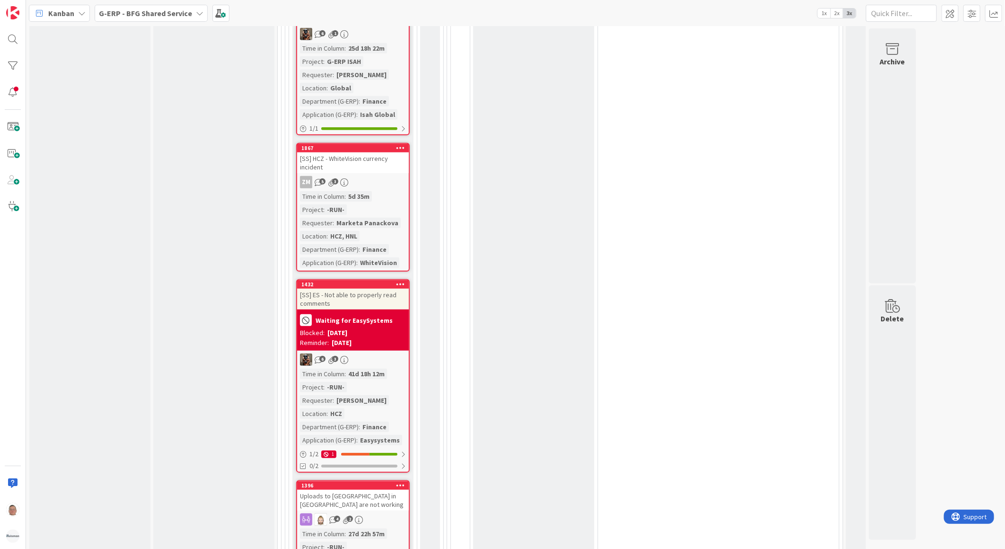
click at [377, 328] on div "Blocked: [DATE]" at bounding box center [353, 333] width 106 height 10
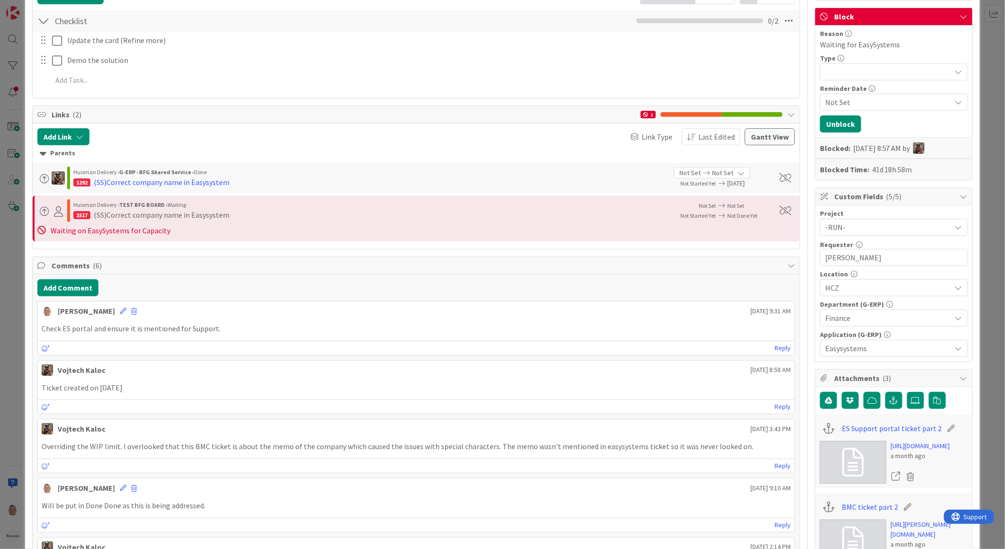
scroll to position [210, 0]
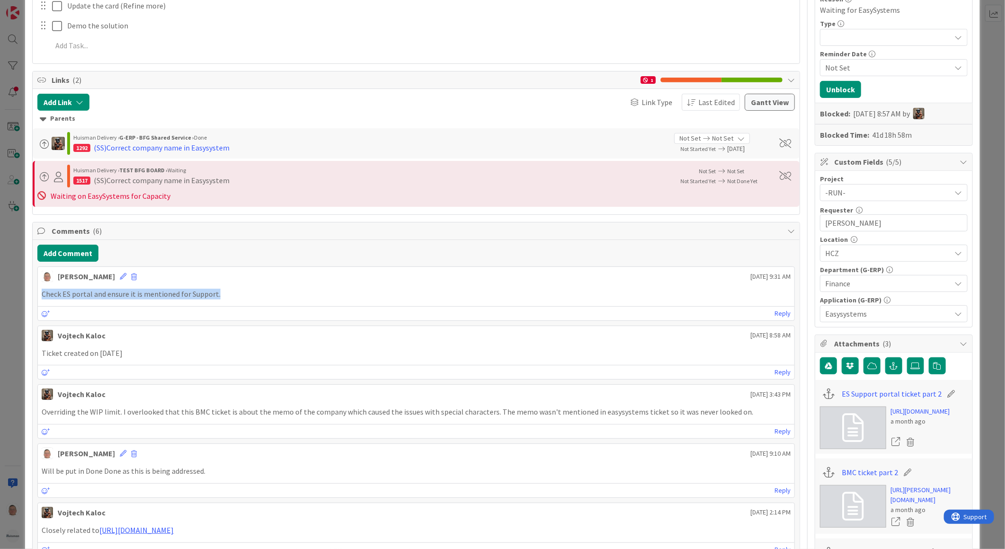
drag, startPoint x: 227, startPoint y: 293, endPoint x: 10, endPoint y: 308, distance: 217.3
click at [12, 306] on div "ID 1432 G-ERP - BFG Shared Service Waiting Title 44 / 128 [SS] ES - Not able to…" at bounding box center [502, 274] width 1005 height 549
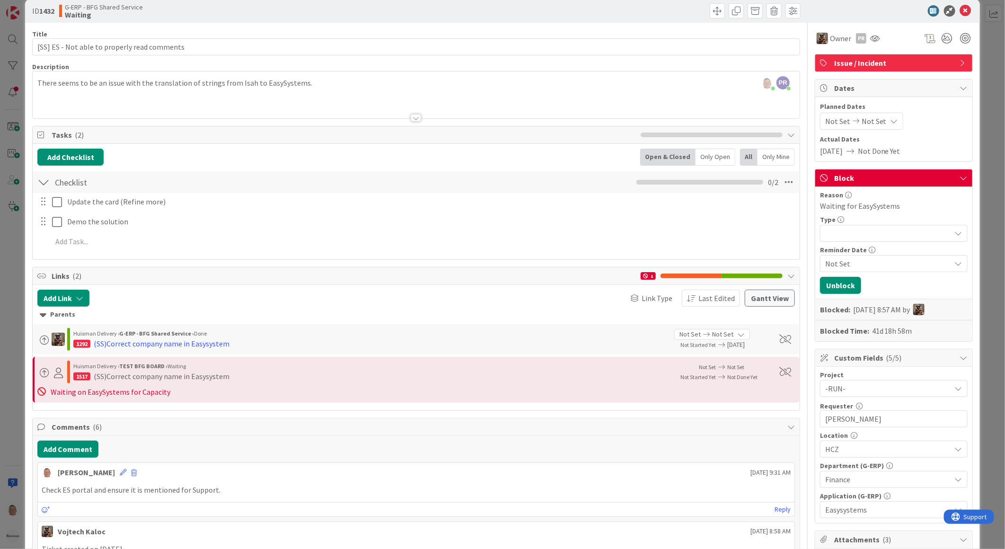
scroll to position [0, 0]
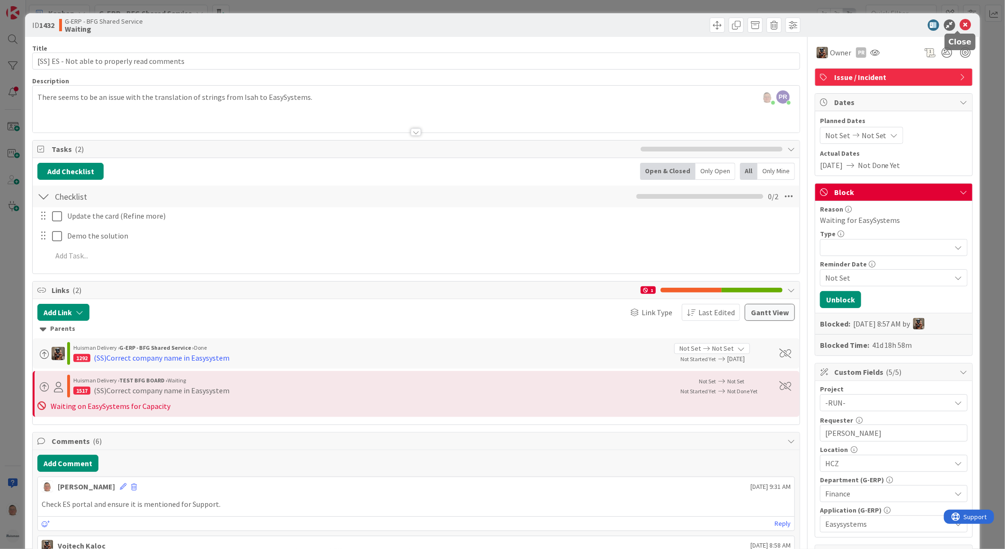
click at [961, 25] on icon at bounding box center [965, 24] width 11 height 11
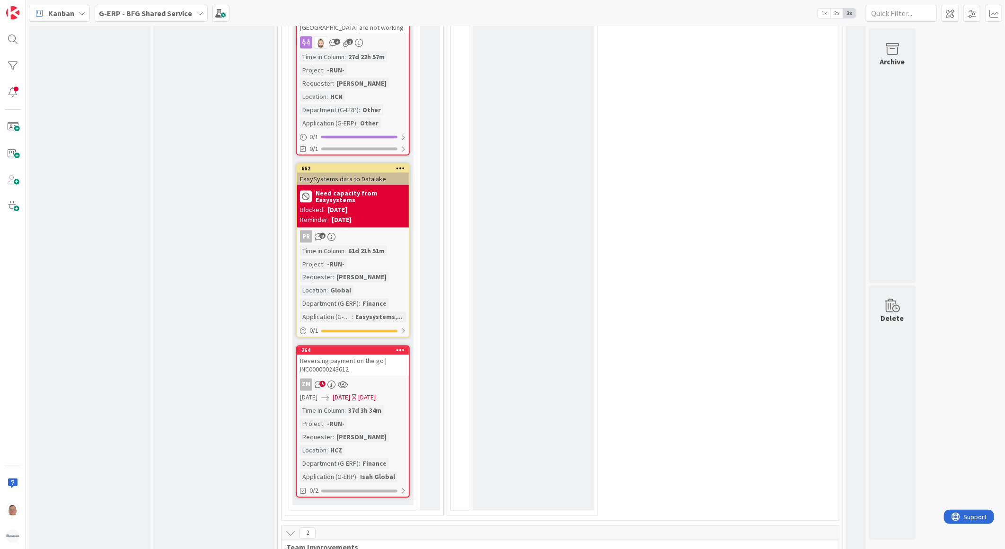
scroll to position [3347, 0]
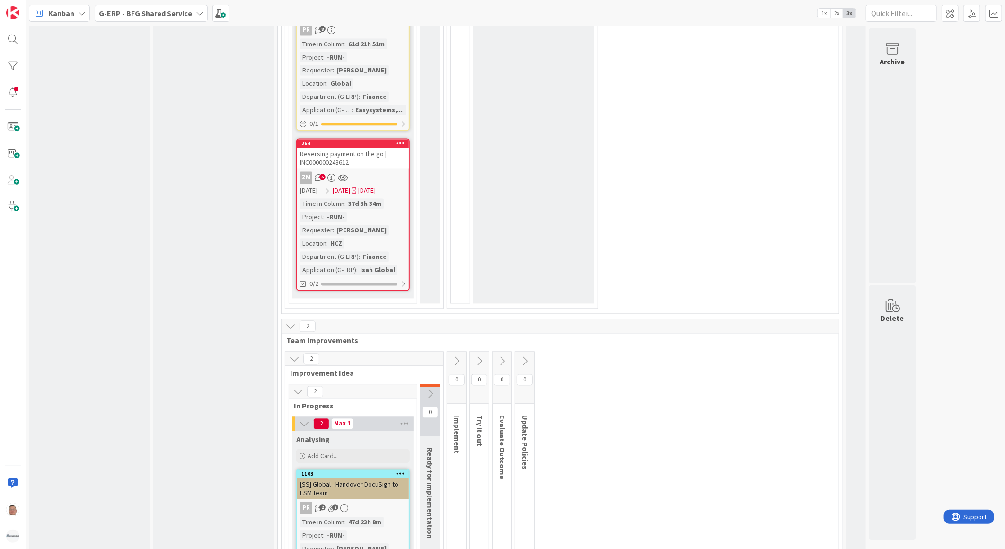
click at [348, 148] on div "Reversing payment on the go | INC000000243612" at bounding box center [353, 158] width 112 height 21
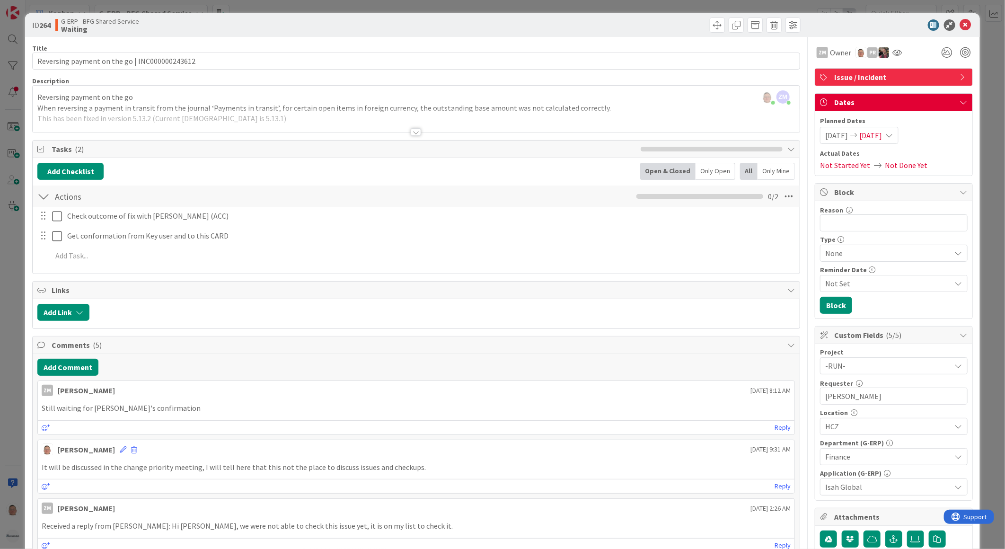
click at [411, 133] on div at bounding box center [416, 132] width 10 height 8
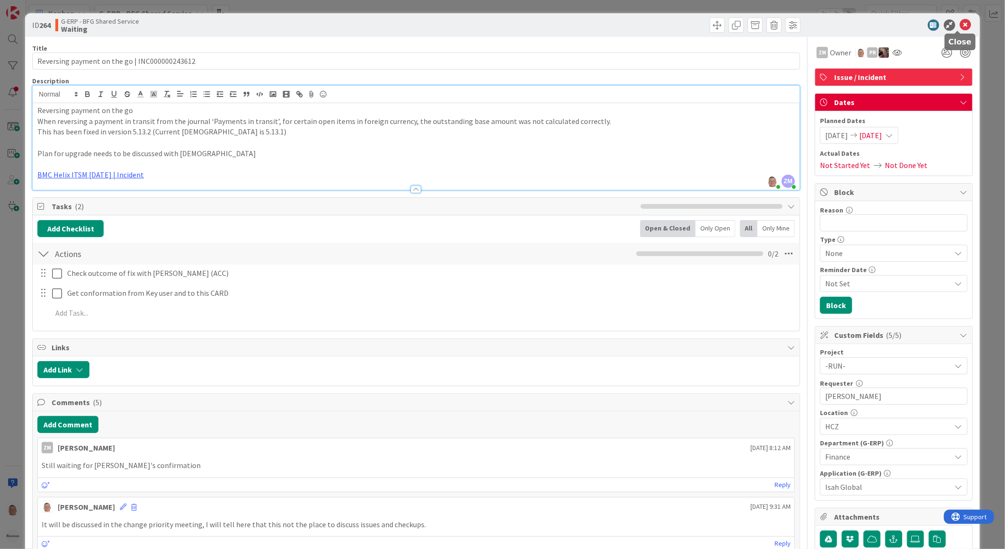
click at [960, 25] on icon at bounding box center [965, 24] width 11 height 11
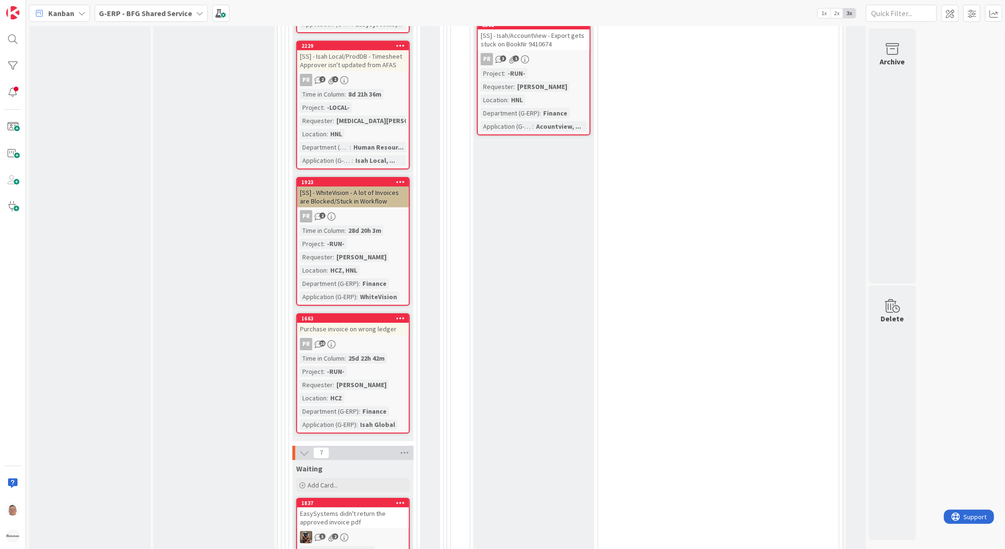
scroll to position [1664, 0]
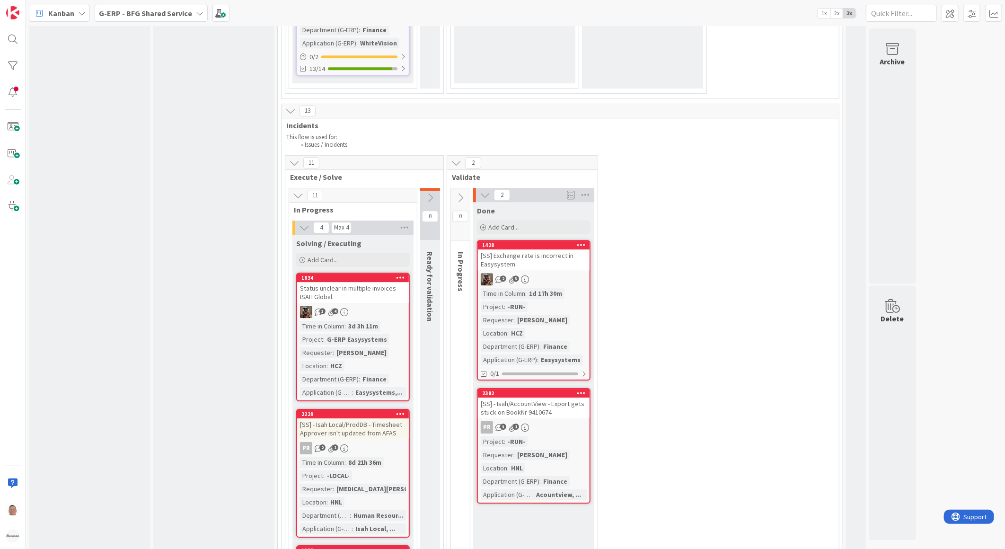
click at [585, 241] on icon at bounding box center [581, 244] width 9 height 7
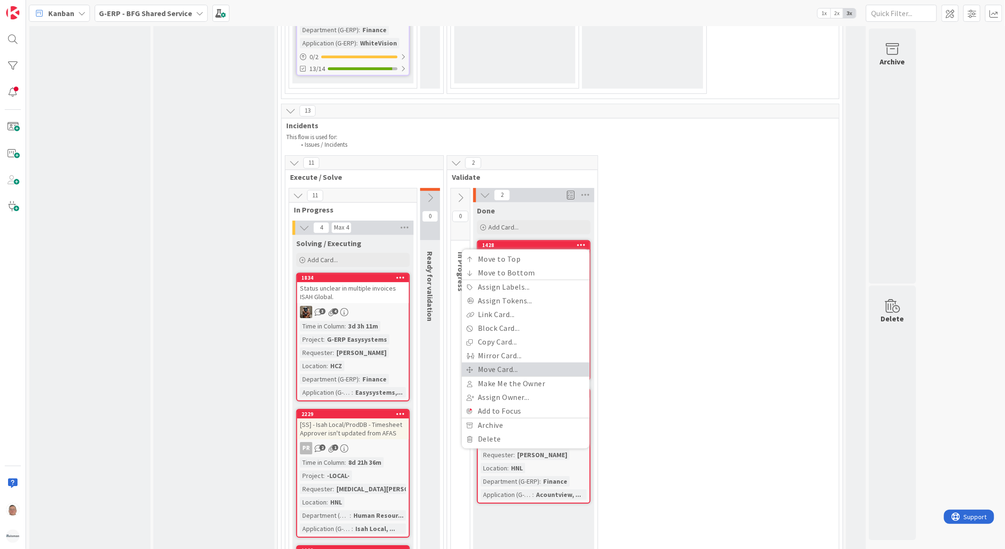
click at [496, 363] on link "Move Card..." at bounding box center [526, 370] width 128 height 14
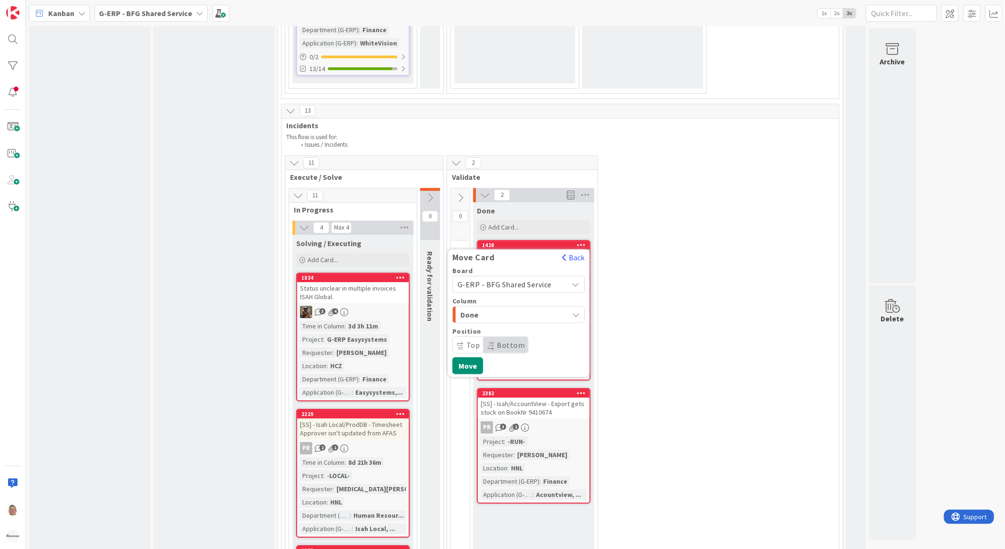
click at [484, 309] on span "Done" at bounding box center [496, 315] width 71 height 12
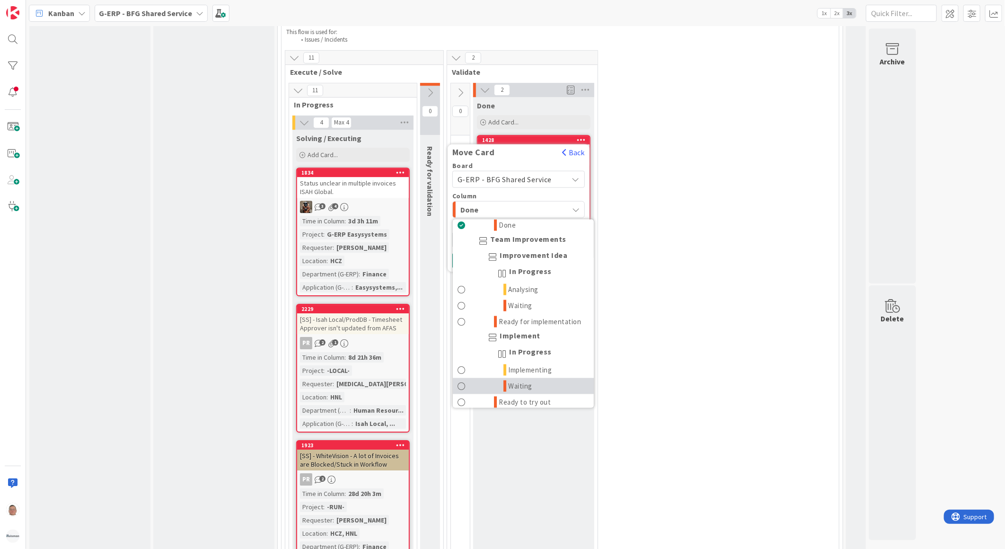
scroll to position [1198, 0]
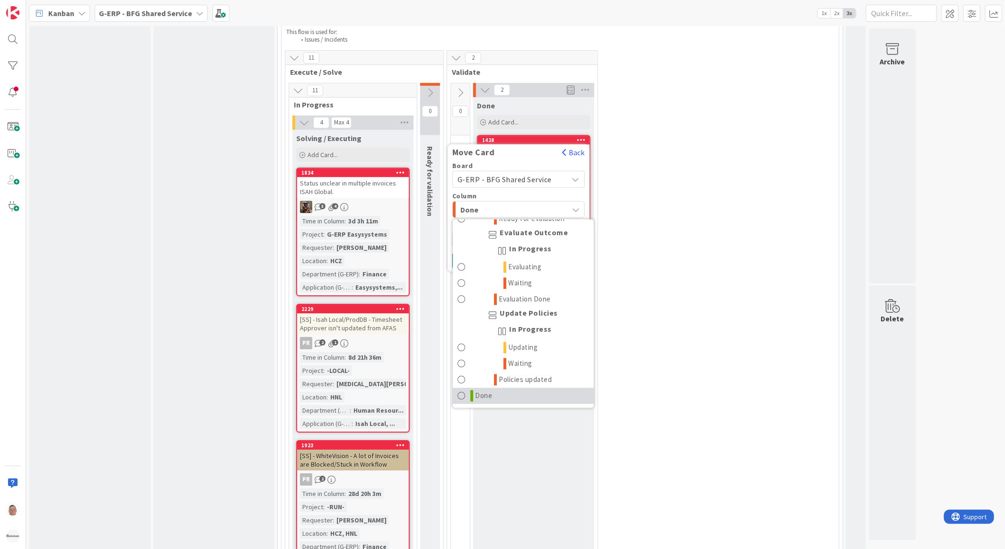
click at [472, 390] on icon at bounding box center [471, 395] width 3 height 11
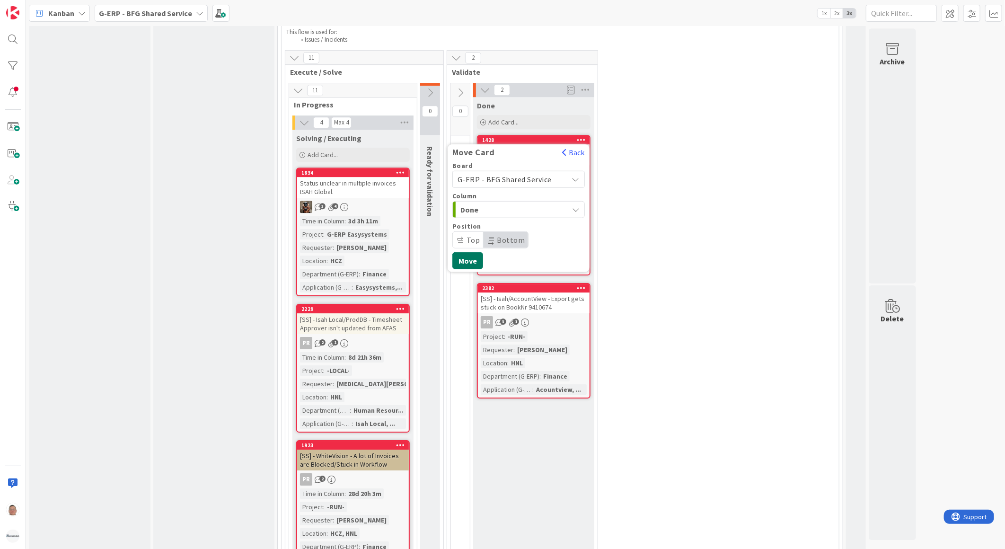
click at [461, 252] on button "Move" at bounding box center [467, 260] width 31 height 17
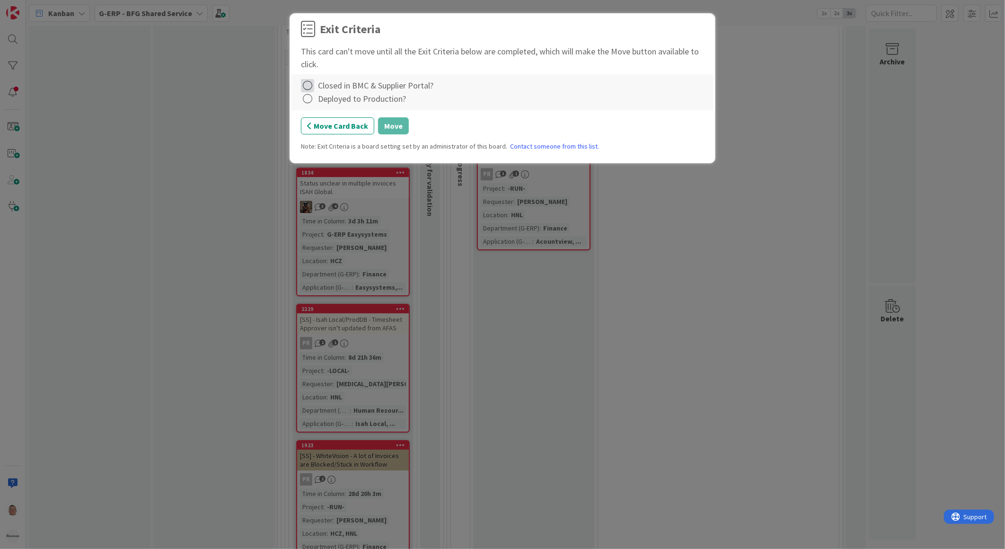
click at [309, 87] on icon at bounding box center [307, 85] width 13 height 13
click at [324, 108] on link "Complete" at bounding box center [360, 105] width 118 height 14
click at [309, 101] on icon at bounding box center [307, 98] width 13 height 13
drag, startPoint x: 319, startPoint y: 113, endPoint x: 347, endPoint y: 122, distance: 29.5
click at [319, 114] on link "Complete" at bounding box center [360, 119] width 118 height 14
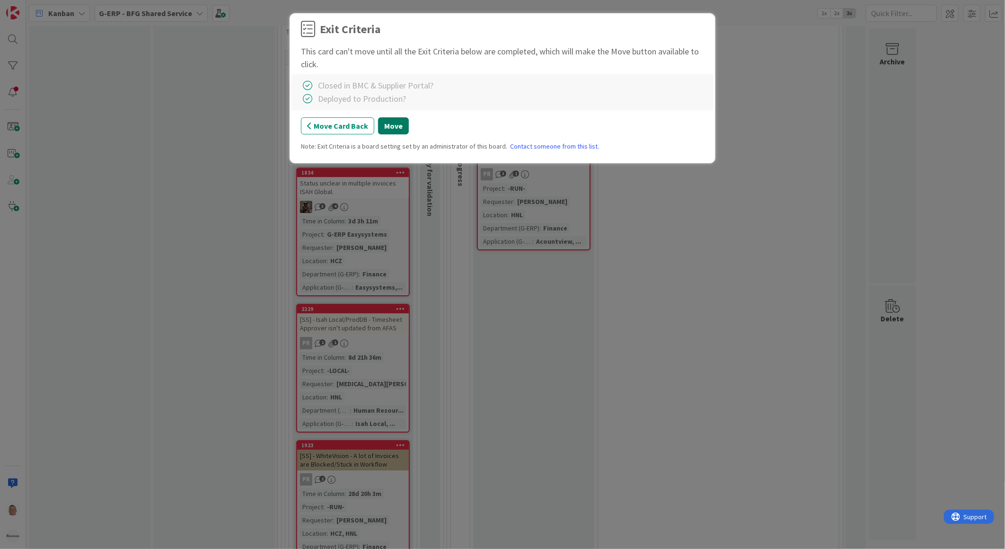
click at [388, 126] on button "Move" at bounding box center [393, 125] width 31 height 17
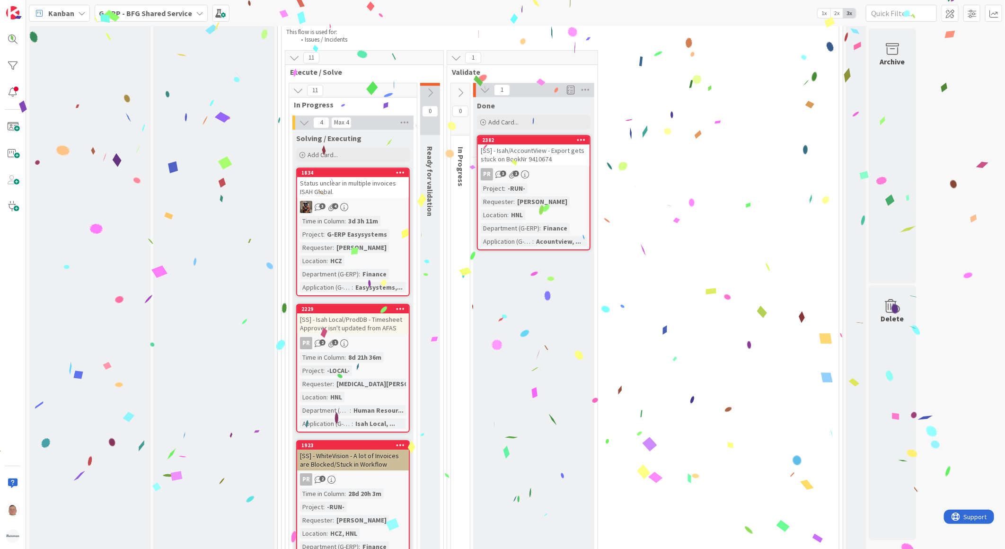
click at [581, 136] on icon at bounding box center [581, 139] width 9 height 7
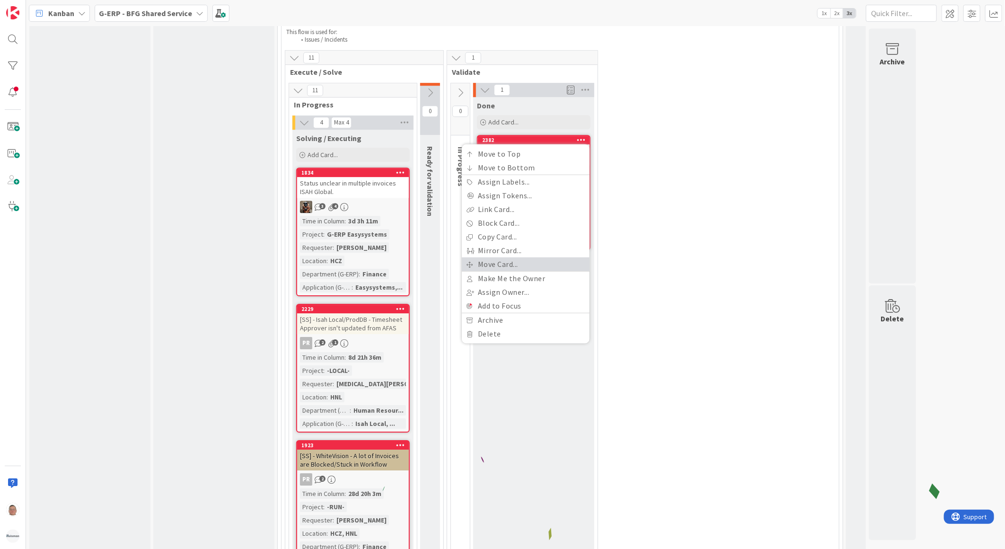
click at [493, 257] on link "Move Card..." at bounding box center [526, 264] width 128 height 14
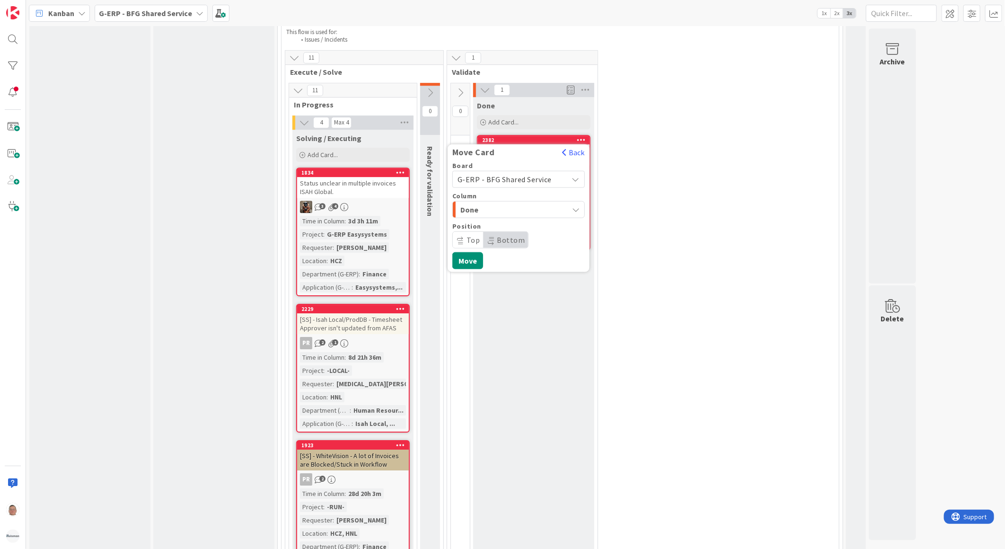
click at [484, 204] on span "Done" at bounding box center [496, 210] width 71 height 12
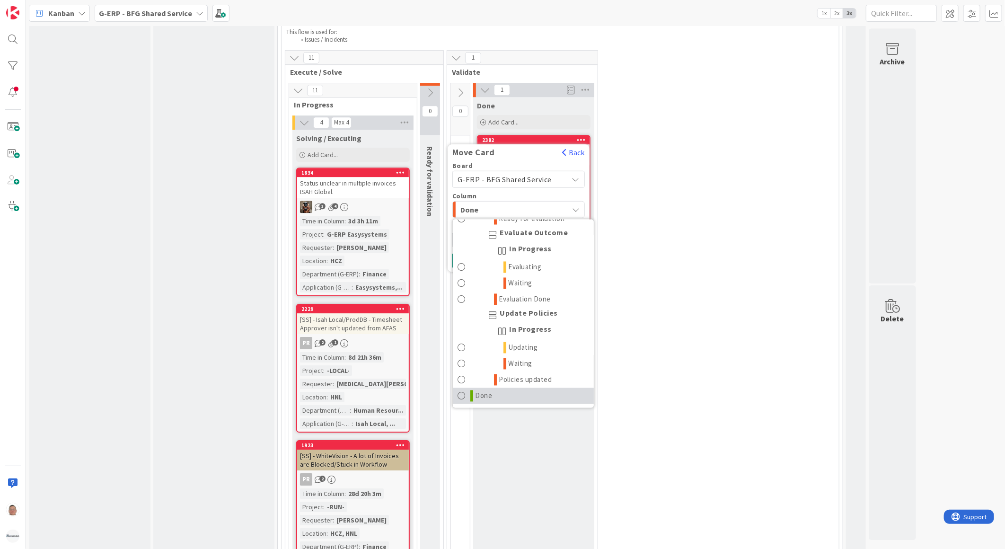
click at [475, 388] on link "Done" at bounding box center [523, 396] width 141 height 16
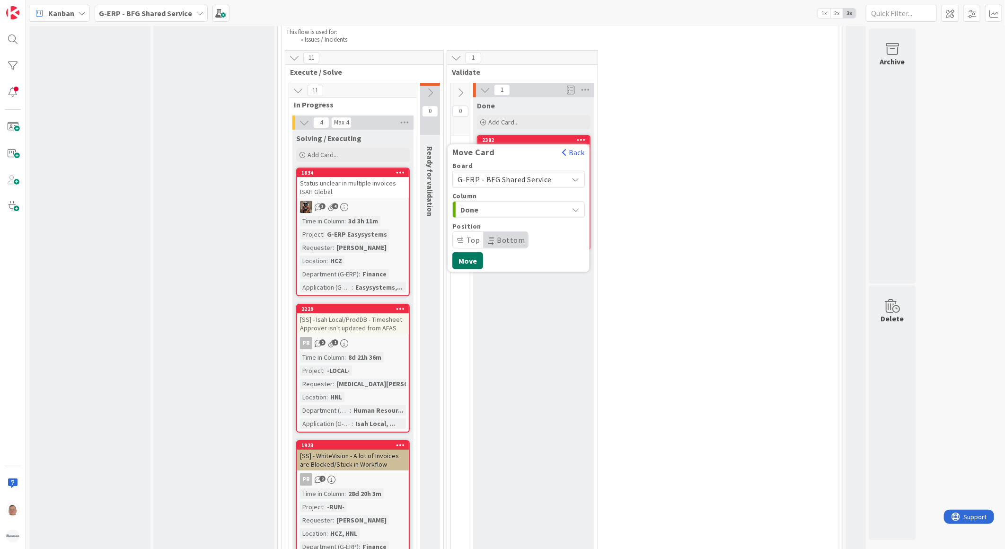
click at [469, 252] on button "Move" at bounding box center [467, 260] width 31 height 17
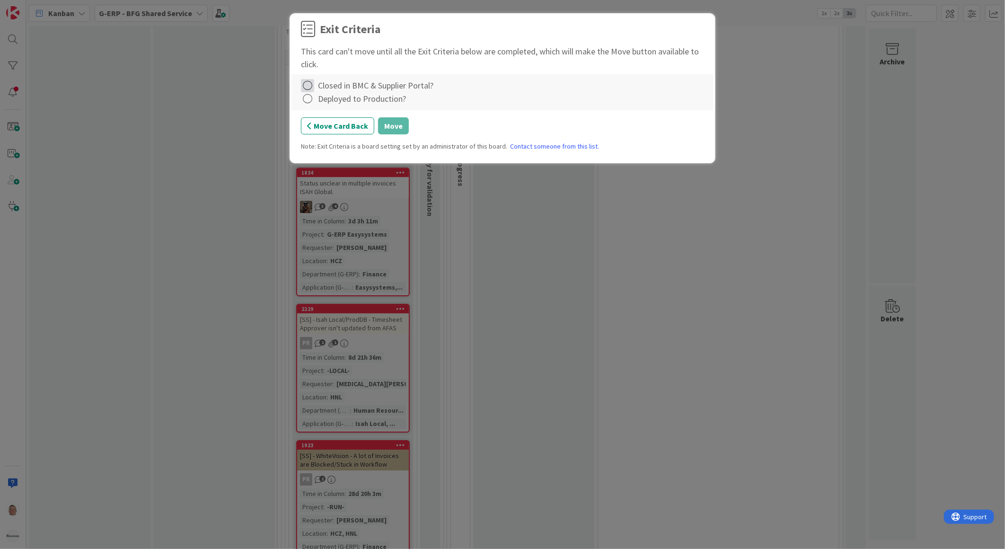
click at [311, 84] on icon at bounding box center [307, 85] width 13 height 13
click at [343, 106] on link "Complete" at bounding box center [360, 105] width 118 height 14
click at [305, 97] on icon at bounding box center [307, 98] width 13 height 13
click at [349, 115] on link "Complete" at bounding box center [360, 119] width 118 height 14
click at [388, 126] on button "Move" at bounding box center [393, 125] width 31 height 17
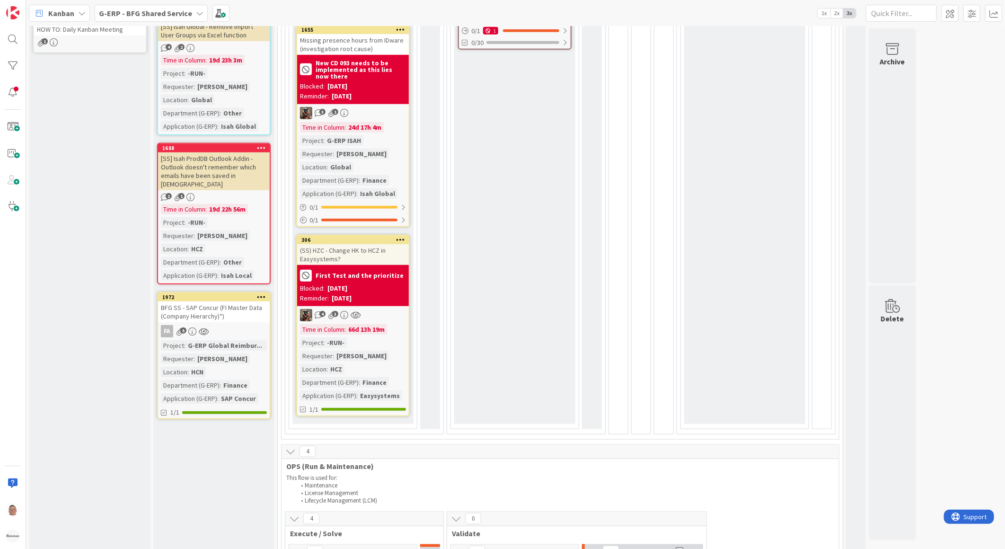
scroll to position [420, 0]
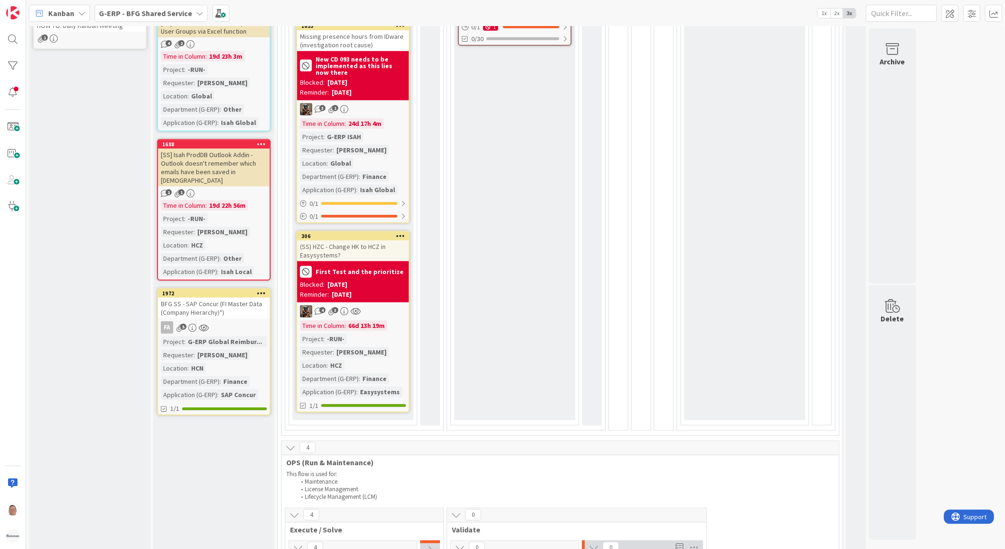
click at [210, 298] on div "BFG SS - SAP Concur (FI Master Data (Company Hierarchy)*)" at bounding box center [214, 308] width 112 height 21
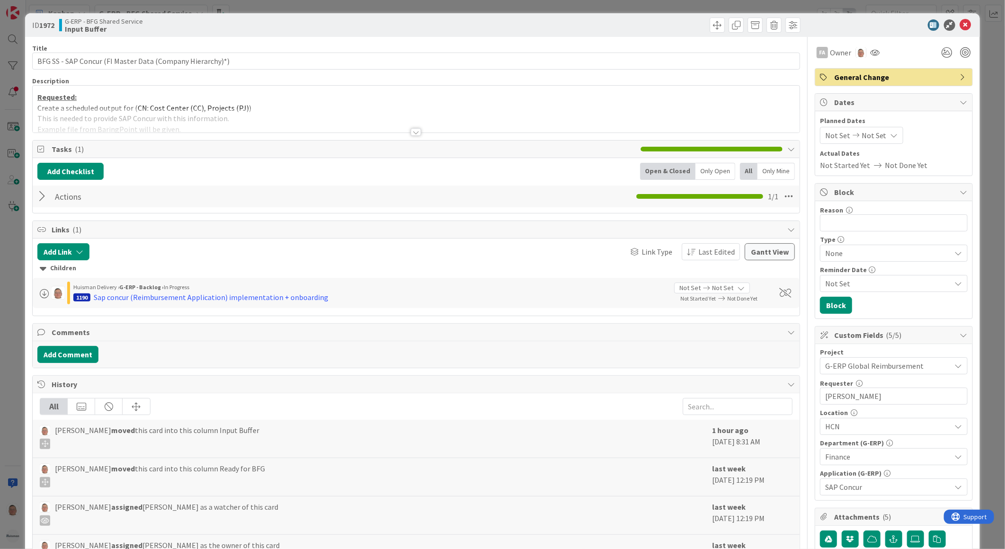
click at [413, 131] on div at bounding box center [416, 132] width 10 height 8
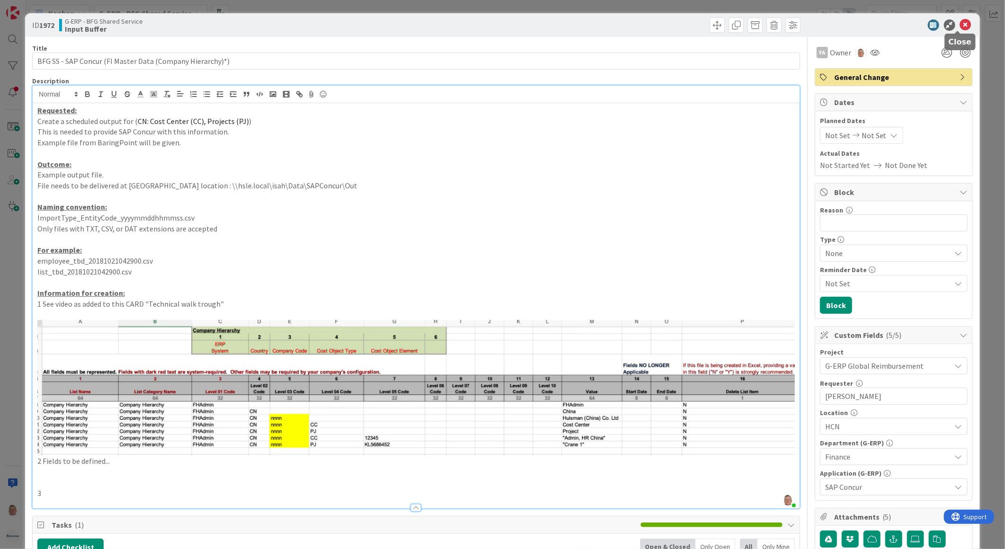
click at [960, 24] on icon at bounding box center [965, 24] width 11 height 11
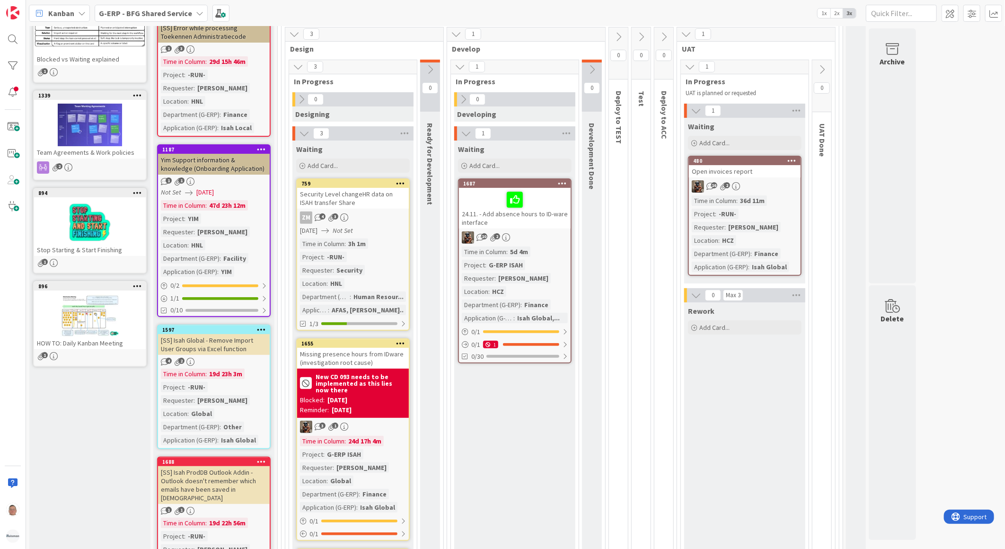
scroll to position [105, 0]
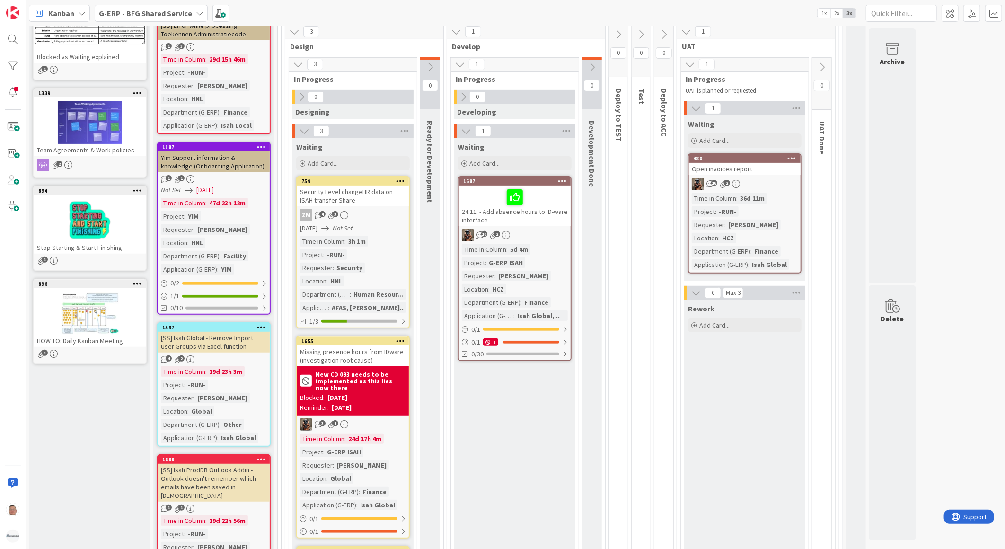
click at [475, 197] on div at bounding box center [515, 197] width 106 height 20
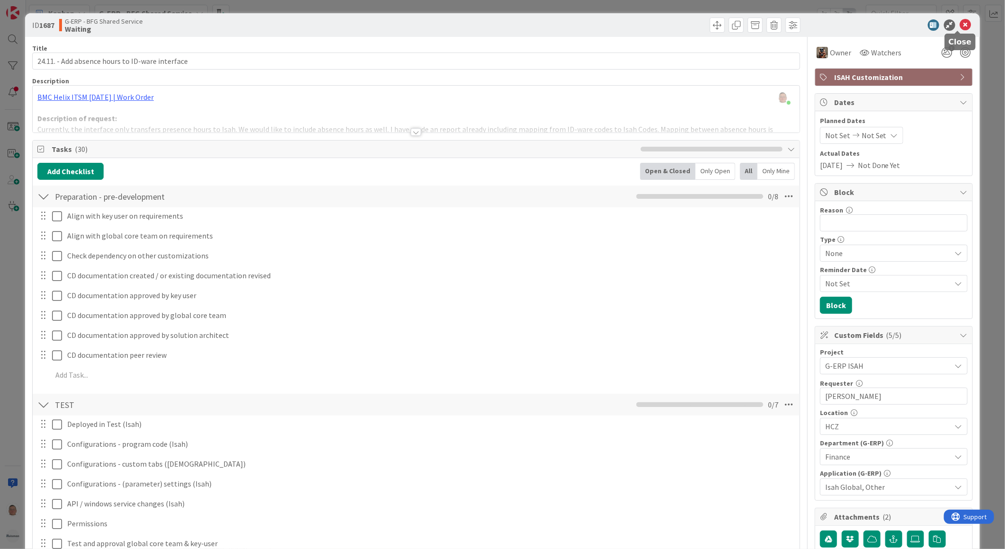
click at [962, 25] on icon at bounding box center [965, 24] width 11 height 11
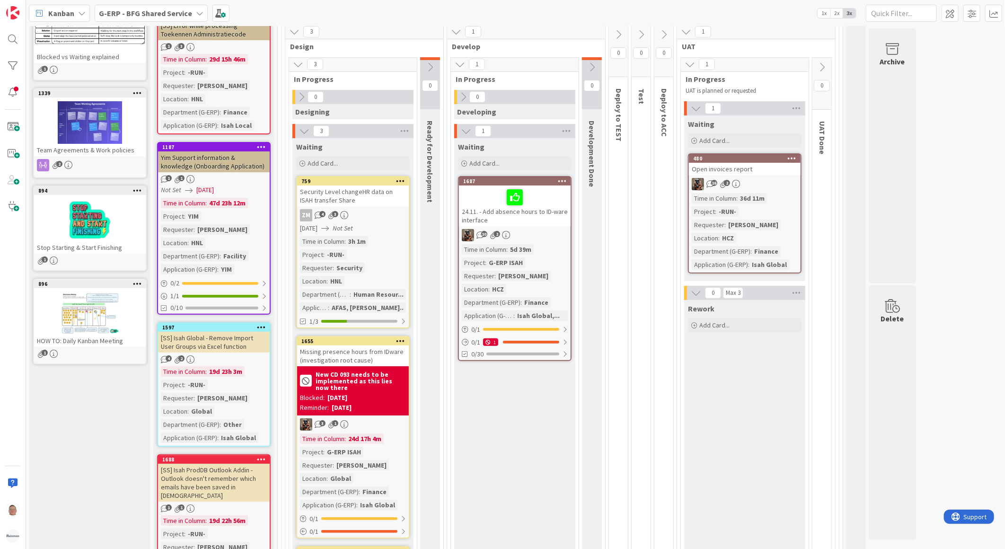
click at [363, 352] on div "Missing presence hours from IDware (investigation root cause)" at bounding box center [353, 355] width 112 height 21
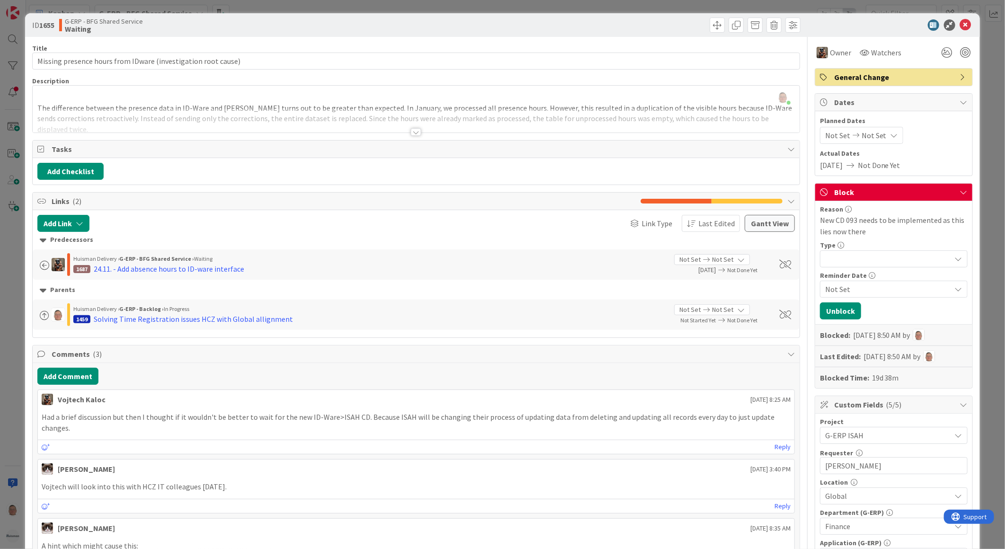
click at [413, 131] on div at bounding box center [416, 132] width 10 height 8
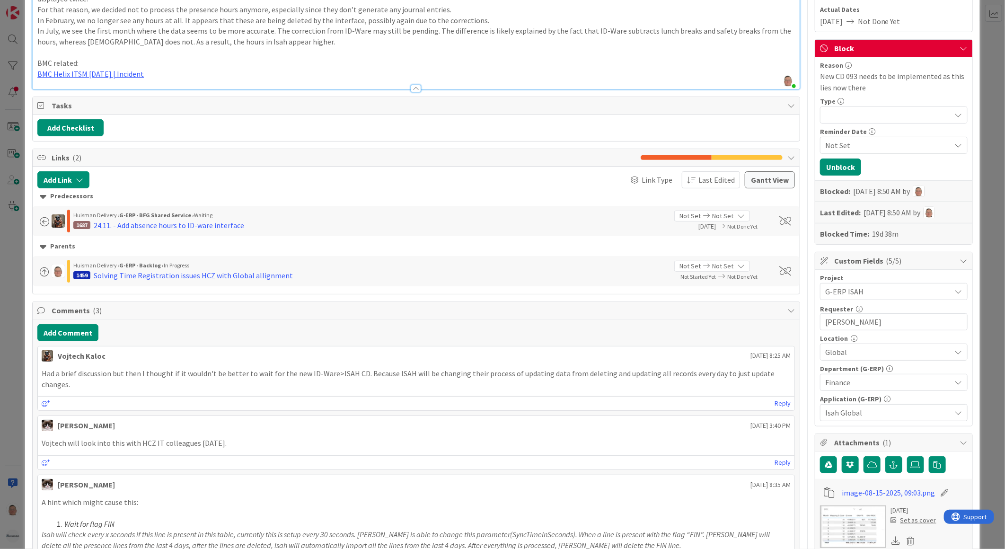
scroll to position [158, 0]
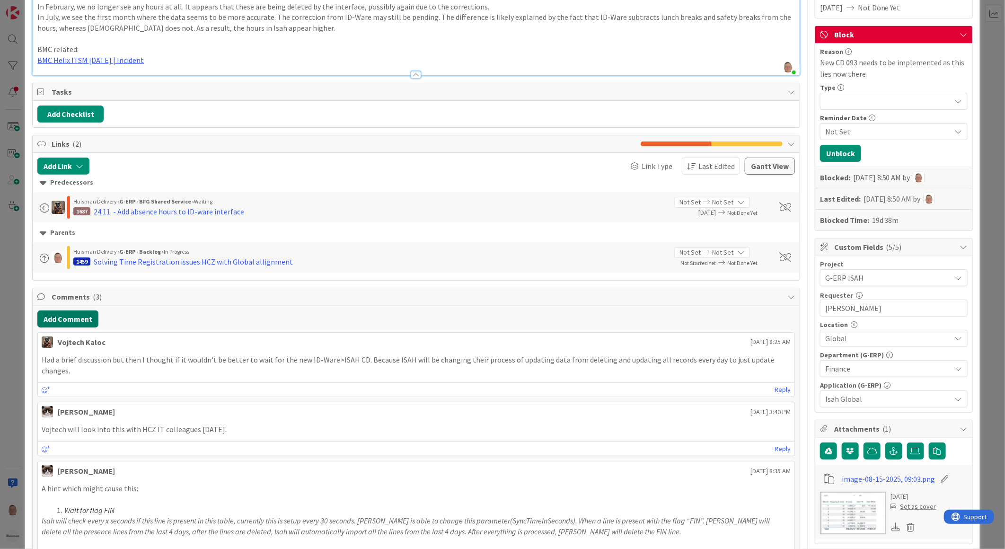
click at [75, 310] on button "Add Comment" at bounding box center [67, 318] width 61 height 17
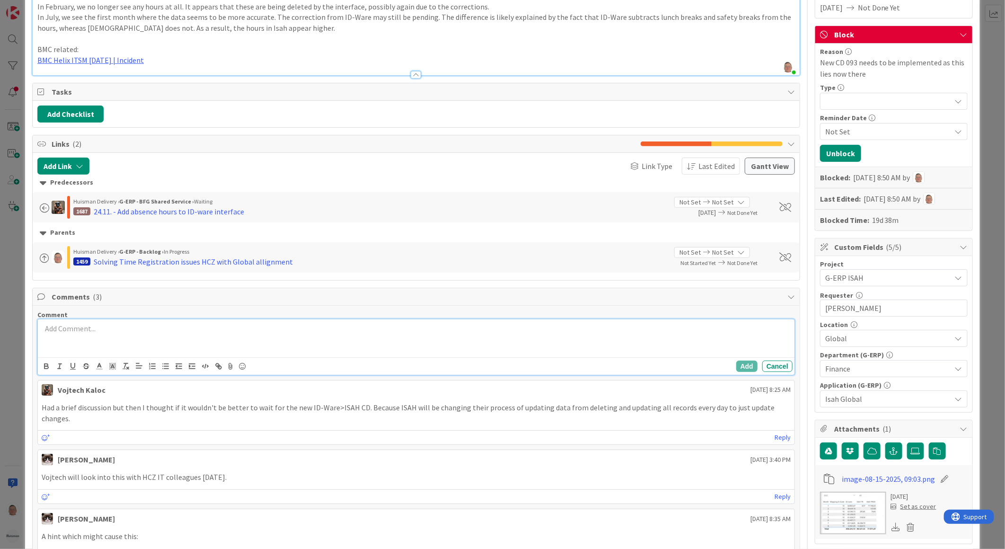
click at [66, 323] on p at bounding box center [416, 328] width 749 height 11
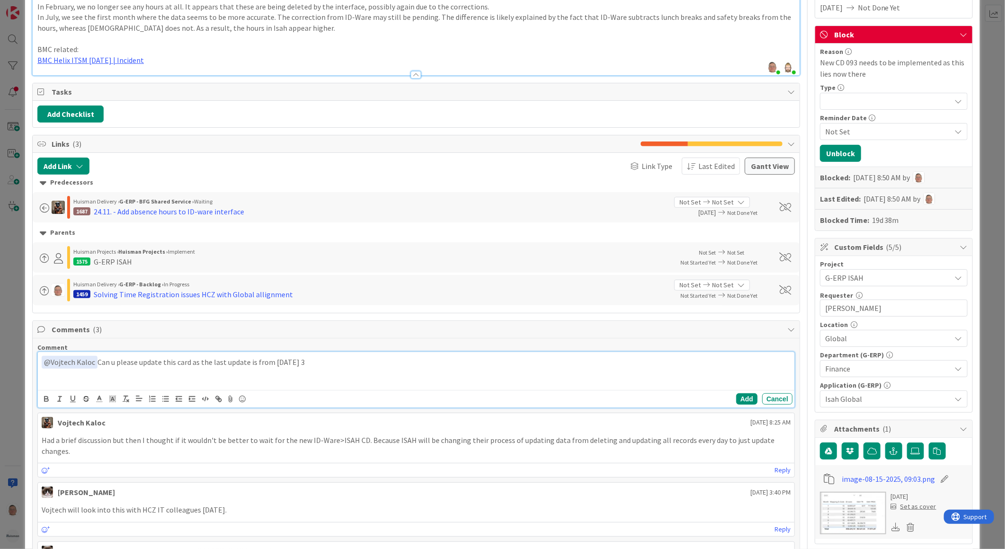
scroll to position [190, 0]
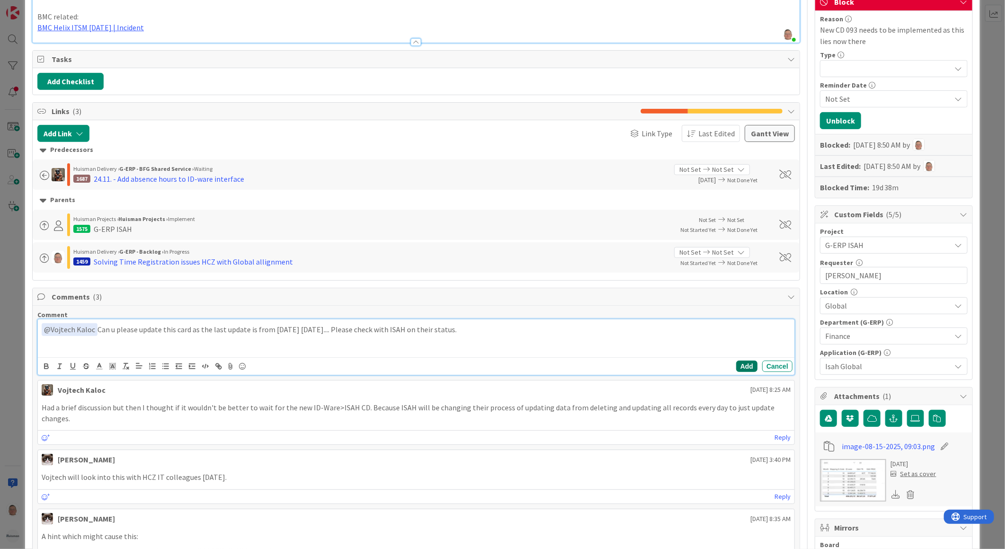
drag, startPoint x: 735, startPoint y: 358, endPoint x: 729, endPoint y: 357, distance: 5.7
click at [736, 361] on button "Add" at bounding box center [746, 366] width 21 height 11
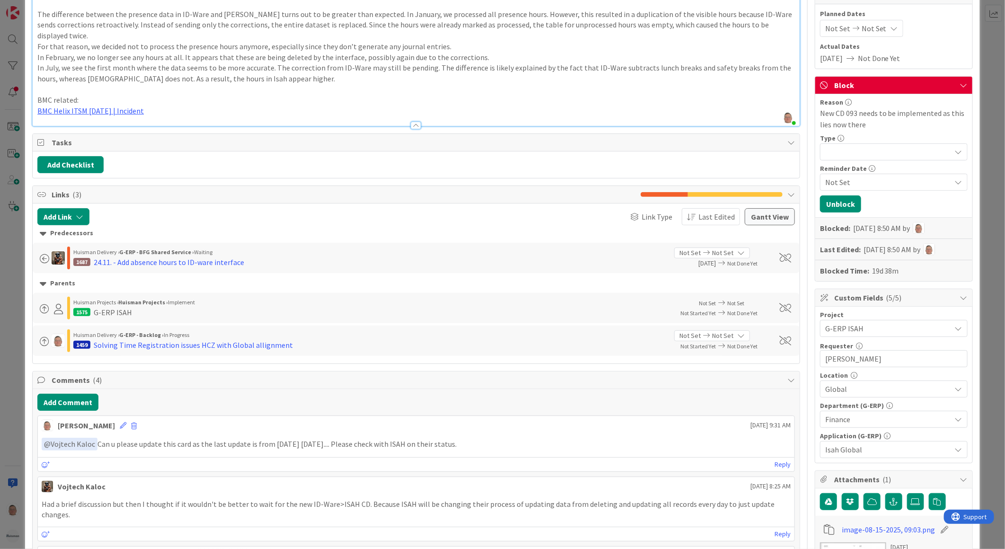
scroll to position [0, 0]
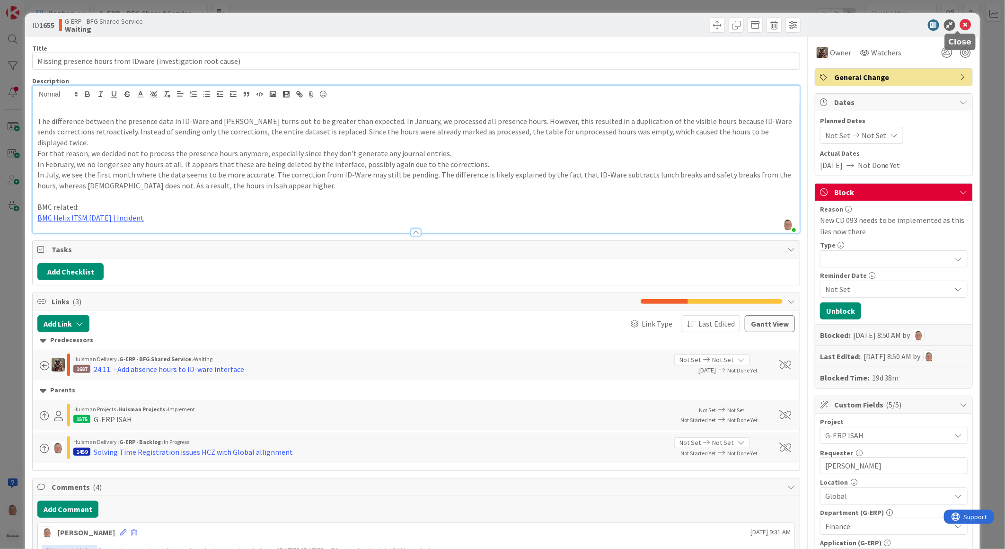
click at [960, 23] on icon at bounding box center [965, 24] width 11 height 11
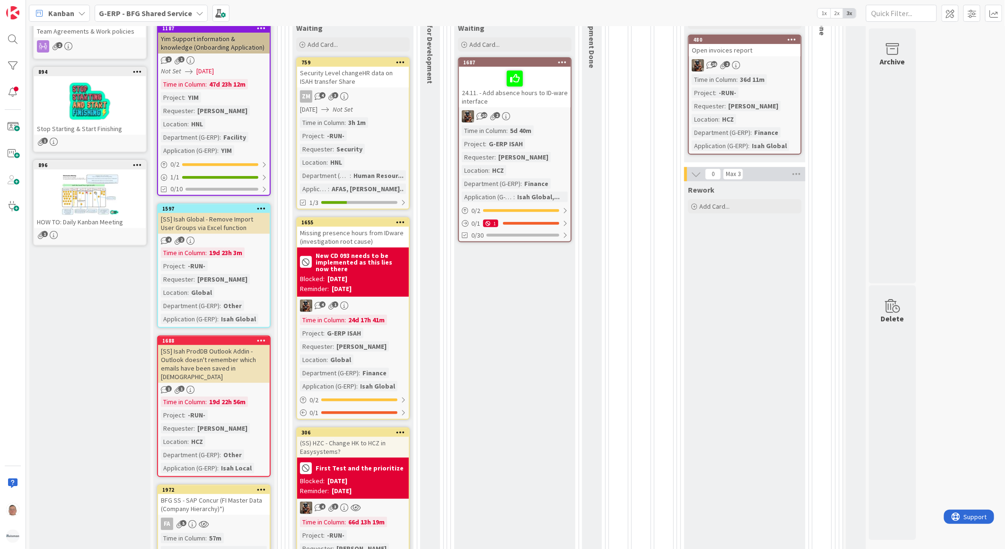
scroll to position [263, 0]
